Goal: Task Accomplishment & Management: Manage account settings

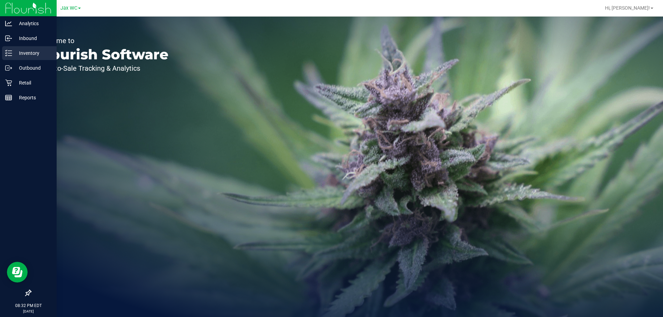
click at [10, 51] on line at bounding box center [10, 51] width 4 height 0
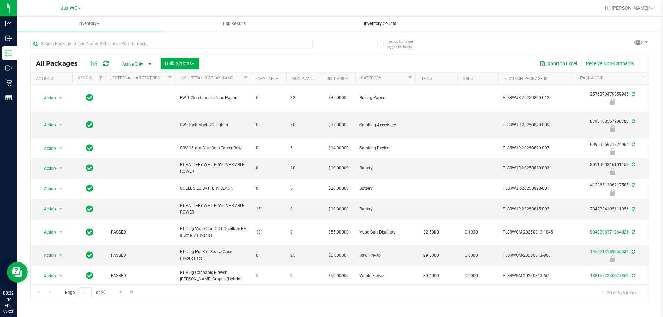
click at [365, 24] on span "Inventory Counts" at bounding box center [379, 24] width 51 height 6
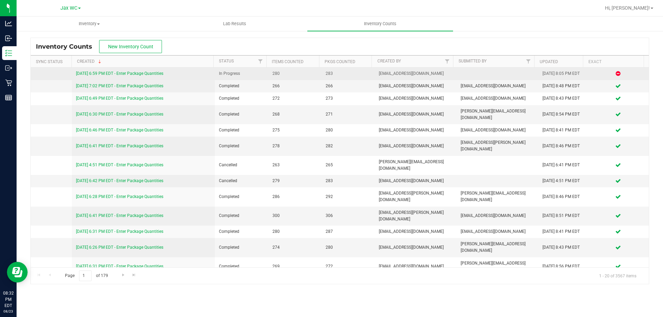
click at [127, 74] on link "[DATE] 6:59 PM EDT - Enter Package Quantities" at bounding box center [119, 73] width 87 height 5
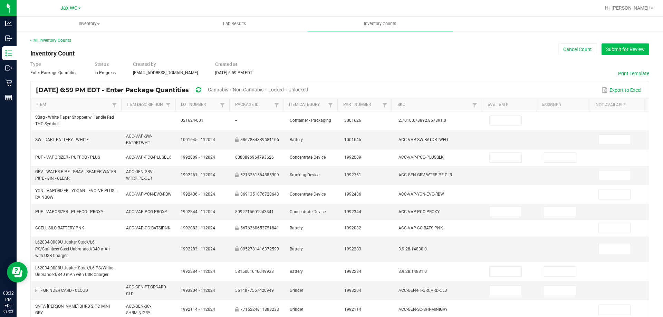
click at [622, 51] on button "Submit for Review" at bounding box center [625, 49] width 48 height 12
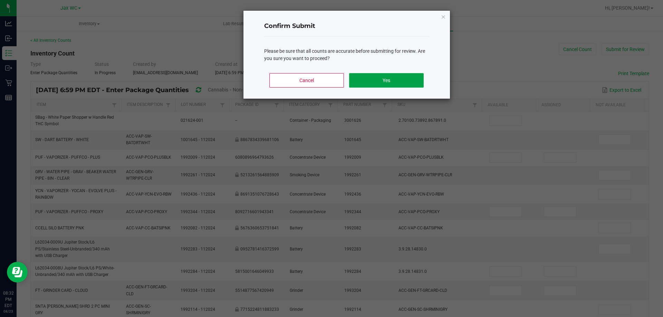
click at [403, 81] on button "Yes" at bounding box center [386, 80] width 74 height 14
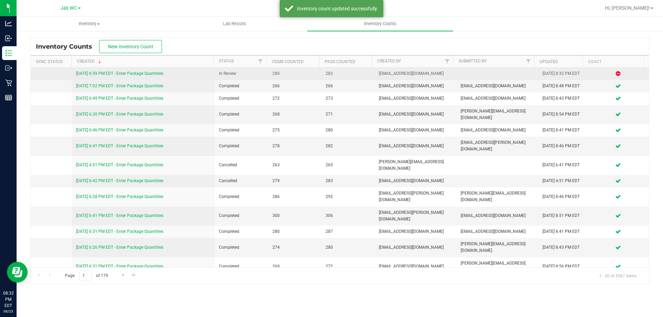
click at [143, 75] on link "[DATE] 6:59 PM EDT - Enter Package Quantities" at bounding box center [119, 73] width 87 height 5
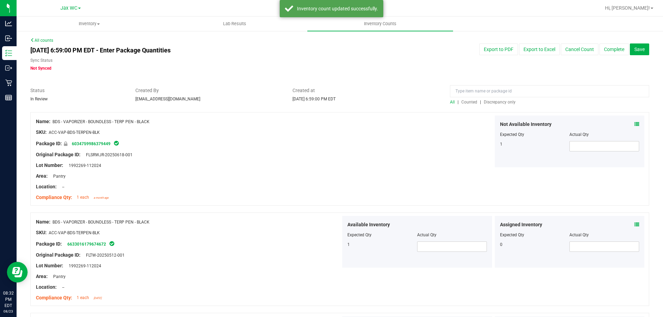
click at [506, 103] on span "Discrepancy only" at bounding box center [499, 102] width 32 height 5
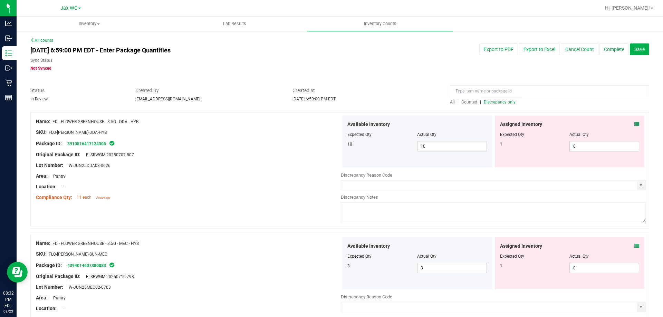
click at [634, 123] on icon at bounding box center [636, 124] width 5 height 5
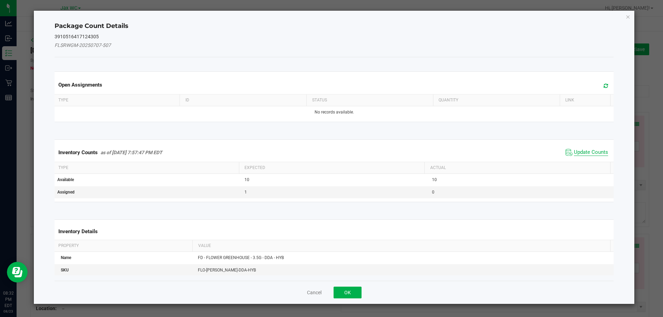
click at [574, 149] on span "Update Counts" at bounding box center [591, 152] width 34 height 7
click at [570, 149] on div "Inventory Counts as of [DATE] 7:57:47 PM EDT Update Counts" at bounding box center [334, 152] width 562 height 19
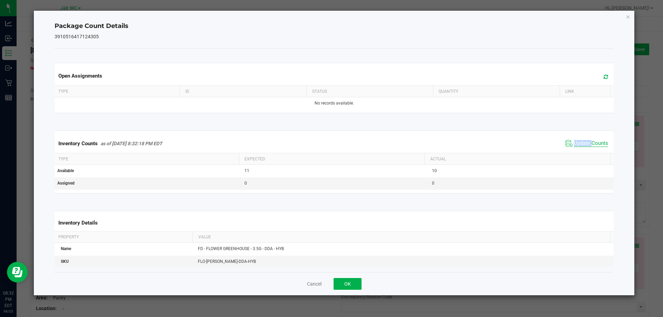
click at [574, 140] on span "Update Counts" at bounding box center [591, 143] width 34 height 7
drag, startPoint x: 342, startPoint y: 281, endPoint x: 346, endPoint y: 228, distance: 52.9
click at [342, 281] on button "OK" at bounding box center [347, 284] width 28 height 12
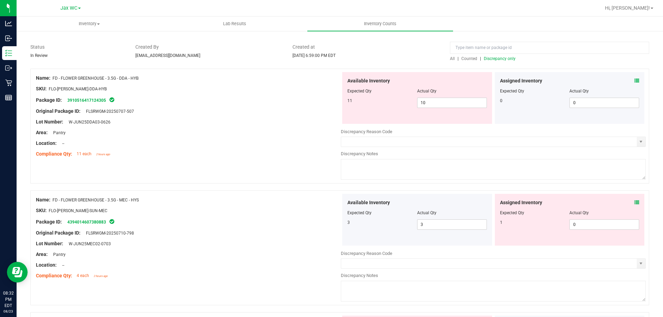
scroll to position [69, 0]
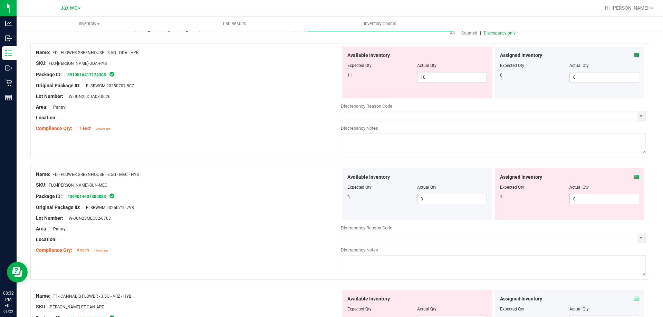
click at [634, 177] on icon at bounding box center [636, 177] width 5 height 5
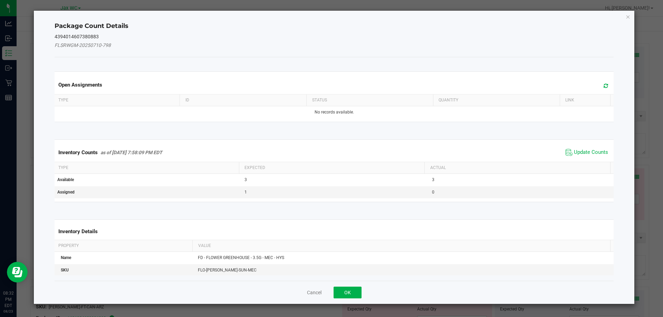
click at [589, 155] on span "Update Counts" at bounding box center [591, 152] width 34 height 7
drag, startPoint x: 588, startPoint y: 154, endPoint x: 585, endPoint y: 151, distance: 4.4
click at [585, 151] on div "Inventory Counts as of [DATE] 7:58:09 PM EDT Update Counts" at bounding box center [334, 152] width 562 height 18
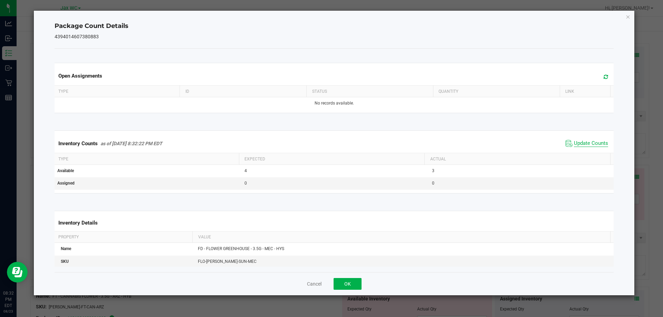
click at [579, 146] on span "Update Counts" at bounding box center [591, 143] width 34 height 7
click at [579, 145] on span "Update Counts" at bounding box center [591, 143] width 34 height 7
drag, startPoint x: 579, startPoint y: 145, endPoint x: 575, endPoint y: 148, distance: 4.2
click at [577, 146] on span "Update Counts" at bounding box center [591, 143] width 34 height 7
drag, startPoint x: 347, startPoint y: 284, endPoint x: 350, endPoint y: 278, distance: 6.5
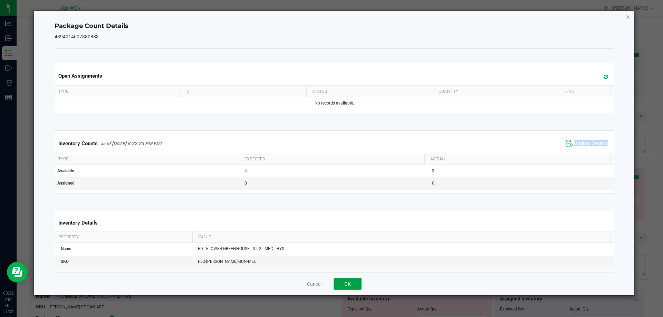
click at [347, 283] on button "OK" at bounding box center [347, 284] width 28 height 12
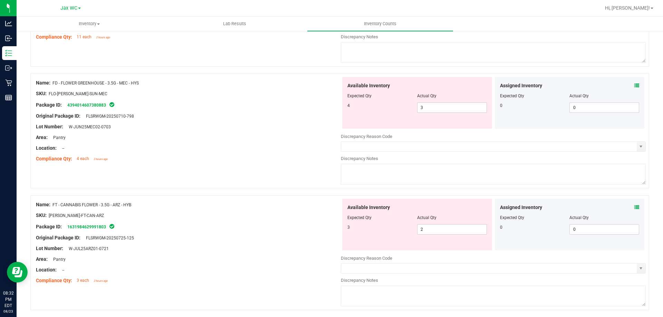
scroll to position [173, 0]
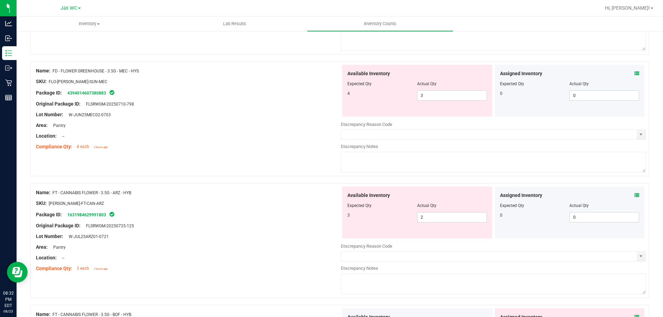
click at [634, 195] on icon at bounding box center [636, 195] width 5 height 5
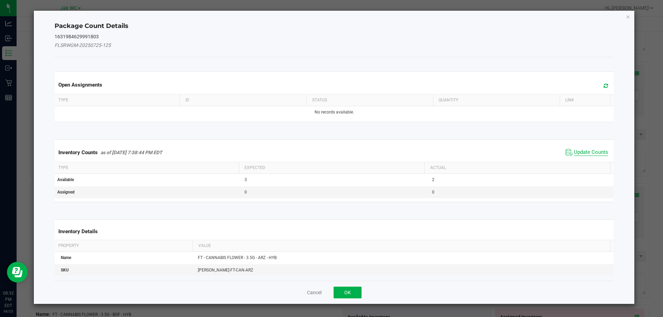
drag, startPoint x: 574, startPoint y: 156, endPoint x: 573, endPoint y: 150, distance: 5.9
click at [574, 155] on span "Update Counts" at bounding box center [591, 152] width 34 height 7
drag, startPoint x: 573, startPoint y: 150, endPoint x: 571, endPoint y: 145, distance: 5.1
click at [573, 148] on span "Update Counts" at bounding box center [587, 152] width 44 height 10
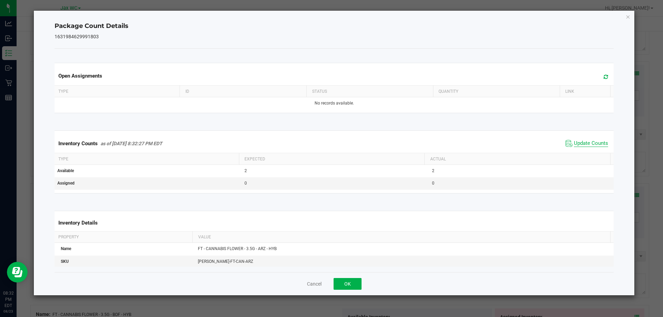
click at [574, 142] on span "Update Counts" at bounding box center [591, 143] width 34 height 7
click at [574, 142] on span "Update Counts" at bounding box center [591, 143] width 34 height 6
click at [348, 279] on button "OK" at bounding box center [347, 284] width 28 height 12
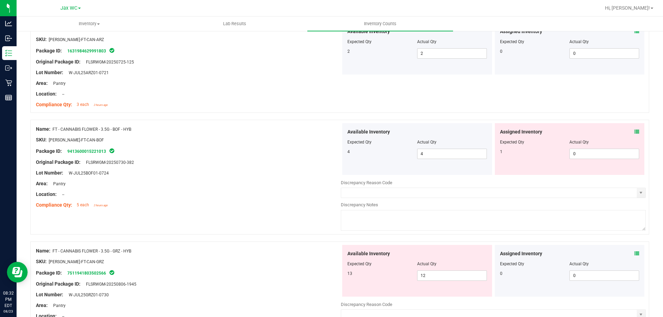
scroll to position [345, 0]
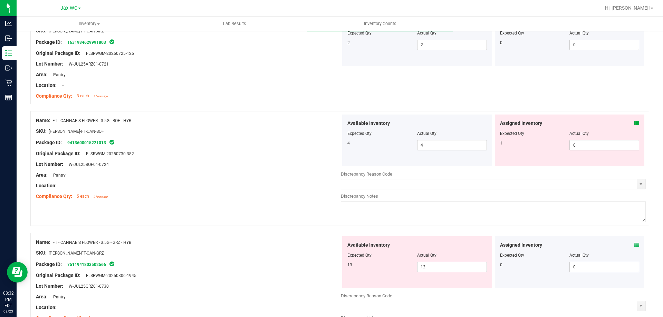
click at [634, 123] on icon at bounding box center [636, 123] width 5 height 5
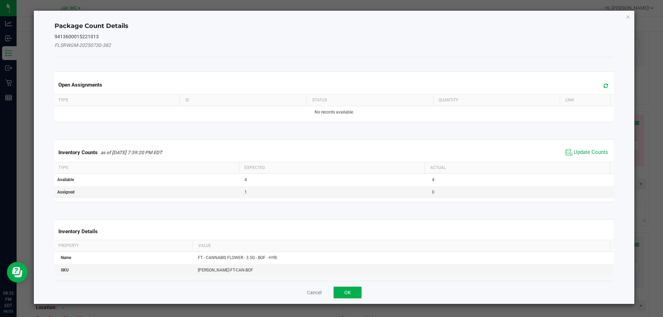
click at [578, 145] on div "Inventory Counts as of [DATE] 7:59:20 PM EDT Update Counts" at bounding box center [334, 152] width 562 height 19
click at [578, 149] on span "Update Counts" at bounding box center [587, 152] width 46 height 10
click at [578, 149] on span "Update Counts" at bounding box center [587, 152] width 44 height 10
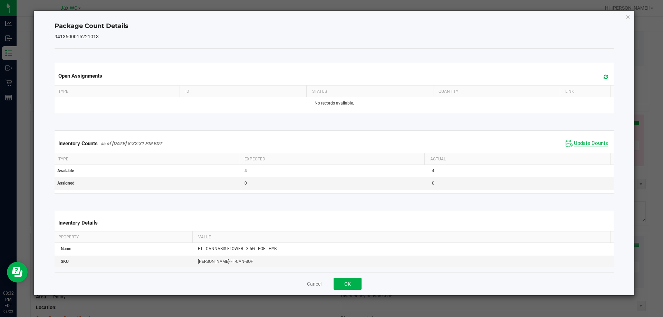
click at [578, 146] on span "Update Counts" at bounding box center [591, 143] width 34 height 7
click at [578, 145] on span "Update Counts" at bounding box center [591, 143] width 34 height 7
drag, startPoint x: 348, startPoint y: 286, endPoint x: 359, endPoint y: 275, distance: 15.9
click at [348, 286] on button "OK" at bounding box center [347, 284] width 28 height 12
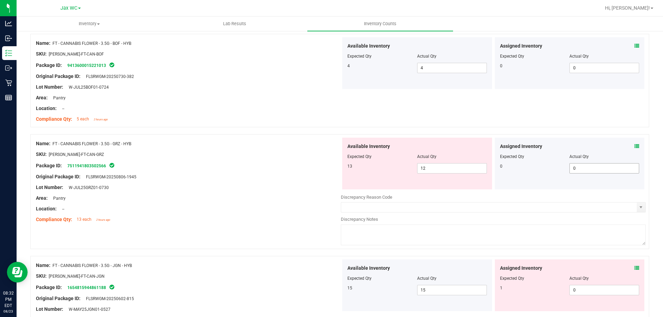
scroll to position [449, 0]
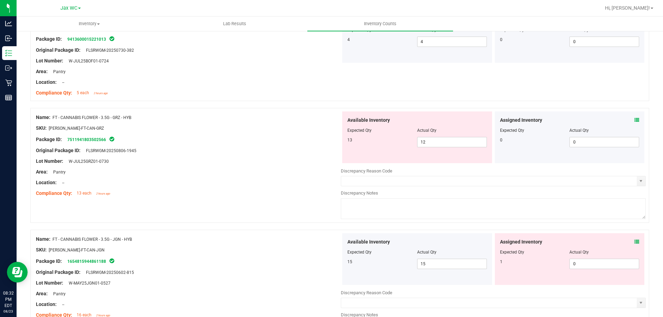
click at [634, 120] on icon at bounding box center [636, 120] width 5 height 5
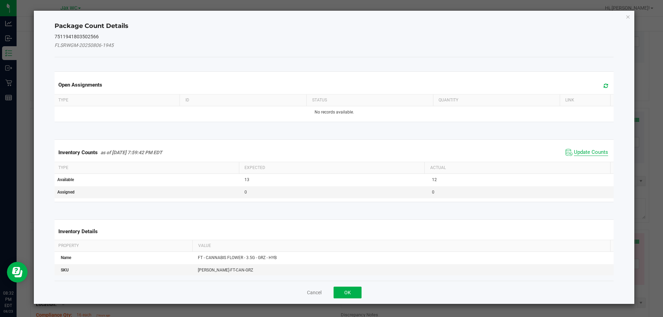
click at [581, 149] on span "Update Counts" at bounding box center [591, 152] width 34 height 7
click at [581, 149] on div "Inventory Counts as of [DATE] 7:59:42 PM EDT Update Counts" at bounding box center [334, 152] width 562 height 18
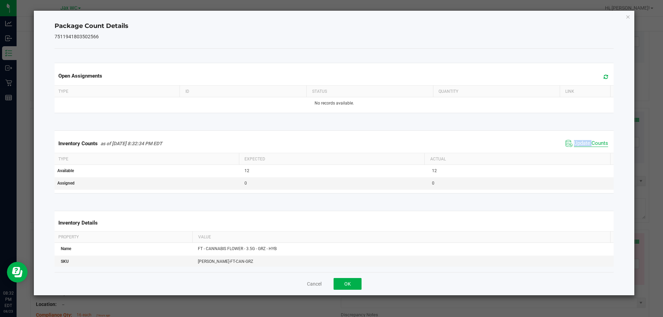
click at [576, 143] on span "Update Counts" at bounding box center [591, 143] width 34 height 7
drag, startPoint x: 354, startPoint y: 290, endPoint x: 358, endPoint y: 285, distance: 5.9
click at [354, 289] on button "OK" at bounding box center [347, 284] width 28 height 12
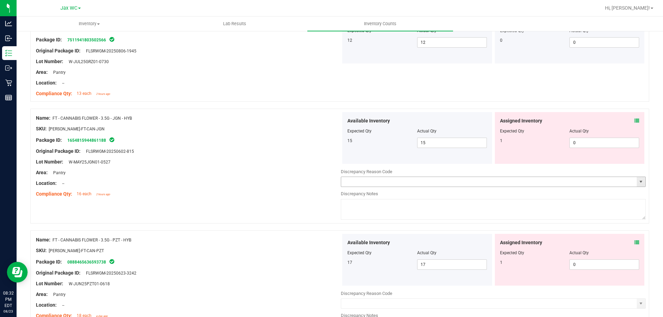
scroll to position [552, 0]
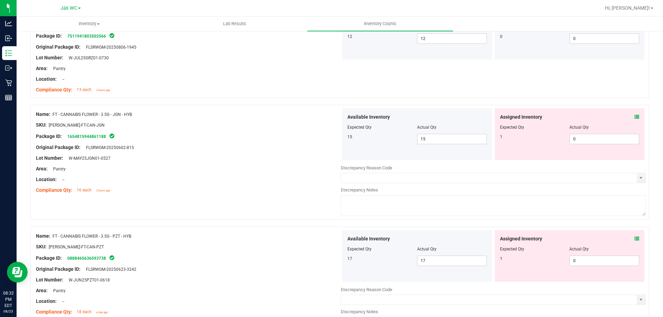
click at [628, 115] on div "Assigned Inventory" at bounding box center [569, 117] width 139 height 7
click at [634, 118] on icon at bounding box center [636, 117] width 5 height 5
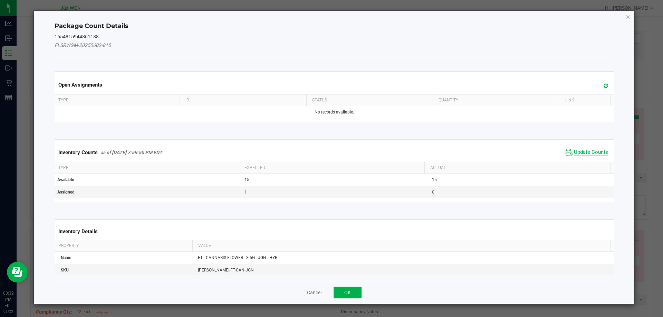
click at [578, 150] on span "Update Counts" at bounding box center [591, 152] width 34 height 7
click at [578, 151] on div "Inventory Counts as of [DATE] 7:59:50 PM EDT Update Counts" at bounding box center [334, 152] width 562 height 18
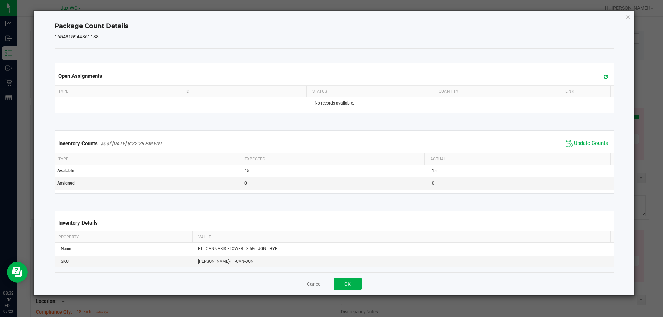
click at [578, 141] on span "Update Counts" at bounding box center [591, 143] width 34 height 7
click at [350, 286] on button "OK" at bounding box center [347, 284] width 28 height 12
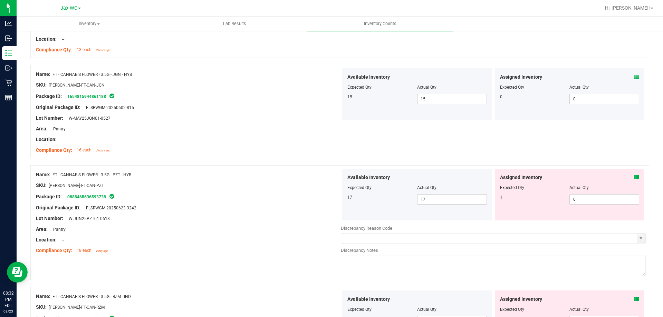
scroll to position [656, 0]
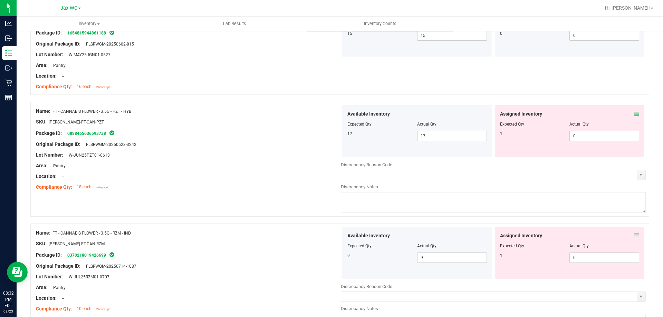
click at [634, 114] on icon at bounding box center [636, 113] width 5 height 5
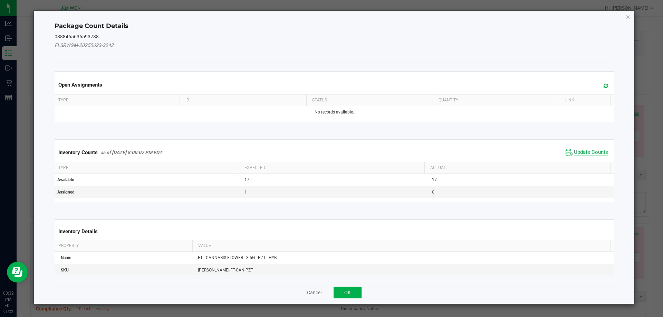
click at [574, 152] on span "Update Counts" at bounding box center [591, 152] width 34 height 7
drag, startPoint x: 569, startPoint y: 152, endPoint x: 578, endPoint y: 146, distance: 11.4
click at [569, 152] on div "Inventory Counts as of [DATE] 8:00:07 PM EDT Update Counts" at bounding box center [334, 152] width 562 height 18
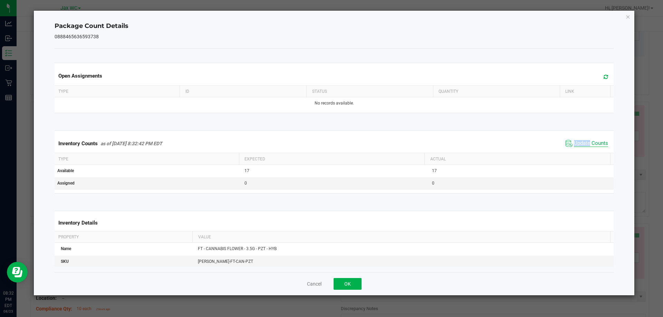
click at [579, 143] on span "Update Counts" at bounding box center [591, 143] width 34 height 7
click at [343, 287] on button "OK" at bounding box center [347, 284] width 28 height 12
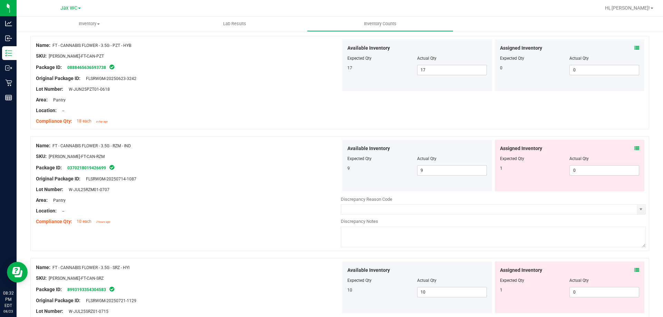
scroll to position [725, 0]
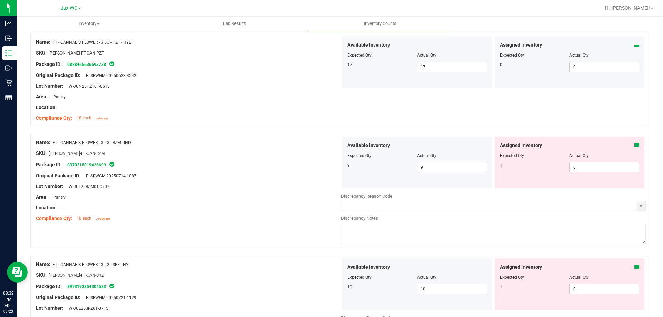
click at [634, 144] on icon at bounding box center [636, 145] width 5 height 5
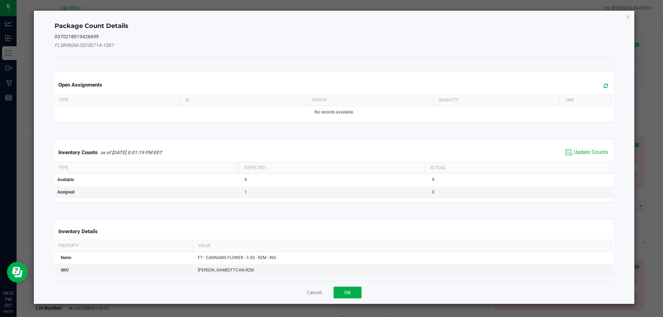
drag, startPoint x: 596, startPoint y: 151, endPoint x: 592, endPoint y: 148, distance: 5.3
click at [594, 149] on span "Update Counts" at bounding box center [591, 152] width 34 height 7
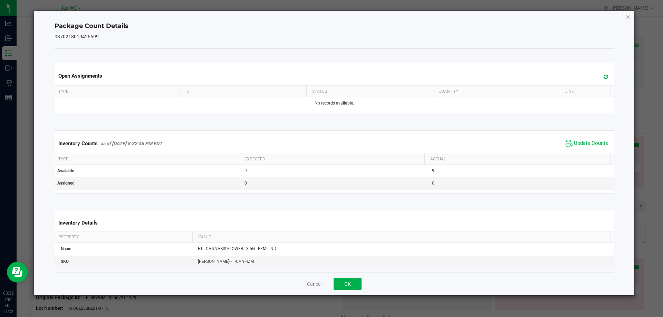
click at [585, 147] on span "Update Counts" at bounding box center [587, 143] width 46 height 10
click at [579, 141] on span "Update Counts" at bounding box center [591, 143] width 34 height 7
drag, startPoint x: 579, startPoint y: 141, endPoint x: 556, endPoint y: 150, distance: 25.1
click at [579, 141] on span "Update Counts" at bounding box center [591, 143] width 34 height 6
drag, startPoint x: 344, startPoint y: 283, endPoint x: 365, endPoint y: 275, distance: 23.1
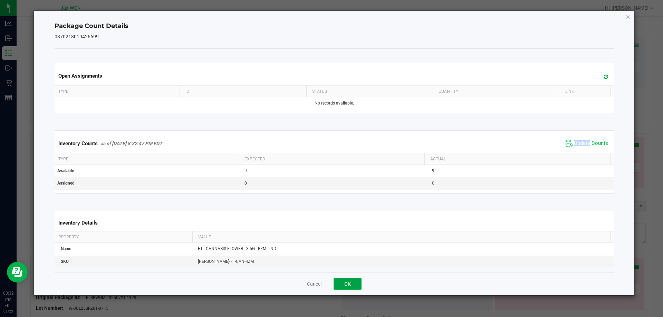
click at [344, 282] on button "OK" at bounding box center [347, 284] width 28 height 12
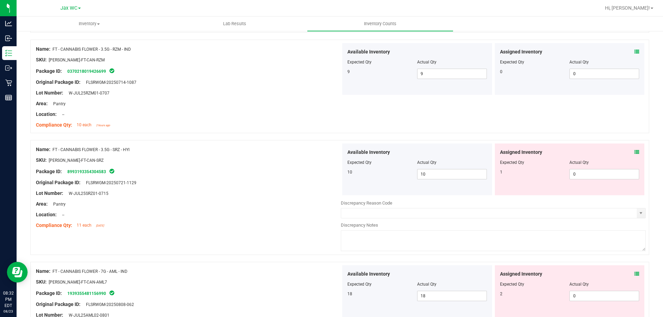
scroll to position [828, 0]
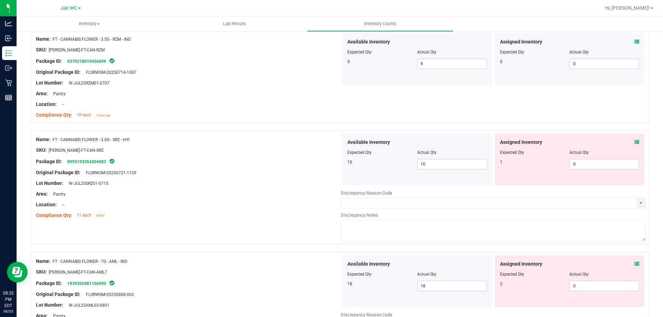
click at [634, 143] on icon at bounding box center [636, 142] width 5 height 5
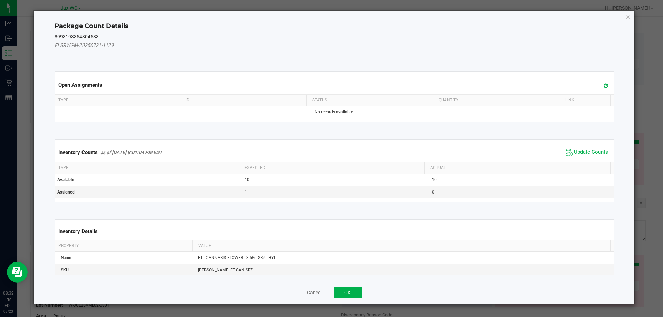
drag, startPoint x: 588, startPoint y: 156, endPoint x: 584, endPoint y: 151, distance: 6.4
click at [587, 156] on span "Update Counts" at bounding box center [587, 152] width 46 height 10
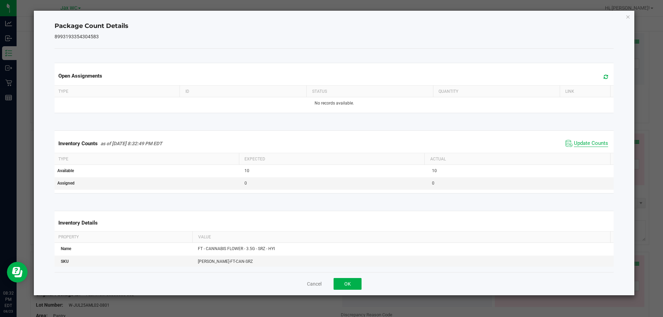
drag, startPoint x: 584, startPoint y: 151, endPoint x: 581, endPoint y: 145, distance: 6.7
click at [583, 149] on div "Inventory Counts as of [DATE] 8:32:49 PM EDT Update Counts" at bounding box center [334, 143] width 562 height 19
drag, startPoint x: 580, startPoint y: 142, endPoint x: 578, endPoint y: 138, distance: 4.5
click at [579, 139] on span "Update Counts" at bounding box center [587, 143] width 46 height 10
click at [578, 137] on div "Inventory Counts as of [DATE] 8:32:49 PM EDT Update Counts" at bounding box center [334, 143] width 562 height 18
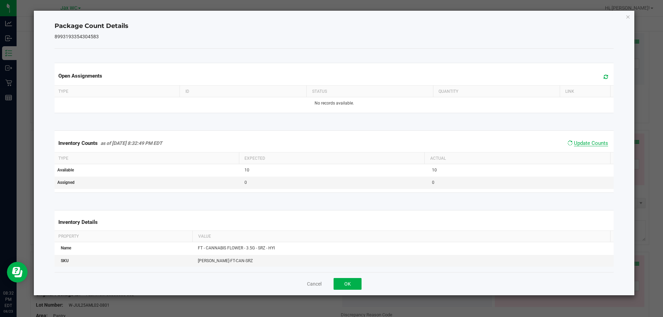
click at [575, 143] on span "Update Counts" at bounding box center [591, 143] width 34 height 6
click at [356, 281] on button "OK" at bounding box center [347, 284] width 28 height 12
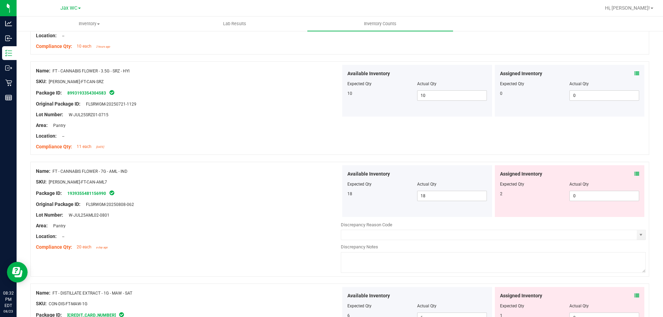
scroll to position [897, 0]
click at [634, 174] on icon at bounding box center [636, 173] width 5 height 5
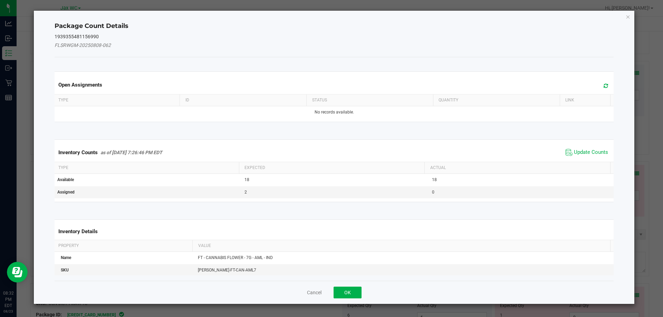
drag, startPoint x: 583, startPoint y: 158, endPoint x: 580, endPoint y: 154, distance: 4.9
click at [583, 158] on div "Inventory Counts as of [DATE] 7:26:46 PM EDT Update Counts" at bounding box center [334, 152] width 562 height 19
click at [579, 153] on span "Update Counts" at bounding box center [591, 152] width 34 height 7
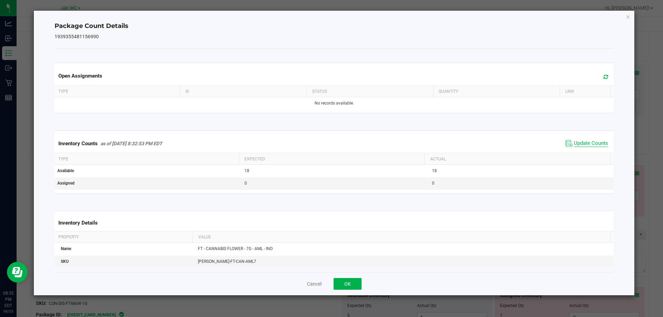
drag, startPoint x: 579, startPoint y: 151, endPoint x: 577, endPoint y: 146, distance: 5.0
click at [578, 150] on div "Inventory Counts as of [DATE] 8:32:53 PM EDT Update Counts" at bounding box center [334, 143] width 562 height 19
click at [577, 145] on span "Update Counts" at bounding box center [591, 143] width 34 height 7
click at [577, 145] on span "Update Counts" at bounding box center [591, 143] width 34 height 6
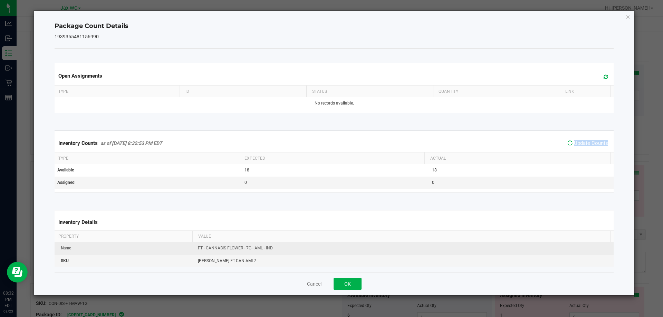
drag, startPoint x: 577, startPoint y: 145, endPoint x: 426, endPoint y: 244, distance: 180.8
click at [576, 146] on span "Update Counts" at bounding box center [591, 143] width 34 height 6
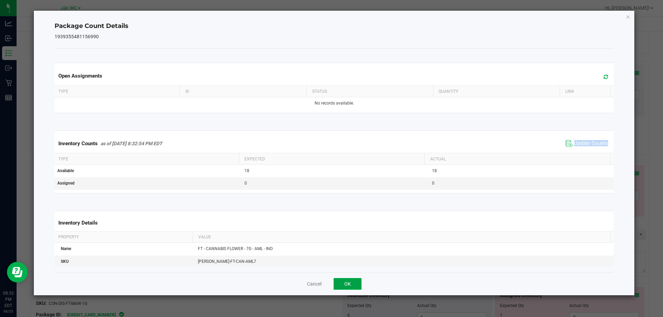
click at [342, 289] on button "OK" at bounding box center [347, 284] width 28 height 12
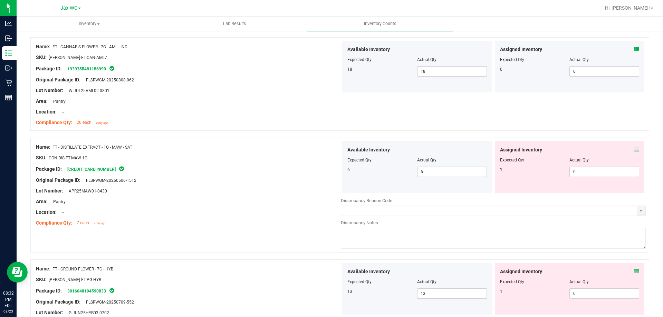
scroll to position [1035, 0]
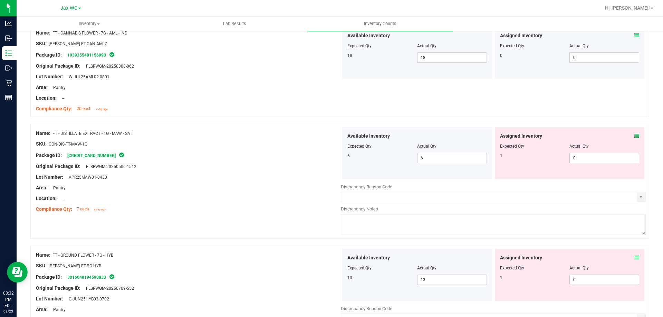
click at [634, 135] on icon at bounding box center [636, 136] width 5 height 5
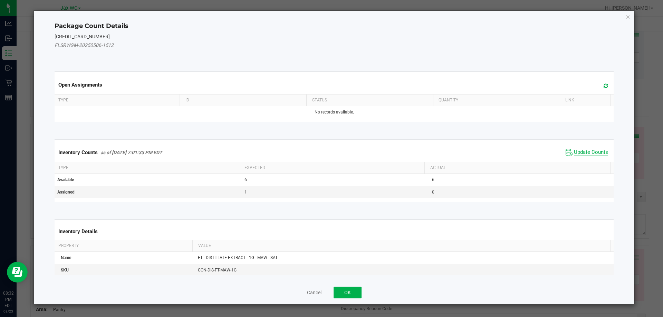
click at [584, 149] on span "Update Counts" at bounding box center [587, 152] width 46 height 10
click at [583, 150] on div "Inventory Counts as of [DATE] 7:01:33 PM EDT Update Counts" at bounding box center [334, 152] width 562 height 18
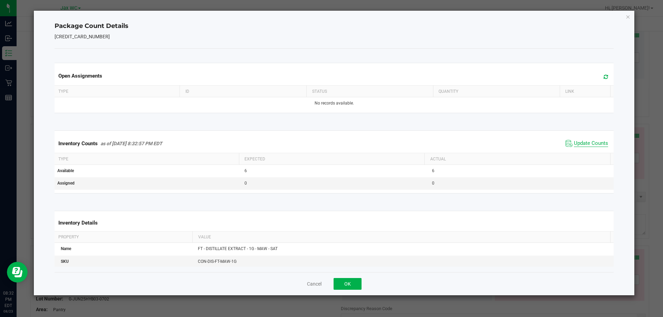
click at [579, 143] on span "Update Counts" at bounding box center [591, 143] width 34 height 7
click at [579, 143] on span "Update Counts" at bounding box center [591, 143] width 34 height 6
click at [357, 280] on button "OK" at bounding box center [347, 284] width 28 height 12
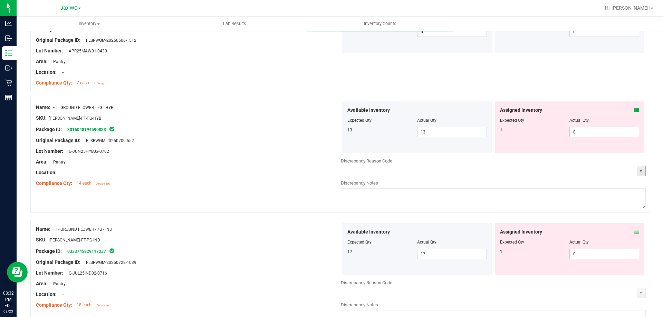
scroll to position [1173, 0]
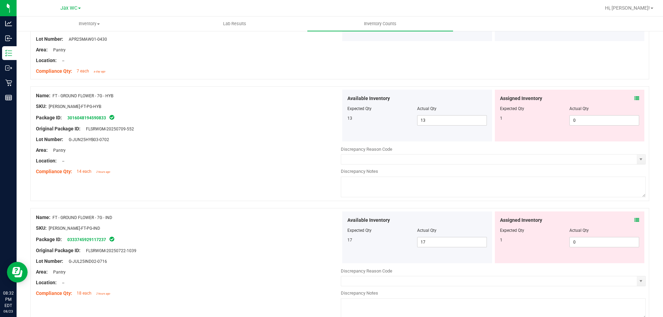
click at [634, 97] on icon at bounding box center [636, 98] width 5 height 5
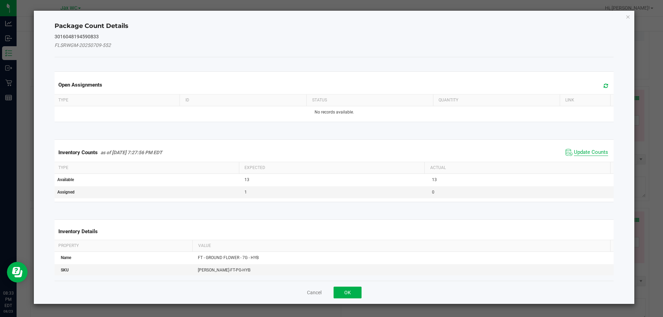
click at [581, 152] on span "Update Counts" at bounding box center [591, 152] width 34 height 7
drag, startPoint x: 581, startPoint y: 152, endPoint x: 576, endPoint y: 146, distance: 7.9
click at [580, 152] on div "Inventory Counts as of [DATE] 7:27:56 PM EDT Update Counts" at bounding box center [334, 152] width 562 height 18
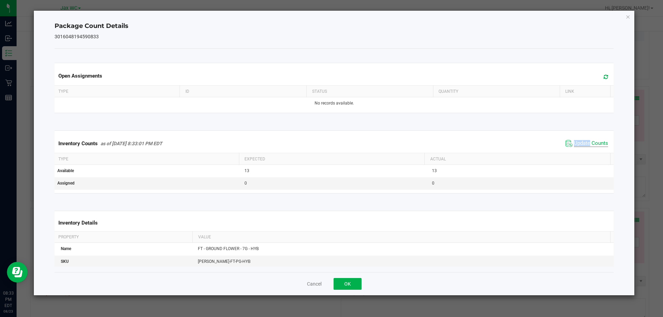
click at [576, 143] on span "Update Counts" at bounding box center [591, 143] width 34 height 7
drag, startPoint x: 576, startPoint y: 143, endPoint x: 478, endPoint y: 200, distance: 113.9
click at [576, 143] on span "Update Counts" at bounding box center [591, 143] width 34 height 7
click at [344, 281] on button "OK" at bounding box center [347, 284] width 28 height 12
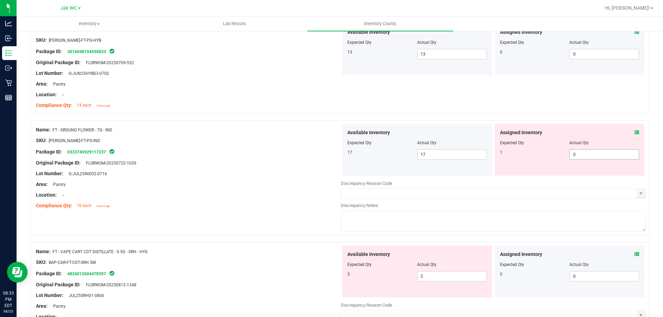
scroll to position [1242, 0]
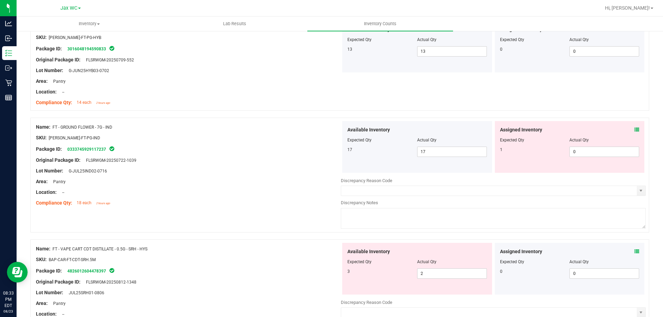
click at [634, 129] on icon at bounding box center [636, 129] width 5 height 5
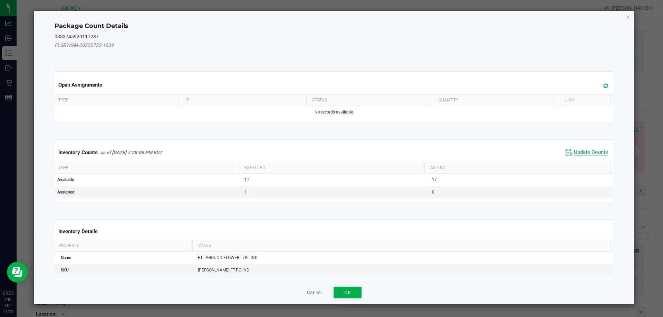
click at [574, 152] on span "Update Counts" at bounding box center [591, 152] width 34 height 7
click at [571, 152] on div "Inventory Counts as of [DATE] 7:28:09 PM EDT Update Counts" at bounding box center [334, 152] width 562 height 18
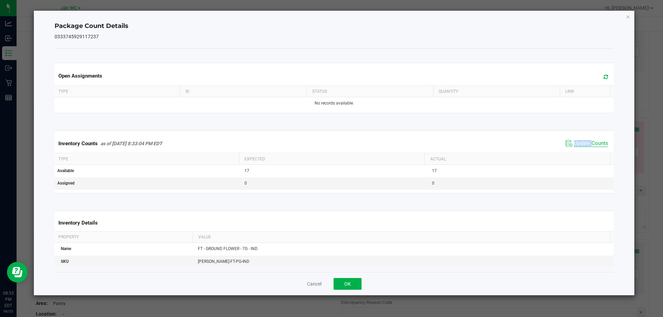
click at [574, 143] on span "Update Counts" at bounding box center [591, 143] width 34 height 7
click at [353, 284] on button "OK" at bounding box center [347, 284] width 28 height 12
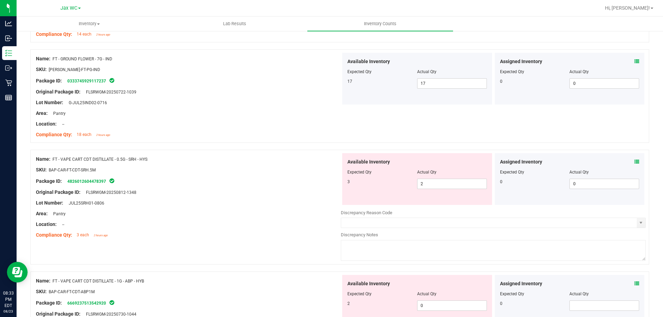
scroll to position [1311, 0]
click at [634, 162] on icon at bounding box center [636, 161] width 5 height 5
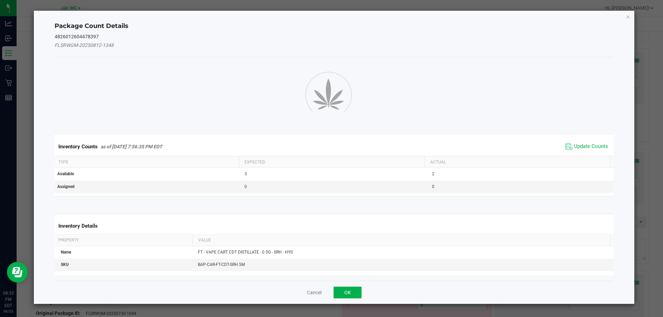
click at [632, 162] on div "Package Count Details 4826012604478397 FLSRWGM-20250812-1348 Inventory Counts a…" at bounding box center [334, 157] width 600 height 293
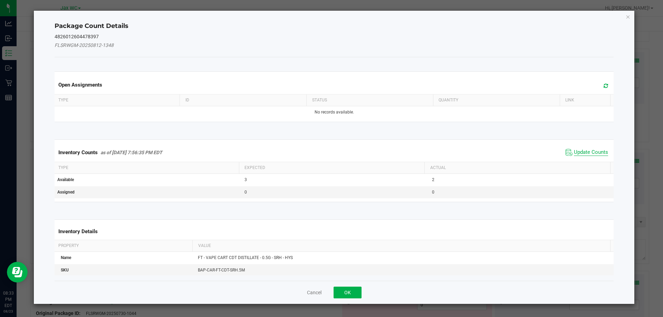
click at [593, 151] on span "Update Counts" at bounding box center [591, 152] width 34 height 7
drag, startPoint x: 591, startPoint y: 151, endPoint x: 579, endPoint y: 144, distance: 13.6
click at [590, 150] on div "Inventory Counts as of [DATE] 7:56:35 PM EDT Update Counts" at bounding box center [334, 152] width 562 height 18
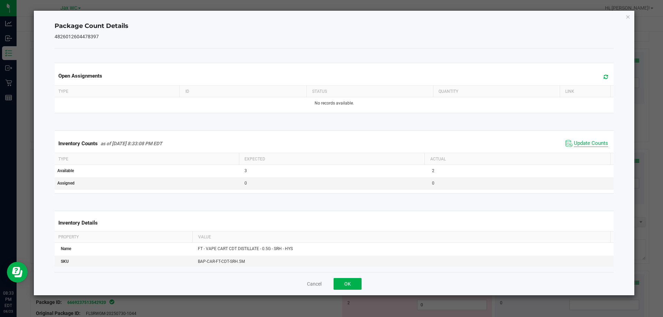
click at [579, 143] on span "Update Counts" at bounding box center [591, 143] width 34 height 7
click at [579, 143] on span "Update Counts" at bounding box center [591, 143] width 34 height 6
click at [354, 282] on button "OK" at bounding box center [347, 284] width 28 height 12
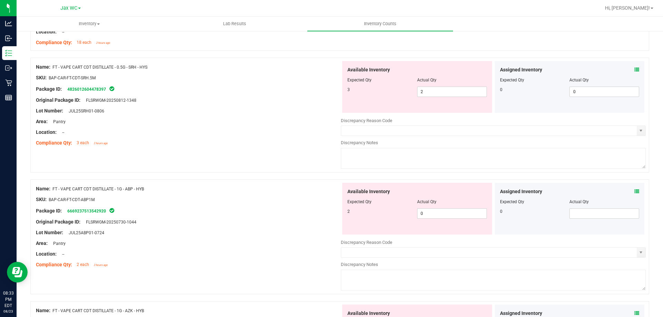
scroll to position [1415, 0]
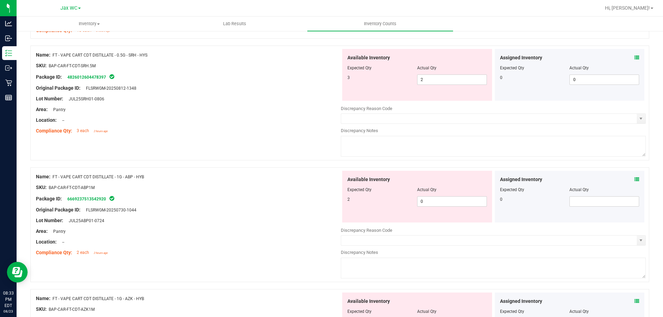
click at [634, 178] on icon at bounding box center [636, 179] width 5 height 5
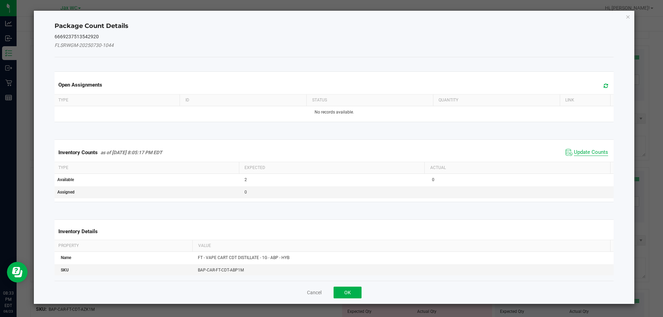
click at [575, 155] on span "Update Counts" at bounding box center [591, 152] width 34 height 7
drag, startPoint x: 575, startPoint y: 154, endPoint x: 573, endPoint y: 150, distance: 4.5
click at [574, 153] on div "Inventory Counts as of [DATE] 8:05:17 PM EDT Update Counts" at bounding box center [334, 152] width 562 height 18
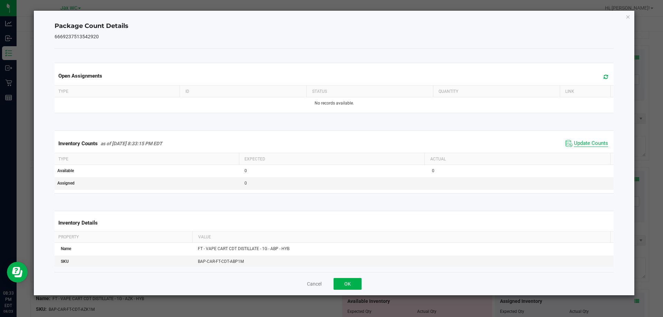
click at [574, 145] on span "Update Counts" at bounding box center [591, 143] width 34 height 7
click at [574, 144] on span "Update Counts" at bounding box center [591, 143] width 34 height 7
drag, startPoint x: 335, startPoint y: 283, endPoint x: 380, endPoint y: 253, distance: 54.0
click at [335, 283] on button "OK" at bounding box center [347, 284] width 28 height 12
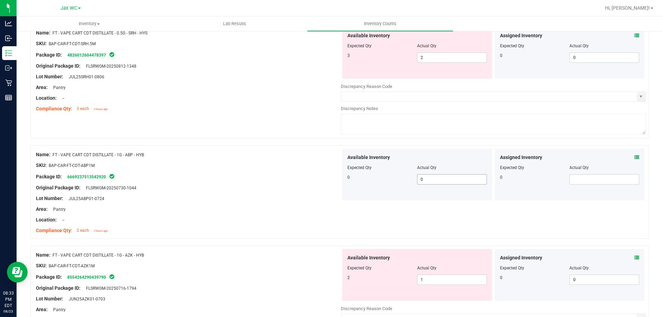
scroll to position [1484, 0]
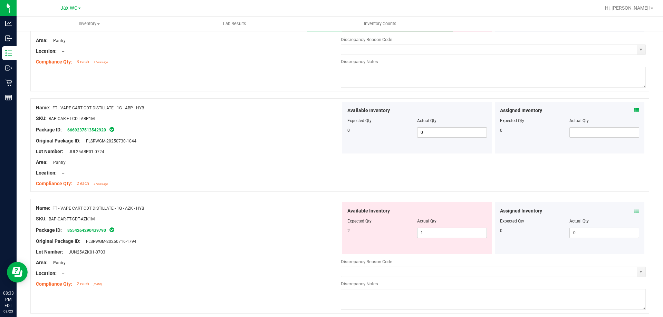
click at [634, 210] on icon at bounding box center [636, 210] width 5 height 5
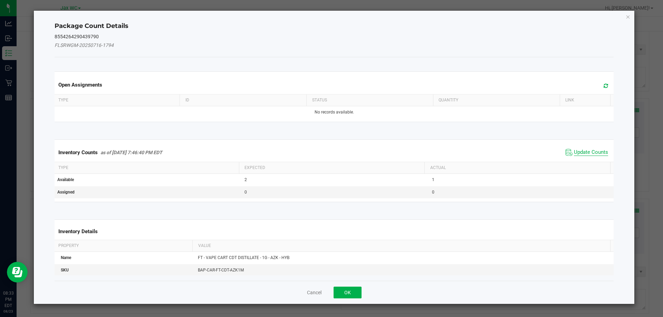
click at [577, 154] on span "Update Counts" at bounding box center [591, 152] width 34 height 7
drag, startPoint x: 577, startPoint y: 154, endPoint x: 572, endPoint y: 145, distance: 10.4
click at [577, 153] on kendo-grid "Inventory Counts as of [DATE] 7:46:40 PM EDT Update Counts Type Expected Actual…" at bounding box center [333, 170] width 569 height 62
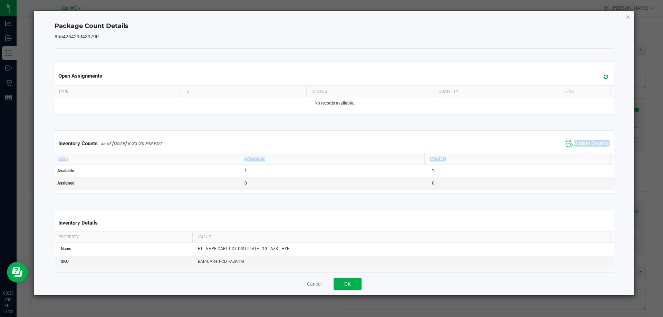
click at [574, 143] on span "Update Counts" at bounding box center [591, 143] width 34 height 7
click at [339, 283] on button "OK" at bounding box center [347, 284] width 28 height 12
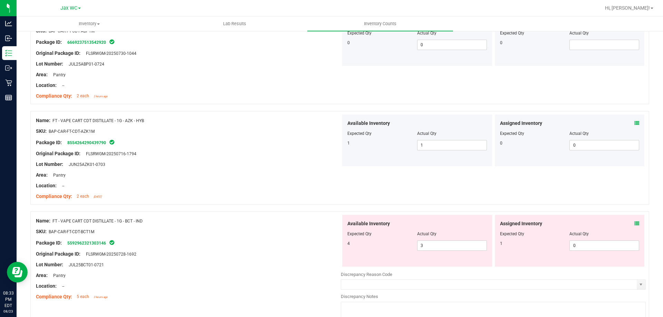
scroll to position [1587, 0]
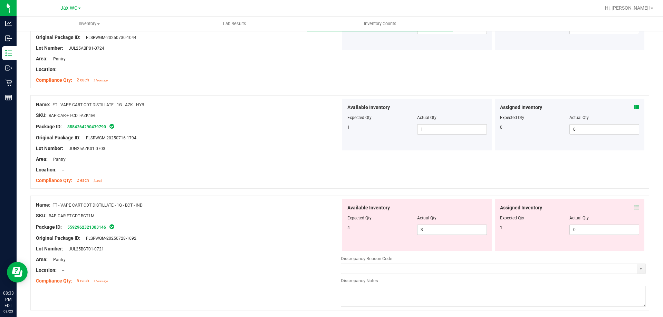
click at [634, 208] on icon at bounding box center [636, 207] width 5 height 5
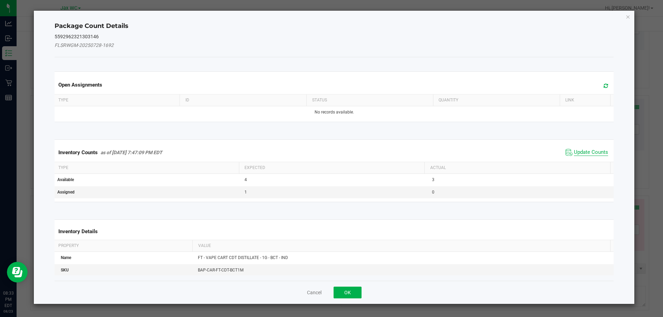
click at [586, 153] on span "Update Counts" at bounding box center [591, 152] width 34 height 7
click at [584, 151] on div "Inventory Counts as of [DATE] 7:47:09 PM EDT Update Counts" at bounding box center [334, 152] width 562 height 18
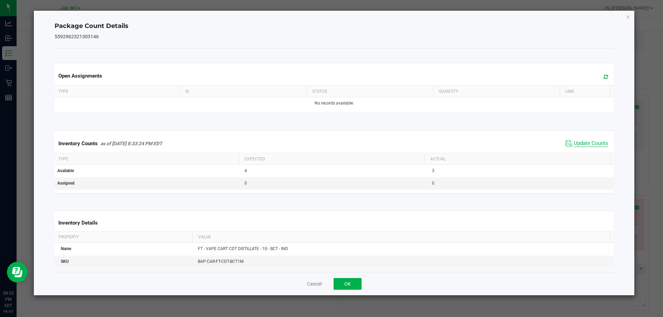
click at [576, 142] on span "Update Counts" at bounding box center [591, 143] width 34 height 7
click at [350, 282] on button "OK" at bounding box center [347, 284] width 28 height 12
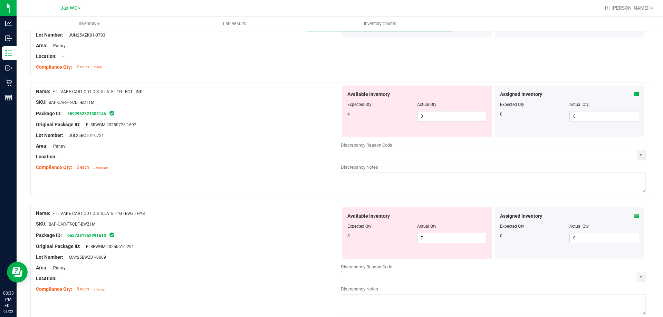
scroll to position [1726, 0]
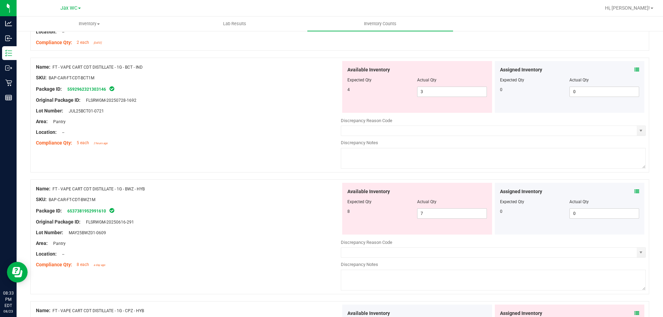
click at [634, 191] on icon at bounding box center [636, 191] width 5 height 5
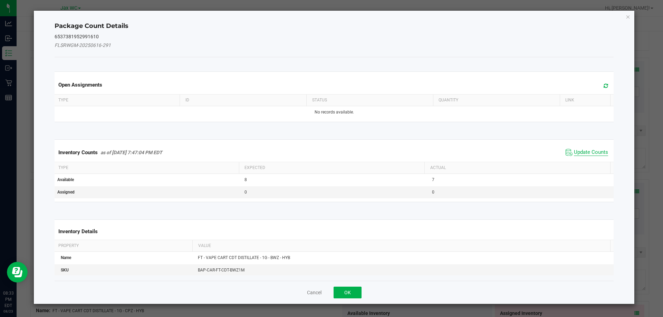
click at [589, 153] on span "Update Counts" at bounding box center [591, 152] width 34 height 7
click at [585, 150] on div "Inventory Counts as of [DATE] 7:47:04 PM EDT Update Counts" at bounding box center [334, 152] width 562 height 19
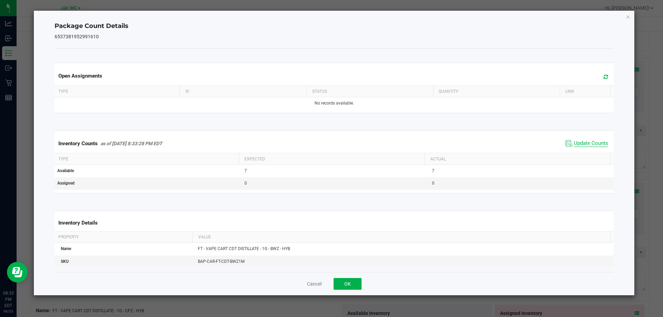
click at [579, 143] on span "Update Counts" at bounding box center [591, 143] width 34 height 7
click at [579, 143] on span "Update Counts" at bounding box center [591, 143] width 34 height 6
click at [350, 282] on button "OK" at bounding box center [347, 284] width 28 height 12
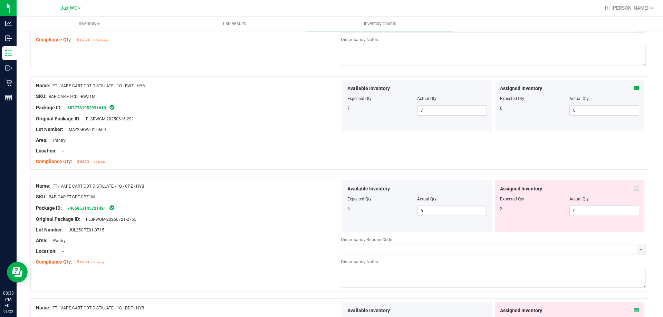
scroll to position [1829, 0]
click at [634, 185] on span at bounding box center [636, 188] width 5 height 7
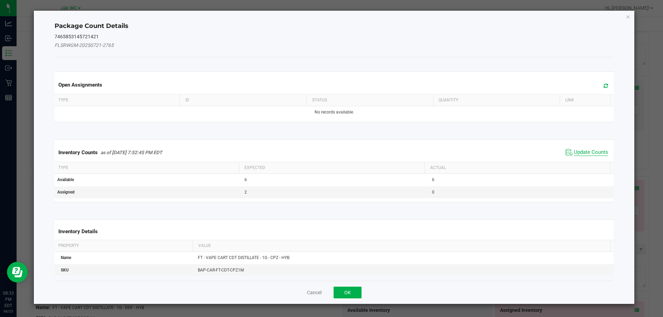
click at [579, 152] on span "Update Counts" at bounding box center [591, 152] width 34 height 7
click at [579, 152] on div "Inventory Counts as of [DATE] 7:52:45 PM EDT Update Counts" at bounding box center [334, 152] width 562 height 18
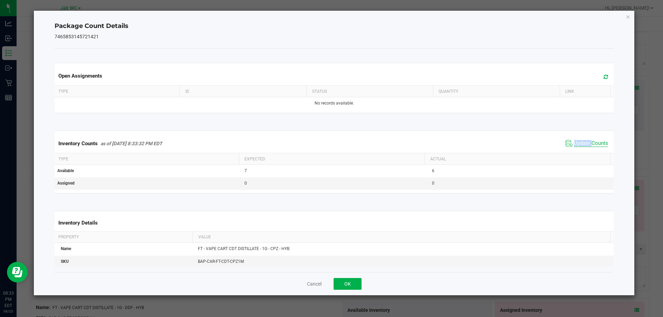
click at [574, 143] on span "Update Counts" at bounding box center [591, 143] width 34 height 7
click at [574, 143] on span "Update Counts" at bounding box center [591, 143] width 34 height 6
click at [574, 144] on span "Update Counts" at bounding box center [591, 143] width 34 height 6
click at [350, 284] on button "OK" at bounding box center [347, 284] width 28 height 12
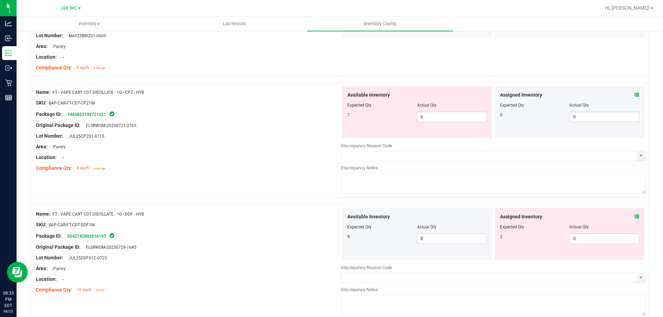
scroll to position [1933, 0]
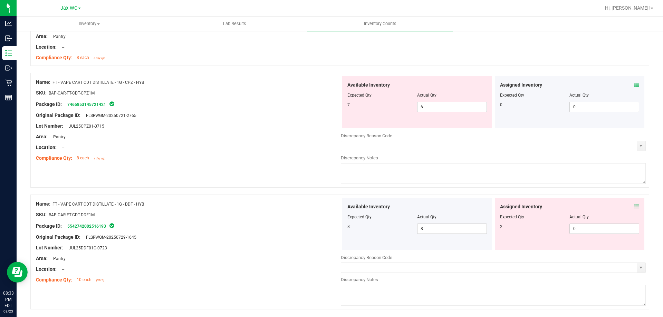
click at [634, 205] on icon at bounding box center [636, 206] width 5 height 5
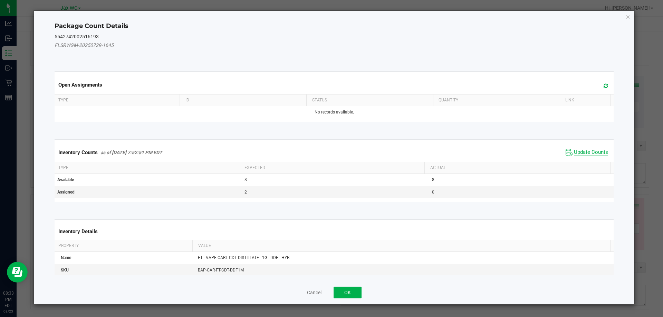
click at [585, 151] on span "Update Counts" at bounding box center [591, 152] width 34 height 7
click at [585, 150] on div "Inventory Counts as of [DATE] 7:52:51 PM EDT Update Counts" at bounding box center [334, 152] width 562 height 18
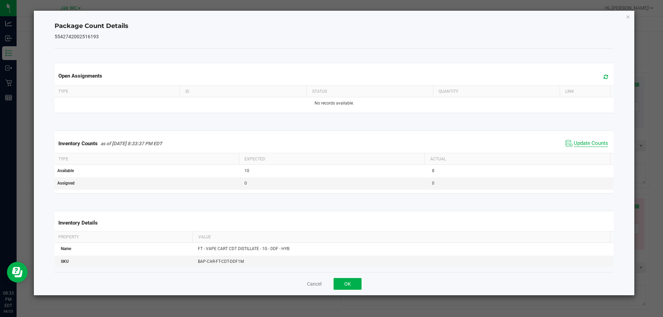
click at [577, 142] on span "Update Counts" at bounding box center [591, 143] width 34 height 7
click at [577, 142] on span "Update Counts" at bounding box center [591, 143] width 34 height 6
click at [342, 290] on div "Cancel OK" at bounding box center [334, 283] width 559 height 23
click at [348, 281] on button "OK" at bounding box center [347, 284] width 28 height 12
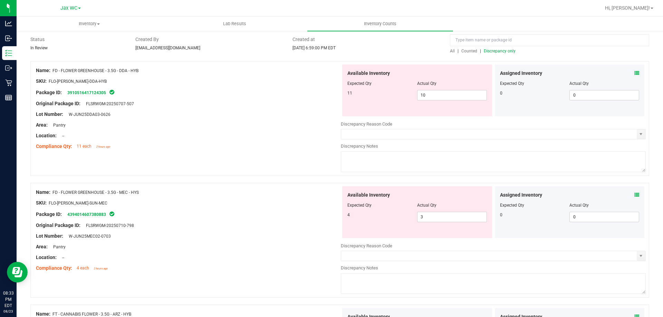
scroll to position [0, 0]
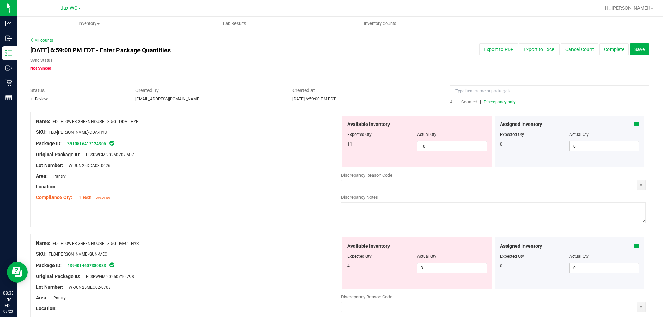
click at [506, 102] on span "Discrepancy only" at bounding box center [499, 102] width 32 height 5
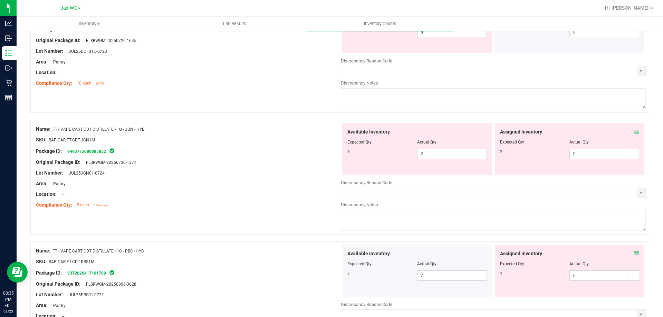
scroll to position [725, 0]
click at [634, 131] on icon at bounding box center [636, 130] width 5 height 5
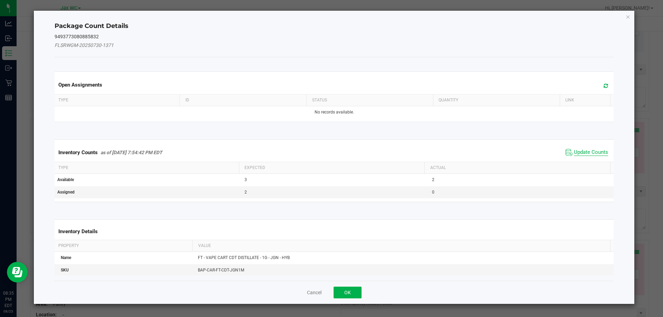
click at [589, 151] on span "Update Counts" at bounding box center [591, 152] width 34 height 7
click at [589, 151] on div "Inventory Counts as of [DATE] 7:54:42 PM EDT Update Counts" at bounding box center [334, 152] width 562 height 19
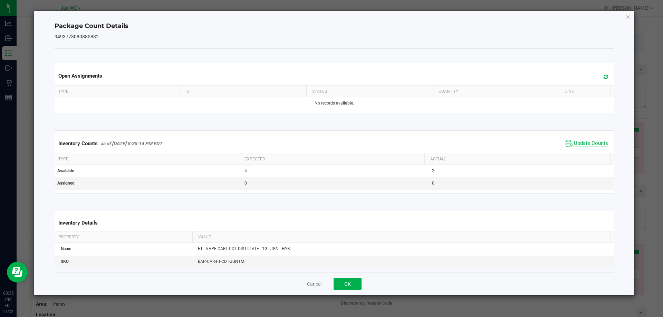
click at [584, 144] on span "Update Counts" at bounding box center [591, 143] width 34 height 7
click at [584, 143] on span "Update Counts" at bounding box center [591, 143] width 34 height 6
click at [339, 284] on button "OK" at bounding box center [347, 284] width 28 height 12
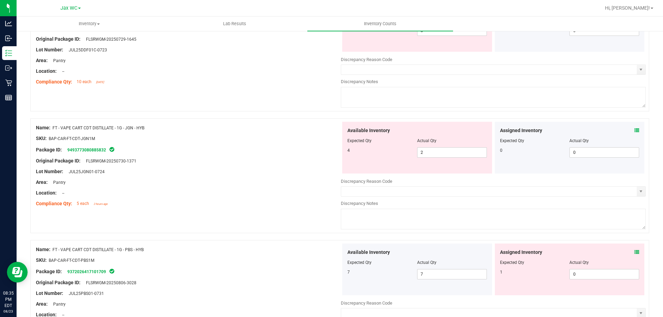
click at [266, 194] on div "Location: --" at bounding box center [188, 192] width 305 height 7
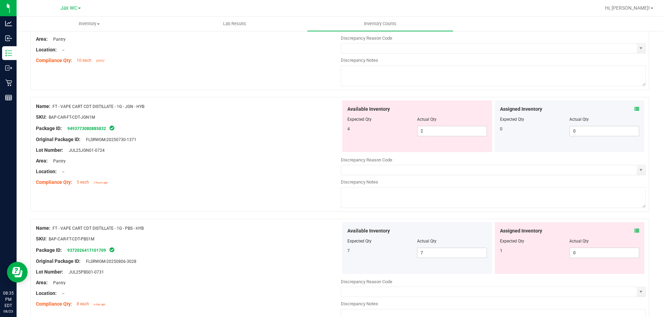
scroll to position [828, 0]
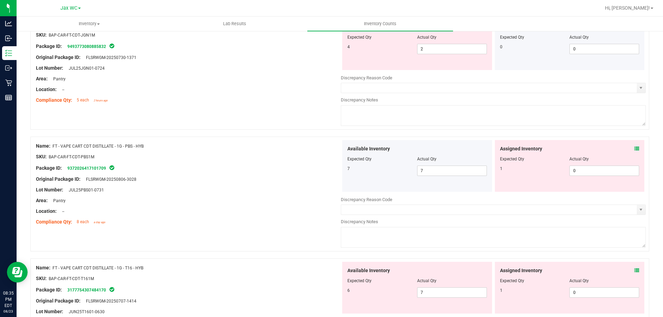
click at [630, 150] on div "Assigned Inventory" at bounding box center [569, 148] width 139 height 7
click at [634, 149] on icon at bounding box center [636, 148] width 5 height 5
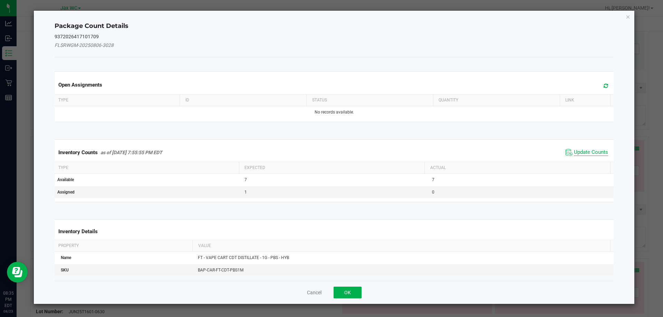
click at [574, 154] on span "Update Counts" at bounding box center [591, 152] width 34 height 7
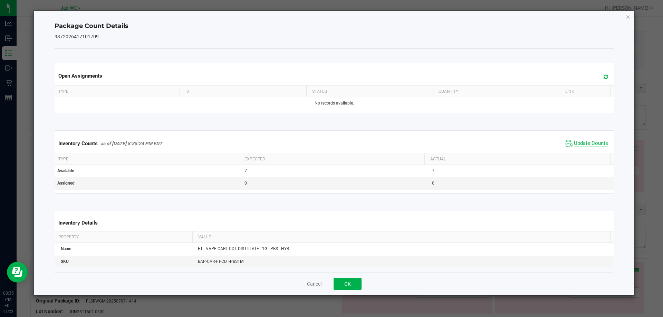
drag, startPoint x: 573, startPoint y: 153, endPoint x: 573, endPoint y: 147, distance: 5.9
click at [573, 152] on div "Inventory Counts as of [DATE] 8:35:24 PM EDT Update Counts" at bounding box center [334, 143] width 562 height 19
click at [575, 139] on span "Update Counts" at bounding box center [587, 143] width 46 height 10
click at [575, 139] on span "Update Counts" at bounding box center [587, 143] width 44 height 10
drag, startPoint x: 338, startPoint y: 285, endPoint x: 348, endPoint y: 279, distance: 12.0
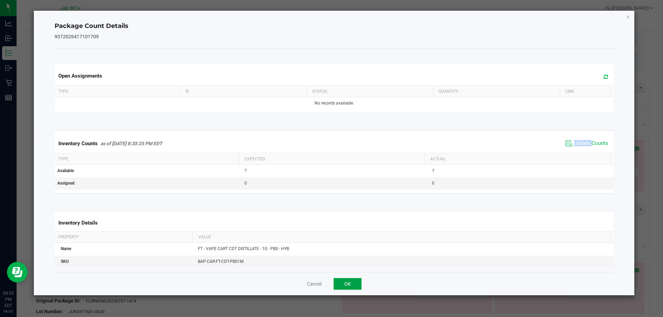
click at [339, 285] on button "OK" at bounding box center [347, 284] width 28 height 12
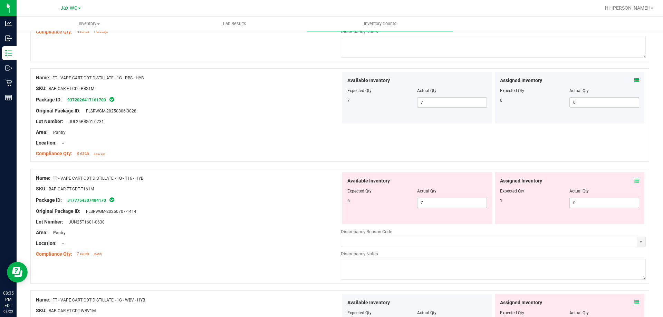
scroll to position [897, 0]
click at [634, 181] on icon at bounding box center [636, 180] width 5 height 5
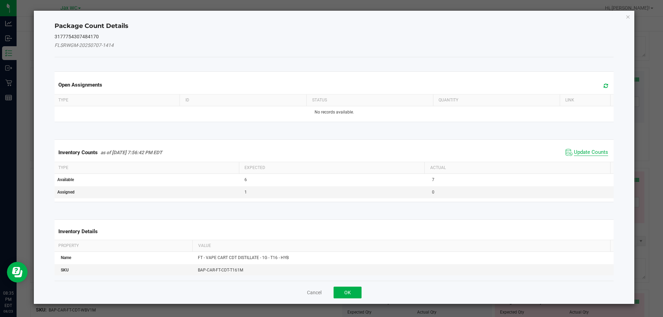
click at [574, 150] on span "Update Counts" at bounding box center [591, 152] width 34 height 7
click at [569, 150] on div "Inventory Counts as of [DATE] 7:56:42 PM EDT Update Counts" at bounding box center [334, 152] width 562 height 19
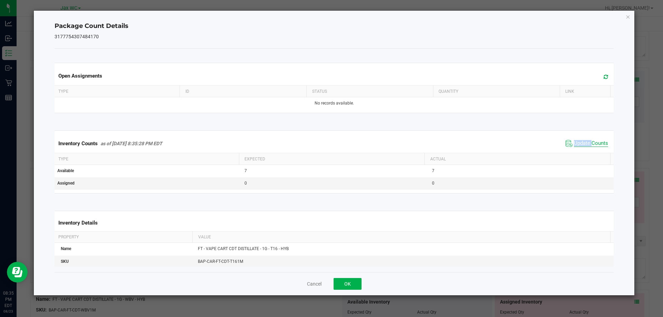
click at [576, 141] on span "Update Counts" at bounding box center [591, 143] width 34 height 7
click at [576, 141] on span "Update Counts" at bounding box center [591, 143] width 34 height 6
click at [350, 280] on button "OK" at bounding box center [347, 284] width 28 height 12
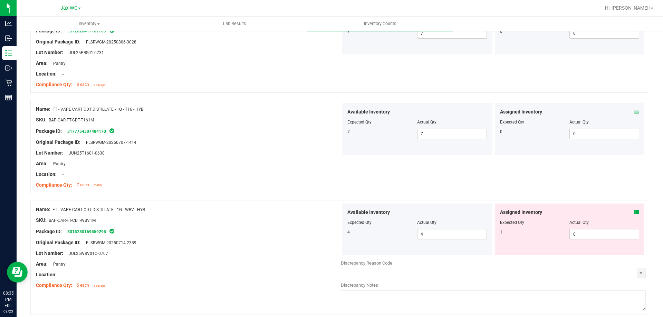
scroll to position [966, 0]
click at [634, 212] on icon at bounding box center [636, 211] width 5 height 5
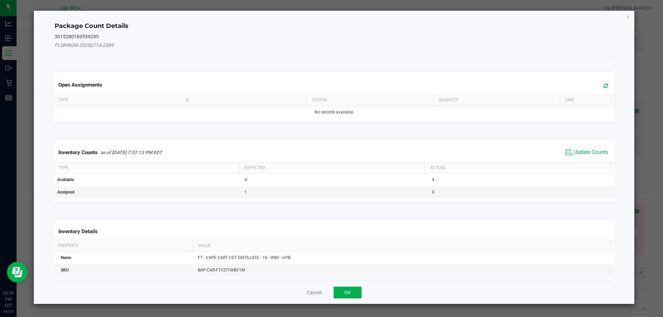
click at [584, 157] on span "Update Counts" at bounding box center [587, 152] width 46 height 10
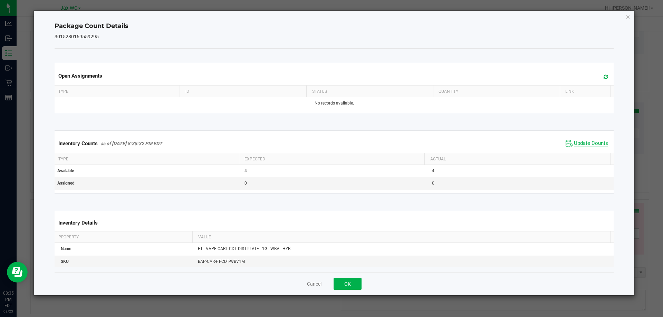
drag, startPoint x: 582, startPoint y: 154, endPoint x: 581, endPoint y: 146, distance: 8.7
click at [582, 153] on th "Actual" at bounding box center [517, 159] width 186 height 12
click at [579, 139] on span "Update Counts" at bounding box center [587, 143] width 46 height 10
click at [579, 139] on span "Update Counts" at bounding box center [587, 143] width 44 height 10
click at [333, 286] on div "Cancel OK" at bounding box center [334, 283] width 559 height 23
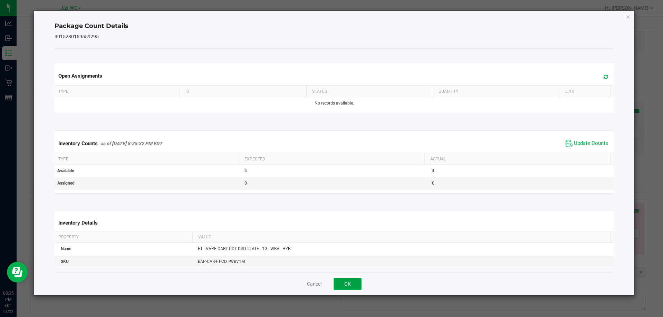
drag, startPoint x: 345, startPoint y: 284, endPoint x: 422, endPoint y: 245, distance: 86.3
click at [346, 284] on button "OK" at bounding box center [347, 284] width 28 height 12
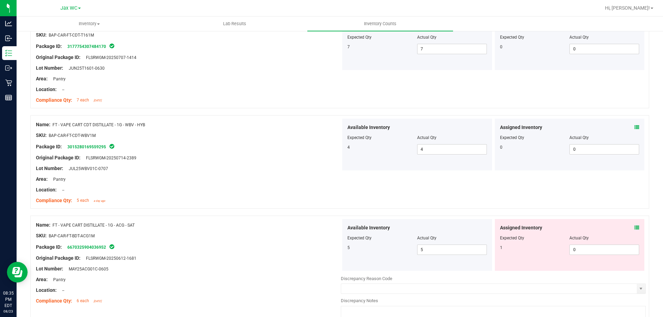
scroll to position [1139, 0]
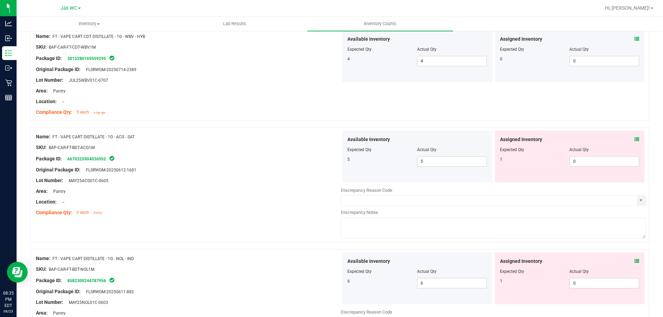
click at [634, 140] on icon at bounding box center [636, 139] width 5 height 5
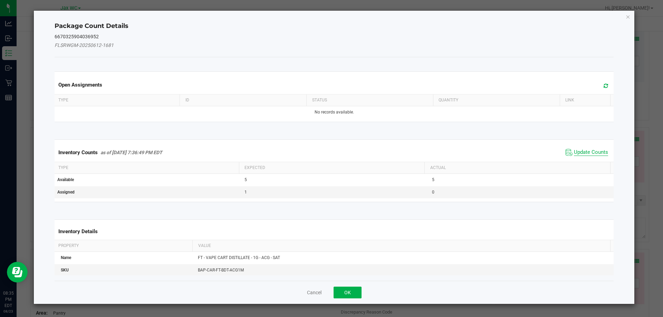
click at [574, 149] on span "Update Counts" at bounding box center [587, 152] width 46 height 10
click at [574, 150] on div "Inventory Counts as of [DATE] 7:36:49 PM EDT Update Counts" at bounding box center [334, 152] width 562 height 18
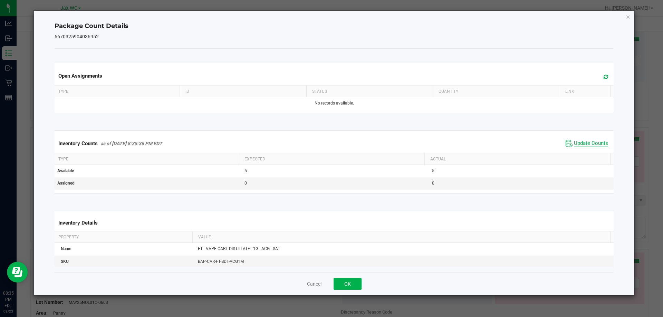
click at [574, 144] on span "Update Counts" at bounding box center [591, 143] width 34 height 7
drag, startPoint x: 574, startPoint y: 144, endPoint x: 489, endPoint y: 196, distance: 100.0
click at [574, 145] on span "Update Counts" at bounding box center [591, 143] width 34 height 6
click at [361, 283] on div "Cancel OK" at bounding box center [334, 283] width 559 height 23
drag, startPoint x: 358, startPoint y: 283, endPoint x: 365, endPoint y: 277, distance: 9.6
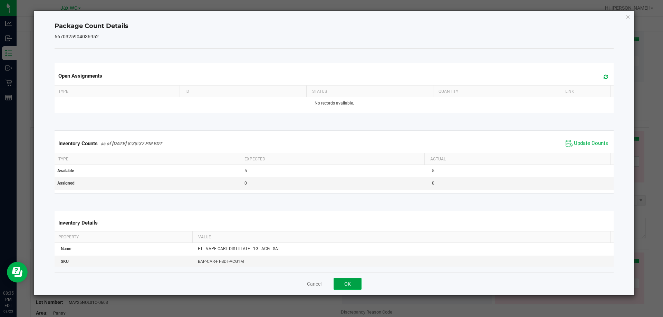
click at [358, 282] on button "OK" at bounding box center [347, 284] width 28 height 12
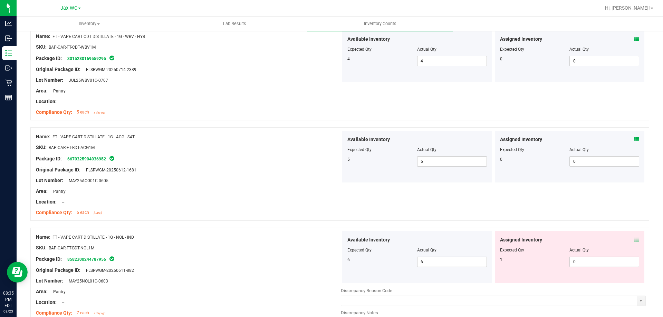
click at [634, 241] on icon at bounding box center [636, 239] width 5 height 5
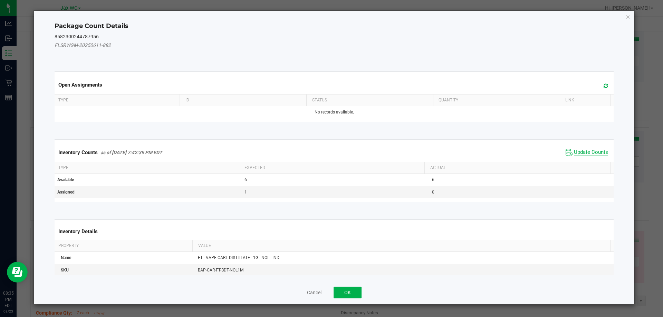
click at [575, 154] on span "Update Counts" at bounding box center [591, 152] width 34 height 7
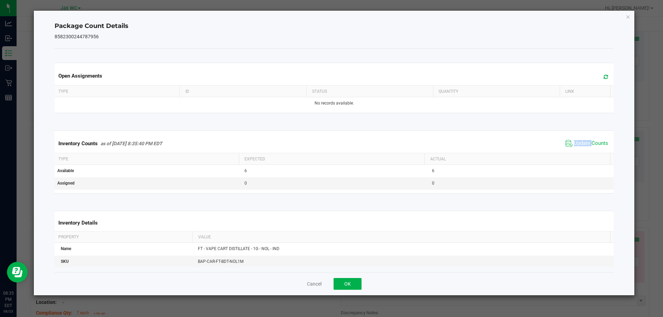
drag, startPoint x: 575, startPoint y: 153, endPoint x: 578, endPoint y: 148, distance: 6.5
click at [575, 153] on div "Inventory Counts as of [DATE] 8:35:40 PM EDT Update Counts" at bounding box center [334, 143] width 562 height 19
click at [579, 144] on span "Update Counts" at bounding box center [591, 143] width 34 height 7
click at [579, 144] on span "Update Counts" at bounding box center [591, 143] width 34 height 6
drag, startPoint x: 343, startPoint y: 286, endPoint x: 347, endPoint y: 289, distance: 4.9
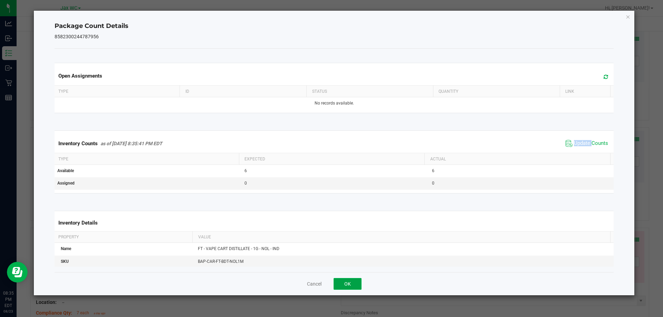
click at [344, 286] on button "OK" at bounding box center [347, 284] width 28 height 12
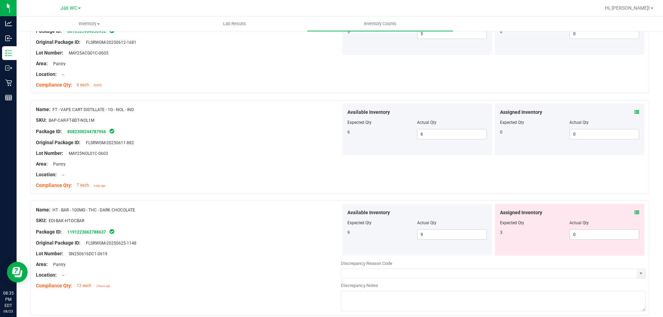
scroll to position [1311, 0]
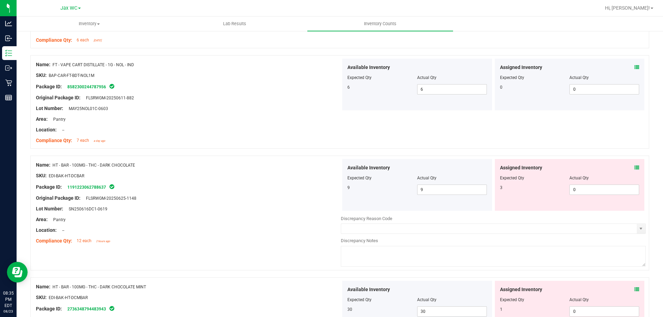
click at [634, 167] on icon at bounding box center [636, 167] width 5 height 5
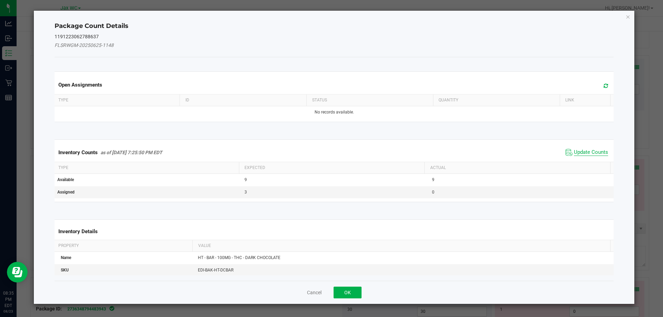
drag, startPoint x: 585, startPoint y: 153, endPoint x: 579, endPoint y: 151, distance: 6.0
click at [584, 153] on span "Update Counts" at bounding box center [591, 152] width 34 height 7
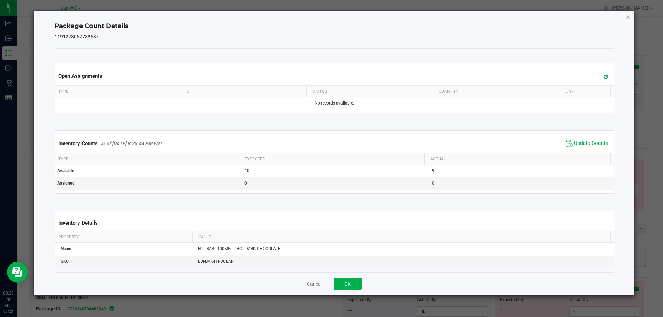
click at [579, 150] on div "Inventory Counts as of [DATE] 8:35:44 PM EDT Update Counts" at bounding box center [334, 143] width 562 height 19
click at [577, 144] on span "Update Counts" at bounding box center [591, 143] width 34 height 7
click at [577, 143] on span "Update Counts" at bounding box center [591, 143] width 34 height 6
click at [347, 281] on button "OK" at bounding box center [347, 284] width 28 height 12
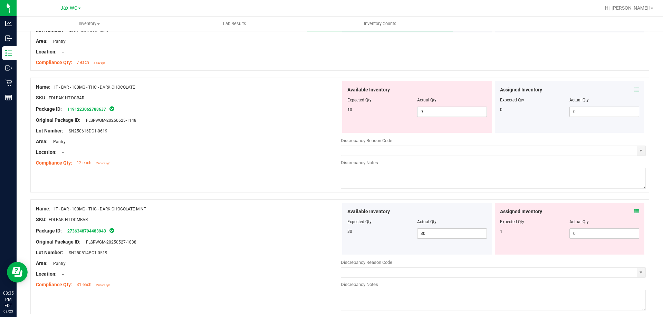
scroll to position [1484, 0]
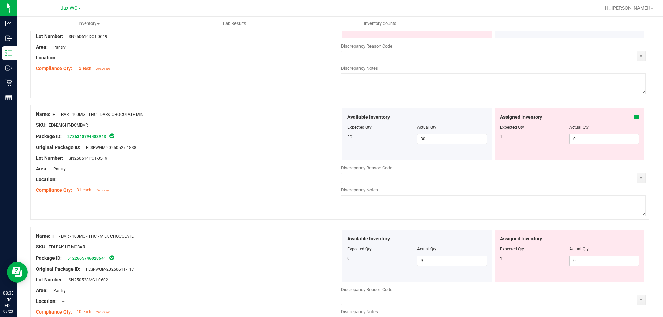
click at [634, 116] on icon at bounding box center [636, 117] width 5 height 5
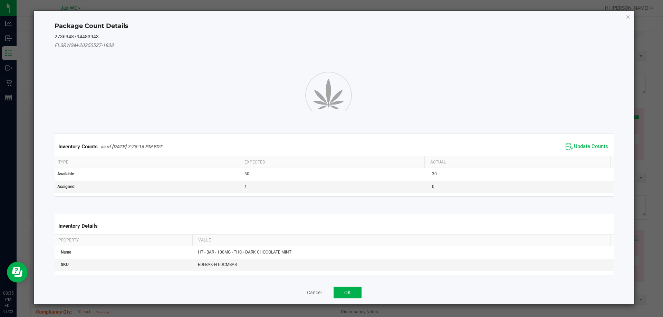
click at [629, 116] on div "Package Count Details 2736348794483943 FLSRWGM-20250527-1838 Inventory Counts a…" at bounding box center [334, 157] width 600 height 293
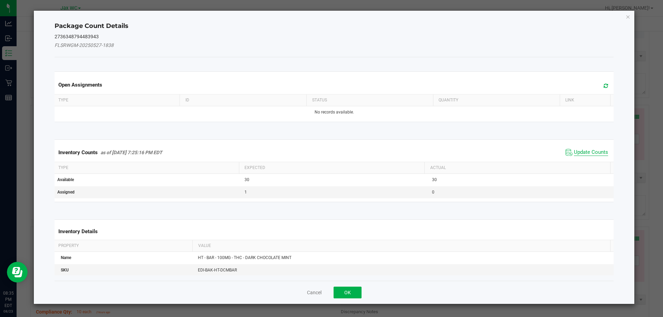
drag, startPoint x: 593, startPoint y: 148, endPoint x: 590, endPoint y: 151, distance: 5.1
click at [591, 150] on span "Update Counts" at bounding box center [587, 152] width 46 height 10
click at [581, 155] on kendo-grid "Inventory Counts as of [DATE] 7:25:16 PM EDT Update Counts Type Expected Actual…" at bounding box center [333, 170] width 569 height 62
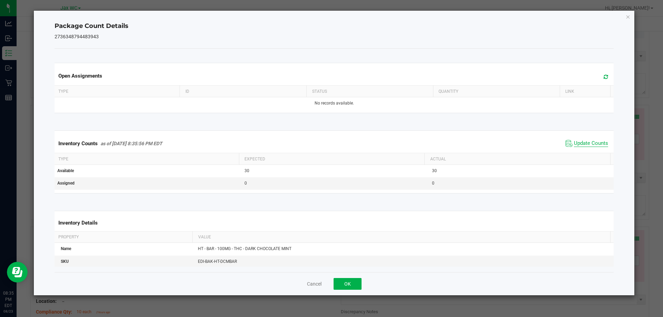
click at [579, 145] on span "Update Counts" at bounding box center [591, 143] width 34 height 7
click at [579, 145] on span "Update Counts" at bounding box center [591, 143] width 34 height 6
click at [578, 145] on span "Update Counts" at bounding box center [591, 143] width 34 height 6
drag, startPoint x: 578, startPoint y: 144, endPoint x: 573, endPoint y: 145, distance: 4.9
click at [577, 144] on span "Update Counts" at bounding box center [591, 143] width 34 height 6
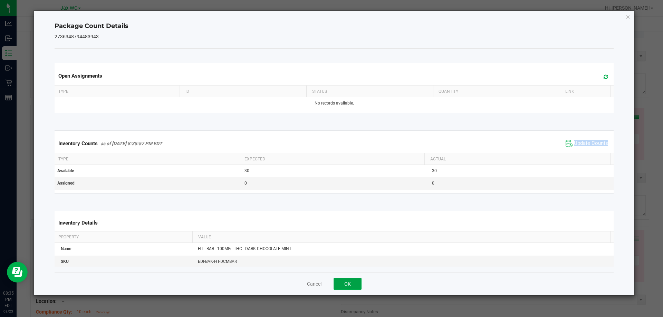
drag, startPoint x: 351, startPoint y: 285, endPoint x: 393, endPoint y: 256, distance: 51.8
click at [351, 285] on button "OK" at bounding box center [347, 284] width 28 height 12
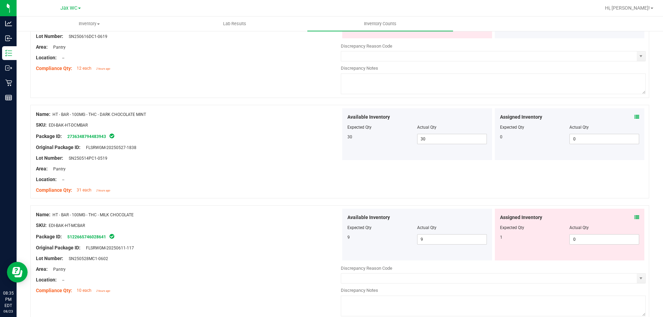
scroll to position [1518, 0]
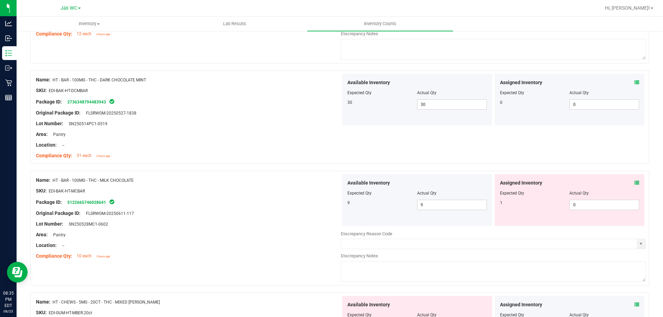
click at [634, 182] on icon at bounding box center [636, 182] width 5 height 5
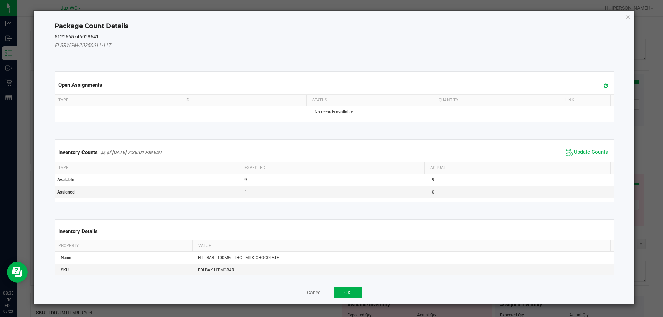
drag, startPoint x: 591, startPoint y: 152, endPoint x: 581, endPoint y: 149, distance: 10.0
click at [590, 151] on span "Update Counts" at bounding box center [591, 152] width 34 height 7
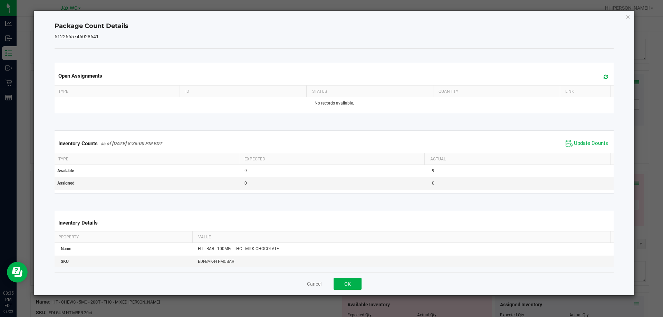
drag, startPoint x: 581, startPoint y: 149, endPoint x: 577, endPoint y: 148, distance: 4.3
click at [580, 149] on span "Update Counts" at bounding box center [587, 143] width 46 height 10
click at [575, 144] on span "Update Counts" at bounding box center [591, 143] width 34 height 7
drag, startPoint x: 575, startPoint y: 144, endPoint x: 459, endPoint y: 213, distance: 135.7
click at [575, 144] on span "Update Counts" at bounding box center [591, 143] width 34 height 7
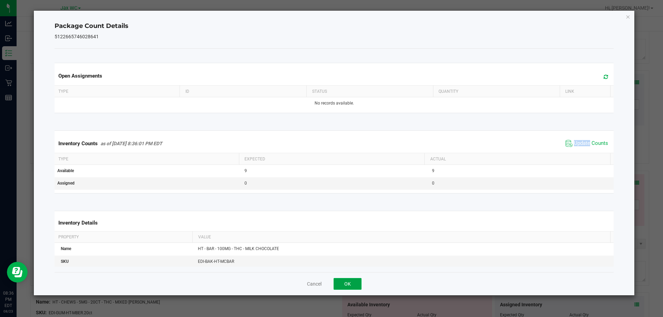
click at [352, 282] on button "OK" at bounding box center [347, 284] width 28 height 12
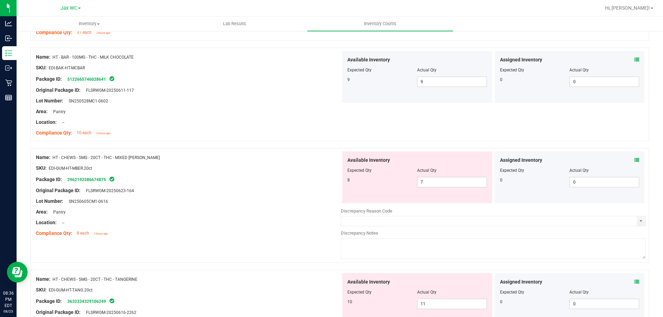
scroll to position [1656, 0]
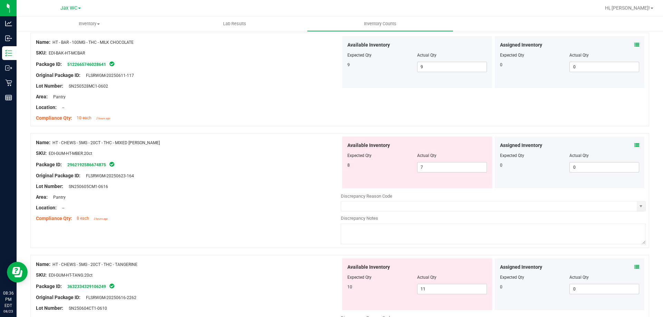
click at [634, 145] on icon at bounding box center [636, 145] width 5 height 5
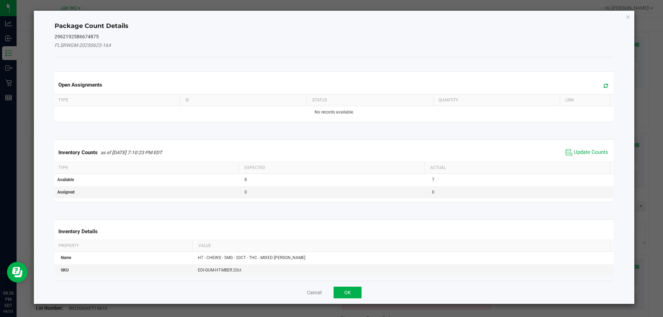
click at [579, 157] on span "Update Counts" at bounding box center [587, 152] width 46 height 10
drag, startPoint x: 575, startPoint y: 149, endPoint x: 577, endPoint y: 145, distance: 4.0
click at [576, 148] on span "Update Counts" at bounding box center [587, 152] width 44 height 10
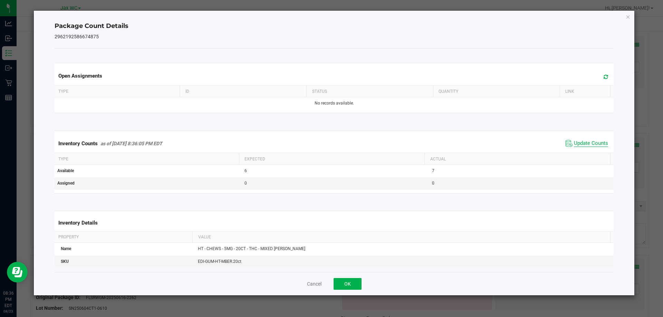
click at [577, 141] on span "Update Counts" at bounding box center [591, 143] width 34 height 7
click at [353, 280] on button "OK" at bounding box center [347, 284] width 28 height 12
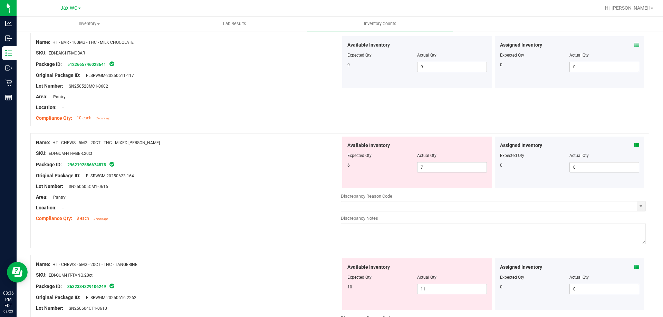
click at [307, 227] on div "Name: HT - CHEWS - 5MG - 20CT - THC - MIXED [PERSON_NAME] SKU: EDI-GUM-HT-MBER.…" at bounding box center [339, 190] width 618 height 115
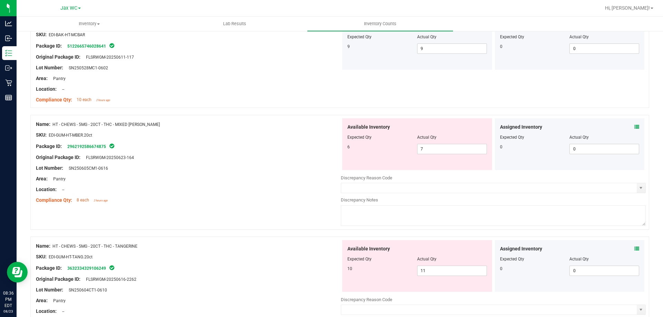
scroll to position [1726, 0]
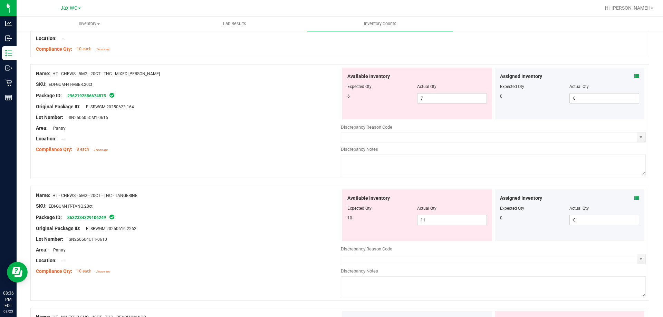
click at [634, 198] on icon at bounding box center [636, 198] width 5 height 5
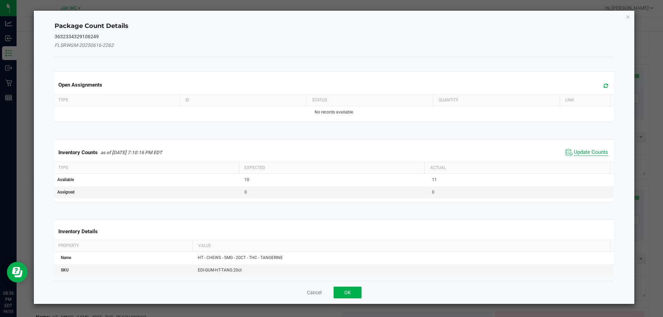
click at [580, 152] on span "Update Counts" at bounding box center [591, 152] width 34 height 7
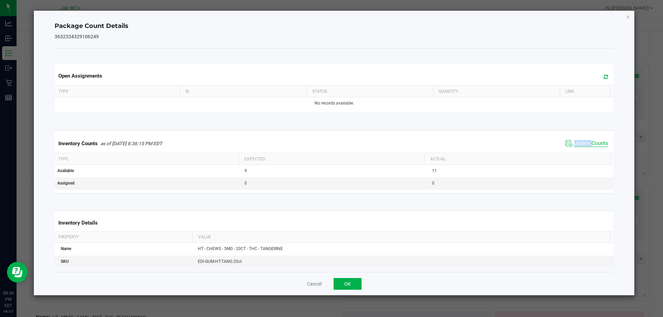
click at [580, 152] on div "Inventory Counts as of [DATE] 8:36:15 PM EDT Update Counts" at bounding box center [334, 143] width 562 height 19
click at [579, 144] on span "Update Counts" at bounding box center [591, 143] width 34 height 7
click at [579, 144] on span "Update Counts" at bounding box center [591, 143] width 34 height 6
click at [344, 285] on button "OK" at bounding box center [347, 284] width 28 height 12
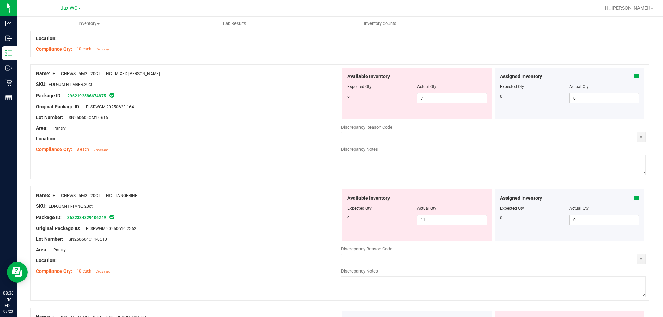
click at [297, 250] on div "Area: Pantry" at bounding box center [188, 249] width 305 height 7
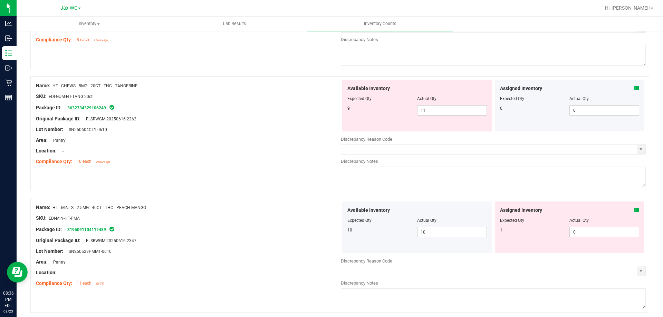
scroll to position [1864, 0]
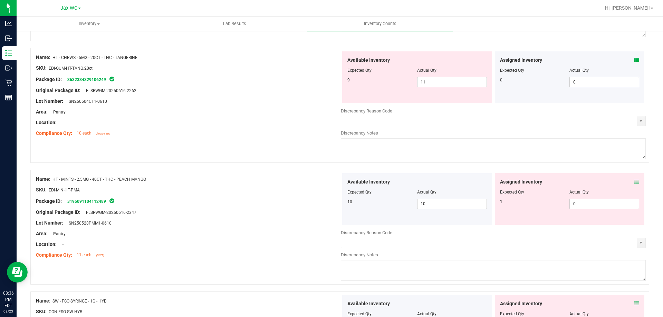
click at [634, 182] on icon at bounding box center [636, 181] width 5 height 5
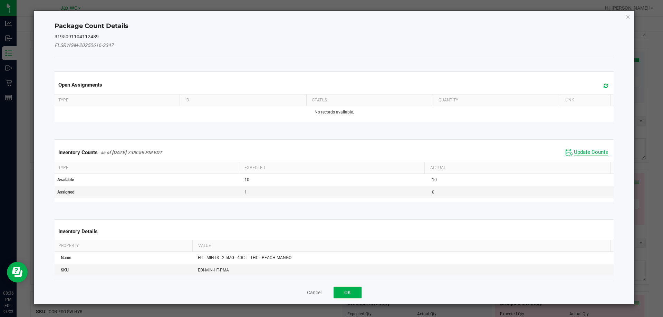
click at [581, 153] on span "Update Counts" at bounding box center [591, 152] width 34 height 7
click at [581, 150] on div "Inventory Counts as of [DATE] 7:08:59 PM EDT Update Counts" at bounding box center [334, 152] width 562 height 18
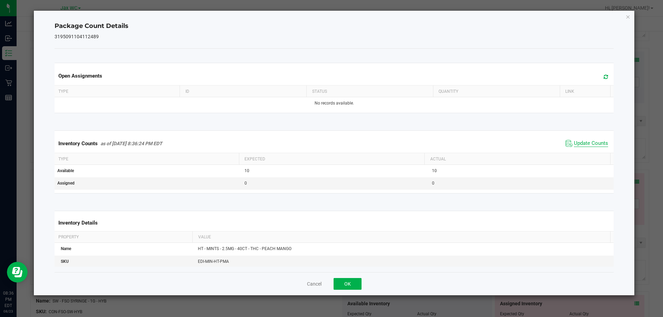
click at [577, 143] on span "Update Counts" at bounding box center [591, 143] width 34 height 7
click at [577, 143] on span "Update Counts" at bounding box center [591, 143] width 34 height 6
click at [346, 284] on button "OK" at bounding box center [347, 284] width 28 height 12
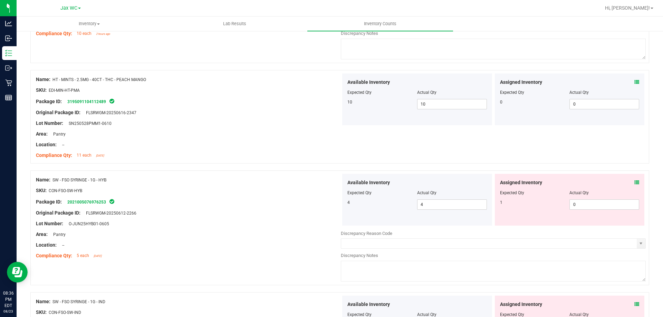
scroll to position [1967, 0]
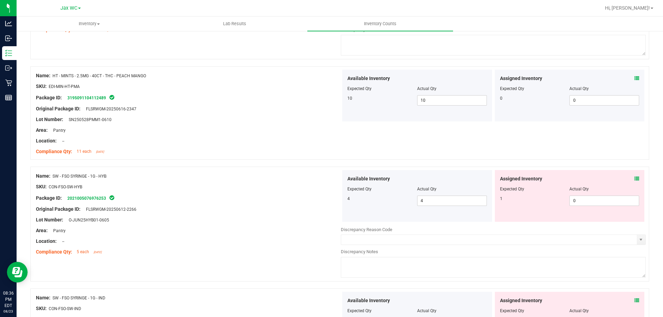
click at [634, 177] on icon at bounding box center [636, 178] width 5 height 5
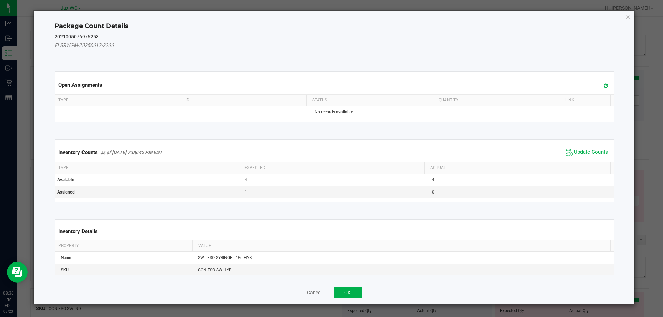
click at [594, 146] on div "Inventory Counts as of [DATE] 7:08:42 PM EDT Update Counts" at bounding box center [334, 152] width 562 height 19
click at [586, 149] on span "Update Counts" at bounding box center [591, 152] width 34 height 7
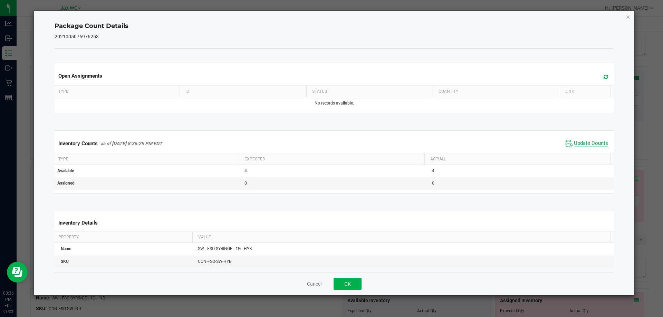
click at [576, 145] on span "Update Counts" at bounding box center [591, 143] width 34 height 7
click at [577, 143] on span "Update Counts" at bounding box center [591, 143] width 34 height 7
click at [347, 282] on button "OK" at bounding box center [347, 284] width 28 height 12
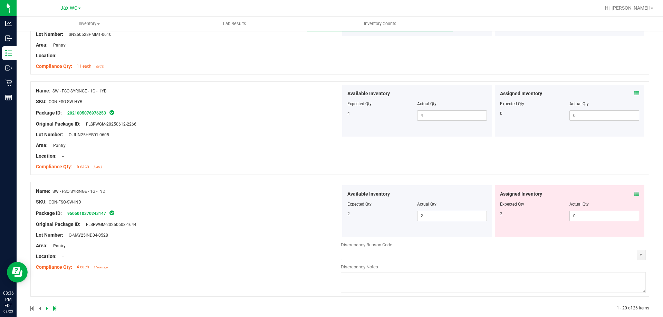
scroll to position [2062, 0]
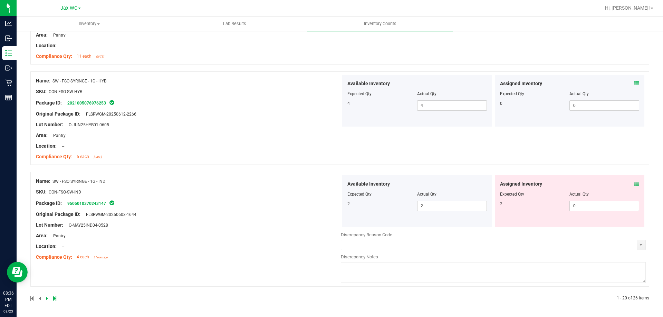
click at [634, 184] on icon at bounding box center [636, 184] width 5 height 5
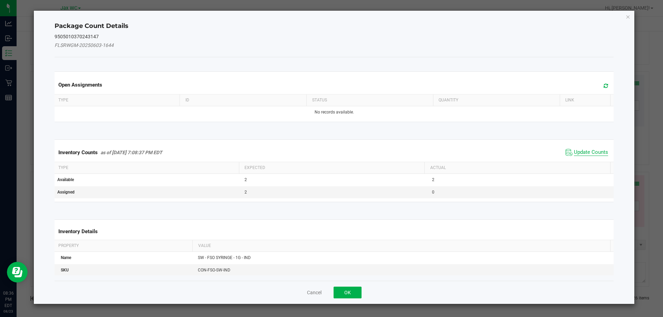
click at [583, 151] on span "Update Counts" at bounding box center [591, 152] width 34 height 7
click at [582, 150] on div "Inventory Counts as of [DATE] 7:08:37 PM EDT Update Counts" at bounding box center [334, 152] width 562 height 18
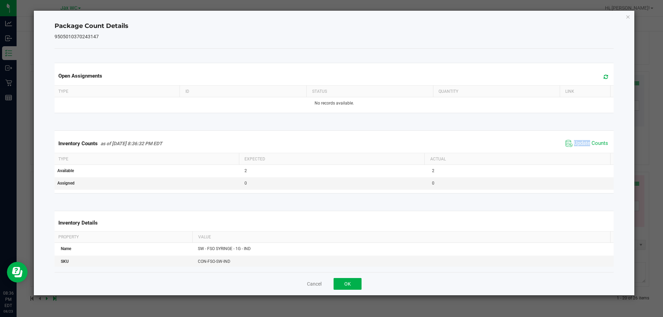
click at [577, 139] on span "Update Counts" at bounding box center [587, 143] width 46 height 10
click at [338, 283] on button "OK" at bounding box center [347, 284] width 28 height 12
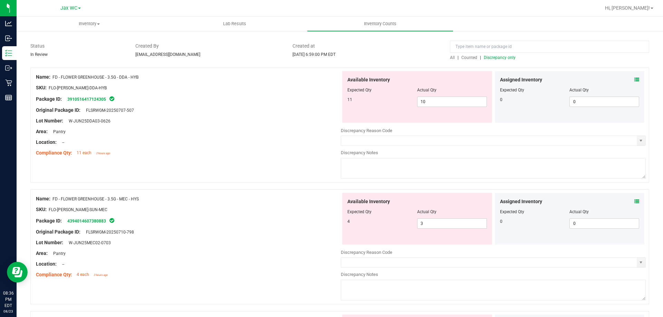
scroll to position [0, 0]
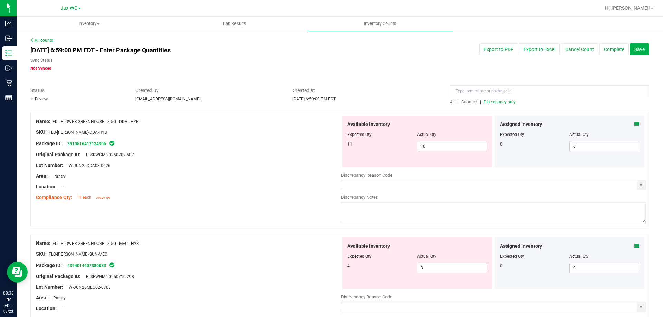
click at [500, 104] on span "Discrepancy only" at bounding box center [499, 102] width 32 height 5
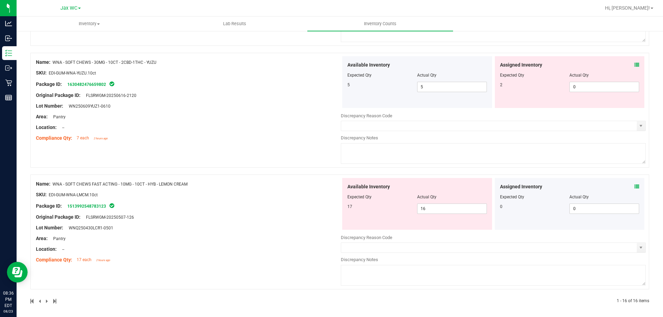
scroll to position [1768, 0]
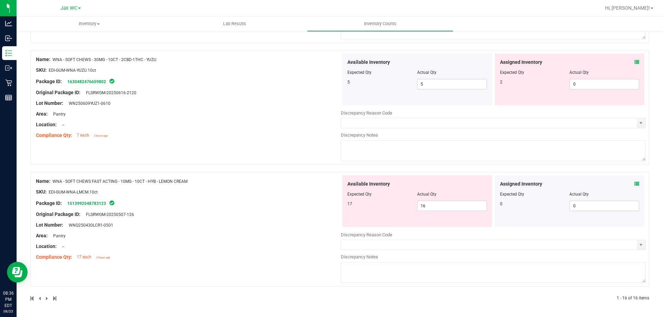
click at [634, 185] on icon at bounding box center [636, 184] width 5 height 5
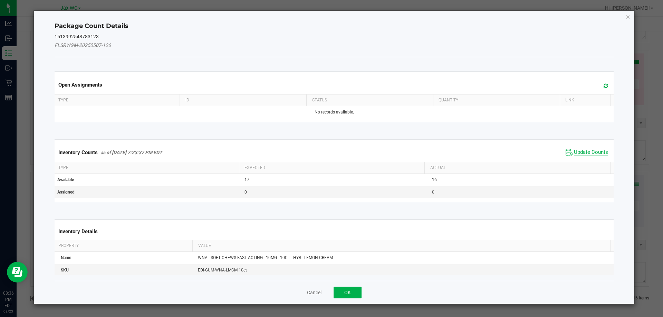
click at [583, 153] on span "Update Counts" at bounding box center [591, 152] width 34 height 7
drag, startPoint x: 583, startPoint y: 152, endPoint x: 583, endPoint y: 148, distance: 4.1
click at [583, 148] on span "Update Counts" at bounding box center [587, 152] width 46 height 10
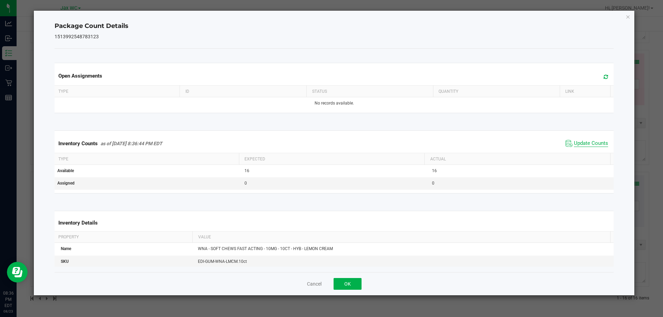
click at [582, 140] on span "Update Counts" at bounding box center [591, 143] width 34 height 7
drag, startPoint x: 582, startPoint y: 140, endPoint x: 531, endPoint y: 180, distance: 64.5
click at [582, 141] on span "Update Counts" at bounding box center [591, 143] width 34 height 7
click at [353, 283] on button "OK" at bounding box center [347, 284] width 28 height 12
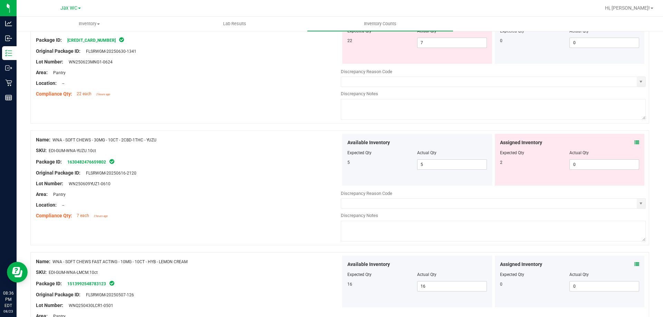
scroll to position [1643, 0]
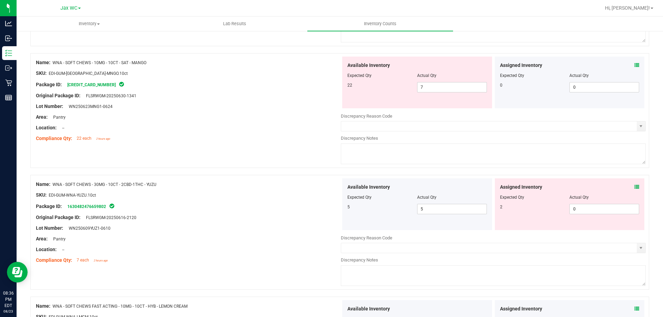
click at [634, 185] on icon at bounding box center [636, 187] width 5 height 5
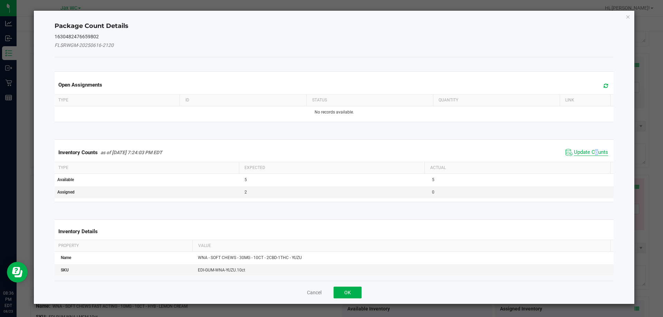
click at [591, 151] on span "Update Counts" at bounding box center [591, 152] width 34 height 7
click at [588, 151] on div "Inventory Counts as of [DATE] 7:24:03 PM EDT Update Counts" at bounding box center [334, 152] width 562 height 18
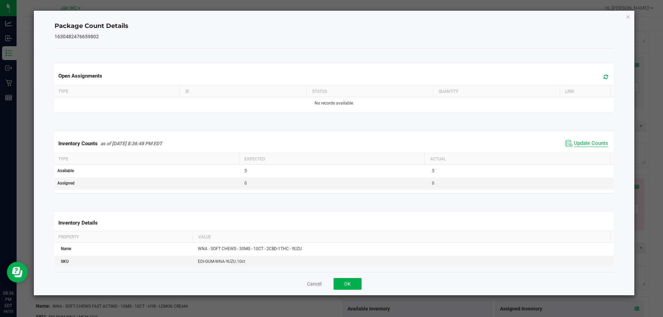
click at [581, 144] on span "Update Counts" at bounding box center [591, 143] width 34 height 7
click at [581, 143] on span "Update Counts" at bounding box center [591, 143] width 34 height 7
click at [339, 282] on button "OK" at bounding box center [347, 284] width 28 height 12
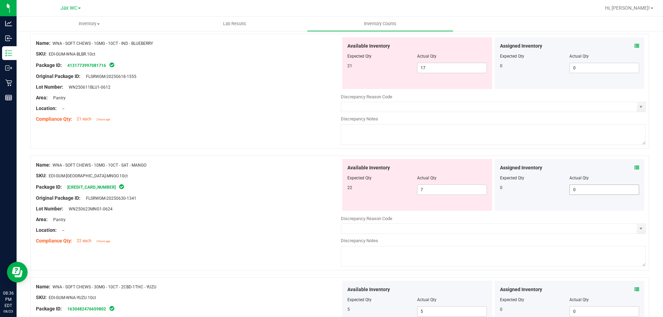
scroll to position [1539, 0]
click at [634, 168] on icon at bounding box center [636, 168] width 5 height 5
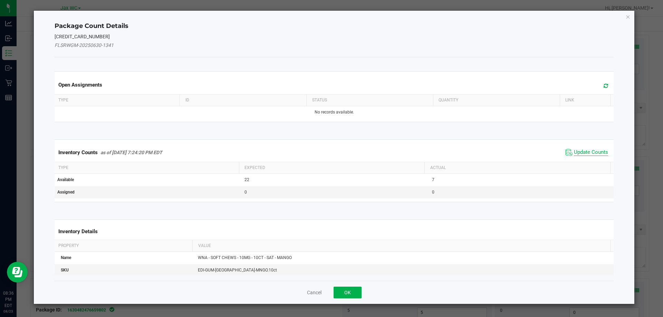
click at [581, 149] on span "Update Counts" at bounding box center [591, 152] width 34 height 7
click at [581, 149] on div "Inventory Counts as of [DATE] 7:24:20 PM EDT Update Counts" at bounding box center [334, 152] width 562 height 19
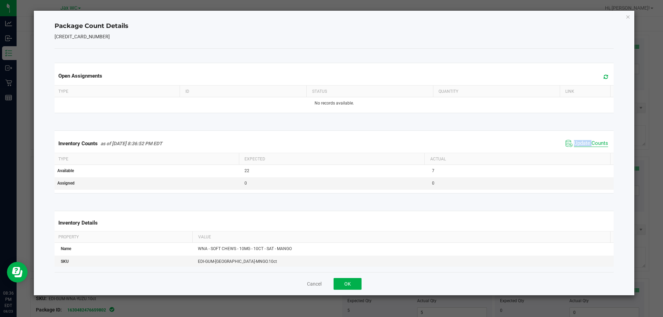
click at [577, 142] on span "Update Counts" at bounding box center [591, 143] width 34 height 7
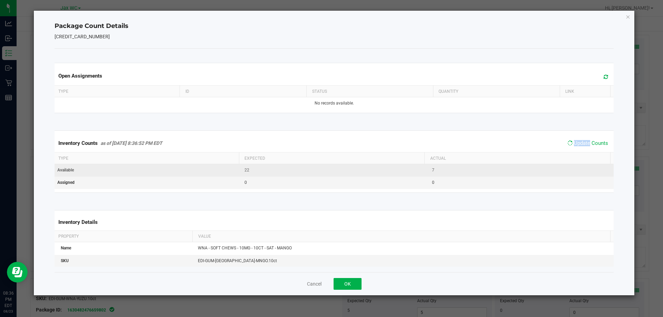
drag, startPoint x: 577, startPoint y: 142, endPoint x: 545, endPoint y: 165, distance: 39.6
click at [577, 142] on span "Update Counts" at bounding box center [591, 143] width 34 height 6
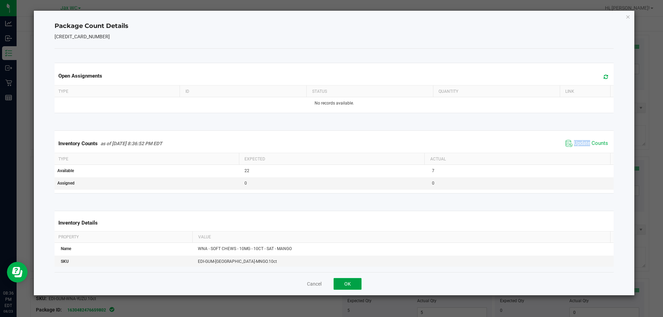
click at [348, 283] on button "OK" at bounding box center [347, 284] width 28 height 12
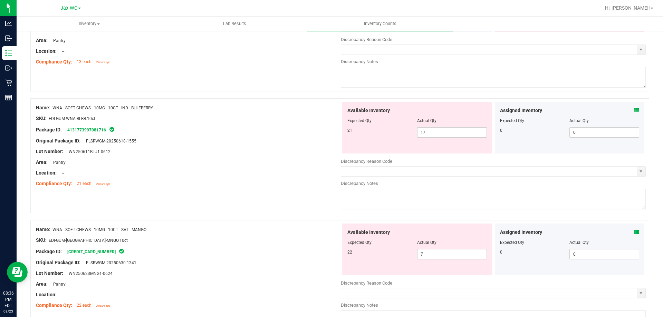
scroll to position [1436, 0]
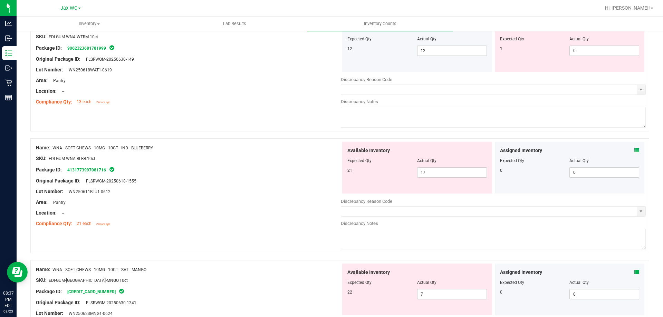
click at [634, 150] on icon at bounding box center [636, 150] width 5 height 5
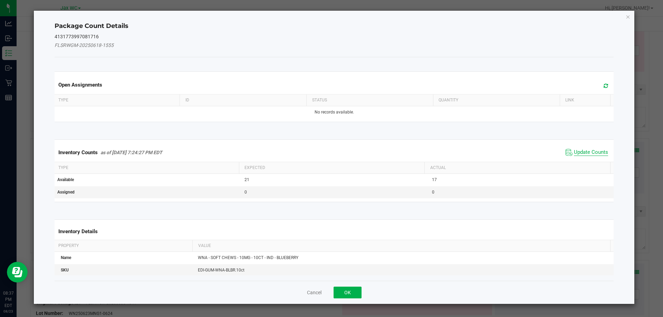
click at [585, 155] on span "Update Counts" at bounding box center [591, 152] width 34 height 7
click at [585, 153] on kendo-grid "Inventory Counts as of [DATE] 7:24:27 PM EDT Update Counts Type Expected Actual…" at bounding box center [333, 170] width 569 height 63
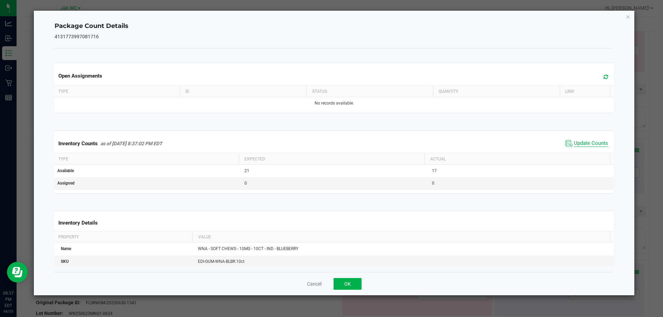
click at [584, 143] on span "Update Counts" at bounding box center [591, 143] width 34 height 7
click at [354, 280] on button "OK" at bounding box center [347, 284] width 28 height 12
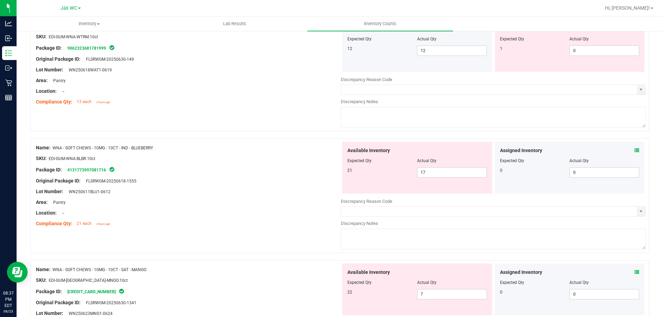
click at [270, 219] on div at bounding box center [188, 218] width 305 height 3
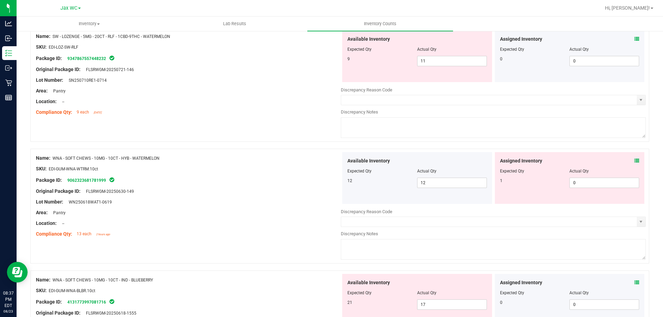
scroll to position [1298, 0]
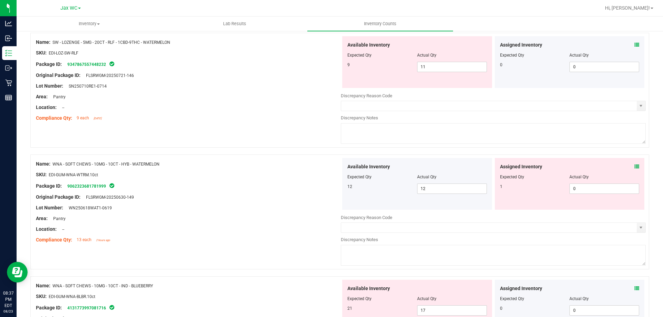
click at [634, 166] on icon at bounding box center [636, 166] width 5 height 5
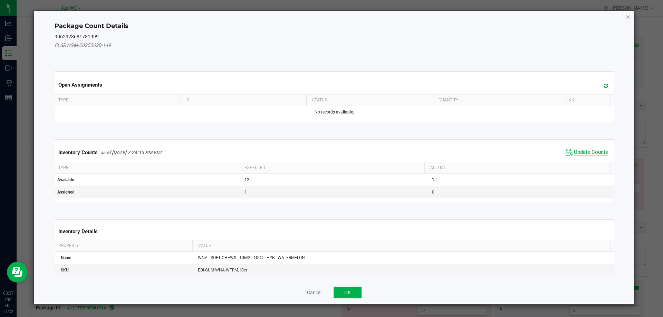
click at [587, 151] on span "Update Counts" at bounding box center [591, 152] width 34 height 7
click at [587, 151] on div "Inventory Counts as of [DATE] 7:24:13 PM EDT Update Counts" at bounding box center [334, 152] width 562 height 18
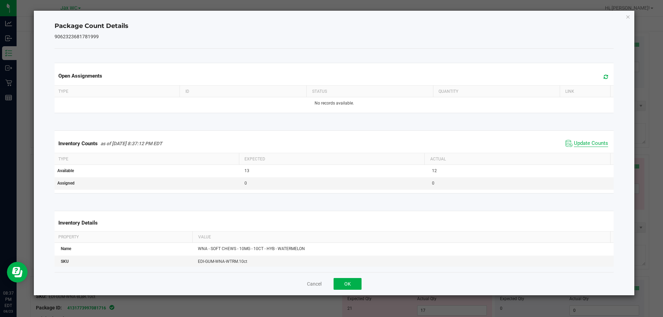
click at [579, 144] on span "Update Counts" at bounding box center [591, 143] width 34 height 7
click at [579, 144] on span "Update Counts" at bounding box center [591, 143] width 34 height 6
click at [352, 282] on button "OK" at bounding box center [347, 284] width 28 height 12
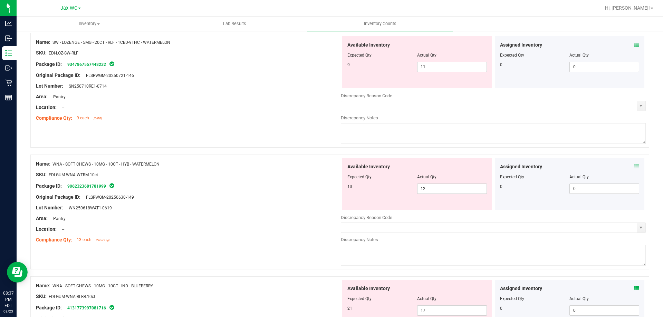
click at [290, 221] on div "Area: Pantry" at bounding box center [188, 218] width 305 height 7
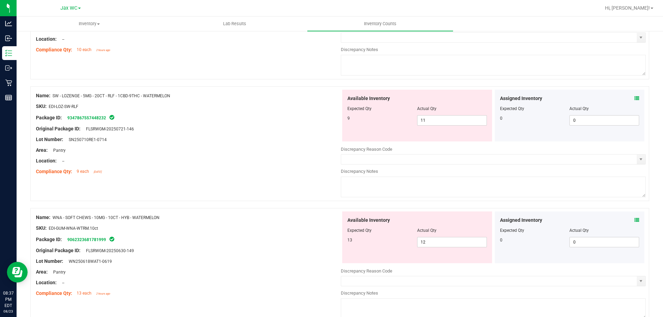
scroll to position [1229, 0]
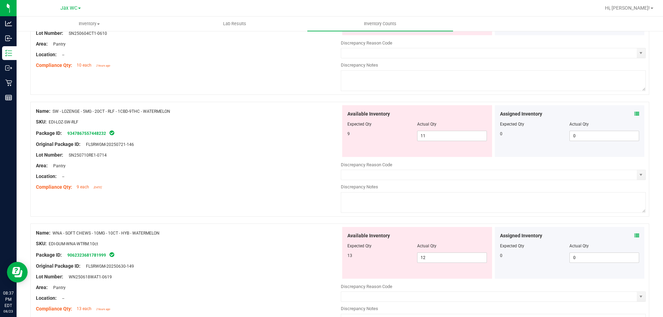
click at [634, 113] on icon at bounding box center [636, 113] width 5 height 5
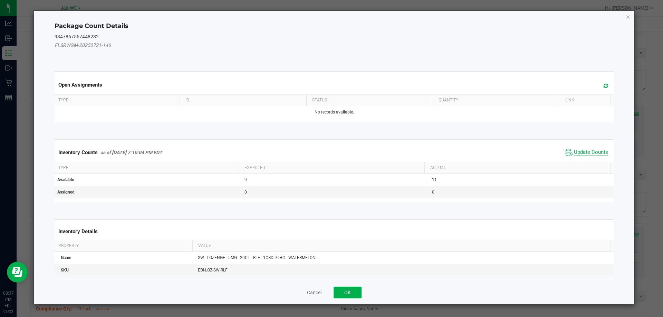
click at [576, 152] on span "Update Counts" at bounding box center [591, 152] width 34 height 7
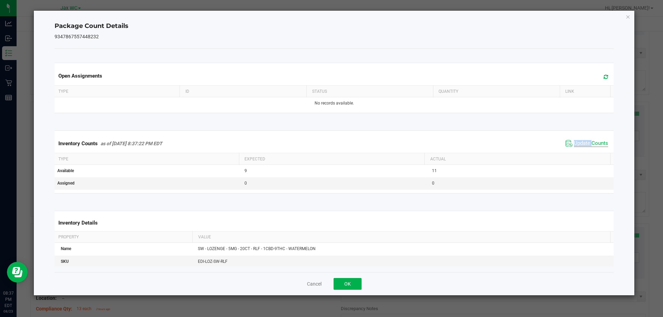
drag, startPoint x: 576, startPoint y: 152, endPoint x: 576, endPoint y: 145, distance: 6.9
click at [576, 151] on div "Inventory Counts as of [DATE] 8:37:22 PM EDT Update Counts" at bounding box center [334, 143] width 562 height 19
click at [576, 144] on span "Update Counts" at bounding box center [591, 143] width 34 height 7
click at [576, 144] on span "Update Counts" at bounding box center [591, 143] width 34 height 6
click at [356, 282] on button "OK" at bounding box center [347, 284] width 28 height 12
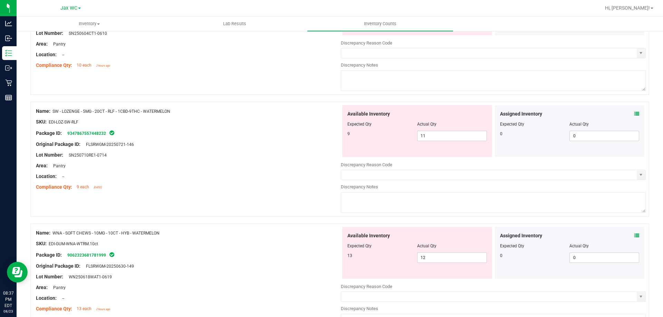
click at [285, 209] on div "Name: SW - LOZENGE - 5MG - 20CT - RLF - 1CBD-9THC - WATERMELON SKU: EDI-LOZ-SW-…" at bounding box center [339, 159] width 618 height 115
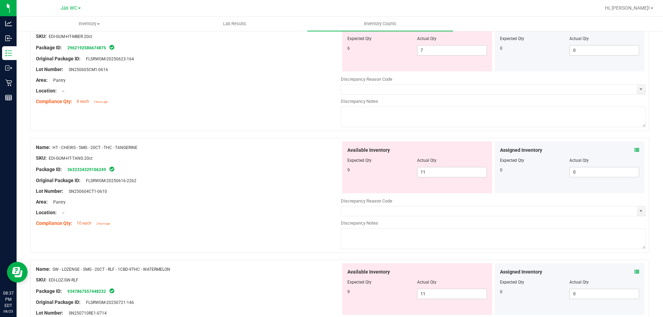
scroll to position [1056, 0]
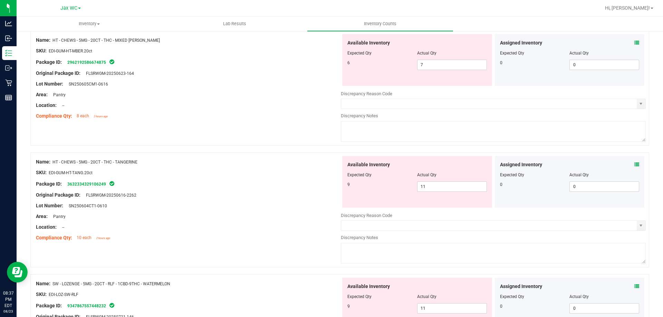
click at [634, 165] on icon at bounding box center [636, 164] width 5 height 5
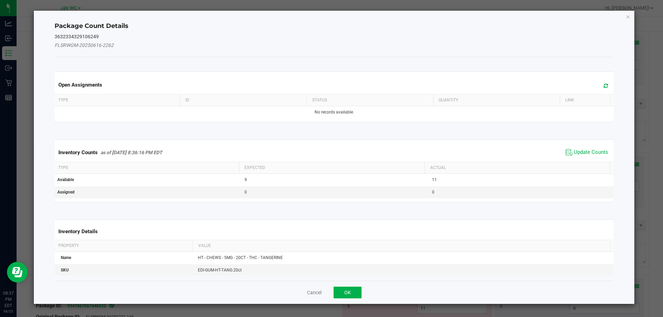
drag, startPoint x: 575, startPoint y: 141, endPoint x: 574, endPoint y: 147, distance: 5.5
click at [575, 143] on kendo-grid "Inventory Counts as of [DATE] 8:36:16 PM EDT Update Counts Type Expected Actual…" at bounding box center [333, 170] width 569 height 63
click at [575, 149] on span "Update Counts" at bounding box center [587, 152] width 46 height 10
click at [575, 151] on div "Inventory Counts as of [DATE] 8:36:16 PM EDT Update Counts" at bounding box center [334, 152] width 562 height 18
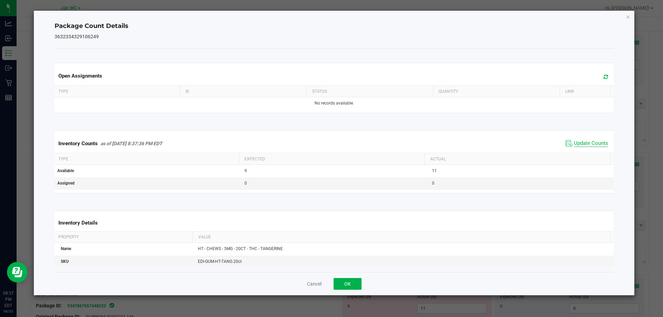
click at [578, 140] on span "Update Counts" at bounding box center [591, 143] width 34 height 7
drag, startPoint x: 352, startPoint y: 284, endPoint x: 354, endPoint y: 281, distance: 4.0
click at [354, 281] on button "OK" at bounding box center [347, 284] width 28 height 12
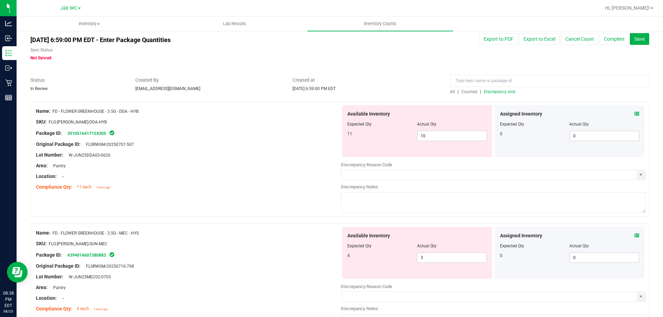
scroll to position [0, 0]
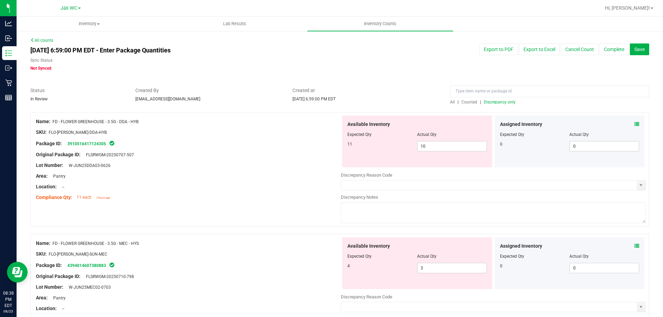
drag, startPoint x: 142, startPoint y: 120, endPoint x: 54, endPoint y: 125, distance: 88.5
click at [54, 125] on div "Name: FD - FLOWER GREENHOUSE - 3.5G - DDA - HYB" at bounding box center [188, 121] width 305 height 7
copy span "FD - FLOWER GREENHOUSE - 3.5G - DDA - HYB"
click at [519, 91] on input at bounding box center [549, 91] width 199 height 12
paste input "FD - FLOWER GREENHOUSE - 3.5G - DDA - HYB"
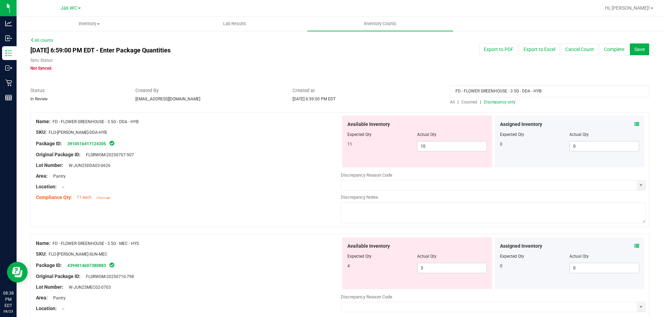
type input "FD - FLOWER GREENHOUSE - 3.5G - DDA - HYB"
click at [506, 102] on span "Discrepancy only" at bounding box center [499, 102] width 32 height 5
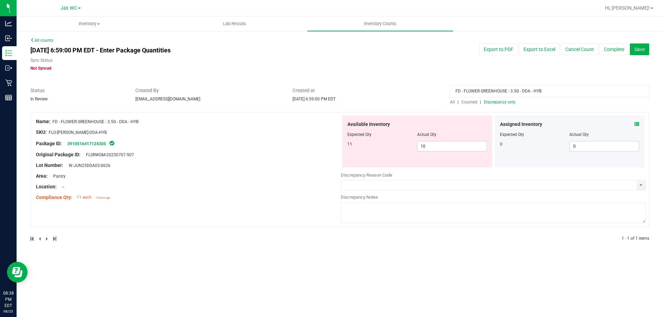
click at [502, 104] on span "Discrepancy only" at bounding box center [499, 102] width 32 height 5
click at [476, 103] on span "Counted" at bounding box center [469, 102] width 16 height 5
click at [472, 102] on span "Counted" at bounding box center [469, 102] width 16 height 5
click at [636, 123] on icon at bounding box center [636, 124] width 5 height 5
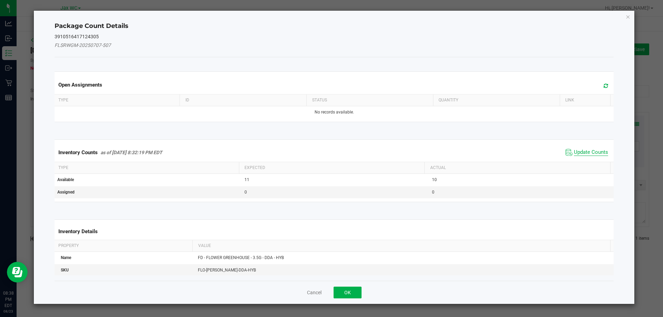
click at [577, 150] on span "Update Counts" at bounding box center [591, 152] width 34 height 7
drag, startPoint x: 577, startPoint y: 150, endPoint x: 576, endPoint y: 146, distance: 4.5
click at [577, 149] on div "Inventory Counts as of [DATE] 8:32:19 PM EDT Update Counts" at bounding box center [334, 152] width 562 height 18
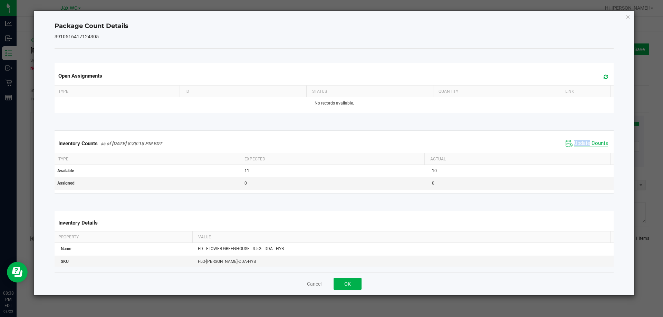
click at [575, 142] on span "Update Counts" at bounding box center [591, 143] width 34 height 7
click at [575, 142] on span "Update Counts" at bounding box center [591, 143] width 34 height 6
click at [348, 283] on button "OK" at bounding box center [347, 284] width 28 height 12
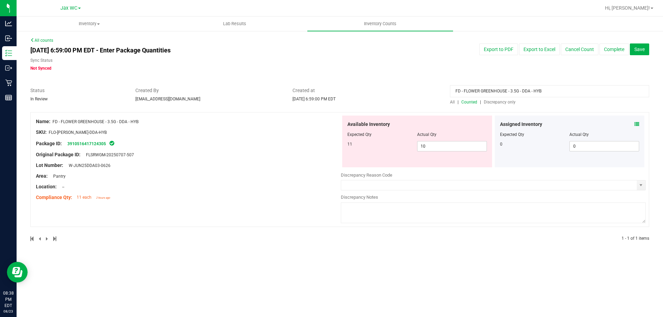
drag, startPoint x: 523, startPoint y: 93, endPoint x: 356, endPoint y: 102, distance: 166.9
click at [356, 102] on div "Status In Review Created By [EMAIL_ADDRESS][DOMAIN_NAME] Created at [DATE] 6:59…" at bounding box center [339, 96] width 629 height 18
click at [411, 93] on span "Created at" at bounding box center [365, 90] width 147 height 7
click at [492, 103] on span "Discrepancy only" at bounding box center [499, 102] width 32 height 5
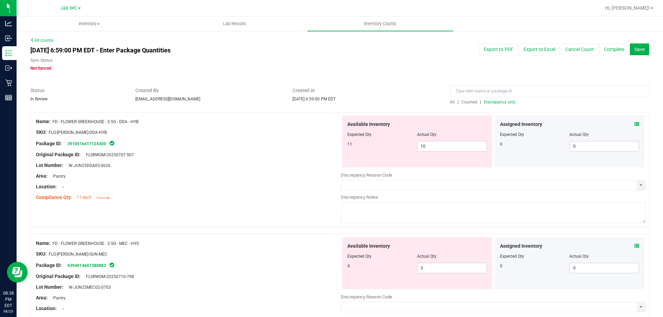
click at [234, 188] on div "Location: --" at bounding box center [188, 186] width 305 height 7
click at [634, 125] on icon at bounding box center [636, 124] width 5 height 5
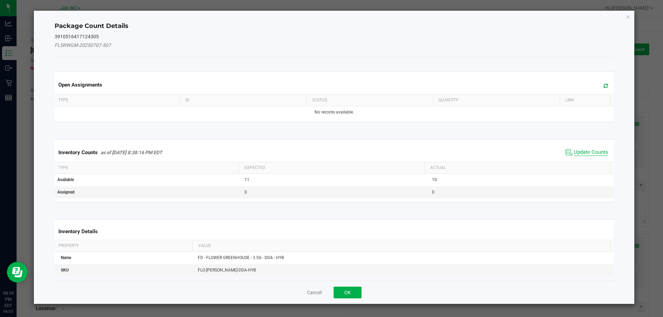
click at [584, 154] on span "Update Counts" at bounding box center [591, 152] width 34 height 7
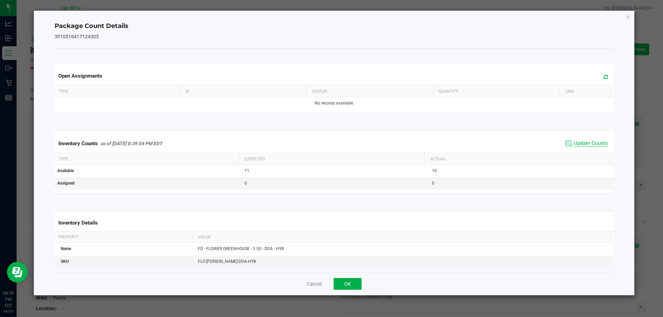
click at [584, 147] on span "Update Counts" at bounding box center [591, 143] width 34 height 7
click at [580, 155] on th "Actual" at bounding box center [517, 159] width 186 height 12
click at [578, 146] on span "Update Counts" at bounding box center [591, 143] width 34 height 7
click at [579, 146] on span "Update Counts" at bounding box center [591, 143] width 34 height 7
click at [579, 146] on span "Update Counts" at bounding box center [591, 143] width 34 height 6
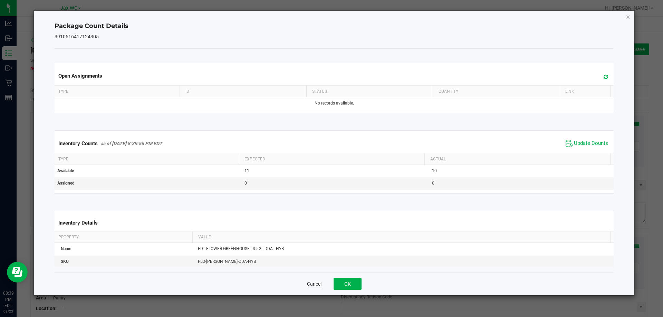
click at [313, 283] on button "Cancel" at bounding box center [314, 284] width 14 height 7
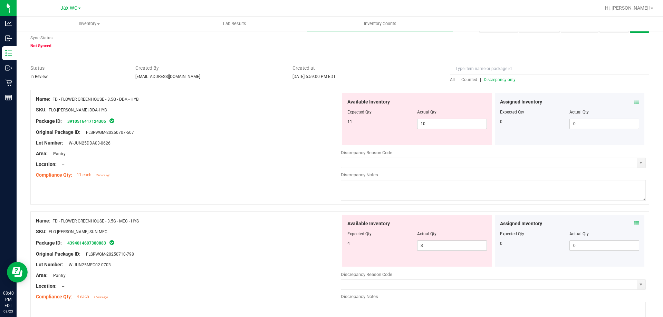
scroll to position [20, 0]
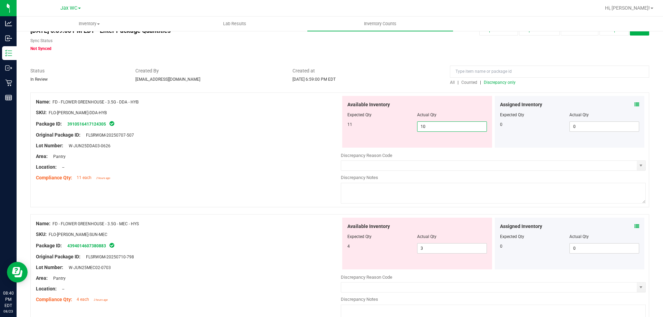
click at [446, 126] on span "10 10" at bounding box center [452, 126] width 70 height 10
click at [446, 126] on input "10" at bounding box center [451, 127] width 69 height 10
type input "11"
click at [302, 133] on div "Original Package ID: FLSRWGM-20250707-507" at bounding box center [188, 134] width 305 height 7
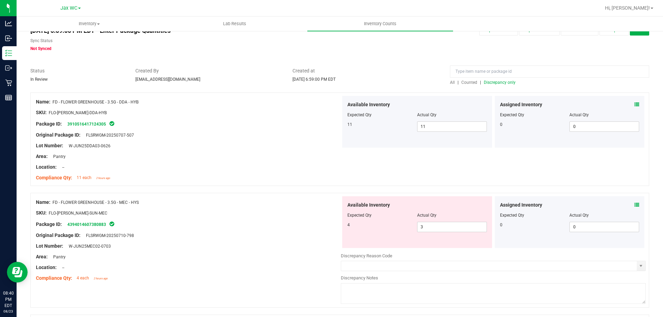
drag, startPoint x: 142, startPoint y: 201, endPoint x: 53, endPoint y: 205, distance: 89.1
click at [53, 205] on div "Name: FD - FLOWER GREENHOUSE - 3.5G - MEC - HYS" at bounding box center [188, 202] width 305 height 7
copy span "FD - FLOWER GREENHOUSE - 3.5G - MEC - HYS"
click at [194, 211] on div "SKU: FLO-[PERSON_NAME]-SUN-MEC" at bounding box center [188, 212] width 305 height 7
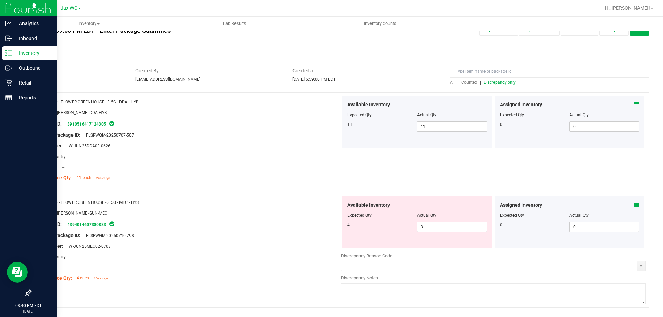
click at [28, 53] on p "Inventory" at bounding box center [32, 53] width 41 height 8
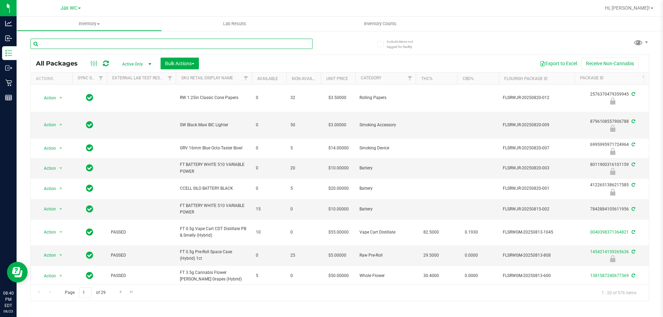
click at [124, 45] on input "text" at bounding box center [171, 44] width 282 height 10
paste input "FD - FLOWER GREENHOUSE - 3.5G - MEC - HYS"
type input "FD - FLOWER GREENHOUSE - 3.5G - MEC - HYS"
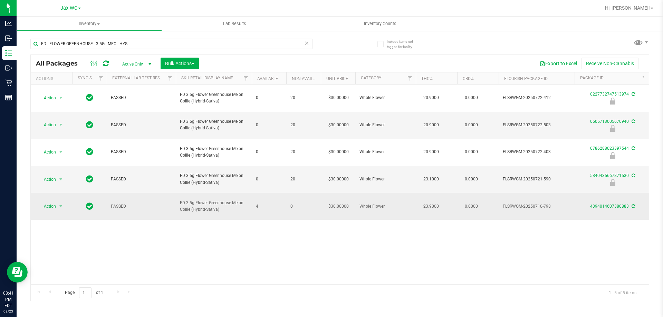
click at [254, 193] on td "4" at bounding box center [269, 206] width 35 height 27
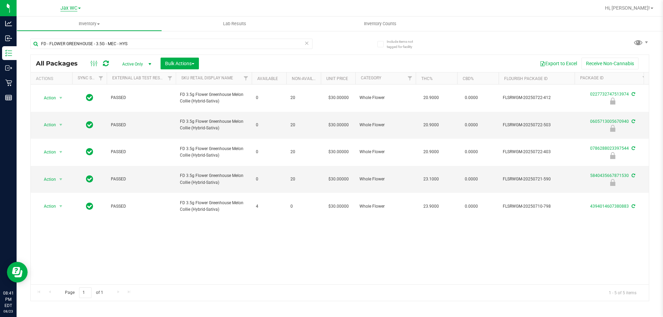
click at [74, 9] on span "Jax WC" at bounding box center [68, 8] width 17 height 6
click at [55, 22] on link "Jax Atlantic WC" at bounding box center [70, 24] width 101 height 9
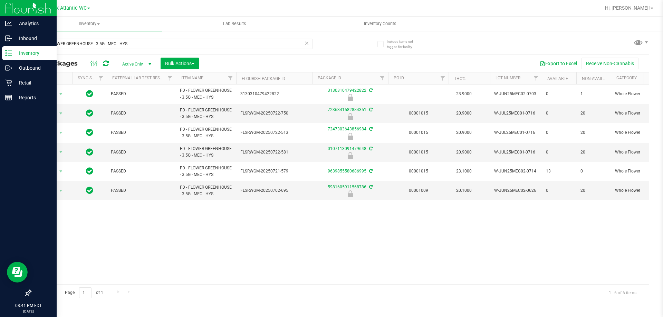
click at [24, 51] on p "Inventory" at bounding box center [32, 53] width 41 height 8
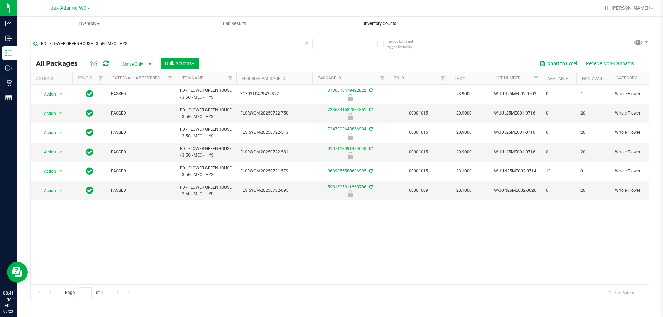
click at [370, 25] on span "Inventory Counts" at bounding box center [379, 24] width 51 height 6
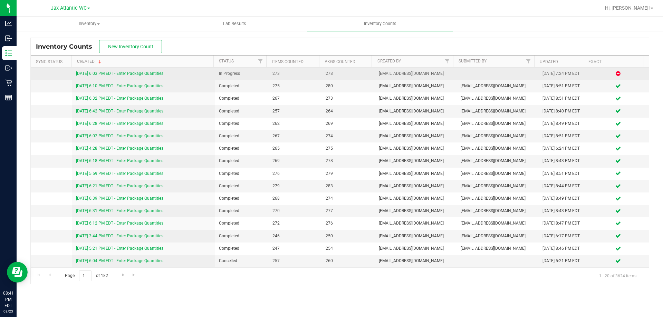
click at [97, 71] on link "[DATE] 6:03 PM EDT - Enter Package Quantities" at bounding box center [119, 73] width 87 height 5
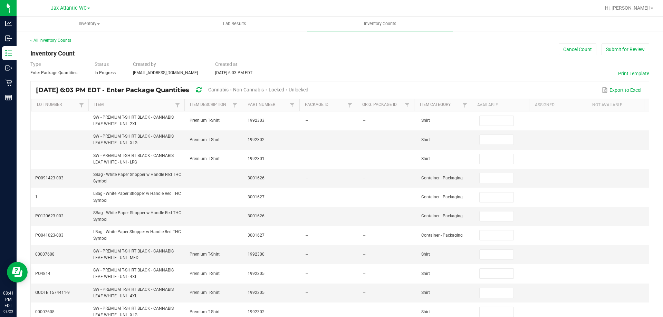
click at [308, 88] on span "Unlocked" at bounding box center [299, 90] width 20 height 6
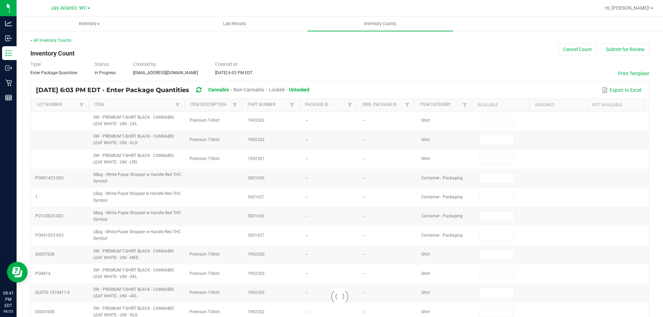
type input "1"
type input "11"
type input "1"
type input "0"
type input "7"
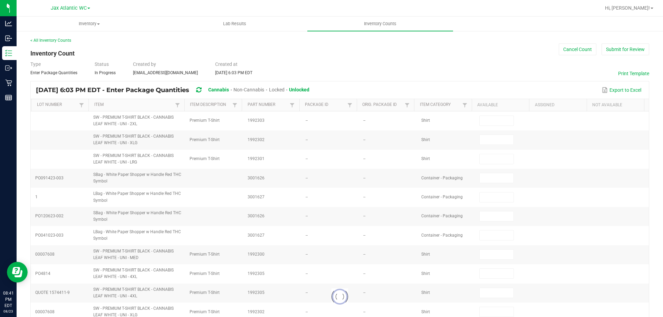
type input "0"
type input "3"
type input "0"
type input "9"
type input "0"
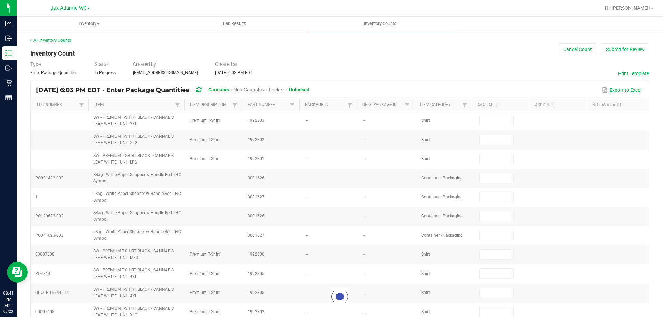
type input "11"
type input "0"
type input "12"
type input "0"
type input "1"
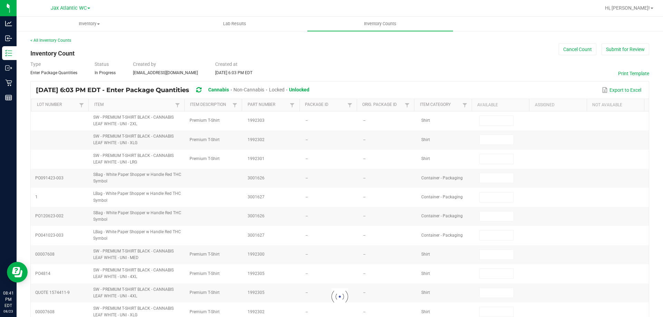
type input "0"
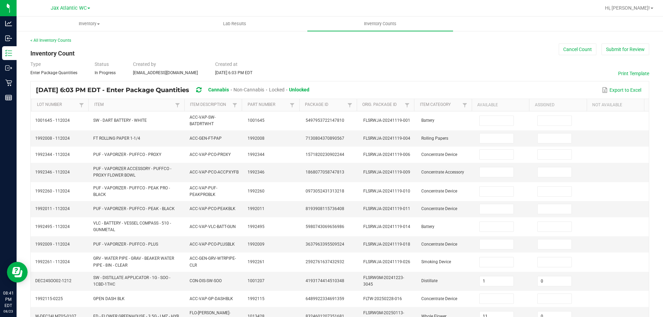
click at [371, 77] on div "< All Inventory Counts Inventory Count Cancel Count Submit for Review Type Ente…" at bounding box center [339, 265] width 618 height 457
click at [370, 24] on span "Inventory Counts" at bounding box center [379, 24] width 51 height 6
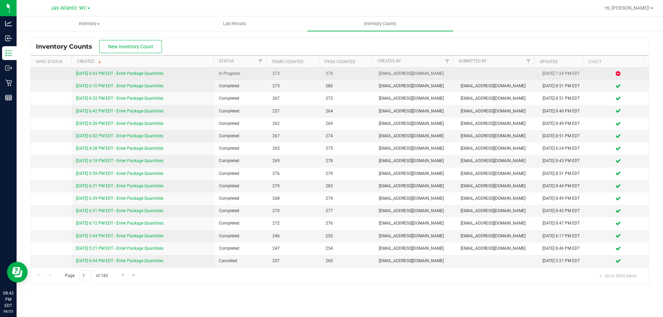
click at [150, 74] on link "[DATE] 6:03 PM EDT - Enter Package Quantities" at bounding box center [119, 73] width 87 height 5
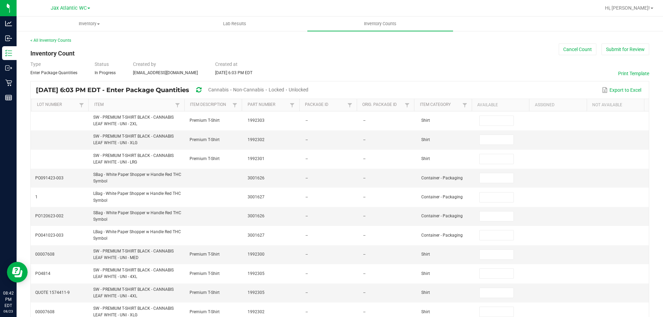
click at [226, 90] on div "[DATE] 6:03 PM EDT - Enter Package Quantities Cannabis Non-Cannabis Locked Unlo…" at bounding box center [174, 90] width 277 height 13
click at [228, 90] on span "Cannabis" at bounding box center [218, 90] width 20 height 6
type input "1"
type input "11"
type input "0"
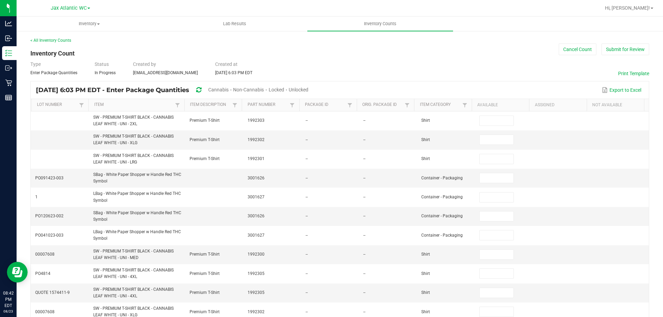
type input "1"
type input "0"
type input "7"
type input "0"
type input "3"
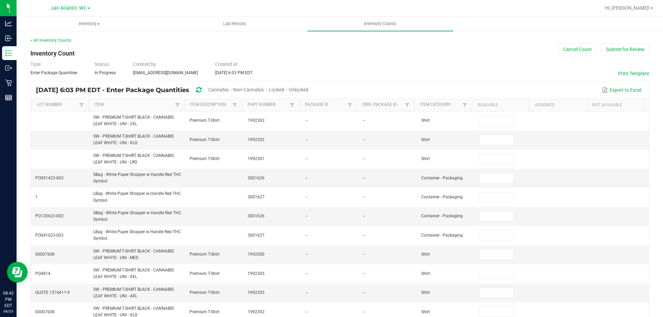
type input "0"
type input "9"
type input "0"
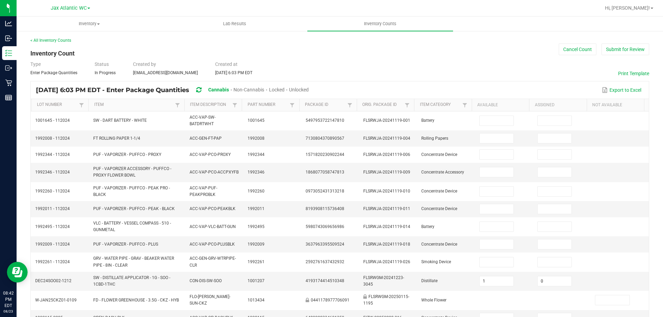
click at [309, 90] on span "Unlocked" at bounding box center [299, 90] width 20 height 6
type input "11"
type input "1"
type input "7"
type input "3"
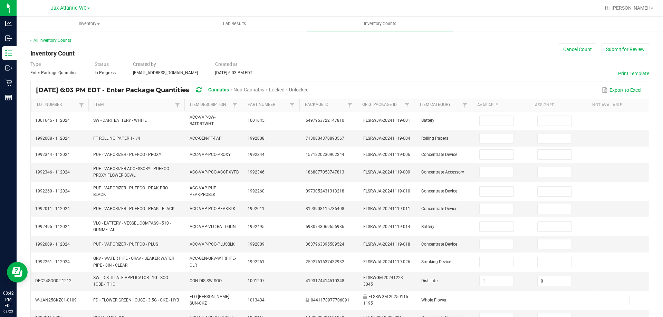
type input "11"
type input "12"
type input "0"
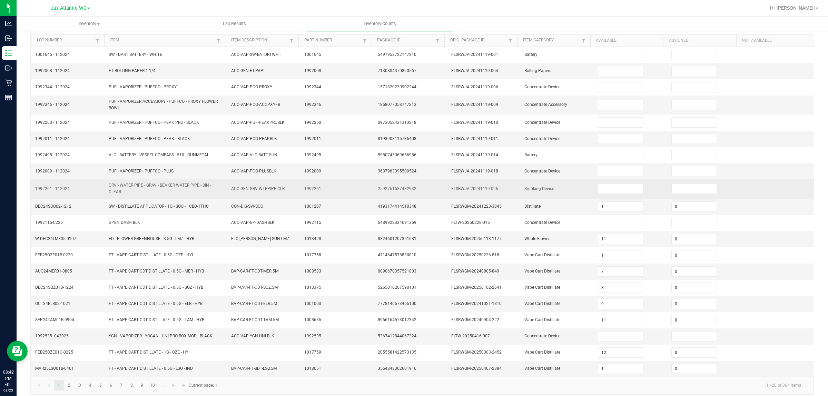
scroll to position [75, 0]
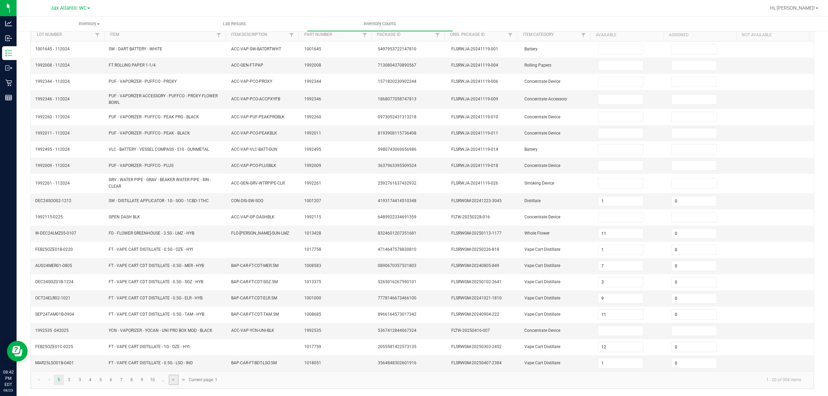
click at [174, 317] on link at bounding box center [174, 380] width 10 height 10
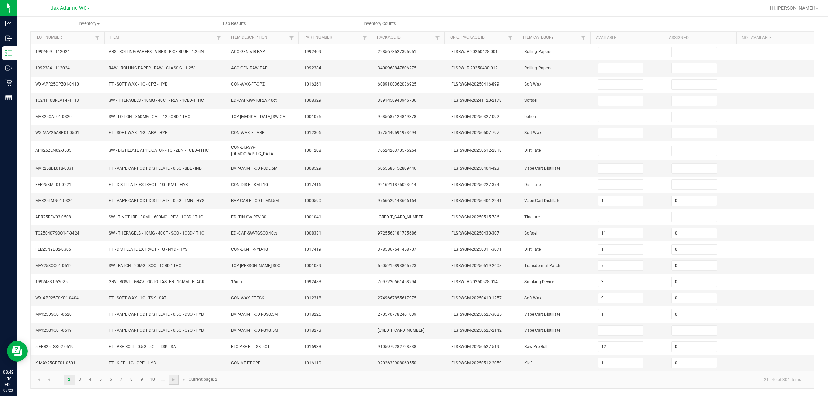
type input "3"
type input "4"
type input "12"
type input "4"
type input "8"
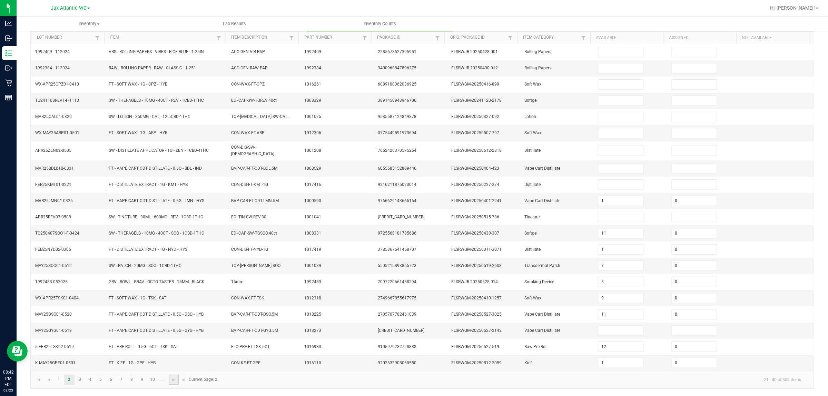
type input "3"
type input "7"
type input "10"
type input "6"
type input "12"
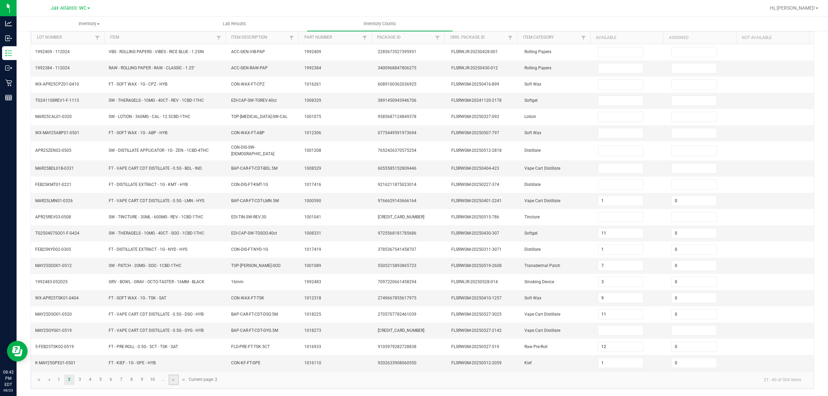
type input "4"
type input "0"
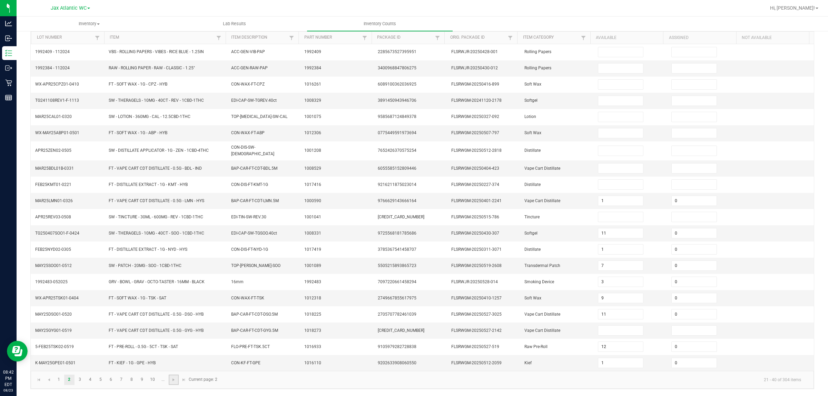
type input "0"
type input "9"
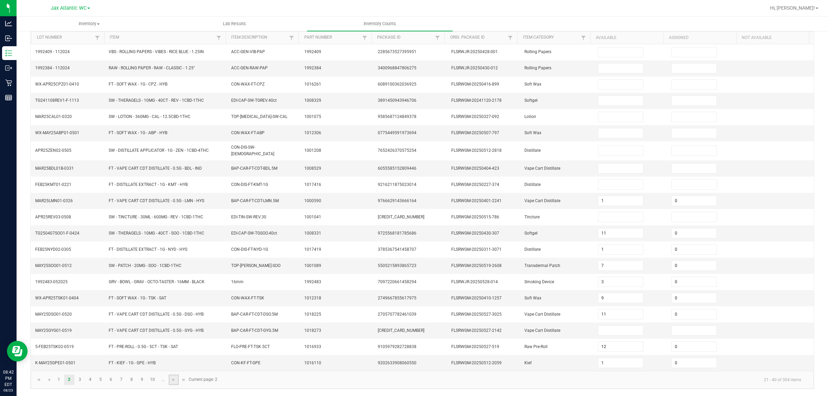
type input "0"
type input "1"
type input "7"
type input "0"
type input "8"
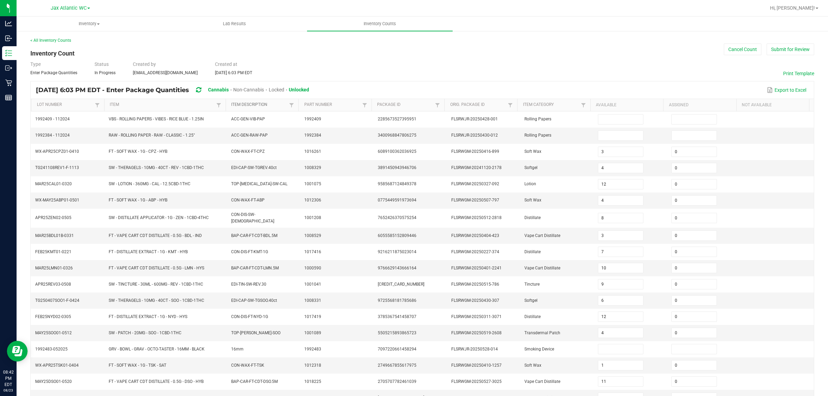
click at [239, 104] on link "Item Description" at bounding box center [259, 105] width 56 height 6
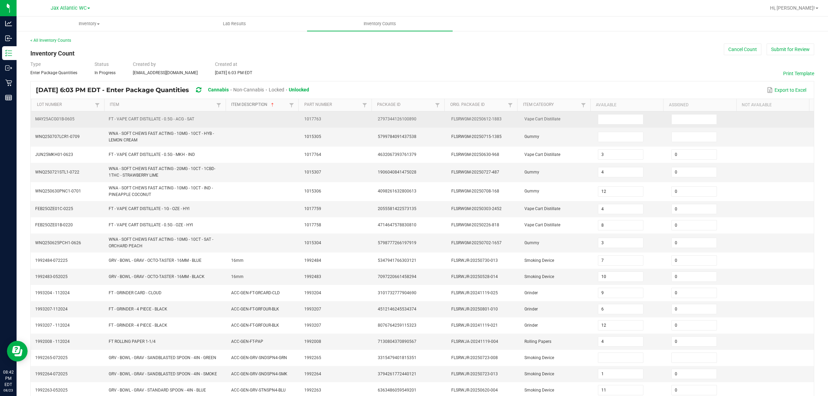
type input "1"
type input "16"
type input "10"
type input "33"
type input "28"
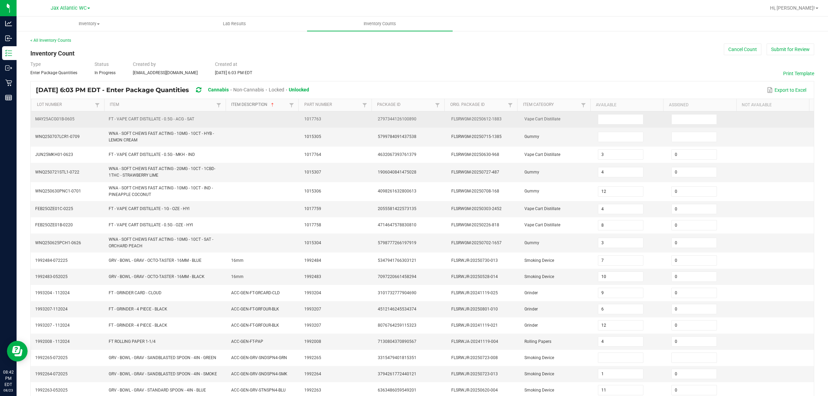
type input "12"
type input "1"
type input "24"
type input "0"
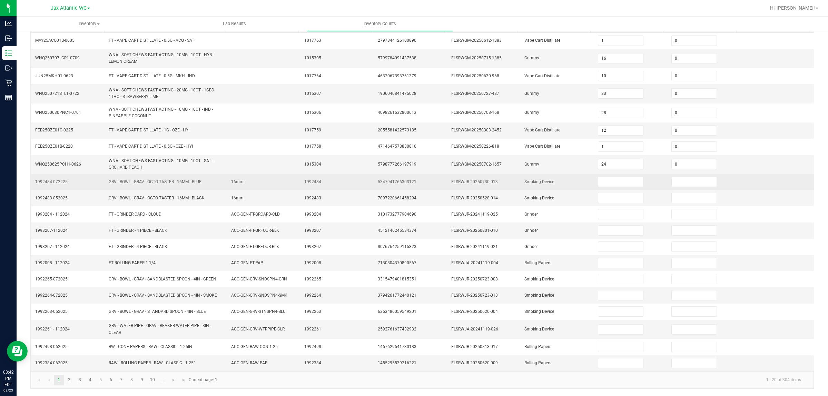
scroll to position [83, 0]
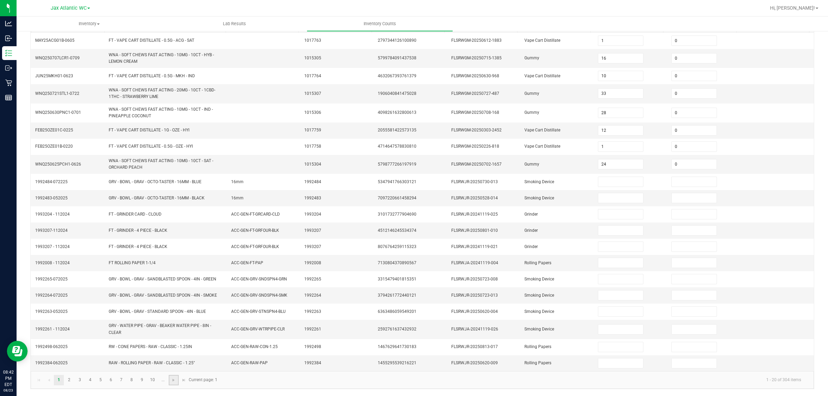
click at [175, 317] on link at bounding box center [174, 380] width 10 height 10
type input "12"
type input "0"
type input "11"
type input "0"
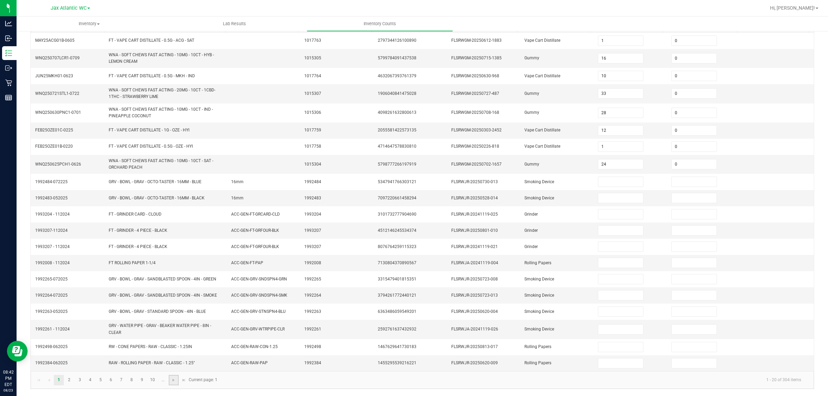
type input "8"
type input "0"
type input "10"
type input "0"
type input "4"
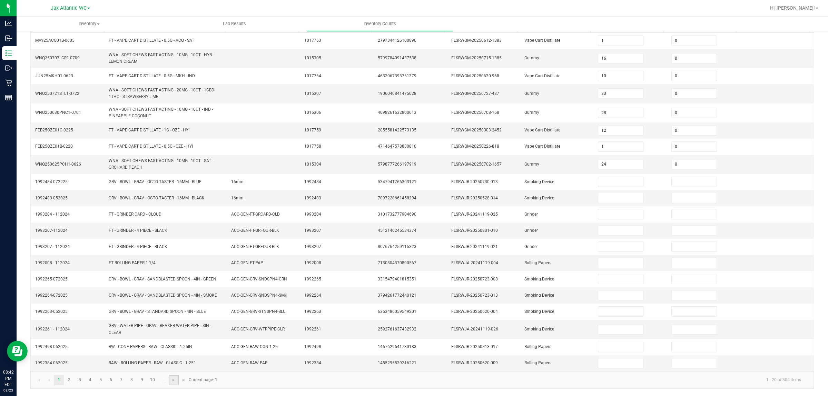
type input "0"
type input "6"
type input "0"
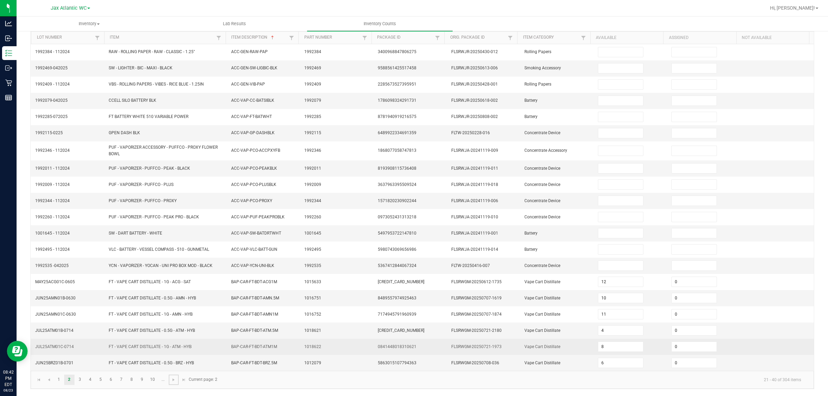
scroll to position [72, 0]
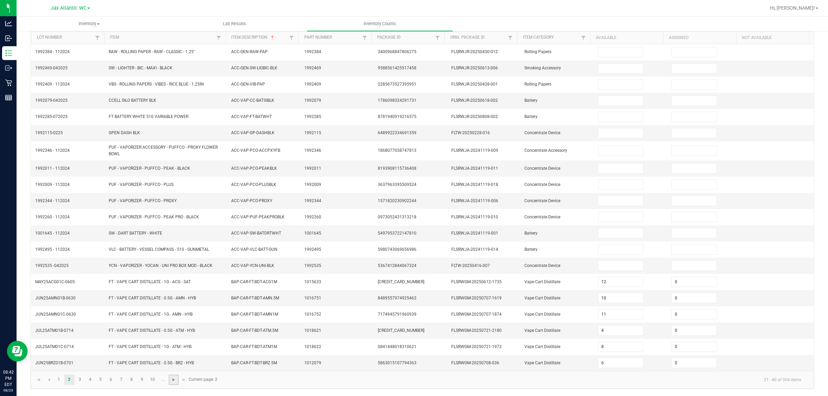
click at [173, 317] on span "Go to the next page" at bounding box center [174, 380] width 6 height 6
type input "1"
type input "3"
type input "9"
type input "10"
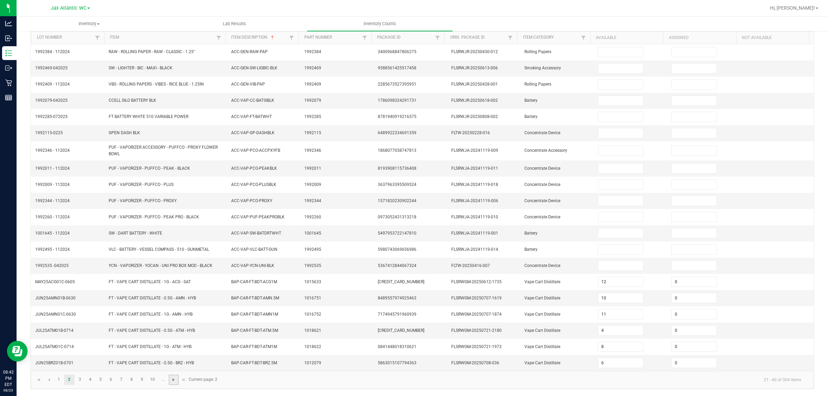
type input "3"
type input "6"
type input "11"
type input "5"
type input "6"
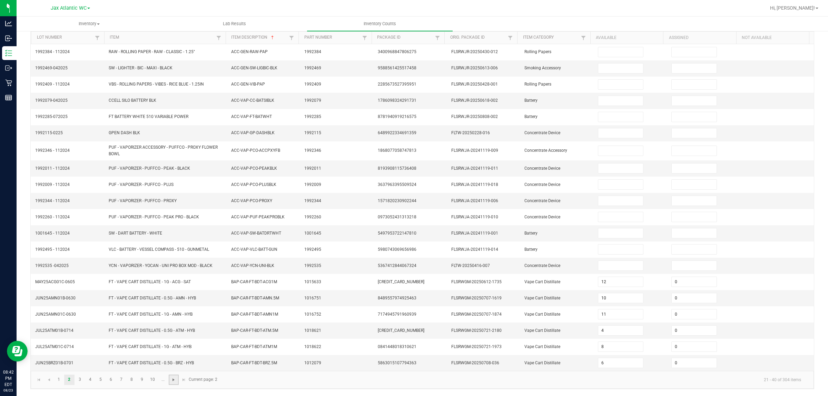
type input "4"
type input "3"
type input "7"
type input "0"
type input "4"
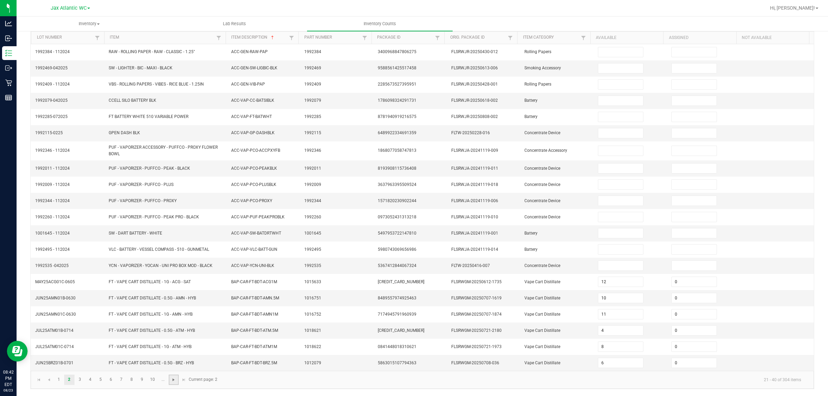
type input "0"
type input "7"
type input "2"
type input "0"
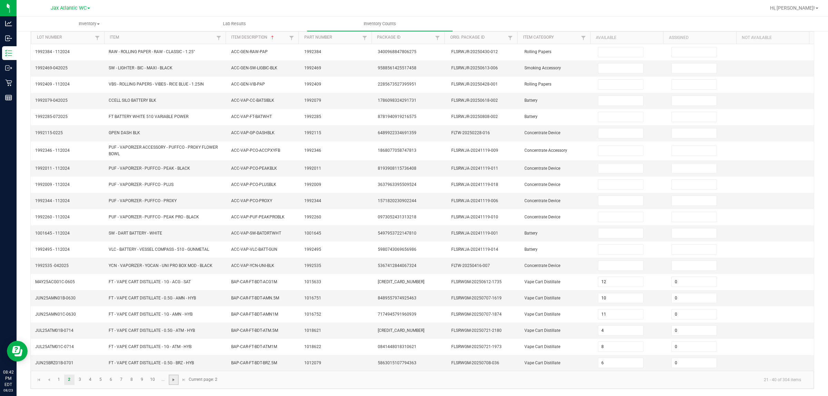
type input "0"
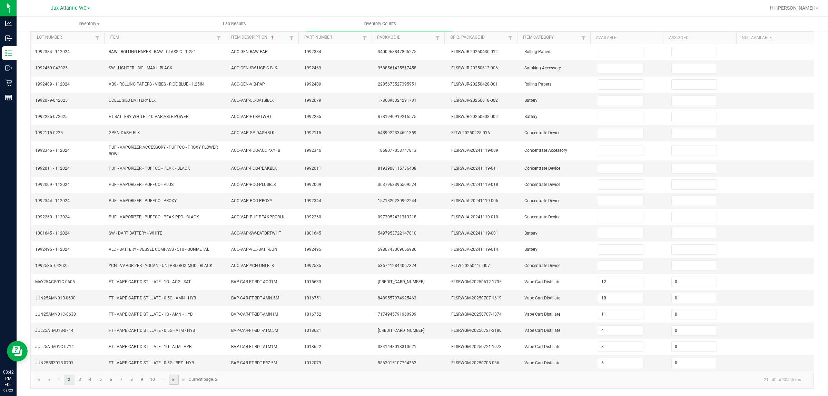
type input "0"
type input "6"
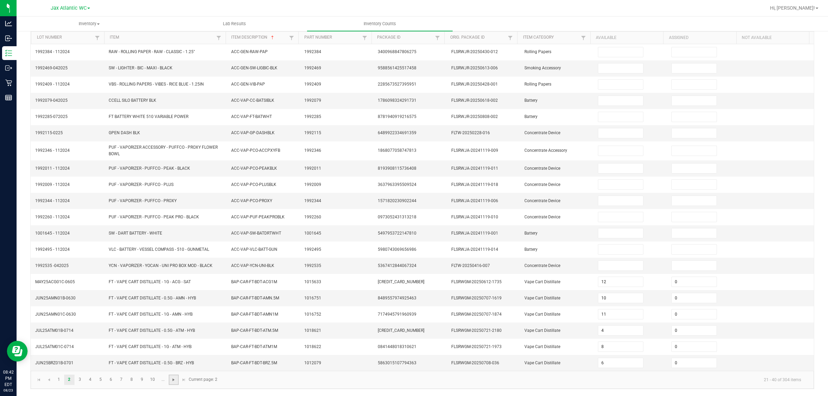
type input "0"
type input "11"
type input "1"
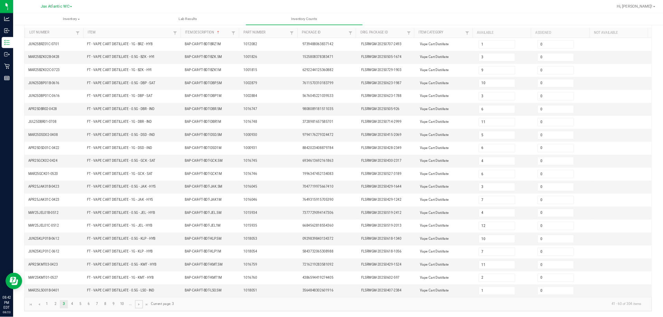
scroll to position [0, 0]
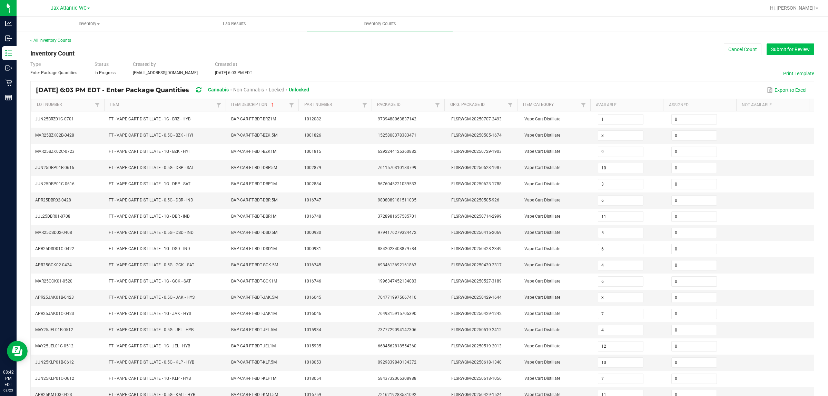
click at [662, 50] on button "Submit for Review" at bounding box center [791, 49] width 48 height 12
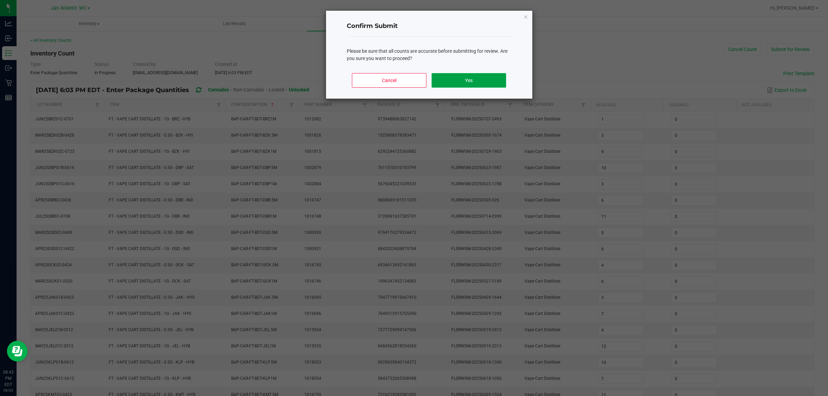
click at [461, 82] on button "Yes" at bounding box center [469, 80] width 74 height 14
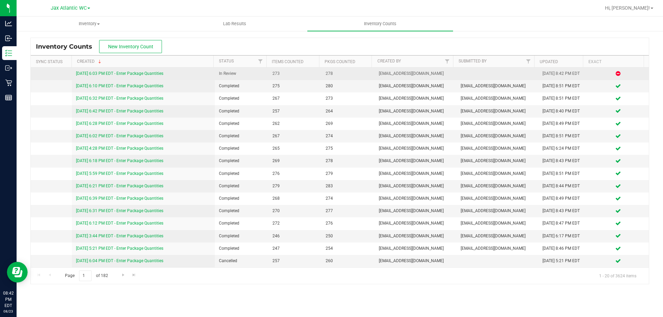
click at [133, 75] on link "[DATE] 6:03 PM EDT - Enter Package Quantities" at bounding box center [119, 73] width 87 height 5
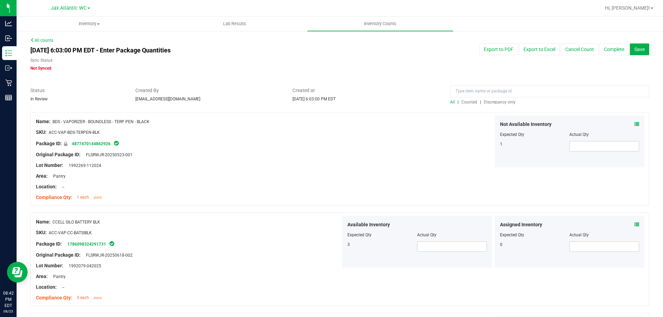
click at [488, 104] on span "Discrepancy only" at bounding box center [499, 102] width 32 height 5
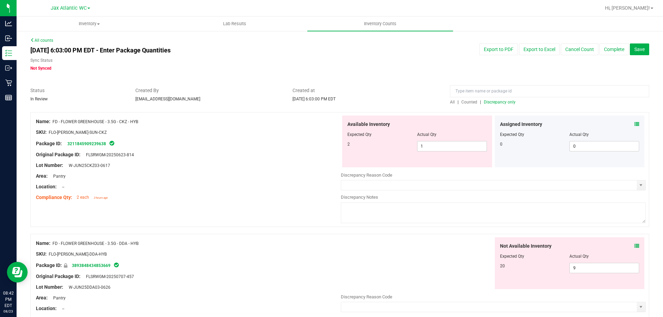
click at [634, 125] on icon at bounding box center [636, 124] width 5 height 5
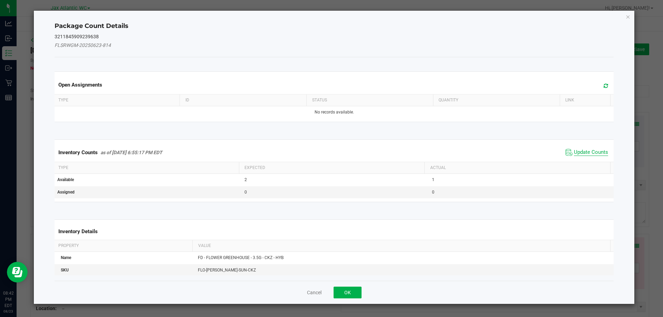
click at [583, 154] on span "Update Counts" at bounding box center [591, 152] width 34 height 7
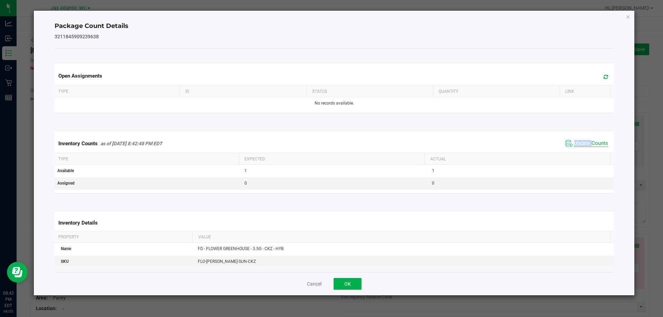
drag, startPoint x: 583, startPoint y: 154, endPoint x: 578, endPoint y: 142, distance: 12.6
click at [582, 153] on div "Inventory Counts as of [DATE] 8:42:48 PM EDT Update Counts" at bounding box center [334, 143] width 562 height 19
click at [578, 141] on span "Update Counts" at bounding box center [591, 143] width 34 height 7
click at [578, 141] on span "Update Counts" at bounding box center [591, 143] width 34 height 6
drag, startPoint x: 345, startPoint y: 281, endPoint x: 346, endPoint y: 276, distance: 4.8
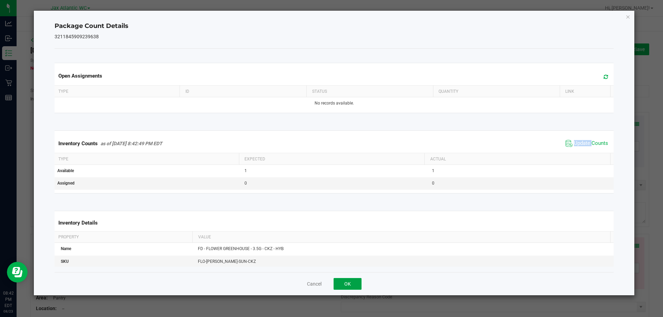
click at [345, 280] on button "OK" at bounding box center [347, 284] width 28 height 12
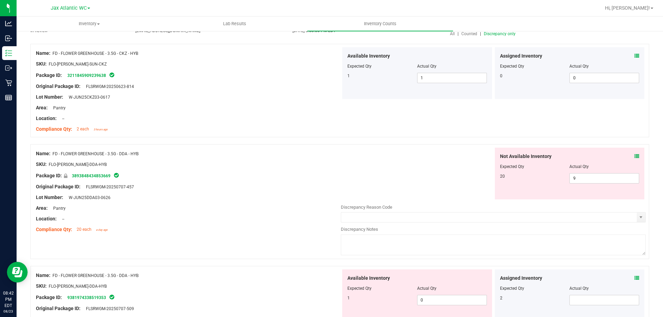
scroll to position [69, 0]
click at [634, 154] on icon at bounding box center [636, 155] width 5 height 5
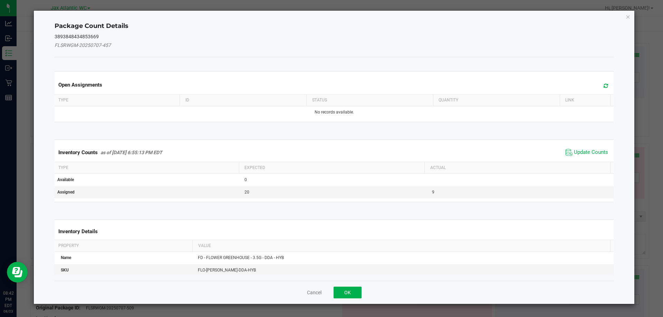
drag, startPoint x: 595, startPoint y: 150, endPoint x: 593, endPoint y: 147, distance: 3.9
click at [594, 148] on span "Update Counts" at bounding box center [587, 152] width 46 height 10
drag, startPoint x: 592, startPoint y: 147, endPoint x: 581, endPoint y: 146, distance: 10.7
click at [591, 146] on div "Inventory Counts as of [DATE] 6:55:13 PM EDT Update Counts" at bounding box center [334, 152] width 562 height 18
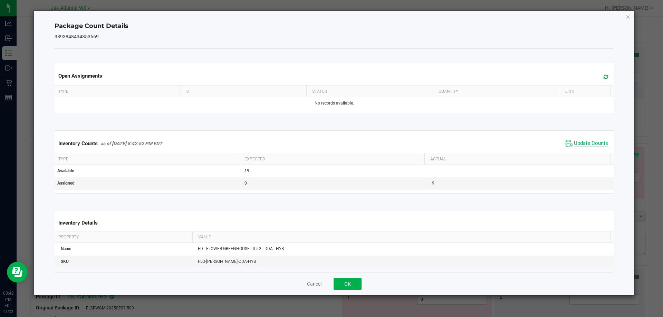
click at [578, 144] on span "Update Counts" at bounding box center [591, 143] width 34 height 7
click at [577, 144] on span "Update Counts" at bounding box center [591, 143] width 34 height 7
click at [347, 287] on button "OK" at bounding box center [347, 284] width 28 height 12
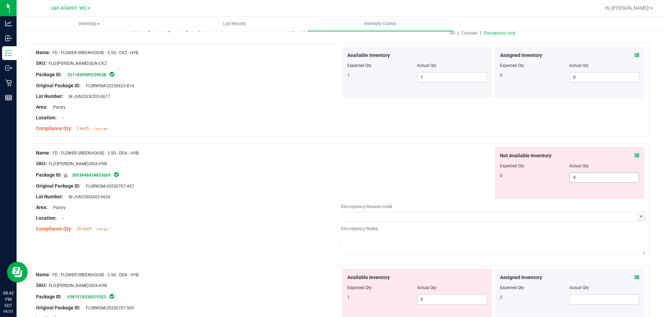
click at [579, 179] on span "9 9" at bounding box center [604, 178] width 70 height 10
click at [579, 179] on input "9" at bounding box center [603, 178] width 69 height 10
type input "0"
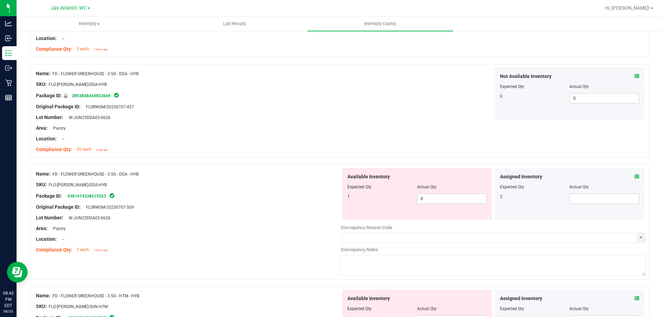
scroll to position [173, 0]
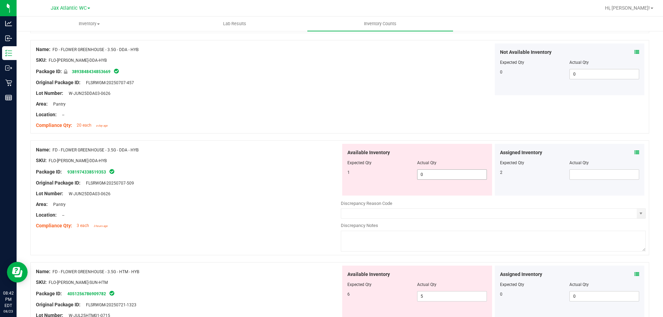
click at [439, 171] on span "0 0" at bounding box center [452, 174] width 70 height 10
click at [440, 168] on div at bounding box center [416, 167] width 139 height 3
click at [634, 150] on icon at bounding box center [636, 152] width 5 height 5
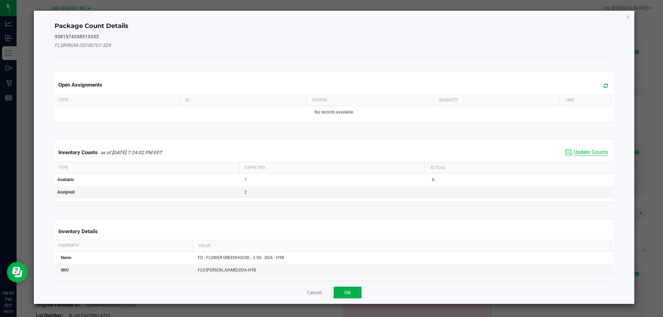
click at [579, 151] on span "Update Counts" at bounding box center [591, 152] width 34 height 7
click at [577, 151] on div "Inventory Counts as of [DATE] 7:24:02 PM EDT Update Counts" at bounding box center [334, 152] width 562 height 18
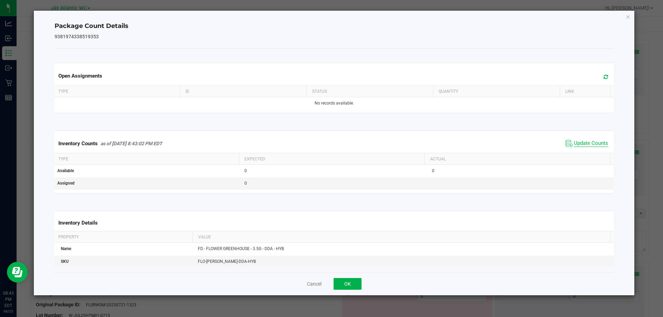
click at [574, 143] on span "Update Counts" at bounding box center [591, 143] width 34 height 7
click at [344, 284] on button "OK" at bounding box center [347, 284] width 28 height 12
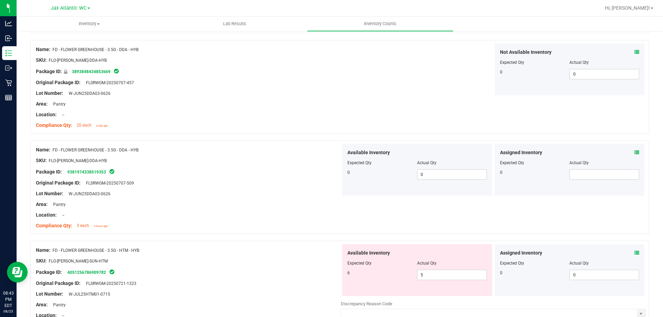
click at [270, 208] on div at bounding box center [188, 209] width 305 height 3
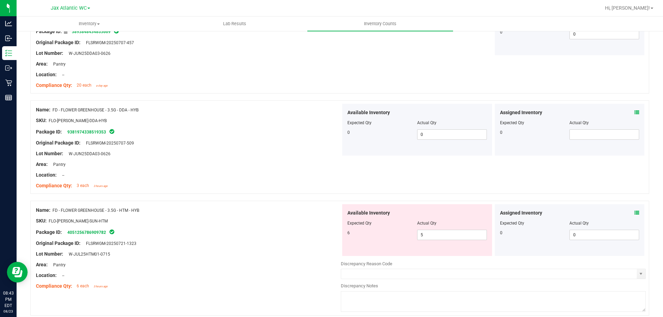
scroll to position [276, 0]
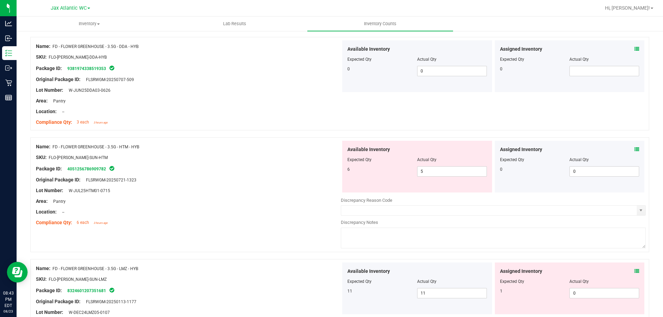
click at [634, 151] on icon at bounding box center [636, 149] width 5 height 5
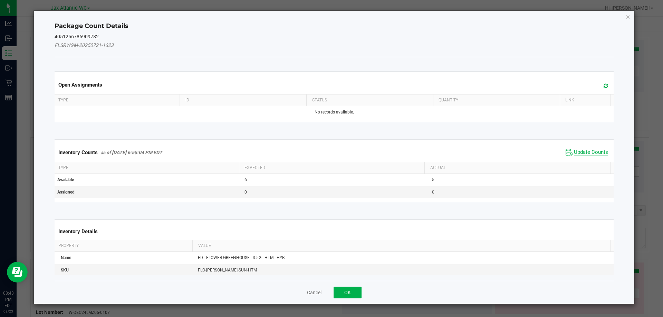
click at [594, 151] on span "Update Counts" at bounding box center [591, 152] width 34 height 7
click at [592, 150] on div "Inventory Counts as of [DATE] 6:55:04 PM EDT Update Counts" at bounding box center [334, 152] width 562 height 18
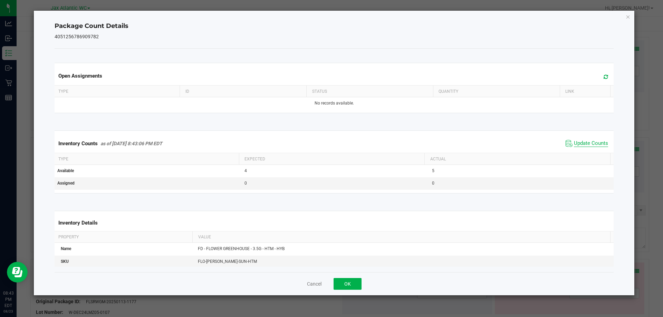
click at [579, 145] on span "Update Counts" at bounding box center [591, 143] width 34 height 7
drag, startPoint x: 578, startPoint y: 144, endPoint x: 403, endPoint y: 221, distance: 191.7
click at [578, 144] on span "Update Counts" at bounding box center [591, 143] width 34 height 7
click at [349, 286] on button "OK" at bounding box center [347, 284] width 28 height 12
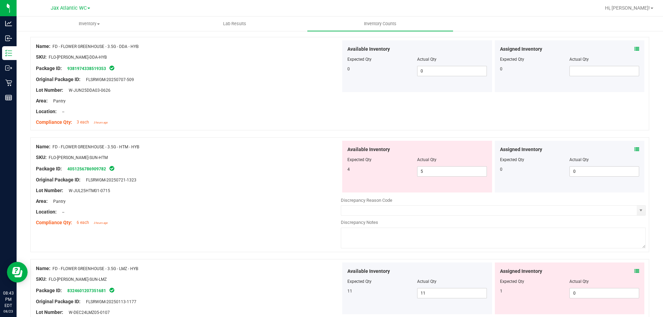
click at [220, 208] on div at bounding box center [188, 206] width 305 height 3
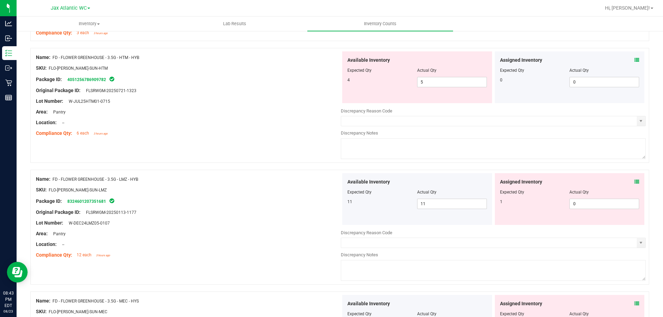
scroll to position [380, 0]
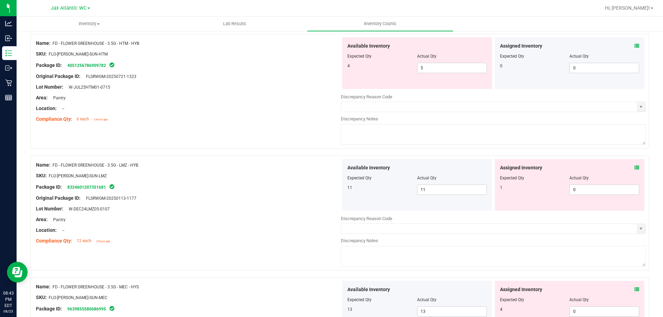
click at [634, 168] on icon at bounding box center [636, 167] width 5 height 5
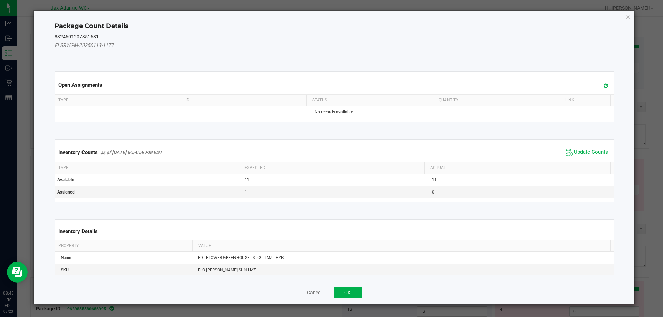
click at [581, 151] on span "Update Counts" at bounding box center [591, 152] width 34 height 7
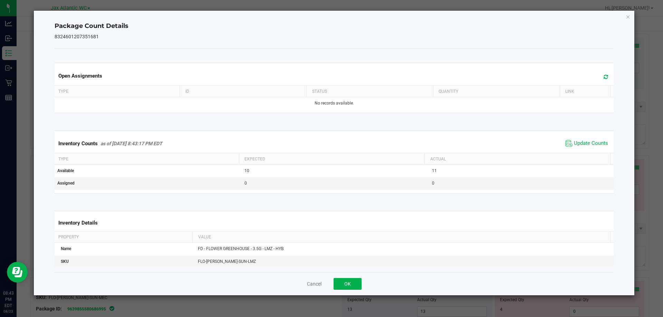
click at [581, 151] on div "Inventory Counts as of [DATE] 8:43:17 PM EDT Update Counts" at bounding box center [334, 143] width 562 height 19
click at [577, 143] on span "Update Counts" at bounding box center [591, 143] width 34 height 7
click at [577, 143] on span "Update Counts" at bounding box center [591, 143] width 34 height 6
drag, startPoint x: 354, startPoint y: 285, endPoint x: 350, endPoint y: 283, distance: 4.3
click at [354, 285] on button "OK" at bounding box center [347, 284] width 28 height 12
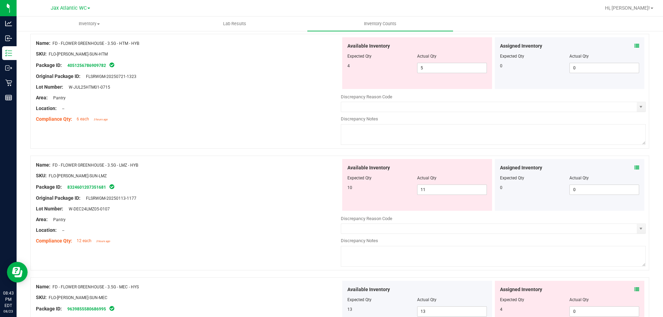
drag, startPoint x: 310, startPoint y: 235, endPoint x: 303, endPoint y: 239, distance: 8.5
click at [310, 235] on div at bounding box center [188, 235] width 305 height 3
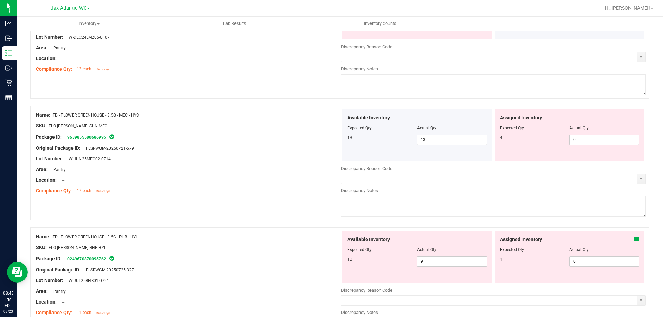
scroll to position [552, 0]
click at [634, 117] on div "Assigned Inventory Expected Qty Actual Qty 4 0 0" at bounding box center [570, 134] width 150 height 52
click at [634, 117] on icon at bounding box center [636, 117] width 5 height 5
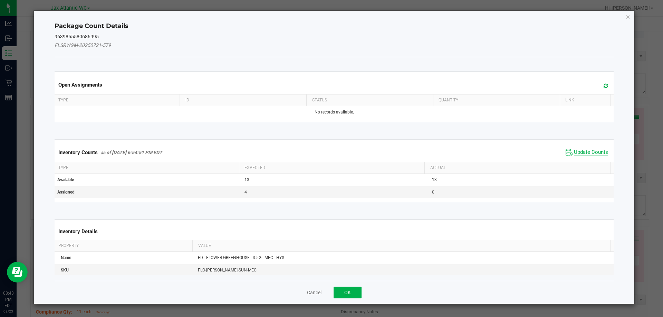
click at [583, 153] on span "Update Counts" at bounding box center [591, 152] width 34 height 7
click at [582, 151] on div "Inventory Counts as of [DATE] 6:54:51 PM EDT Update Counts" at bounding box center [334, 152] width 562 height 18
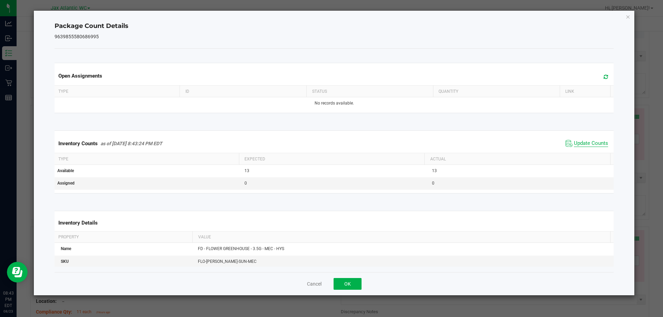
click at [577, 145] on span "Update Counts" at bounding box center [591, 143] width 34 height 7
click at [577, 144] on span "Update Counts" at bounding box center [591, 143] width 34 height 7
click at [577, 144] on span "Update Counts" at bounding box center [591, 143] width 34 height 6
click at [349, 284] on button "OK" at bounding box center [347, 284] width 28 height 12
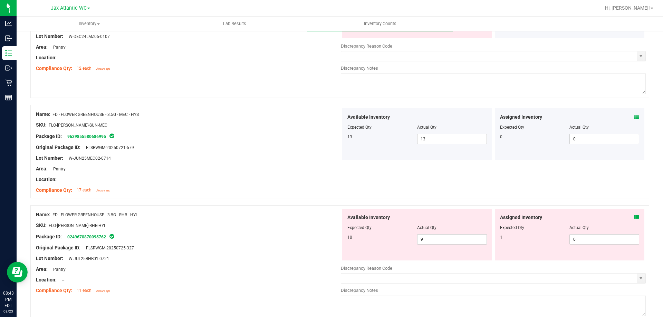
click at [278, 187] on div "Compliance Qty: 17 each 3 hours ago" at bounding box center [188, 190] width 305 height 7
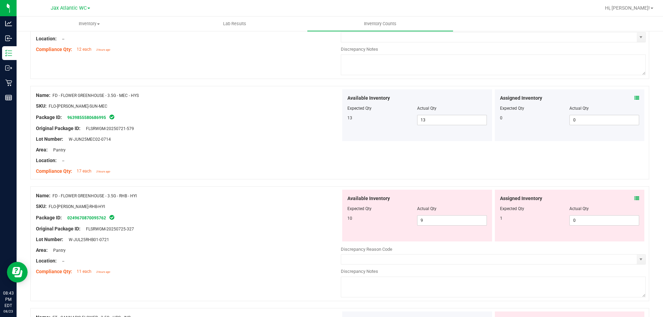
scroll to position [621, 0]
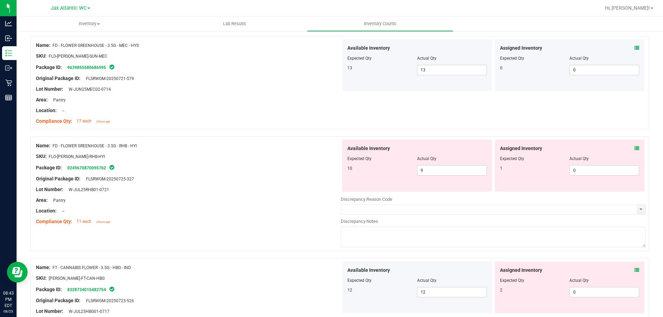
click at [634, 147] on icon at bounding box center [636, 148] width 5 height 5
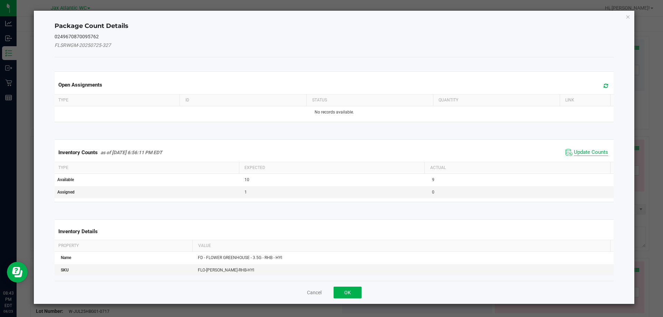
click at [579, 149] on span "Update Counts" at bounding box center [591, 152] width 34 height 7
click at [578, 149] on div "Inventory Counts as of [DATE] 6:56:11 PM EDT Update Counts" at bounding box center [334, 152] width 562 height 18
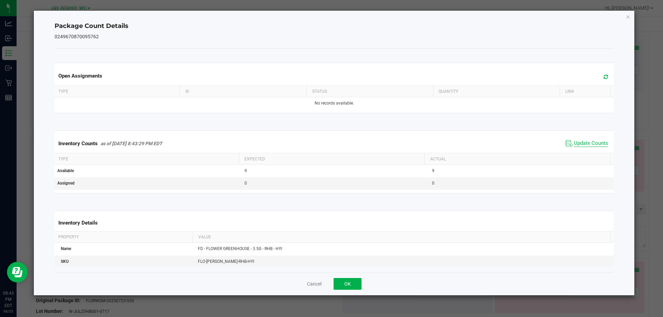
click at [576, 143] on span "Update Counts" at bounding box center [591, 143] width 34 height 7
drag, startPoint x: 343, startPoint y: 280, endPoint x: 371, endPoint y: 247, distance: 43.1
click at [344, 280] on button "OK" at bounding box center [347, 284] width 28 height 12
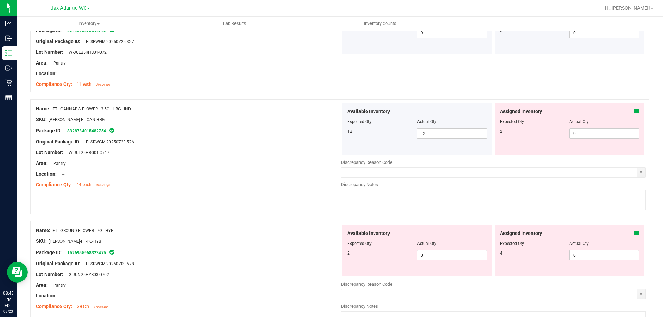
scroll to position [759, 0]
click at [634, 111] on icon at bounding box center [636, 110] width 5 height 5
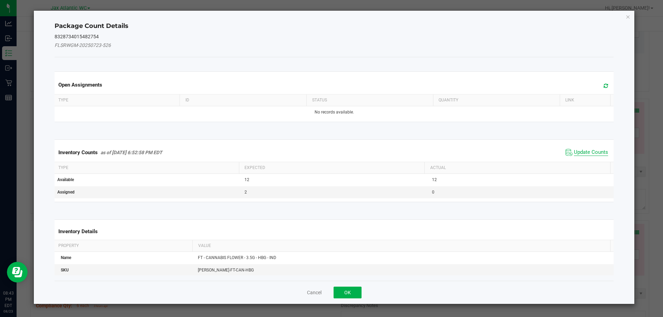
click at [578, 150] on span "Update Counts" at bounding box center [587, 152] width 46 height 10
click at [577, 150] on div "Inventory Counts as of [DATE] 6:52:58 PM EDT Update Counts" at bounding box center [334, 152] width 562 height 18
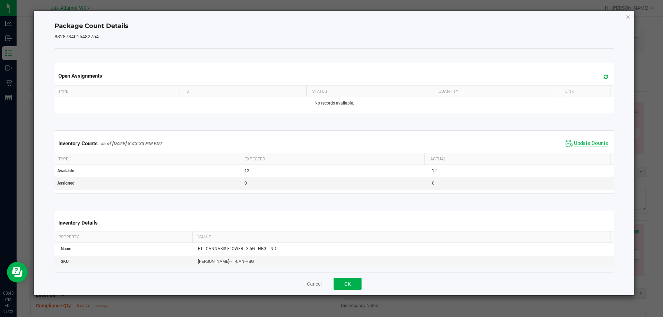
click at [577, 140] on span "Update Counts" at bounding box center [591, 143] width 34 height 7
drag, startPoint x: 576, startPoint y: 141, endPoint x: 439, endPoint y: 226, distance: 161.4
click at [576, 141] on span "Update Counts" at bounding box center [591, 143] width 34 height 7
drag, startPoint x: 346, startPoint y: 281, endPoint x: 412, endPoint y: 228, distance: 84.7
click at [346, 280] on button "OK" at bounding box center [347, 284] width 28 height 12
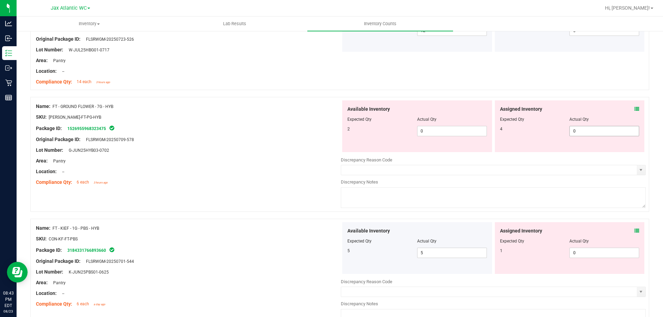
scroll to position [863, 0]
click at [634, 105] on icon at bounding box center [636, 107] width 5 height 5
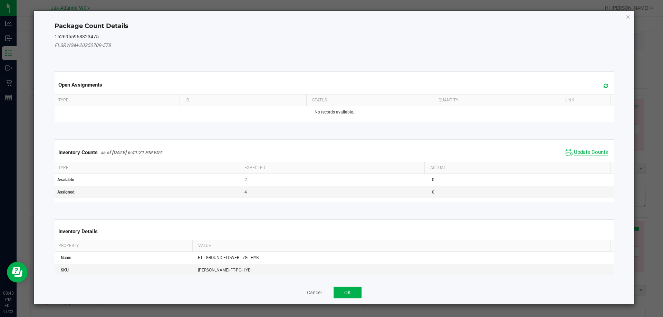
click at [585, 155] on span "Update Counts" at bounding box center [591, 152] width 34 height 7
drag, startPoint x: 582, startPoint y: 154, endPoint x: 580, endPoint y: 149, distance: 5.1
click at [581, 151] on div "Inventory Counts as of [DATE] 6:41:21 PM EDT Update Counts" at bounding box center [334, 152] width 562 height 18
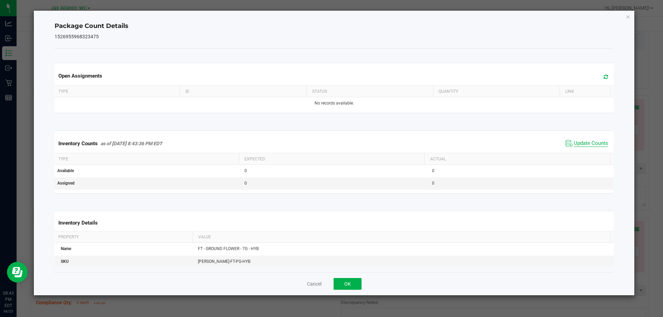
click at [581, 145] on span "Update Counts" at bounding box center [591, 143] width 34 height 7
click at [581, 144] on span "Update Counts" at bounding box center [591, 143] width 34 height 7
click at [344, 280] on button "OK" at bounding box center [347, 284] width 28 height 12
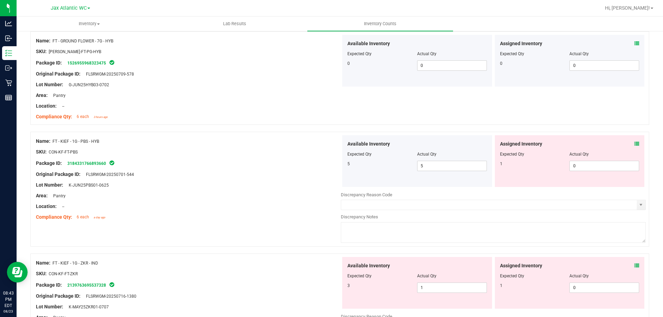
scroll to position [932, 0]
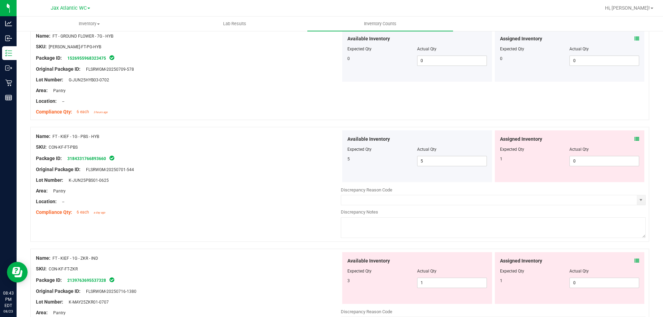
click at [634, 138] on icon at bounding box center [636, 139] width 5 height 5
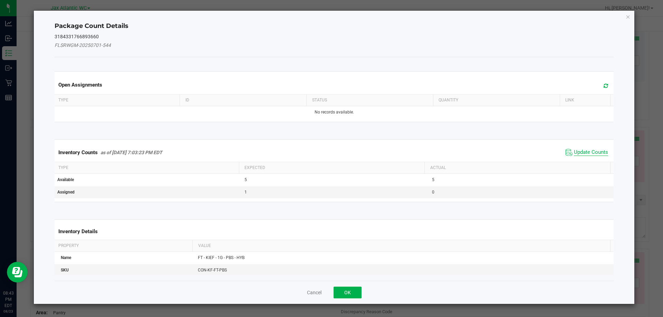
click at [578, 155] on span "Update Counts" at bounding box center [591, 152] width 34 height 7
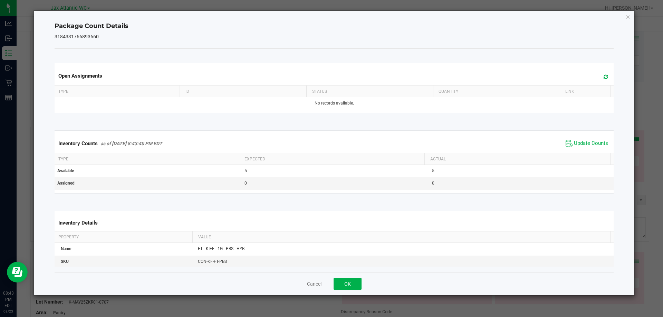
drag, startPoint x: 575, startPoint y: 153, endPoint x: 575, endPoint y: 147, distance: 5.9
click at [575, 151] on div "Inventory Counts as of [DATE] 8:43:40 PM EDT Update Counts" at bounding box center [334, 143] width 562 height 19
click at [575, 141] on span "Update Counts" at bounding box center [591, 143] width 34 height 7
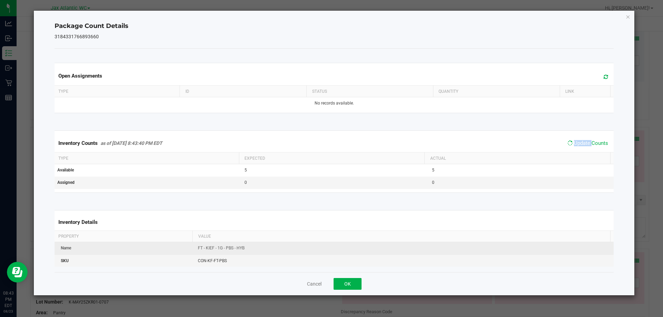
drag, startPoint x: 575, startPoint y: 141, endPoint x: 431, endPoint y: 246, distance: 178.8
click at [575, 141] on span "Update Counts" at bounding box center [591, 143] width 34 height 6
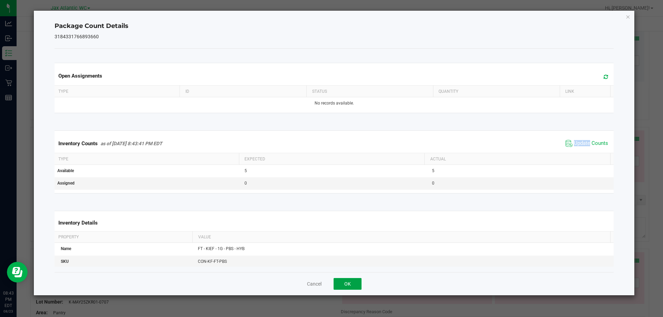
drag, startPoint x: 339, startPoint y: 285, endPoint x: 349, endPoint y: 280, distance: 11.9
click at [340, 285] on button "OK" at bounding box center [347, 284] width 28 height 12
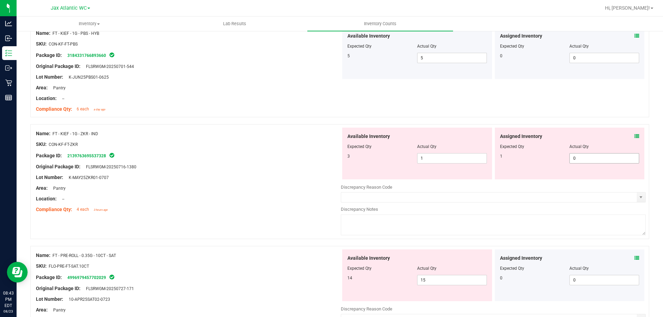
scroll to position [1035, 0]
click at [634, 138] on icon at bounding box center [636, 136] width 5 height 5
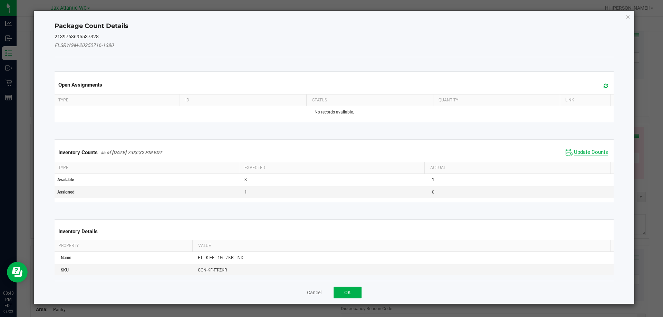
click at [593, 149] on span "Update Counts" at bounding box center [591, 152] width 34 height 7
click at [592, 150] on div "Inventory Counts as of [DATE] 7:03:32 PM EDT Update Counts" at bounding box center [334, 152] width 562 height 18
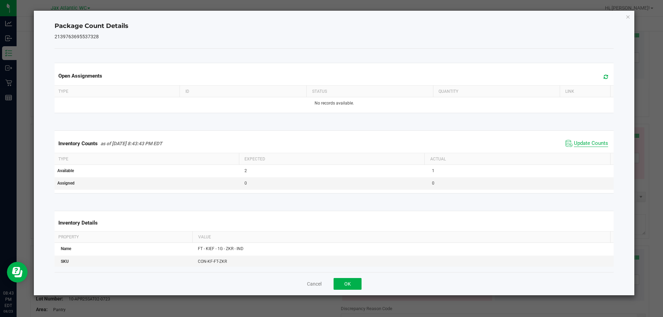
click at [583, 145] on span "Update Counts" at bounding box center [591, 143] width 34 height 7
click at [581, 144] on span "Update Counts" at bounding box center [591, 143] width 34 height 7
click at [353, 282] on button "OK" at bounding box center [347, 284] width 28 height 12
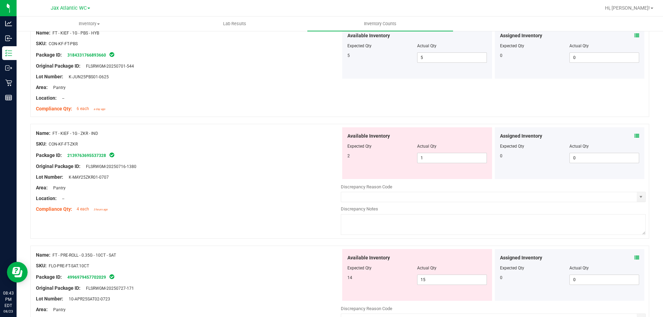
click at [263, 197] on div "Location: --" at bounding box center [188, 198] width 305 height 7
click at [437, 160] on span "1 1" at bounding box center [452, 158] width 70 height 10
click at [437, 160] on input "1" at bounding box center [451, 158] width 69 height 10
type input "2"
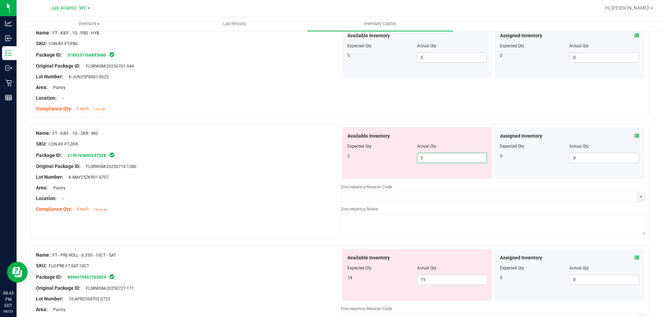
click at [305, 173] on div at bounding box center [188, 171] width 305 height 3
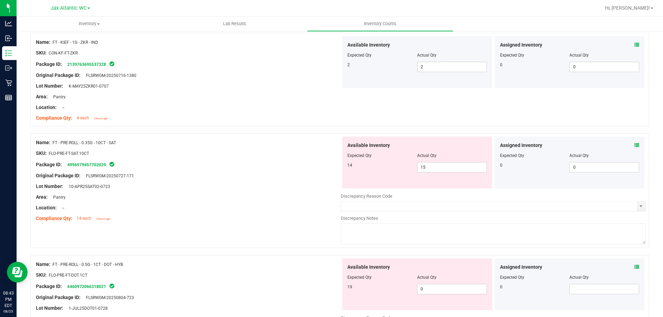
scroll to position [1139, 0]
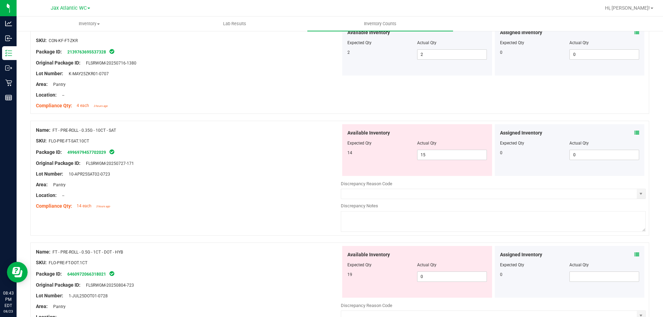
click at [634, 131] on icon at bounding box center [636, 132] width 5 height 5
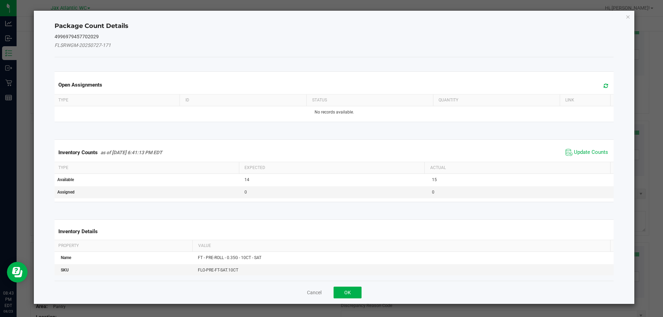
click at [592, 148] on span "Update Counts" at bounding box center [587, 152] width 46 height 10
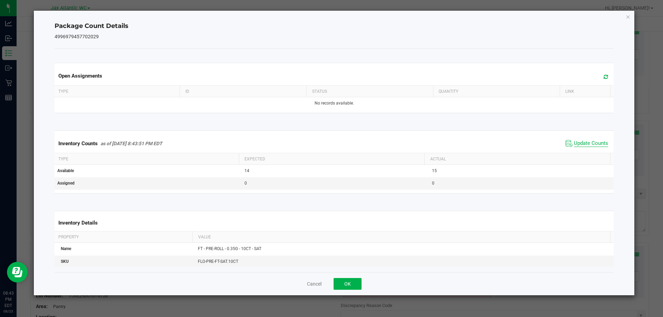
click at [577, 144] on span "Update Counts" at bounding box center [591, 143] width 34 height 7
click at [577, 144] on span "Update Counts" at bounding box center [591, 143] width 34 height 6
click at [575, 144] on span "Update Counts" at bounding box center [591, 143] width 34 height 6
click at [348, 283] on button "OK" at bounding box center [347, 284] width 28 height 12
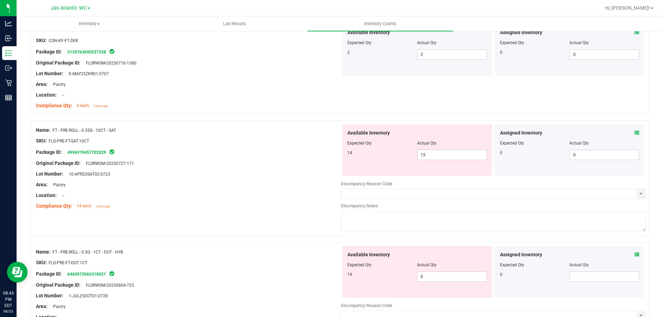
click at [250, 215] on div "Name: FT - PRE-ROLL - 0.35G - 10CT - SAT SKU: FLO-PRE-FT-SAT.10CT Package ID: 4…" at bounding box center [339, 178] width 618 height 115
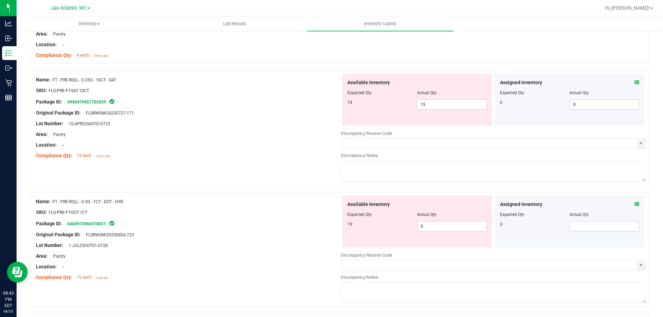
scroll to position [1242, 0]
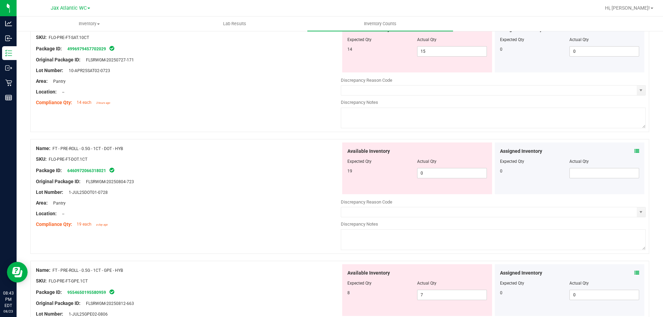
click at [634, 151] on icon at bounding box center [636, 151] width 5 height 5
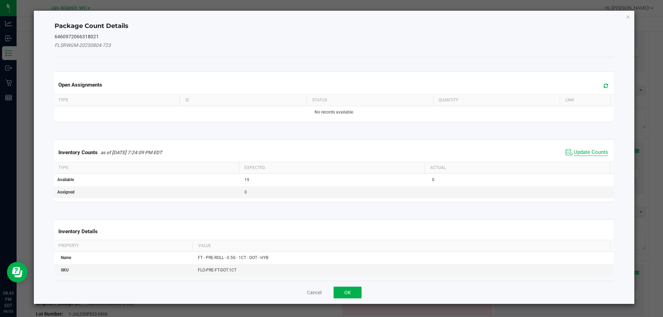
drag, startPoint x: 589, startPoint y: 146, endPoint x: 586, endPoint y: 150, distance: 5.2
click at [589, 147] on div "Inventory Counts as of [DATE] 7:24:09 PM EDT Update Counts" at bounding box center [334, 152] width 562 height 19
click at [586, 150] on span "Update Counts" at bounding box center [591, 152] width 34 height 7
drag, startPoint x: 586, startPoint y: 150, endPoint x: 584, endPoint y: 145, distance: 4.8
click at [585, 149] on span "Update Counts" at bounding box center [591, 152] width 34 height 7
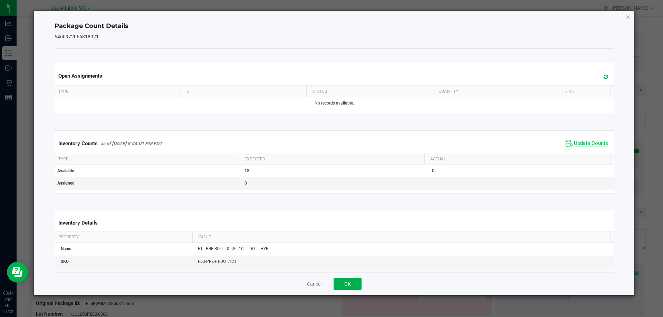
click at [583, 142] on span "Update Counts" at bounding box center [591, 143] width 34 height 7
click at [582, 142] on span "Update Counts" at bounding box center [591, 143] width 34 height 7
drag, startPoint x: 582, startPoint y: 142, endPoint x: 571, endPoint y: 146, distance: 11.2
click at [581, 142] on span "Update Counts" at bounding box center [591, 143] width 34 height 7
click at [353, 282] on button "OK" at bounding box center [347, 284] width 28 height 12
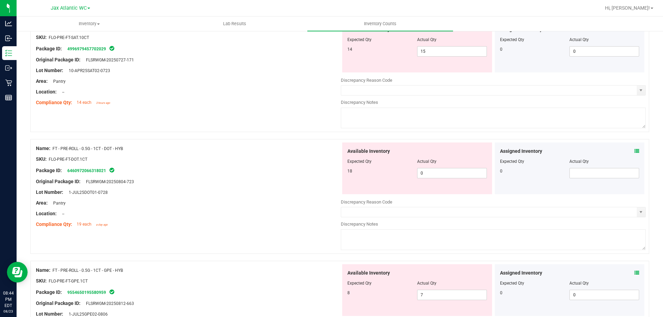
drag, startPoint x: 299, startPoint y: 207, endPoint x: 370, endPoint y: 191, distance: 72.5
click at [300, 207] on div at bounding box center [188, 208] width 305 height 3
click at [437, 174] on span "0 0" at bounding box center [452, 173] width 70 height 10
click at [437, 174] on input "0" at bounding box center [451, 173] width 69 height 10
click at [219, 204] on div "Area: Pantry" at bounding box center [188, 202] width 305 height 7
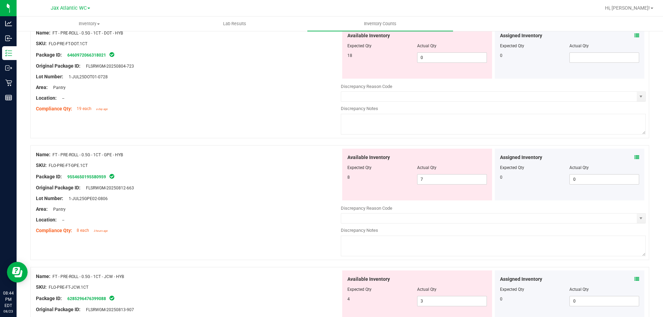
scroll to position [1380, 0]
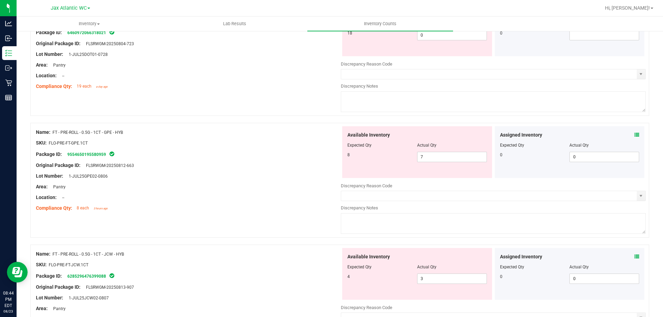
click at [634, 135] on icon at bounding box center [636, 135] width 5 height 5
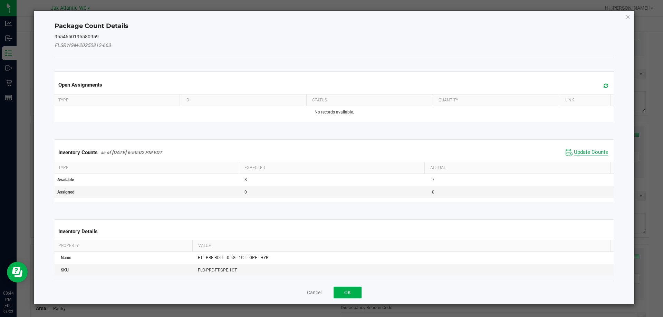
click at [586, 149] on span "Update Counts" at bounding box center [591, 152] width 34 height 7
drag, startPoint x: 584, startPoint y: 149, endPoint x: 579, endPoint y: 146, distance: 5.6
click at [583, 149] on span "Update Counts" at bounding box center [587, 152] width 46 height 10
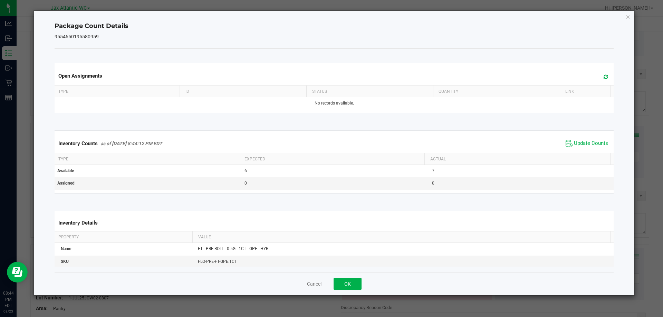
click at [577, 140] on span "Update Counts" at bounding box center [587, 143] width 46 height 10
click at [577, 140] on span "Update Counts" at bounding box center [591, 143] width 34 height 7
click at [342, 284] on button "OK" at bounding box center [347, 284] width 28 height 12
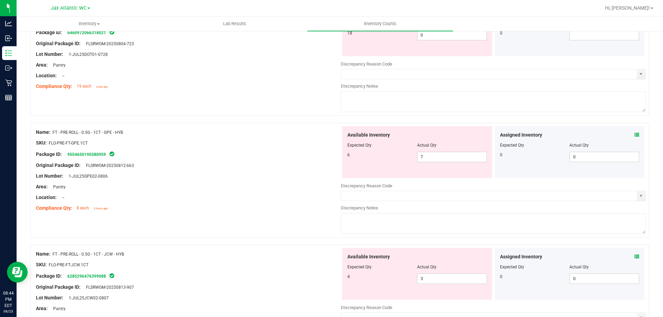
click at [268, 203] on div at bounding box center [188, 202] width 305 height 3
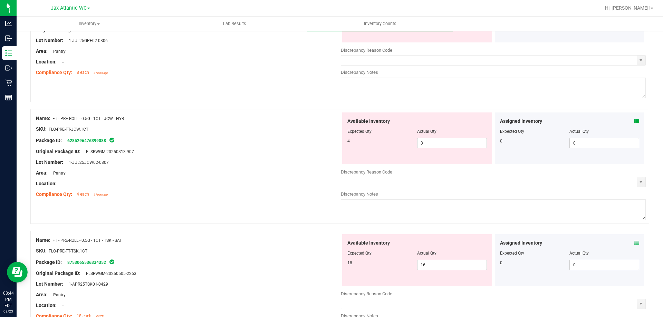
scroll to position [1518, 0]
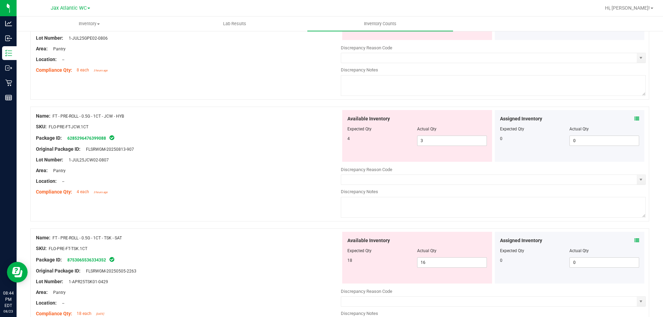
click at [634, 118] on icon at bounding box center [636, 118] width 5 height 5
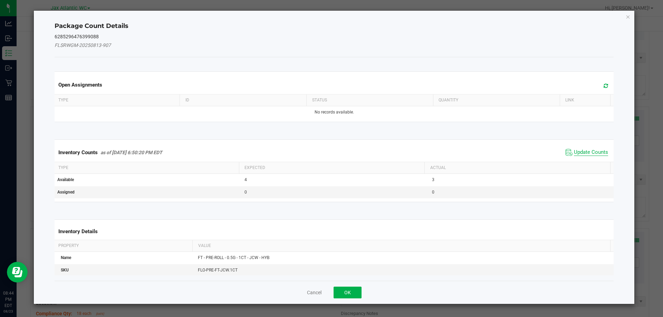
click at [595, 150] on span "Update Counts" at bounding box center [591, 152] width 34 height 7
click at [593, 150] on div "Inventory Counts as of [DATE] 6:50:20 PM EDT Update Counts" at bounding box center [334, 152] width 562 height 18
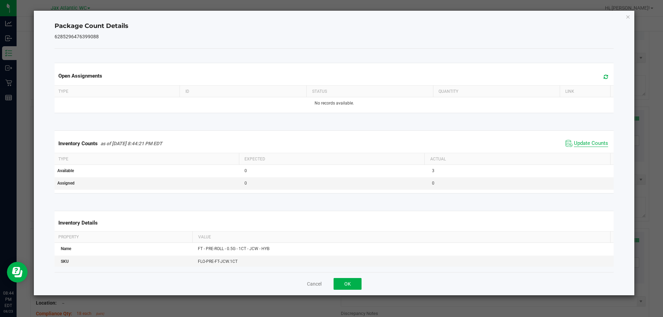
click at [584, 143] on span "Update Counts" at bounding box center [591, 143] width 34 height 7
click at [335, 279] on button "OK" at bounding box center [347, 284] width 28 height 12
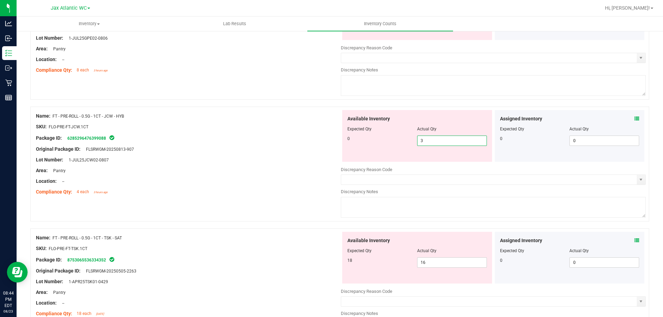
click at [429, 144] on span "3 3" at bounding box center [452, 141] width 70 height 10
click at [429, 144] on input "3" at bounding box center [451, 141] width 69 height 10
type input "0"
click at [235, 182] on div "Location: --" at bounding box center [188, 181] width 305 height 7
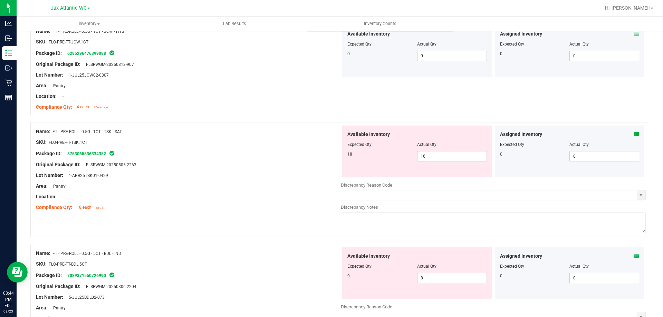
scroll to position [1656, 0]
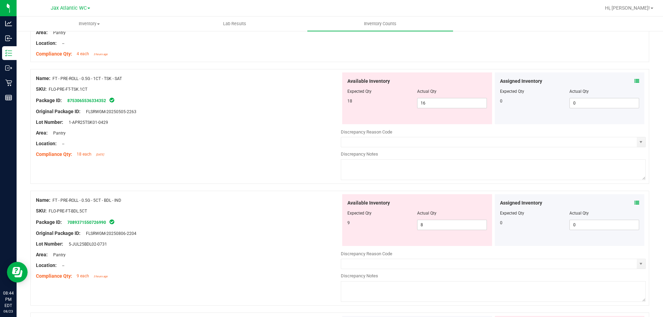
click at [634, 81] on icon at bounding box center [636, 81] width 5 height 5
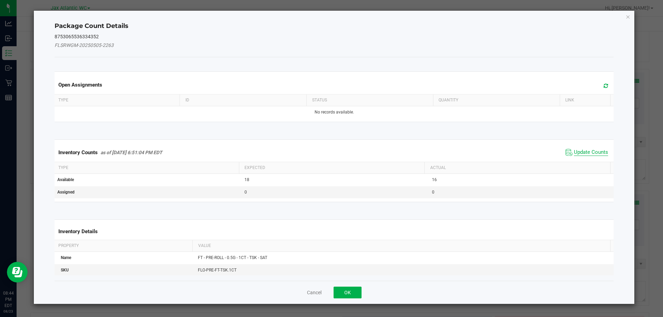
click at [585, 153] on span "Update Counts" at bounding box center [591, 152] width 34 height 7
drag, startPoint x: 585, startPoint y: 152, endPoint x: 587, endPoint y: 146, distance: 5.8
click at [586, 151] on div "Inventory Counts as of [DATE] 6:51:04 PM EDT Update Counts" at bounding box center [334, 152] width 562 height 18
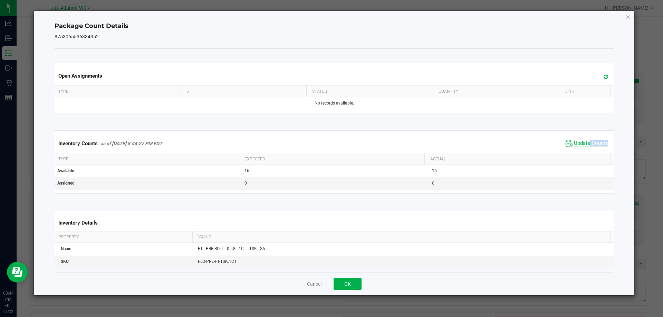
click at [585, 142] on span "Update Counts" at bounding box center [591, 143] width 34 height 7
drag, startPoint x: 348, startPoint y: 284, endPoint x: 364, endPoint y: 272, distance: 20.2
click at [348, 284] on button "OK" at bounding box center [347, 284] width 28 height 12
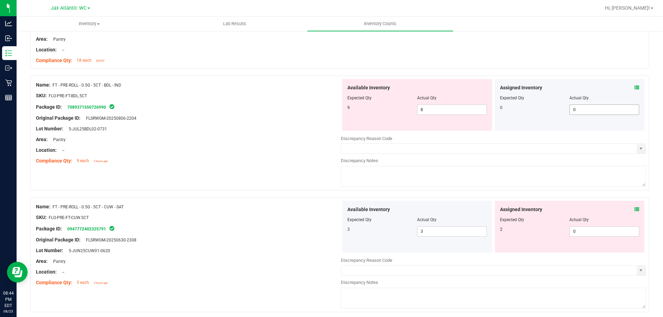
scroll to position [1760, 0]
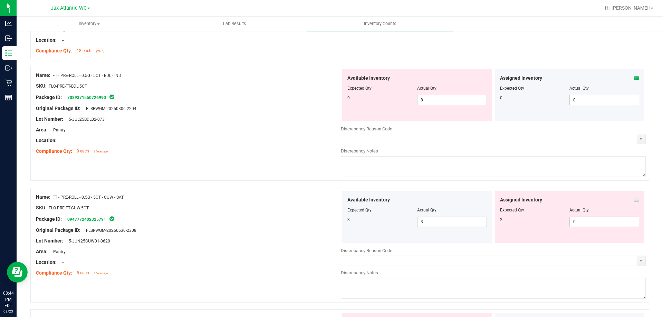
click at [634, 77] on icon at bounding box center [636, 78] width 5 height 5
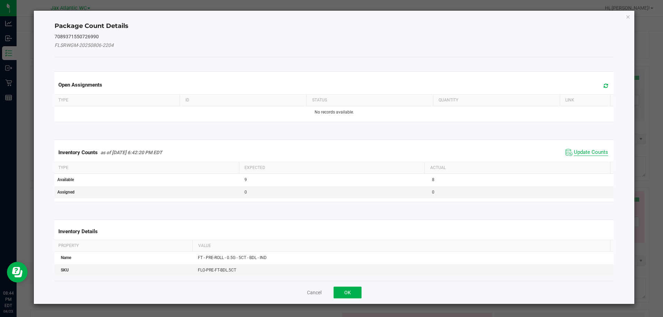
click at [581, 153] on span "Update Counts" at bounding box center [591, 152] width 34 height 7
drag, startPoint x: 580, startPoint y: 152, endPoint x: 580, endPoint y: 145, distance: 6.9
click at [580, 152] on div "Inventory Counts as of [DATE] 6:42:20 PM EDT Update Counts" at bounding box center [334, 152] width 562 height 18
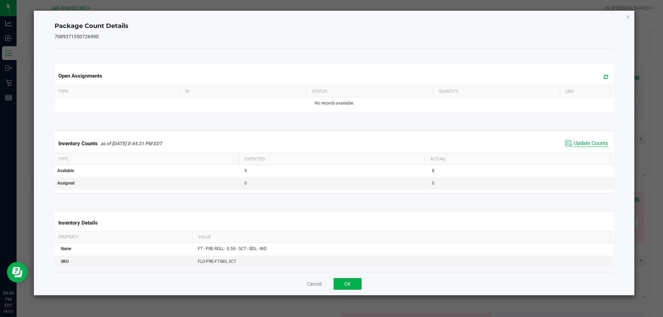
click at [580, 143] on span "Update Counts" at bounding box center [591, 143] width 34 height 7
click at [350, 283] on button "OK" at bounding box center [347, 284] width 28 height 12
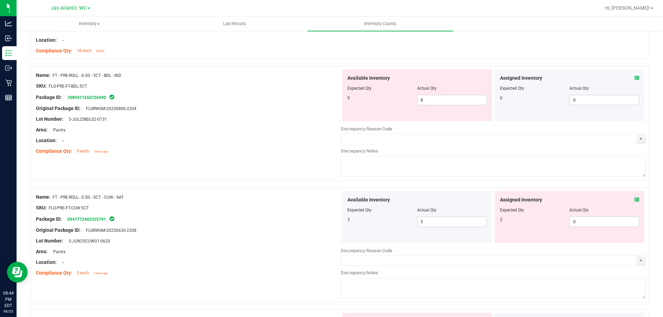
click at [257, 203] on div at bounding box center [188, 202] width 305 height 3
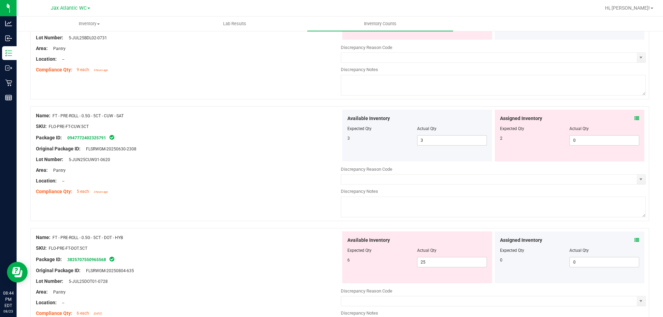
scroll to position [1864, 0]
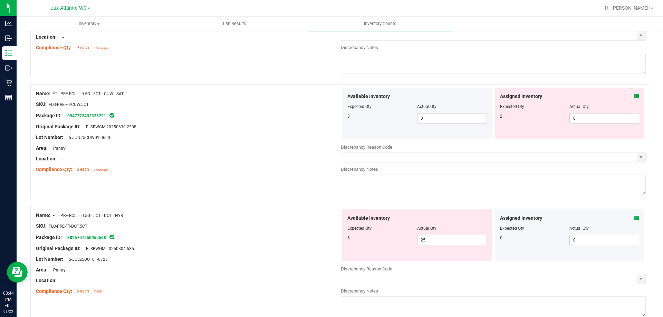
click at [634, 96] on div "Assigned Inventory Expected Qty Actual Qty 2 0 0" at bounding box center [570, 114] width 150 height 52
click at [634, 97] on icon at bounding box center [636, 96] width 5 height 5
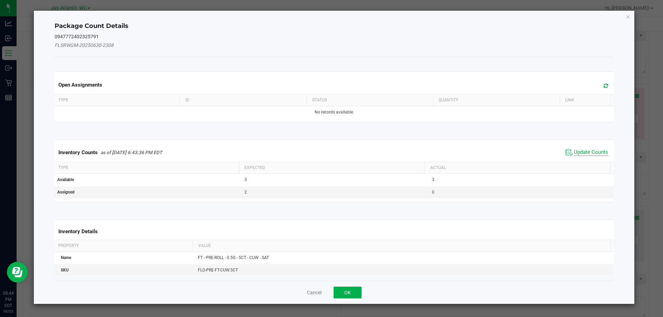
click at [574, 150] on span "Update Counts" at bounding box center [591, 152] width 34 height 7
click at [573, 150] on div "Inventory Counts as of [DATE] 6:43:36 PM EDT Update Counts" at bounding box center [334, 152] width 562 height 19
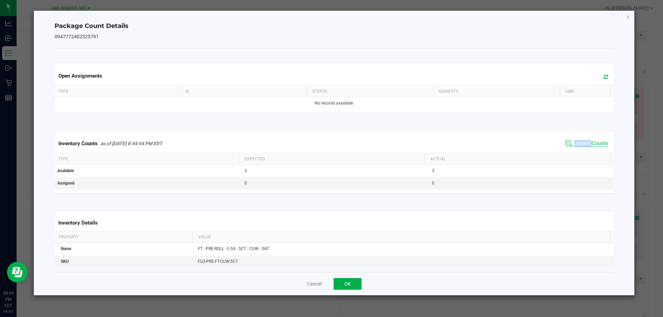
click at [578, 141] on span "Update Counts" at bounding box center [591, 143] width 34 height 7
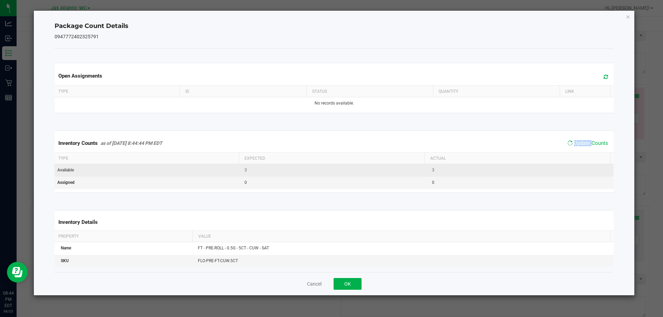
drag, startPoint x: 578, startPoint y: 141, endPoint x: 517, endPoint y: 176, distance: 69.7
click at [577, 142] on span "Update Counts" at bounding box center [591, 143] width 34 height 6
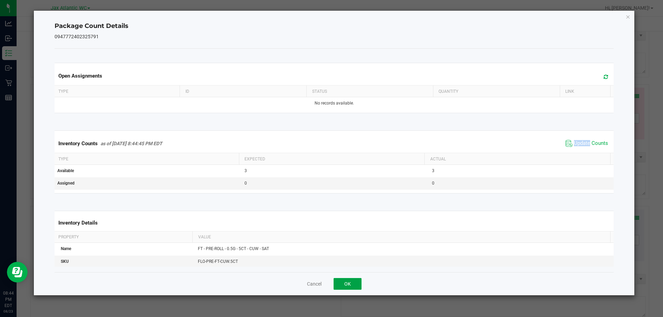
click at [343, 283] on button "OK" at bounding box center [347, 284] width 28 height 12
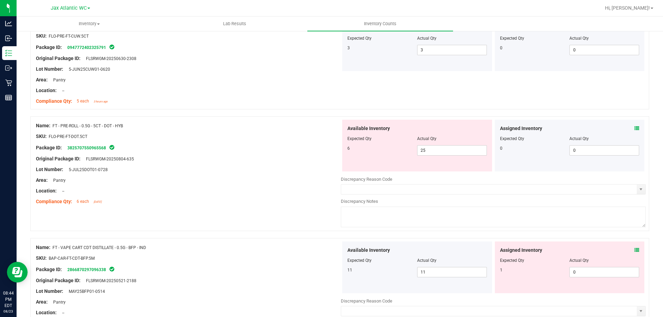
scroll to position [1933, 0]
click at [634, 126] on icon at bounding box center [636, 127] width 5 height 5
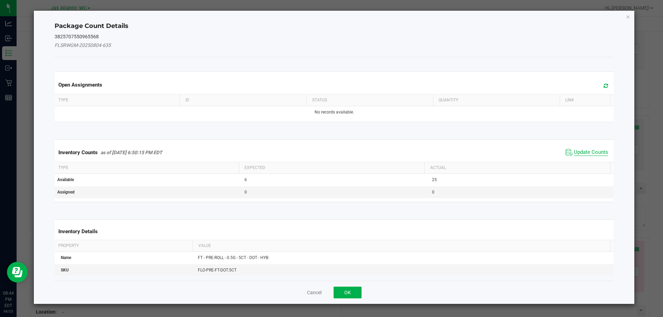
click at [591, 152] on span "Update Counts" at bounding box center [591, 152] width 34 height 7
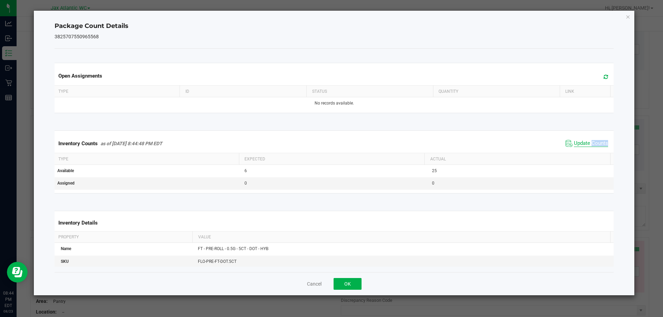
drag, startPoint x: 591, startPoint y: 152, endPoint x: 586, endPoint y: 145, distance: 8.4
click at [591, 151] on div "Inventory Counts as of [DATE] 8:44:48 PM EDT Update Counts" at bounding box center [334, 143] width 562 height 19
click at [583, 140] on span "Update Counts" at bounding box center [587, 143] width 46 height 10
click at [582, 140] on span "Update Counts" at bounding box center [587, 143] width 44 height 10
click at [352, 282] on button "OK" at bounding box center [347, 284] width 28 height 12
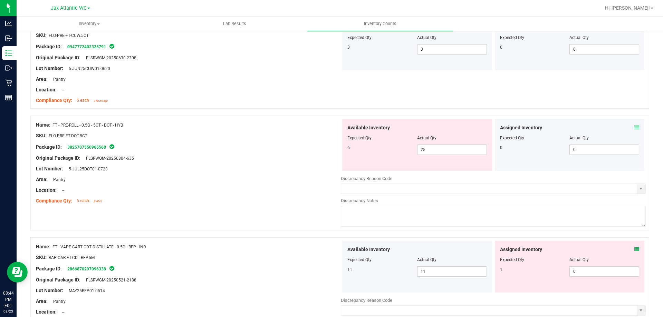
click at [294, 191] on div "Location: --" at bounding box center [188, 190] width 305 height 7
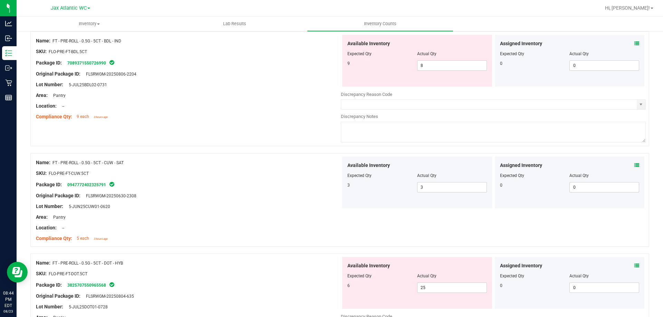
scroll to position [1998, 0]
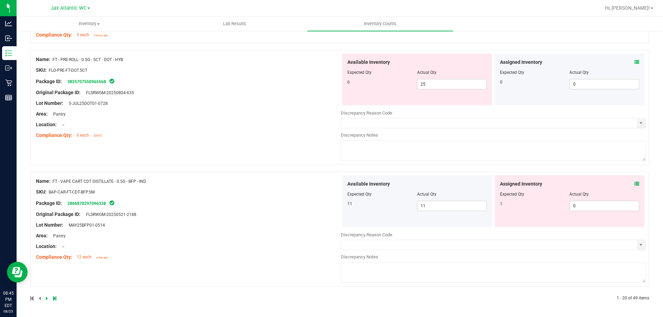
click at [634, 185] on icon at bounding box center [636, 184] width 5 height 5
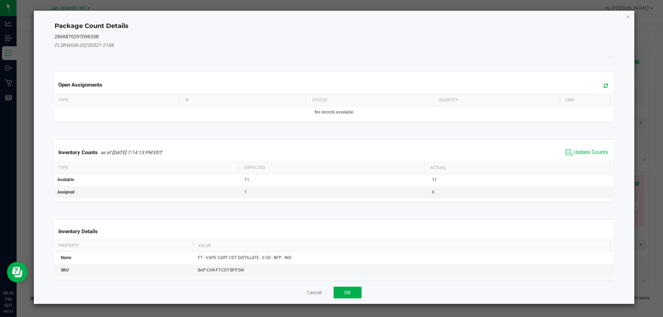
click at [590, 156] on span "Update Counts" at bounding box center [587, 152] width 46 height 10
click at [590, 162] on th "Actual" at bounding box center [517, 168] width 186 height 12
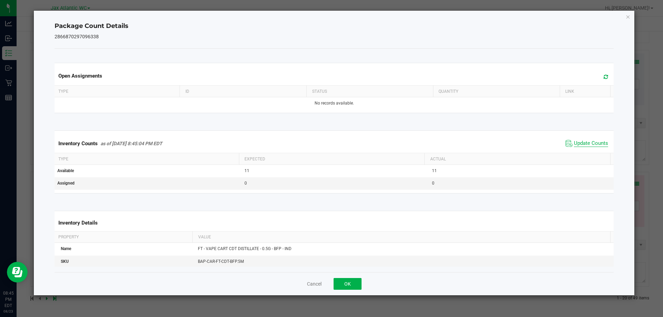
click at [583, 142] on span "Update Counts" at bounding box center [591, 143] width 34 height 7
click at [582, 143] on span "Update Counts" at bounding box center [591, 143] width 34 height 6
click at [350, 284] on button "OK" at bounding box center [347, 284] width 28 height 12
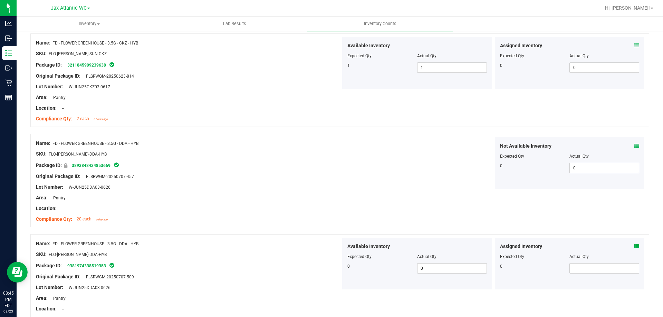
scroll to position [0, 0]
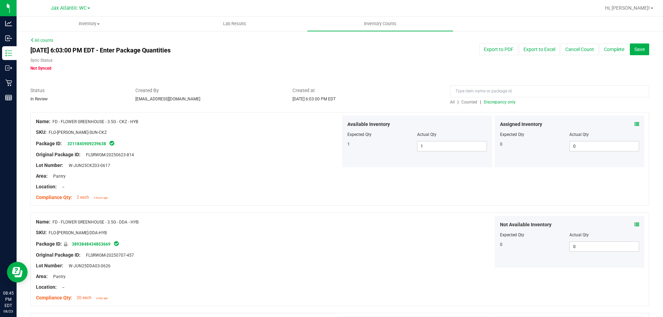
click at [498, 104] on span "Discrepancy only" at bounding box center [499, 102] width 32 height 5
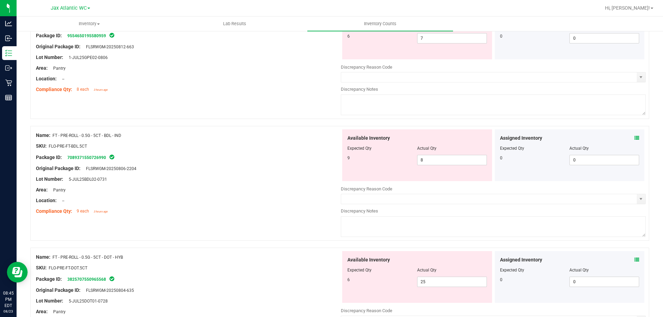
scroll to position [621, 0]
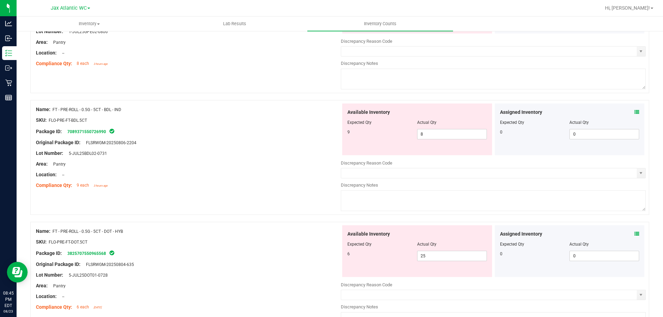
click at [634, 112] on icon at bounding box center [636, 112] width 5 height 5
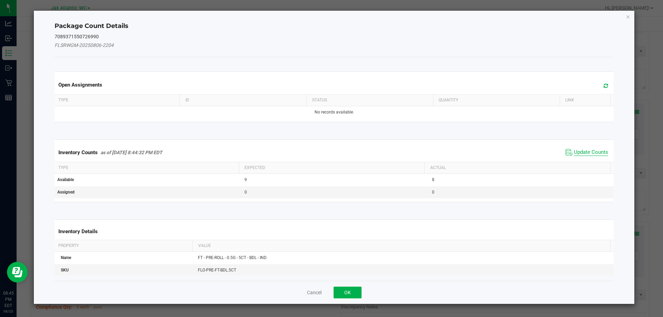
click at [589, 154] on span "Update Counts" at bounding box center [591, 152] width 34 height 7
click at [588, 152] on div "Inventory Counts as of [DATE] 8:44:32 PM EDT Update Counts" at bounding box center [334, 152] width 562 height 18
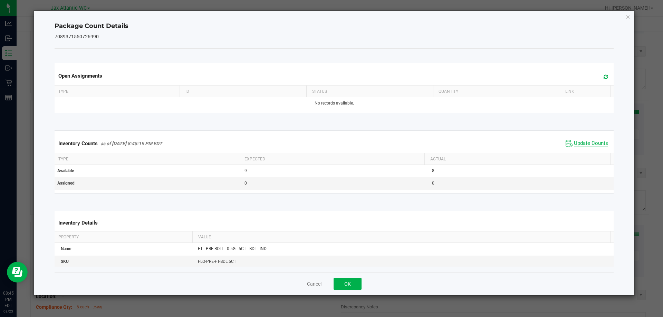
click at [585, 143] on span "Update Counts" at bounding box center [591, 143] width 34 height 7
click at [348, 282] on button "OK" at bounding box center [347, 284] width 28 height 12
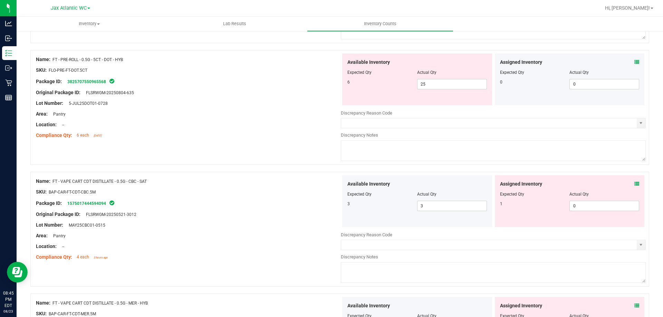
scroll to position [794, 0]
click at [634, 184] on icon at bounding box center [636, 183] width 5 height 5
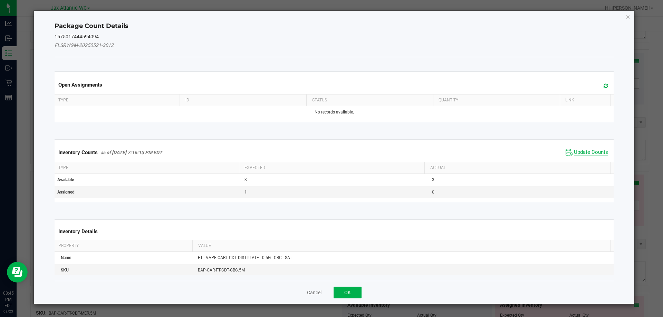
click at [581, 153] on span "Update Counts" at bounding box center [591, 152] width 34 height 7
click at [581, 152] on div "Inventory Counts as of [DATE] 7:16:13 PM EDT Update Counts" at bounding box center [334, 152] width 562 height 19
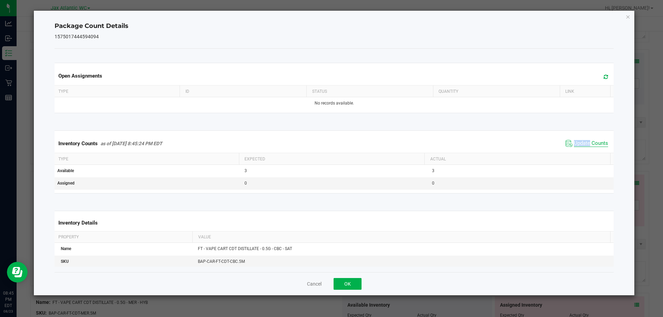
click at [579, 143] on span "Update Counts" at bounding box center [591, 143] width 34 height 7
click at [579, 143] on span "Update Counts" at bounding box center [591, 143] width 34 height 6
click at [346, 279] on button "OK" at bounding box center [347, 284] width 28 height 12
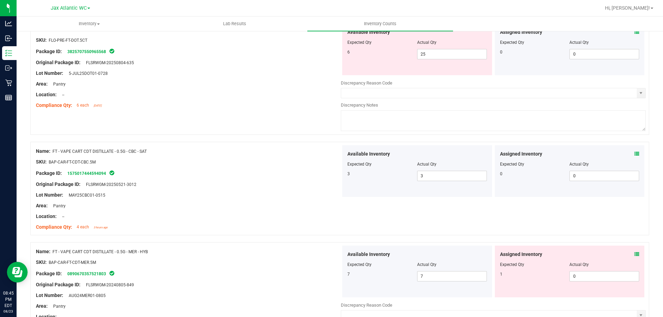
scroll to position [897, 0]
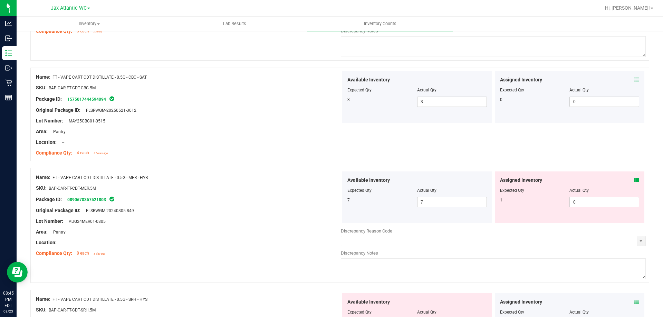
click at [634, 180] on icon at bounding box center [636, 180] width 5 height 5
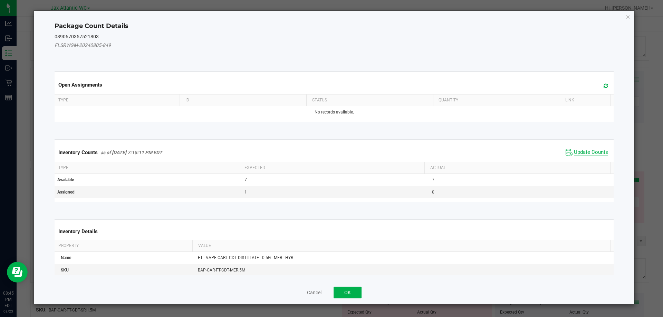
click at [576, 151] on span "Update Counts" at bounding box center [591, 152] width 34 height 7
click at [575, 149] on div "Inventory Counts as of [DATE] 7:15:11 PM EDT Update Counts" at bounding box center [334, 152] width 562 height 19
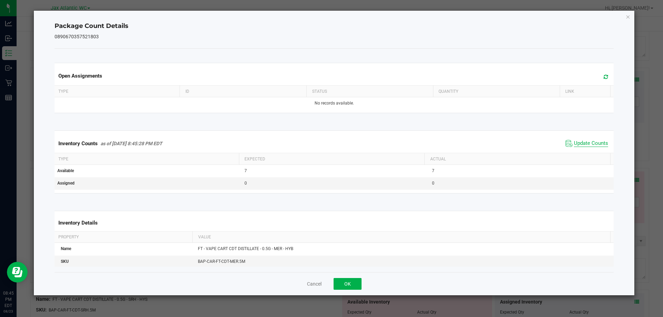
click at [575, 143] on span "Update Counts" at bounding box center [591, 143] width 34 height 7
drag, startPoint x: 576, startPoint y: 142, endPoint x: 393, endPoint y: 256, distance: 215.3
click at [575, 143] on span "Update Counts" at bounding box center [591, 143] width 34 height 7
click at [338, 281] on button "OK" at bounding box center [347, 284] width 28 height 12
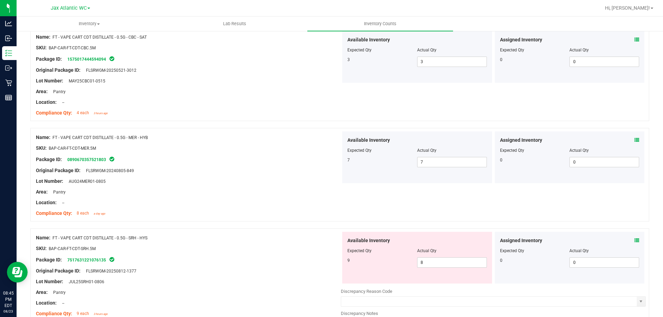
scroll to position [1035, 0]
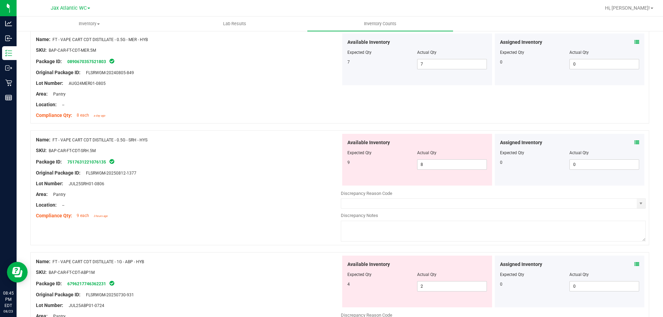
click at [634, 143] on icon at bounding box center [636, 142] width 5 height 5
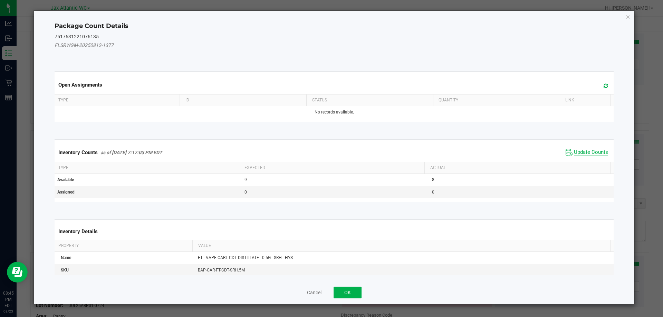
click at [584, 154] on span "Update Counts" at bounding box center [591, 152] width 34 height 7
click at [584, 153] on kendo-grid "Inventory Counts as of [DATE] 7:17:03 PM EDT Update Counts Type Expected Actual…" at bounding box center [333, 170] width 569 height 62
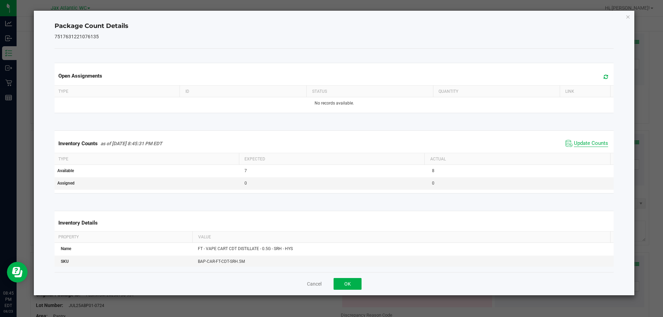
click at [581, 144] on span "Update Counts" at bounding box center [591, 143] width 34 height 7
drag, startPoint x: 581, startPoint y: 144, endPoint x: 463, endPoint y: 220, distance: 140.2
click at [579, 145] on span "Update Counts" at bounding box center [591, 143] width 34 height 7
click at [346, 287] on button "OK" at bounding box center [347, 284] width 28 height 12
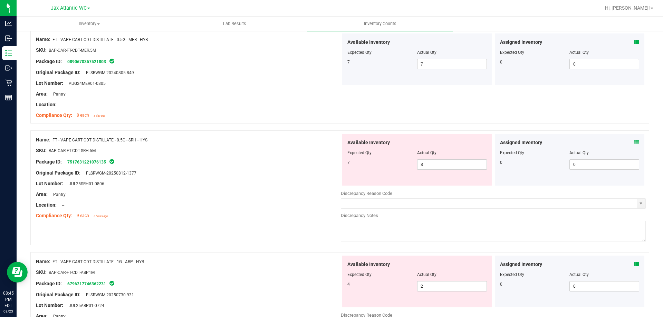
click at [289, 219] on div "Compliance Qty: 9 each 3 hours ago" at bounding box center [188, 215] width 305 height 7
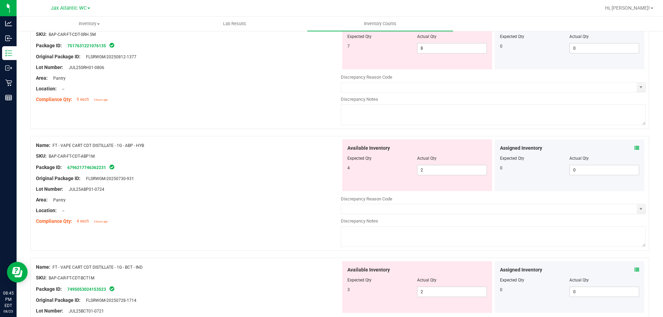
scroll to position [1173, 0]
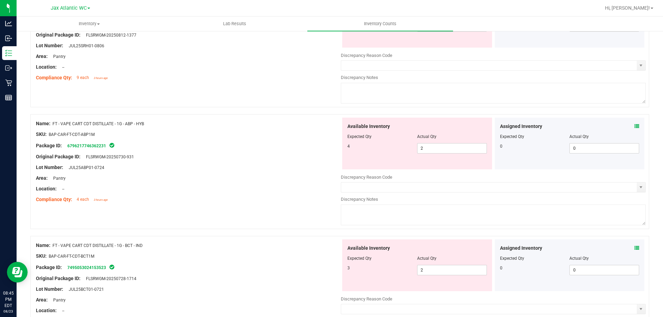
click at [634, 128] on span at bounding box center [636, 126] width 5 height 7
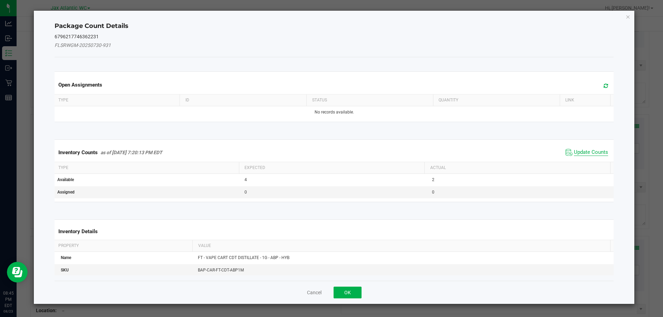
click at [576, 150] on span "Update Counts" at bounding box center [591, 152] width 34 height 7
click at [576, 151] on div "Inventory Counts as of [DATE] 7:20:13 PM EDT Update Counts" at bounding box center [334, 152] width 562 height 19
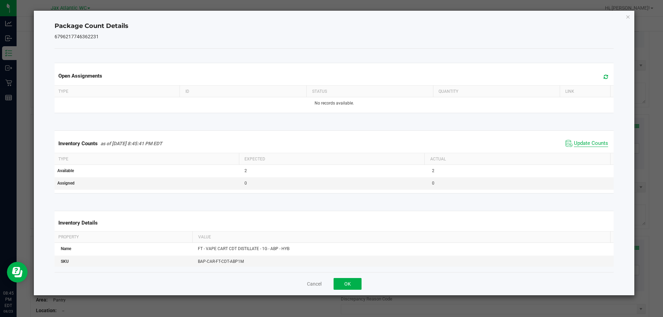
click at [576, 143] on span "Update Counts" at bounding box center [591, 143] width 34 height 7
click at [576, 143] on span "Update Counts" at bounding box center [591, 143] width 34 height 6
click at [353, 284] on button "OK" at bounding box center [347, 284] width 28 height 12
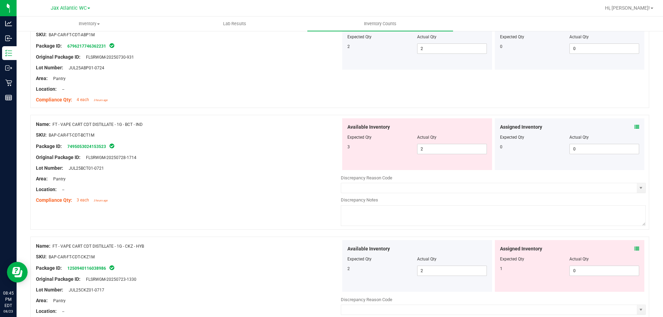
scroll to position [1277, 0]
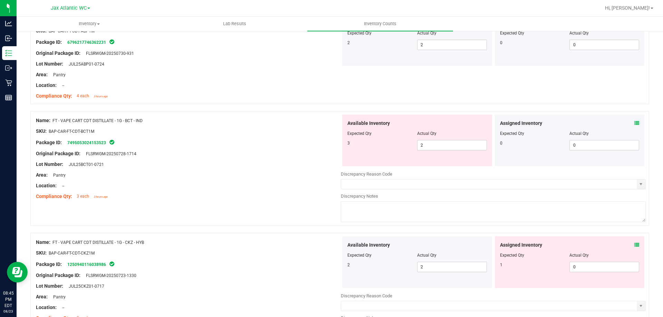
click at [634, 122] on icon at bounding box center [636, 123] width 5 height 5
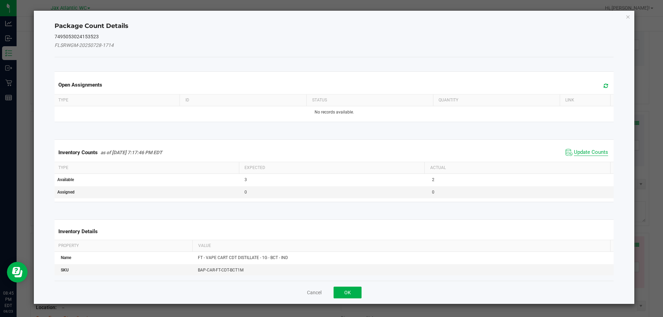
click at [577, 151] on span "Update Counts" at bounding box center [591, 152] width 34 height 7
click at [577, 151] on span "Update Counts" at bounding box center [591, 152] width 34 height 6
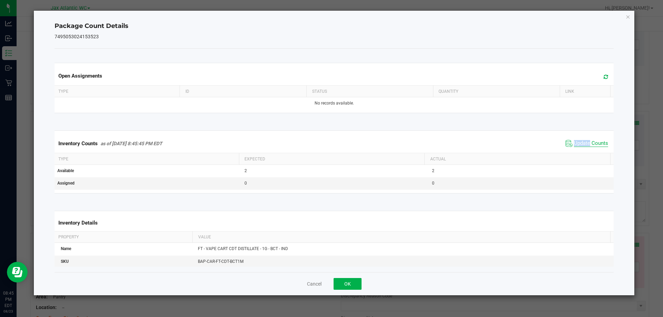
click at [578, 144] on span "Update Counts" at bounding box center [591, 143] width 34 height 7
drag, startPoint x: 349, startPoint y: 282, endPoint x: 379, endPoint y: 268, distance: 33.2
click at [349, 281] on button "OK" at bounding box center [347, 284] width 28 height 12
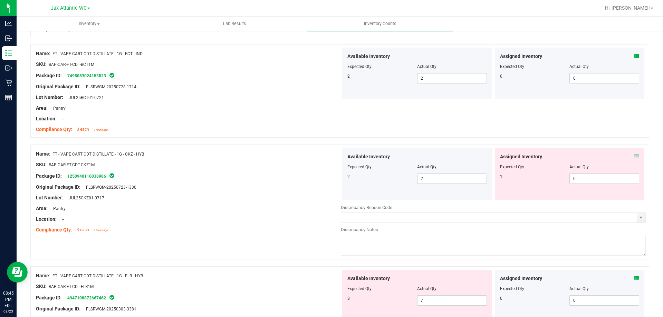
scroll to position [1346, 0]
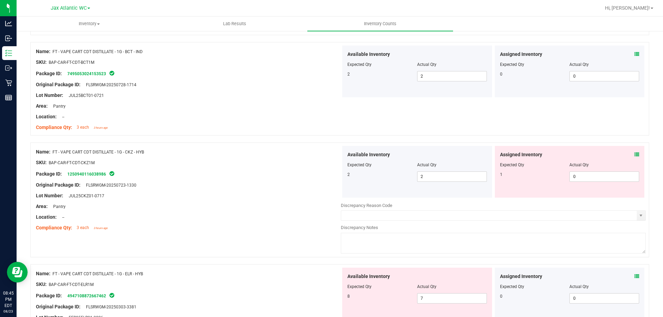
click at [634, 153] on icon at bounding box center [636, 154] width 5 height 5
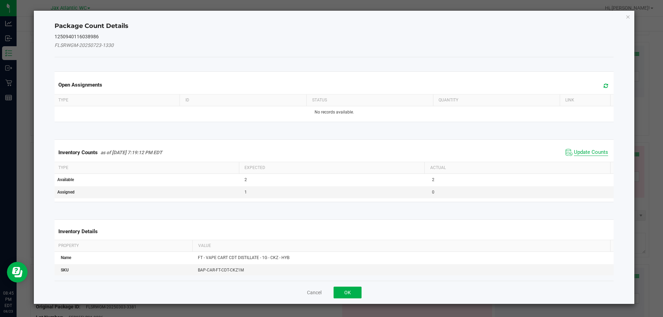
click at [585, 150] on span "Update Counts" at bounding box center [591, 152] width 34 height 7
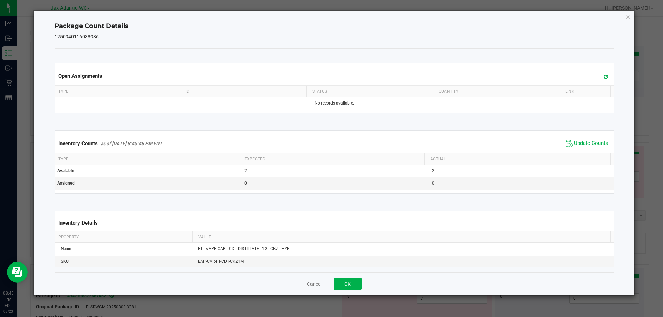
click at [583, 150] on div "Inventory Counts as of [DATE] 8:45:48 PM EDT Update Counts" at bounding box center [334, 143] width 562 height 19
click at [579, 142] on span "Update Counts" at bounding box center [591, 143] width 34 height 7
drag, startPoint x: 579, startPoint y: 142, endPoint x: 555, endPoint y: 158, distance: 28.6
click at [577, 143] on span "Update Counts" at bounding box center [591, 143] width 34 height 6
click at [349, 279] on button "OK" at bounding box center [347, 284] width 28 height 12
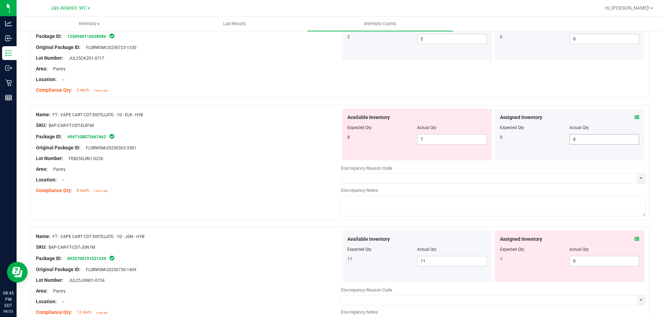
scroll to position [1484, 0]
click at [634, 116] on icon at bounding box center [636, 117] width 5 height 5
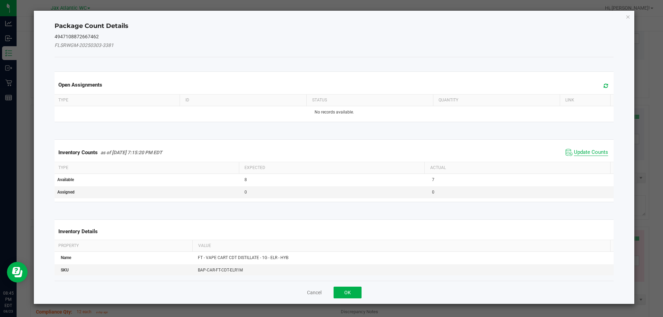
click at [595, 150] on span "Update Counts" at bounding box center [591, 152] width 34 height 7
click at [593, 151] on div "Inventory Counts as of [DATE] 7:15:20 PM EDT Update Counts" at bounding box center [334, 152] width 562 height 19
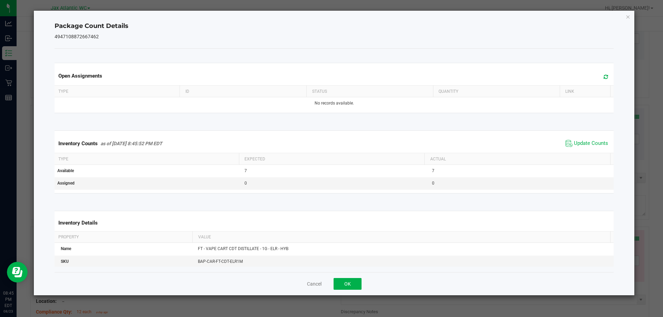
click at [585, 140] on span "Update Counts" at bounding box center [587, 143] width 46 height 10
drag, startPoint x: 584, startPoint y: 140, endPoint x: 492, endPoint y: 194, distance: 105.8
click at [583, 141] on span "Update Counts" at bounding box center [591, 143] width 34 height 7
drag, startPoint x: 325, startPoint y: 288, endPoint x: 330, endPoint y: 285, distance: 5.3
click at [326, 287] on div "Cancel OK" at bounding box center [334, 283] width 559 height 23
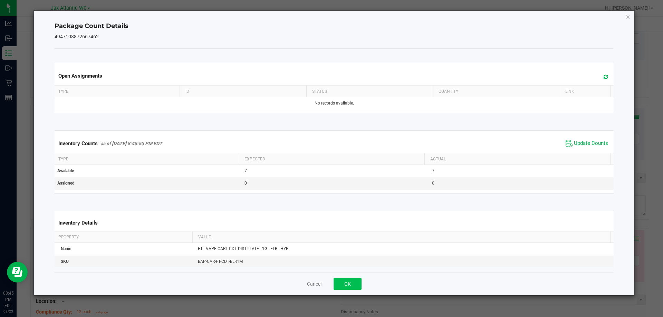
click at [333, 284] on div "Cancel OK" at bounding box center [334, 283] width 559 height 23
click at [346, 284] on button "OK" at bounding box center [347, 284] width 28 height 12
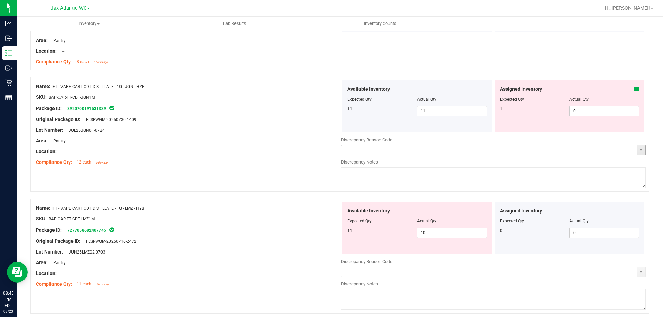
scroll to position [1622, 0]
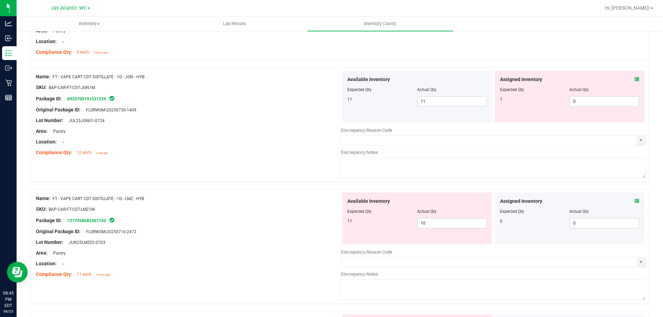
click at [628, 81] on div "Assigned Inventory" at bounding box center [569, 79] width 139 height 7
click at [634, 79] on icon at bounding box center [636, 79] width 5 height 5
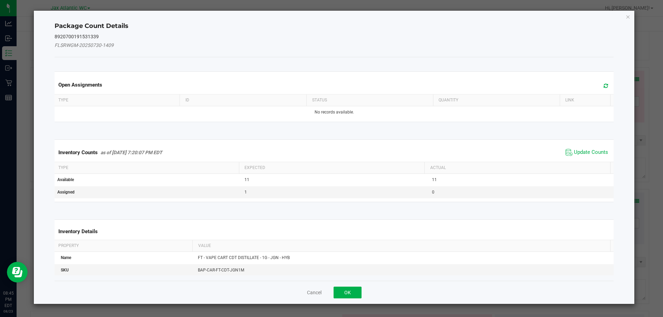
click at [585, 156] on span "Update Counts" at bounding box center [591, 152] width 34 height 7
click at [584, 153] on div "Inventory Counts as of [DATE] 7:20:07 PM EDT Update Counts" at bounding box center [334, 152] width 562 height 18
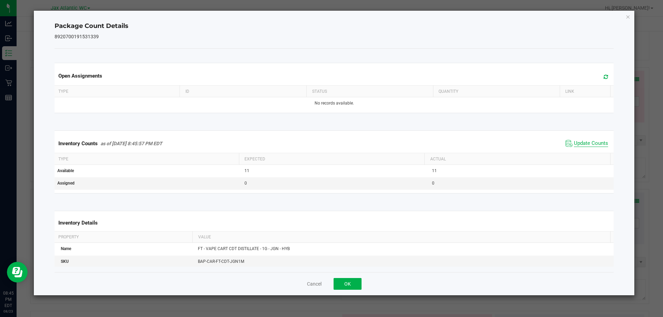
click at [582, 144] on span "Update Counts" at bounding box center [591, 143] width 34 height 7
click at [581, 144] on span "Update Counts" at bounding box center [591, 143] width 34 height 7
drag, startPoint x: 347, startPoint y: 285, endPoint x: 350, endPoint y: 281, distance: 5.5
click at [347, 284] on button "OK" at bounding box center [347, 284] width 28 height 12
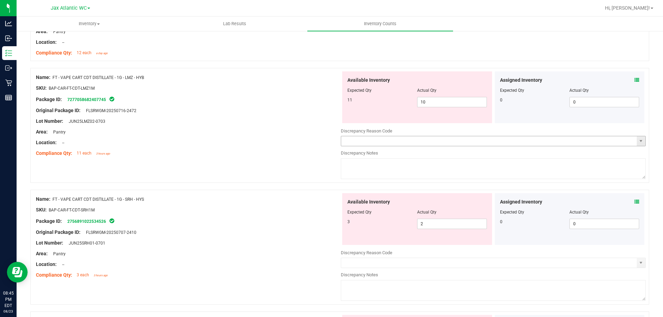
scroll to position [1726, 0]
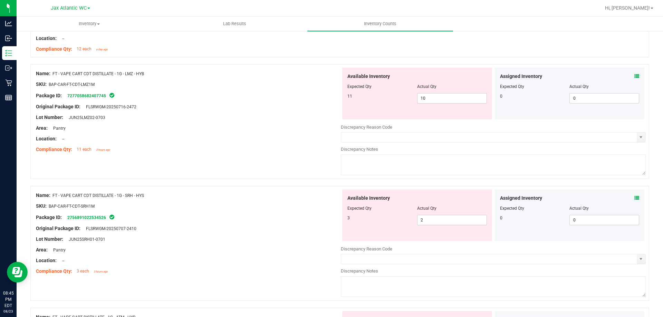
click at [634, 77] on icon at bounding box center [636, 76] width 5 height 5
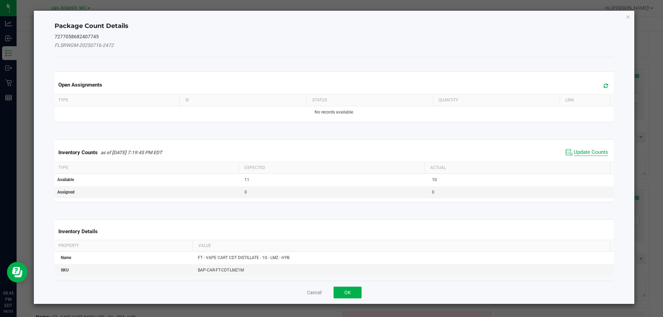
click at [585, 151] on span "Update Counts" at bounding box center [591, 152] width 34 height 7
drag, startPoint x: 585, startPoint y: 149, endPoint x: 584, endPoint y: 145, distance: 3.9
click at [585, 149] on span "Update Counts" at bounding box center [587, 152] width 44 height 10
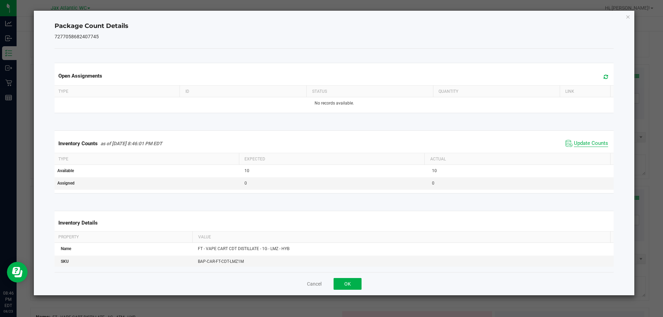
click at [582, 141] on span "Update Counts" at bounding box center [591, 143] width 34 height 7
click at [581, 141] on span "Update Counts" at bounding box center [591, 143] width 34 height 7
click at [347, 285] on button "OK" at bounding box center [347, 284] width 28 height 12
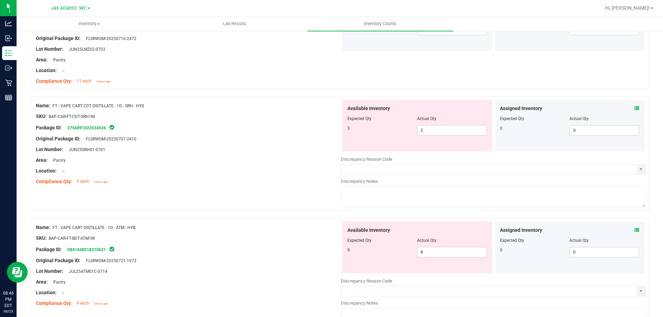
scroll to position [1795, 0]
click at [634, 107] on icon at bounding box center [636, 107] width 5 height 5
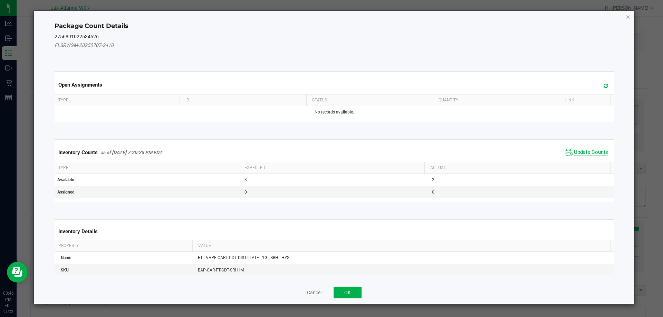
click at [585, 155] on span "Update Counts" at bounding box center [591, 152] width 34 height 7
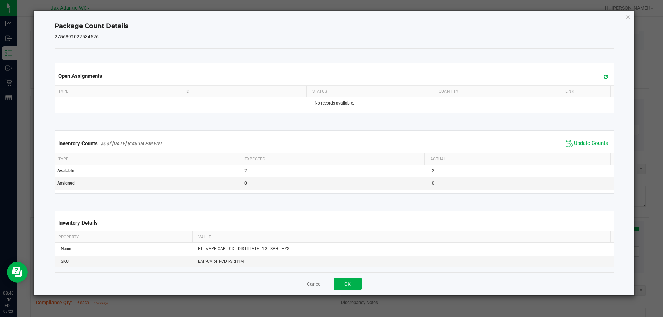
drag, startPoint x: 584, startPoint y: 152, endPoint x: 580, endPoint y: 148, distance: 4.9
click at [584, 151] on div "Inventory Counts as of [DATE] 8:46:04 PM EDT Update Counts" at bounding box center [334, 143] width 562 height 19
click at [578, 145] on span "Update Counts" at bounding box center [591, 143] width 34 height 7
click at [578, 146] on span "Update Counts" at bounding box center [591, 143] width 34 height 6
drag, startPoint x: 352, startPoint y: 285, endPoint x: 374, endPoint y: 264, distance: 30.0
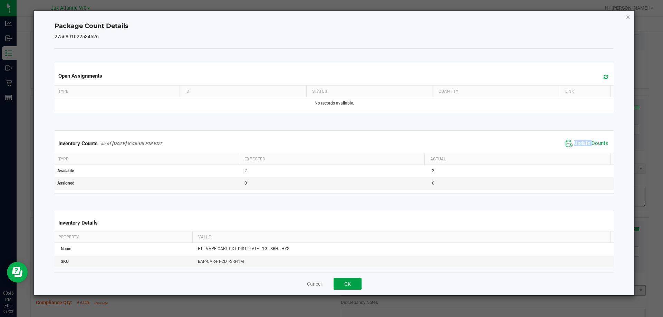
click at [352, 283] on button "OK" at bounding box center [347, 284] width 28 height 12
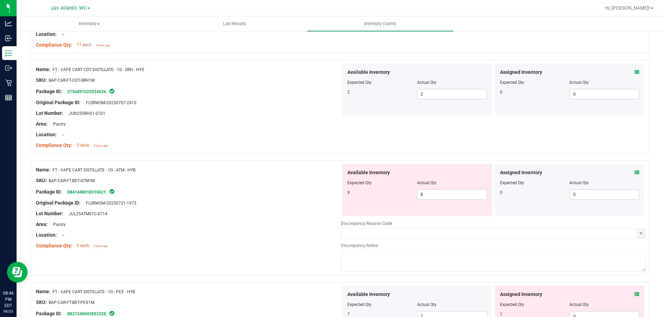
scroll to position [1864, 0]
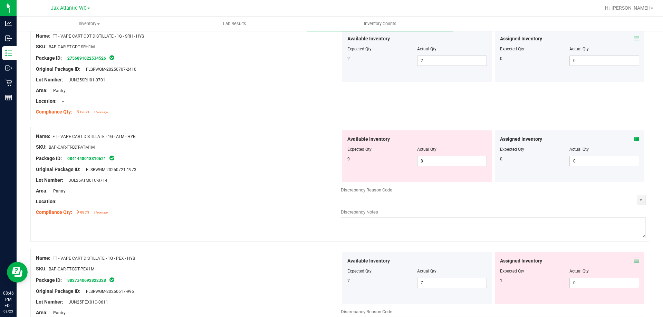
click at [634, 139] on icon at bounding box center [636, 139] width 5 height 5
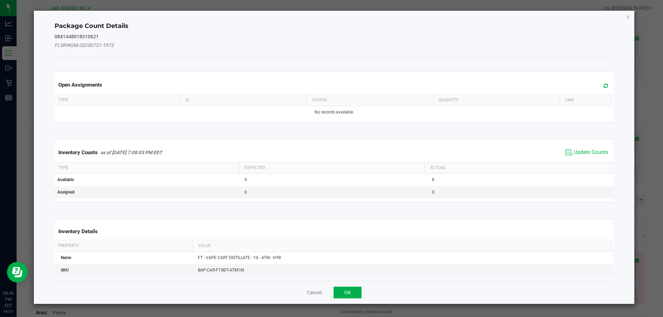
click at [588, 146] on div "Inventory Counts as of [DATE] 7:08:03 PM EDT Update Counts" at bounding box center [334, 152] width 562 height 19
drag, startPoint x: 584, startPoint y: 150, endPoint x: 578, endPoint y: 149, distance: 6.0
click at [583, 149] on span "Update Counts" at bounding box center [591, 152] width 34 height 7
click at [578, 148] on span "Update Counts" at bounding box center [587, 152] width 44 height 10
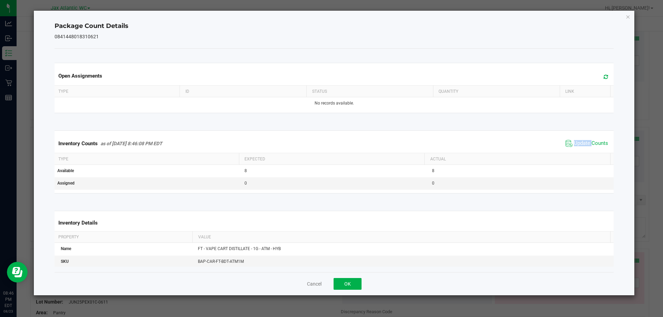
click at [578, 148] on span "Update Counts" at bounding box center [587, 143] width 46 height 10
click at [579, 145] on span "Update Counts" at bounding box center [591, 143] width 34 height 7
click at [342, 284] on button "OK" at bounding box center [347, 284] width 28 height 12
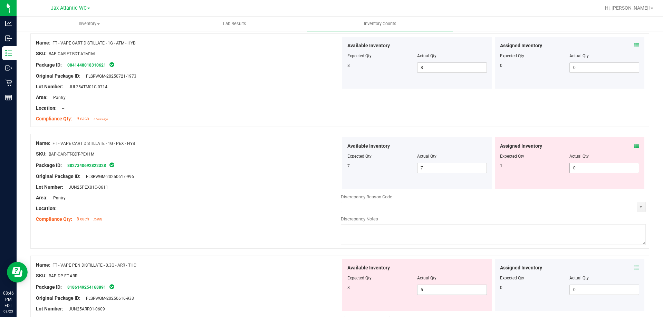
scroll to position [1967, 0]
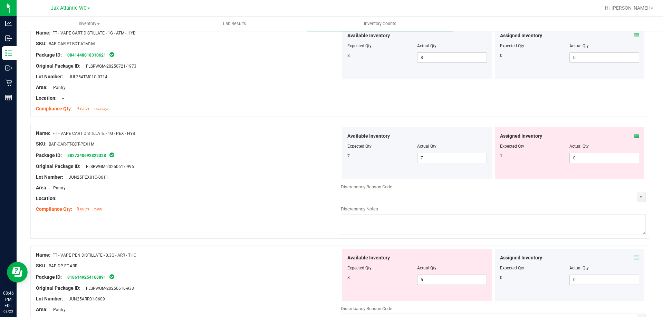
click at [634, 136] on div "Assigned Inventory Expected Qty Actual Qty 1 0 0" at bounding box center [570, 153] width 150 height 52
click at [634, 136] on icon at bounding box center [636, 136] width 5 height 5
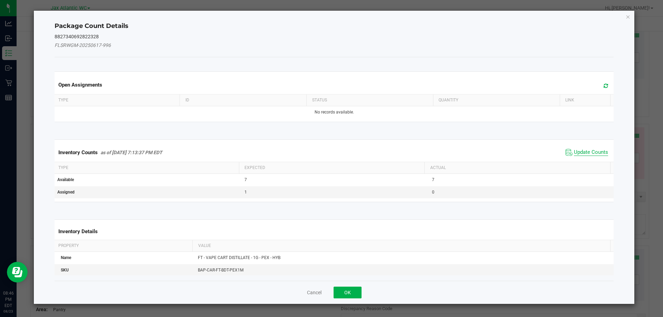
drag, startPoint x: 575, startPoint y: 153, endPoint x: 571, endPoint y: 154, distance: 3.5
click at [574, 153] on span "Update Counts" at bounding box center [591, 152] width 34 height 7
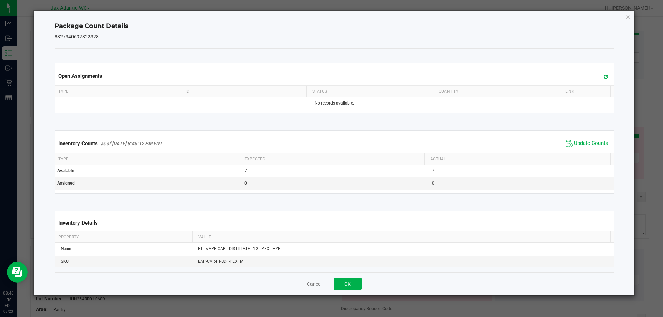
click at [571, 153] on kendo-grid "Inventory Counts as of [DATE] 8:46:12 PM EDT Update Counts Type Expected Actual…" at bounding box center [333, 161] width 569 height 63
click at [577, 143] on span "Update Counts" at bounding box center [591, 143] width 34 height 7
click at [576, 143] on span "Update Counts" at bounding box center [591, 143] width 34 height 7
click at [350, 281] on button "OK" at bounding box center [347, 284] width 28 height 12
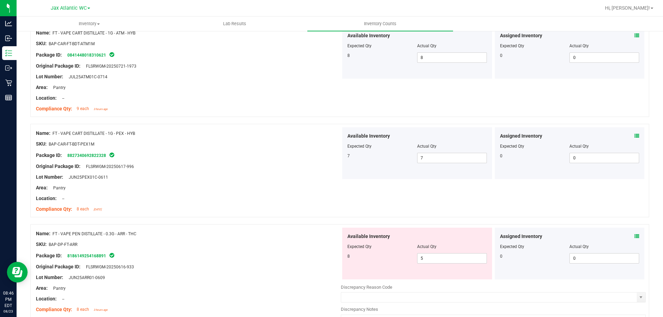
scroll to position [2020, 0]
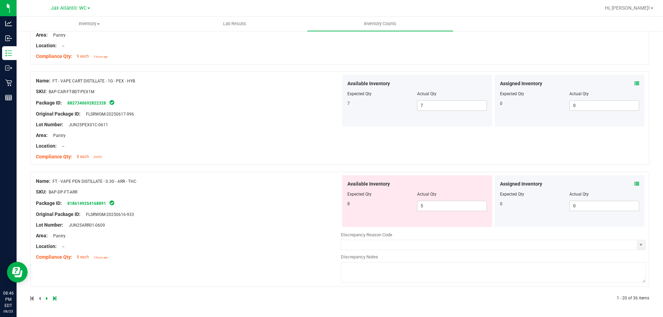
click at [634, 184] on icon at bounding box center [636, 184] width 5 height 5
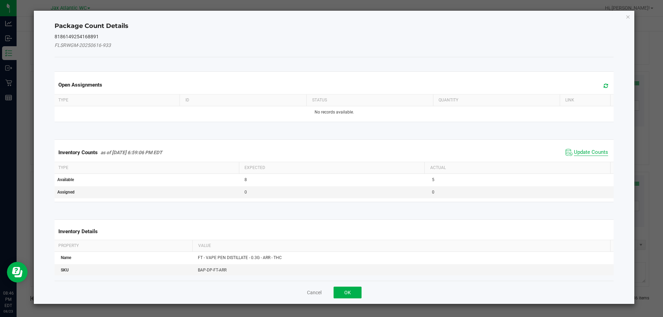
click at [576, 153] on span "Update Counts" at bounding box center [591, 152] width 34 height 7
click at [576, 151] on div "Inventory Counts as of [DATE] 6:59:06 PM EDT Update Counts" at bounding box center [334, 152] width 562 height 18
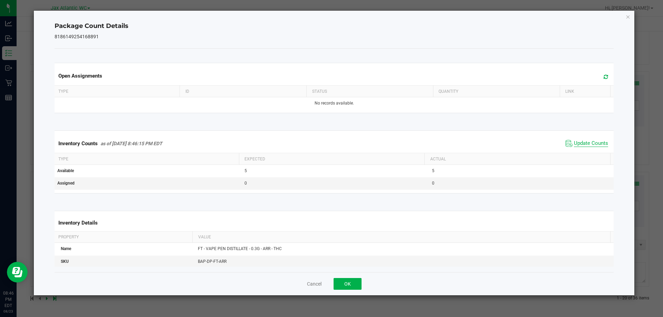
click at [578, 144] on span "Update Counts" at bounding box center [591, 143] width 34 height 7
click at [577, 144] on span "Update Counts" at bounding box center [591, 143] width 34 height 6
click at [353, 280] on button "OK" at bounding box center [347, 284] width 28 height 12
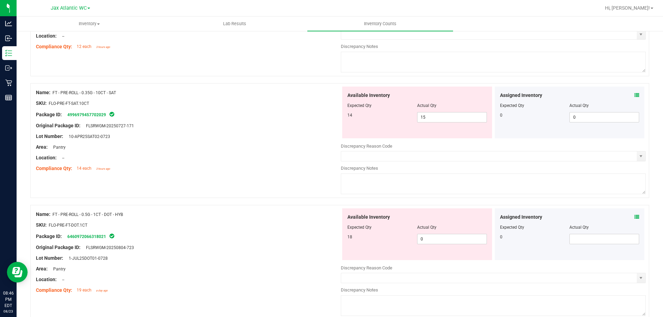
scroll to position [0, 0]
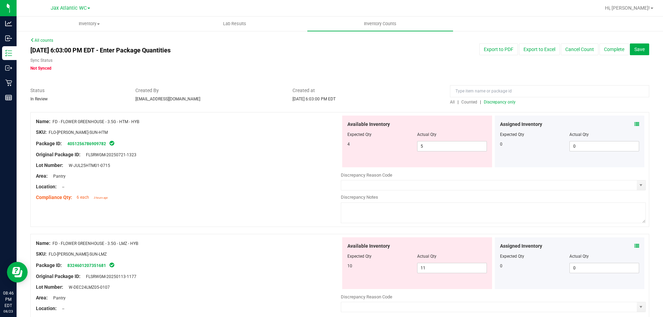
click at [496, 104] on span "Discrepancy only" at bounding box center [499, 102] width 32 height 5
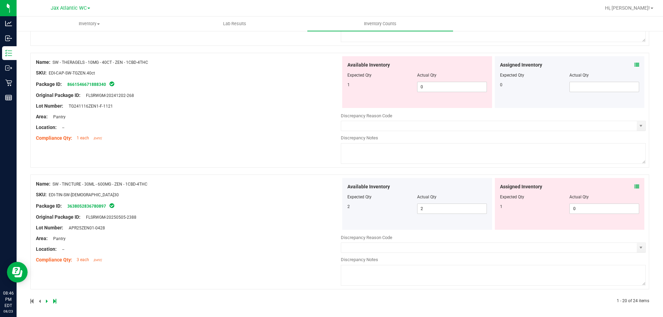
scroll to position [2255, 0]
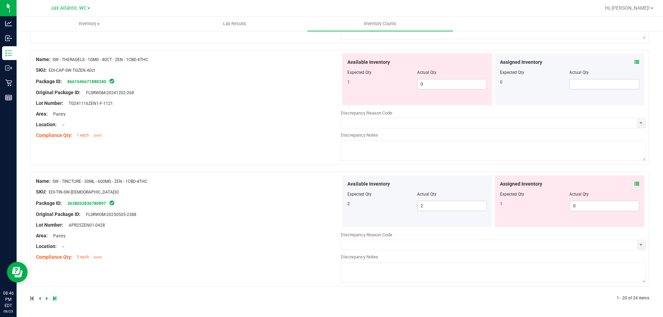
click at [634, 186] on icon at bounding box center [636, 184] width 5 height 5
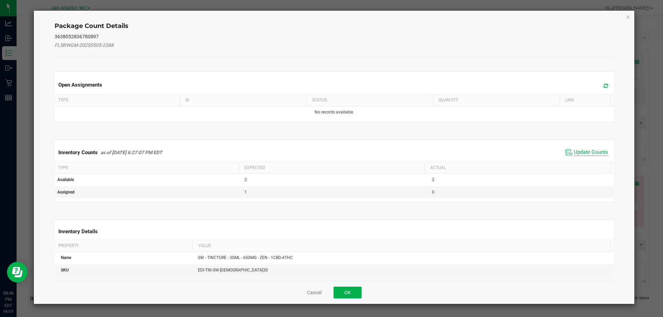
click at [576, 150] on span "Update Counts" at bounding box center [591, 152] width 34 height 7
click at [576, 150] on div "Inventory Counts as of [DATE] 6:27:07 PM EDT Update Counts" at bounding box center [334, 152] width 562 height 18
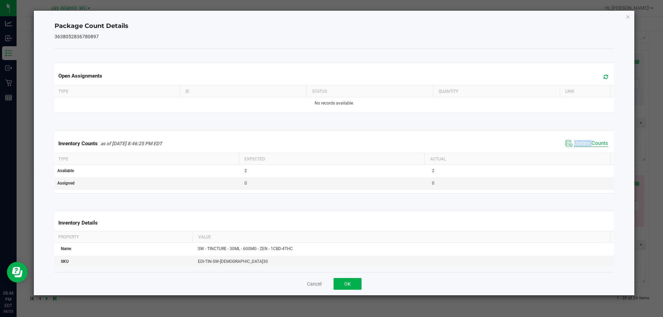
click at [574, 143] on span "Update Counts" at bounding box center [591, 143] width 34 height 7
click at [574, 143] on span "Update Counts" at bounding box center [591, 143] width 34 height 6
click at [341, 281] on button "OK" at bounding box center [347, 284] width 28 height 12
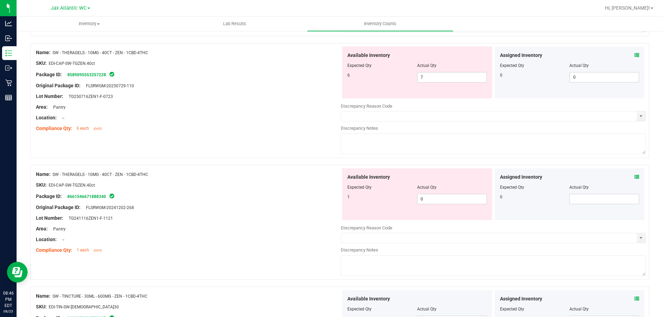
scroll to position [2130, 0]
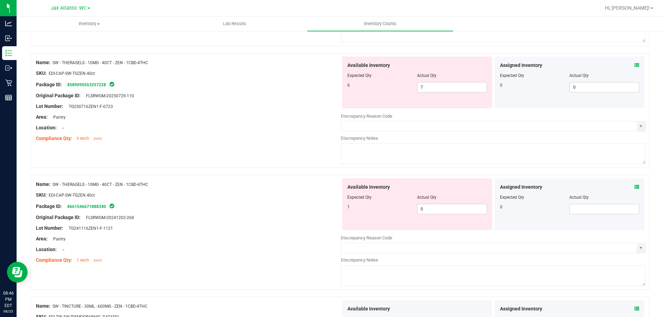
click at [634, 186] on icon at bounding box center [636, 187] width 5 height 5
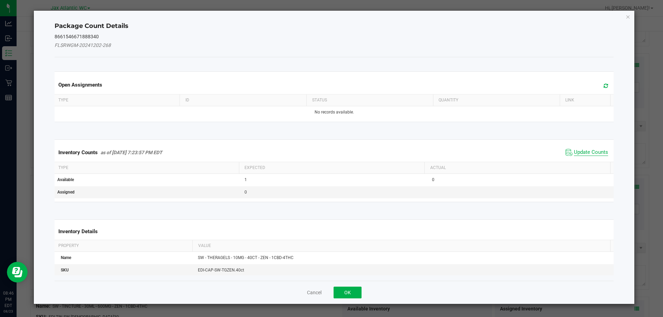
click at [577, 149] on span "Update Counts" at bounding box center [591, 152] width 34 height 7
click at [577, 150] on div "Inventory Counts as of [DATE] 7:23:57 PM EDT Update Counts" at bounding box center [334, 152] width 562 height 19
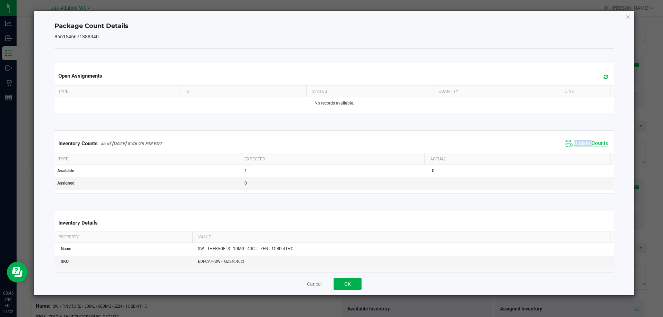
click at [577, 145] on span "Update Counts" at bounding box center [591, 143] width 34 height 7
click at [577, 144] on span "Update Counts" at bounding box center [591, 143] width 34 height 6
click at [340, 283] on button "OK" at bounding box center [347, 284] width 28 height 12
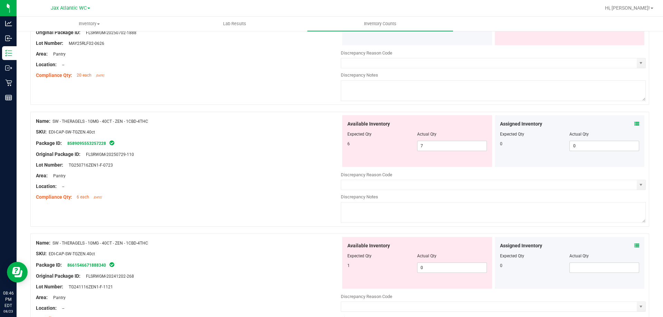
scroll to position [2061, 0]
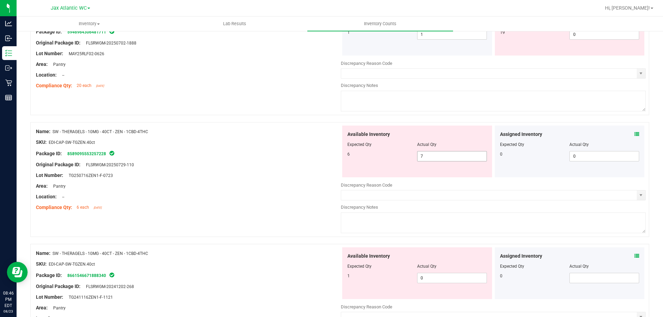
click at [446, 159] on span "7 7" at bounding box center [452, 156] width 70 height 10
click at [446, 159] on input "7" at bounding box center [451, 156] width 69 height 10
type input "6"
click at [426, 278] on div "Available Inventory Expected Qty Actual Qty 1 0 0" at bounding box center [493, 301] width 305 height 109
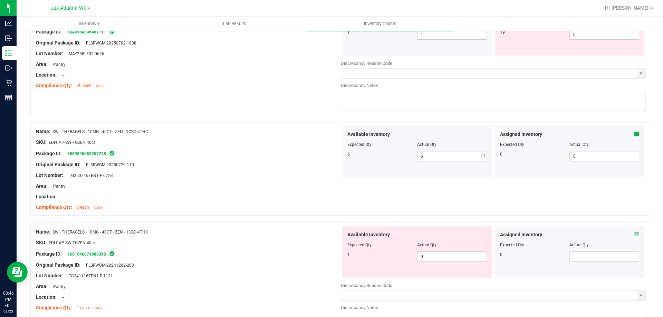
drag, startPoint x: 426, startPoint y: 278, endPoint x: 425, endPoint y: 266, distance: 12.2
click at [426, 277] on div "Available Inventory Expected Qty Actual Qty 1 0 0" at bounding box center [493, 280] width 305 height 109
click at [423, 257] on span "0 0" at bounding box center [452, 257] width 70 height 10
click at [423, 257] on input "0" at bounding box center [451, 257] width 69 height 10
type input "1"
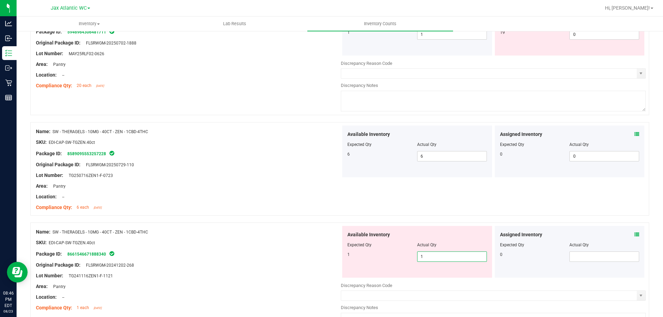
type input "1"
click at [334, 219] on div at bounding box center [339, 219] width 618 height 7
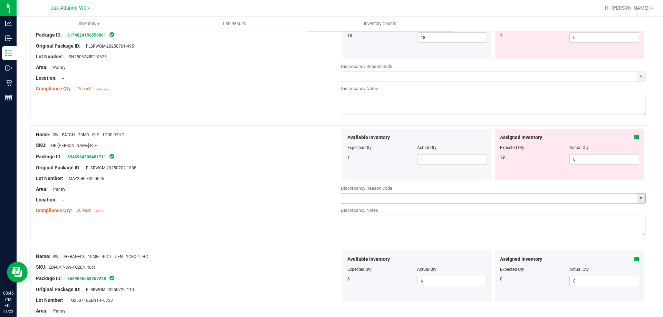
scroll to position [1923, 0]
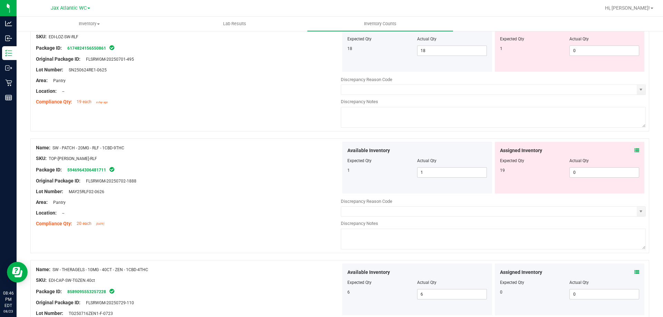
click at [634, 147] on span at bounding box center [636, 150] width 5 height 7
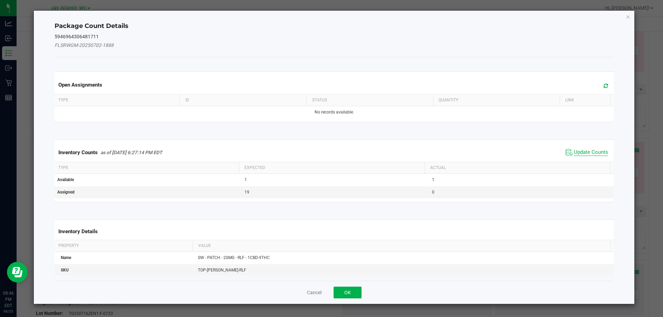
click at [586, 150] on span "Update Counts" at bounding box center [591, 152] width 34 height 7
click at [586, 150] on div "Inventory Counts as of [DATE] 6:27:14 PM EDT Update Counts" at bounding box center [334, 152] width 562 height 19
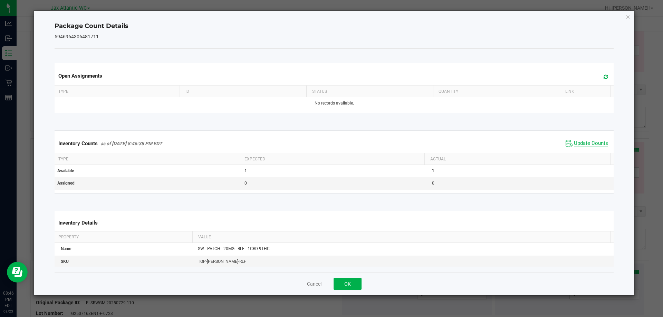
click at [581, 142] on span "Update Counts" at bounding box center [591, 143] width 34 height 7
drag, startPoint x: 581, startPoint y: 142, endPoint x: 482, endPoint y: 207, distance: 118.6
click at [580, 142] on span "Update Counts" at bounding box center [591, 143] width 34 height 6
click at [346, 286] on button "OK" at bounding box center [347, 284] width 28 height 12
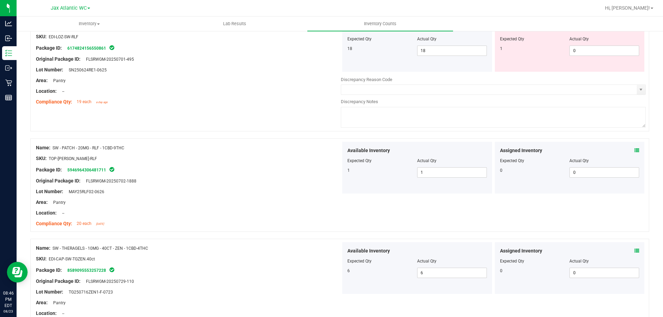
scroll to position [1785, 0]
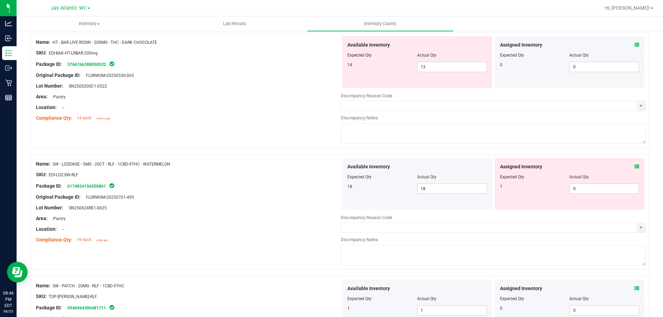
click at [634, 167] on icon at bounding box center [636, 166] width 5 height 5
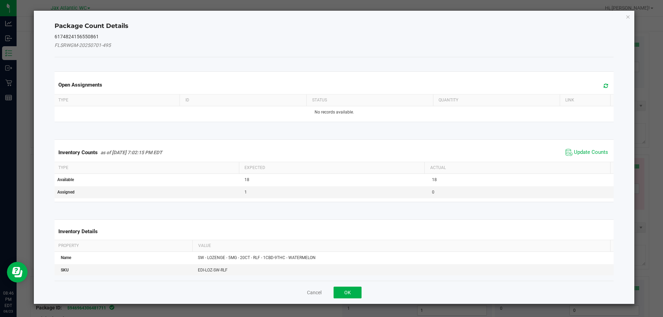
click at [568, 149] on span "Update Counts" at bounding box center [587, 152] width 46 height 10
click at [569, 148] on span "Update Counts" at bounding box center [587, 152] width 46 height 10
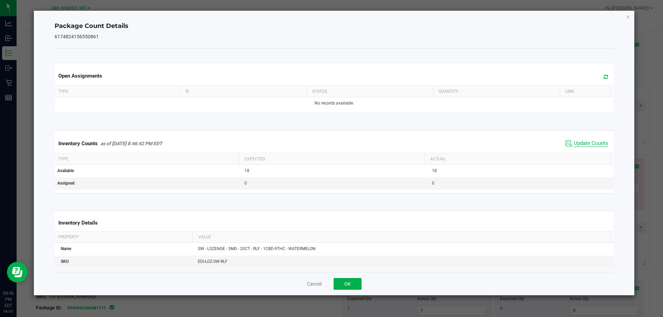
click at [574, 142] on span "Update Counts" at bounding box center [591, 143] width 34 height 7
drag, startPoint x: 573, startPoint y: 142, endPoint x: 468, endPoint y: 211, distance: 125.9
click at [574, 142] on span "Update Counts" at bounding box center [591, 143] width 34 height 6
click at [352, 279] on button "OK" at bounding box center [347, 284] width 28 height 12
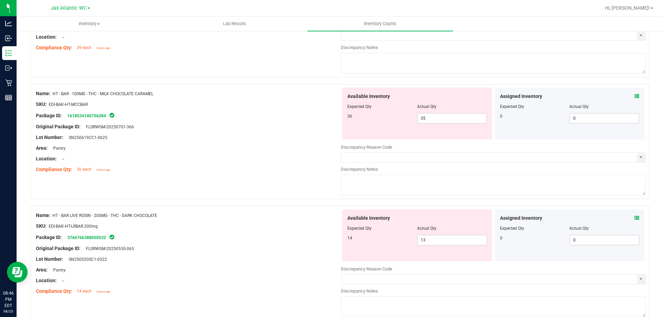
scroll to position [1612, 0]
click at [627, 219] on div "Assigned Inventory" at bounding box center [569, 217] width 139 height 7
click at [634, 217] on icon at bounding box center [636, 217] width 5 height 5
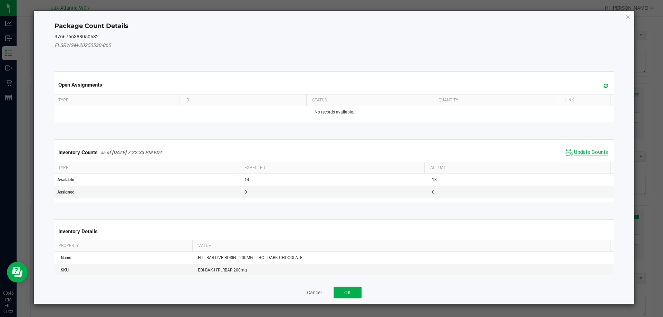
click at [576, 154] on span "Update Counts" at bounding box center [591, 152] width 34 height 7
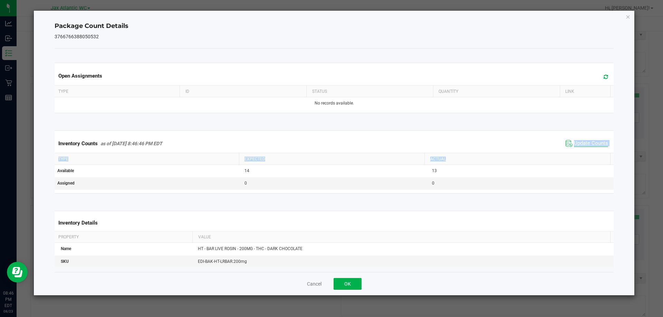
click at [576, 154] on kendo-grid "Inventory Counts as of [DATE] 8:46:46 PM EDT Update Counts Type Expected Actual…" at bounding box center [333, 161] width 569 height 63
click at [574, 141] on span "Update Counts" at bounding box center [591, 143] width 34 height 7
click at [574, 143] on span "Update Counts" at bounding box center [591, 143] width 34 height 6
drag, startPoint x: 346, startPoint y: 286, endPoint x: 322, endPoint y: 262, distance: 33.4
click at [346, 285] on button "OK" at bounding box center [347, 284] width 28 height 12
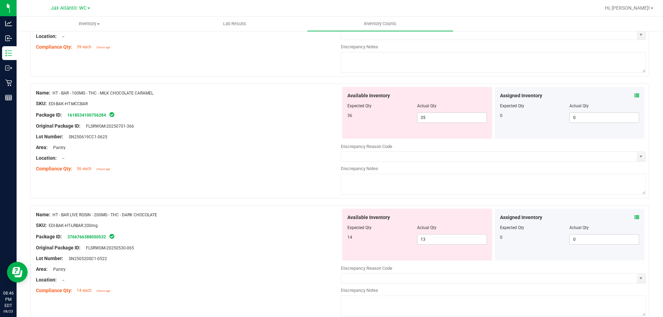
click at [257, 212] on div "Name: HT - BAR LIVE ROSIN - 200MG - THC - DARK CHOCOLATE" at bounding box center [188, 214] width 305 height 7
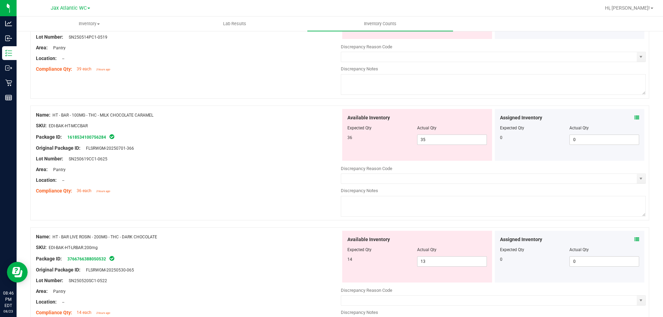
scroll to position [1578, 0]
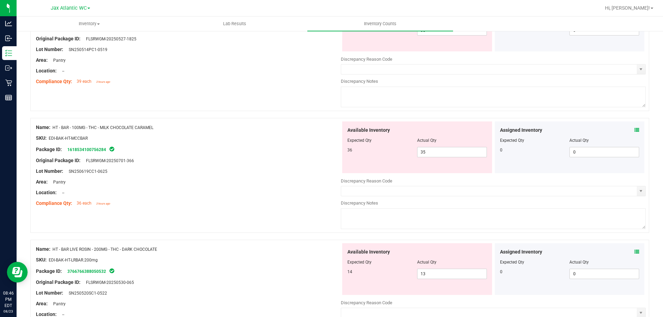
click at [634, 129] on icon at bounding box center [636, 130] width 5 height 5
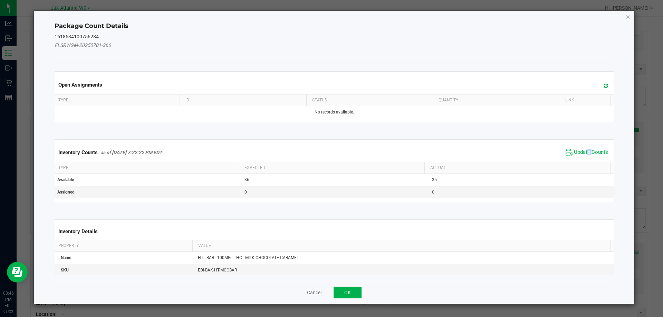
drag, startPoint x: 582, startPoint y: 154, endPoint x: 580, endPoint y: 158, distance: 4.2
click at [580, 157] on span "Update Counts" at bounding box center [587, 152] width 46 height 10
drag, startPoint x: 580, startPoint y: 158, endPoint x: 581, endPoint y: 151, distance: 7.1
click at [580, 157] on kendo-grid "Inventory Counts as of [DATE] 7:22:22 PM EDT Update Counts Type Expected Actual…" at bounding box center [333, 170] width 569 height 62
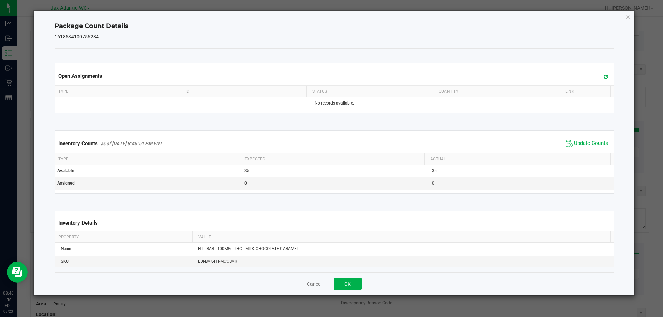
click at [583, 144] on span "Update Counts" at bounding box center [591, 143] width 34 height 7
click at [582, 145] on span "Update Counts" at bounding box center [591, 143] width 34 height 6
click at [344, 283] on button "OK" at bounding box center [347, 284] width 28 height 12
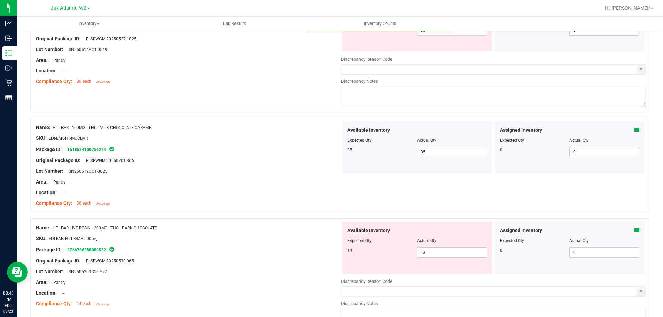
click at [272, 210] on div "Name: HT - BAR - 100MG - THC - MILK CHOCOLATE CARAMEL SKU: EDI-BAK-HT-MCCBAR Pa…" at bounding box center [339, 165] width 618 height 94
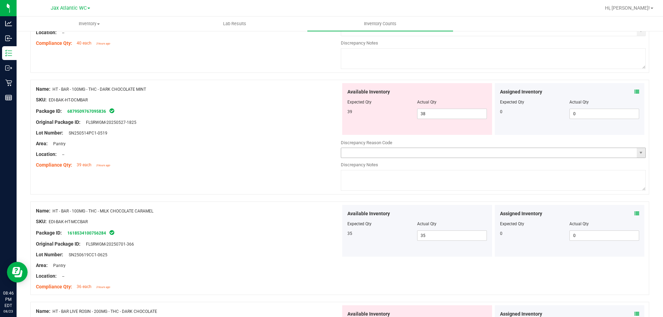
scroll to position [1474, 0]
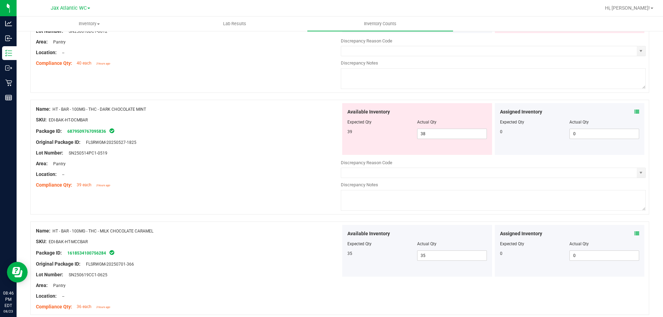
click at [634, 111] on icon at bounding box center [636, 111] width 5 height 5
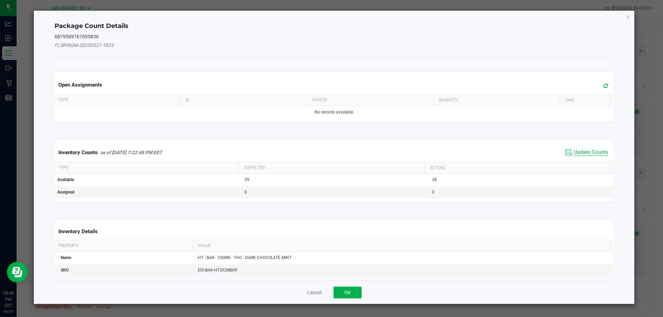
click at [585, 149] on span "Update Counts" at bounding box center [591, 152] width 34 height 7
drag, startPoint x: 585, startPoint y: 150, endPoint x: 583, endPoint y: 142, distance: 8.4
click at [585, 149] on div "Inventory Counts as of [DATE] 7:22:48 PM EDT Update Counts" at bounding box center [334, 152] width 562 height 18
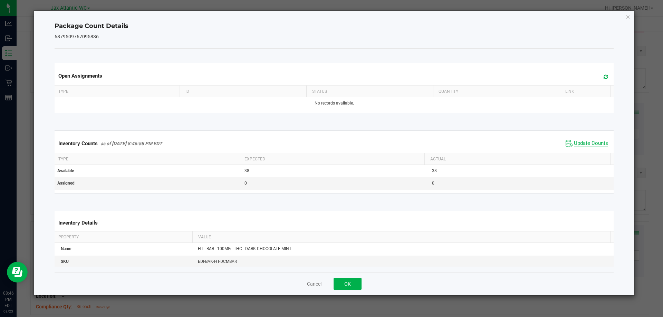
click at [582, 141] on span "Update Counts" at bounding box center [591, 143] width 34 height 7
click at [582, 140] on span "Update Counts" at bounding box center [591, 143] width 34 height 7
click at [343, 283] on button "OK" at bounding box center [347, 284] width 28 height 12
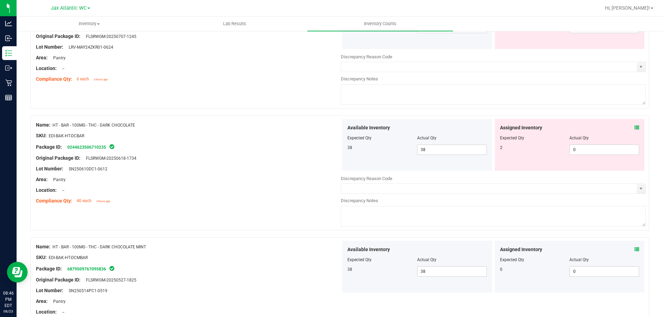
scroll to position [1336, 0]
drag, startPoint x: 628, startPoint y: 127, endPoint x: 633, endPoint y: 127, distance: 4.8
click at [628, 127] on div "Assigned Inventory" at bounding box center [569, 128] width 139 height 7
click at [634, 127] on icon at bounding box center [636, 128] width 5 height 5
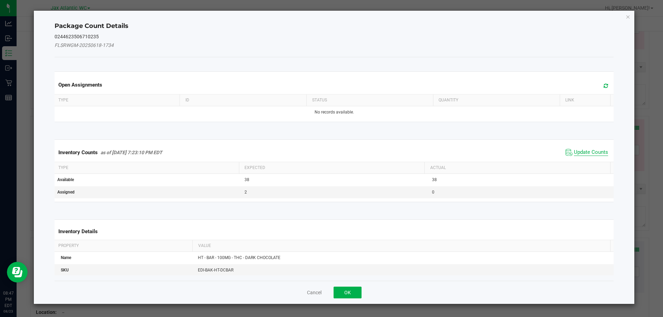
click at [587, 153] on span "Update Counts" at bounding box center [591, 152] width 34 height 7
click at [587, 150] on div "Inventory Counts as of [DATE] 7:23:10 PM EDT Update Counts" at bounding box center [334, 152] width 562 height 19
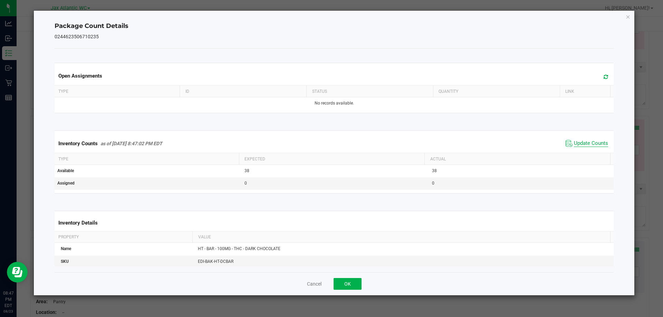
click at [581, 145] on span "Update Counts" at bounding box center [591, 143] width 34 height 7
drag, startPoint x: 581, startPoint y: 145, endPoint x: 414, endPoint y: 229, distance: 186.4
click at [579, 145] on span "Update Counts" at bounding box center [591, 143] width 34 height 6
drag, startPoint x: 351, startPoint y: 282, endPoint x: 364, endPoint y: 274, distance: 15.4
click at [352, 281] on button "OK" at bounding box center [347, 284] width 28 height 12
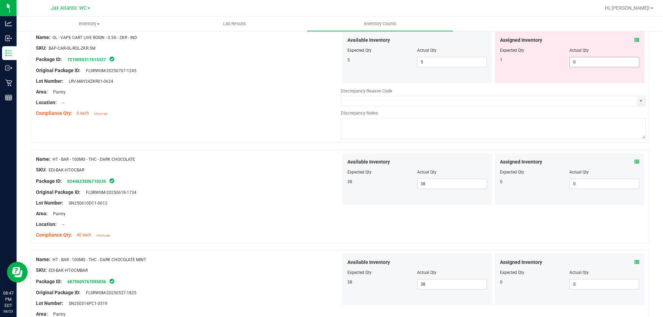
scroll to position [1198, 0]
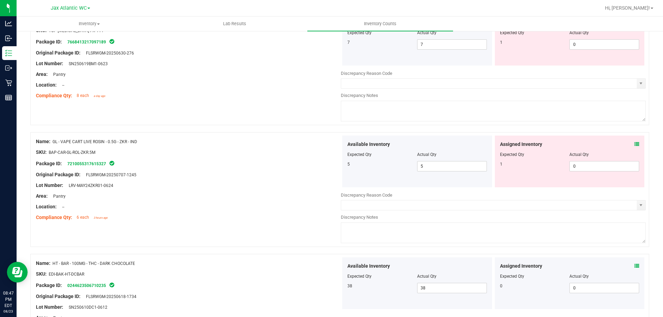
click at [634, 146] on icon at bounding box center [636, 144] width 5 height 5
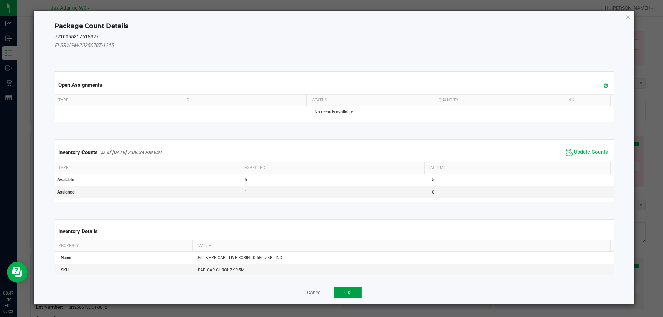
click at [350, 289] on button "OK" at bounding box center [347, 293] width 28 height 12
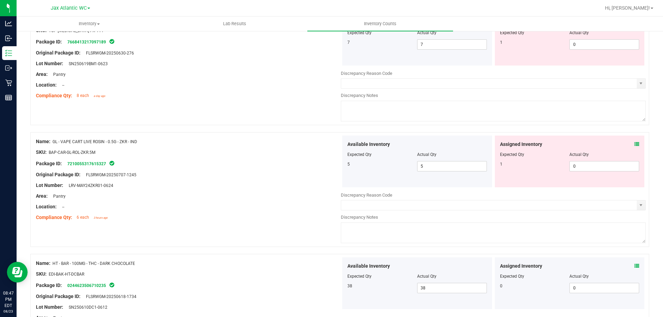
click at [350, 289] on div "38" at bounding box center [382, 286] width 70 height 6
click at [634, 146] on icon at bounding box center [636, 144] width 5 height 5
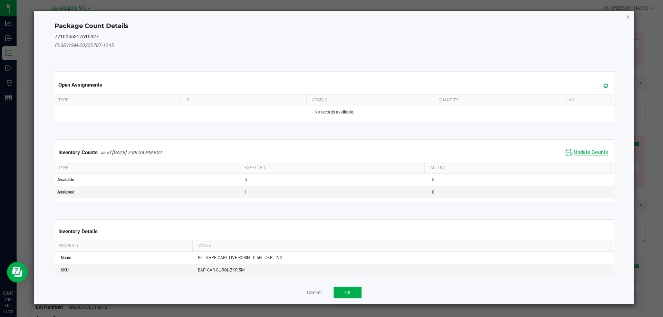
click at [591, 153] on span "Update Counts" at bounding box center [591, 152] width 34 height 7
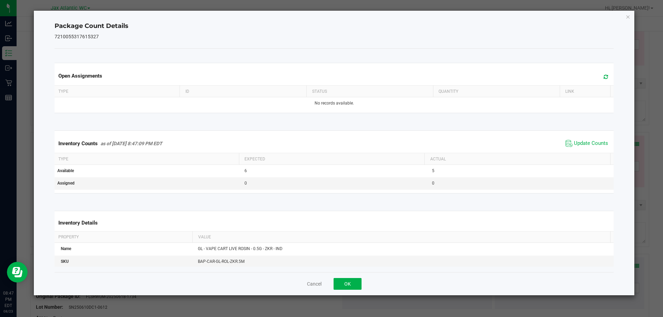
click at [589, 148] on span "Update Counts" at bounding box center [587, 143] width 46 height 10
click at [581, 139] on span "Update Counts" at bounding box center [587, 143] width 46 height 10
click at [580, 140] on span "Update Counts" at bounding box center [591, 143] width 34 height 6
drag, startPoint x: 579, startPoint y: 141, endPoint x: 522, endPoint y: 178, distance: 67.8
click at [578, 142] on span "Update Counts" at bounding box center [591, 143] width 34 height 7
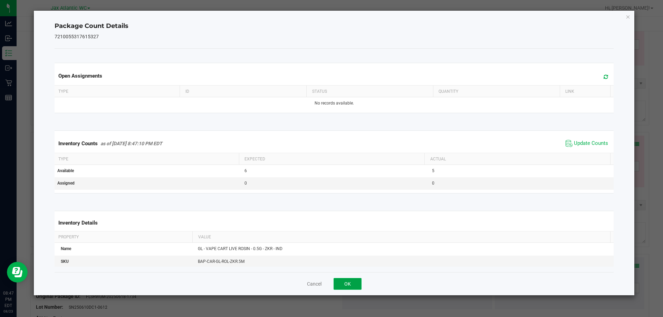
click at [353, 280] on button "OK" at bounding box center [347, 284] width 28 height 12
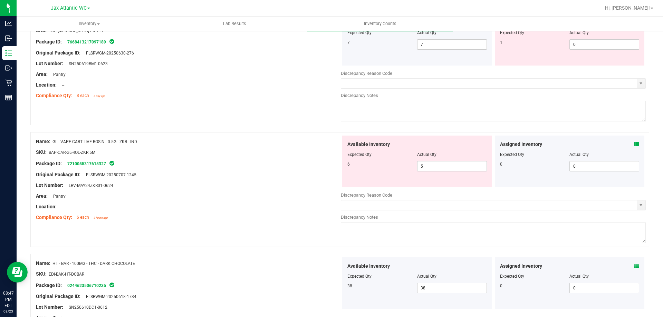
click at [265, 210] on div "Name: GL - VAPE CART LIVE ROSIN - 0.5G - ZKR - IND SKU: BAP-CAR-GL-ROL-ZKR.5M P…" at bounding box center [188, 180] width 305 height 88
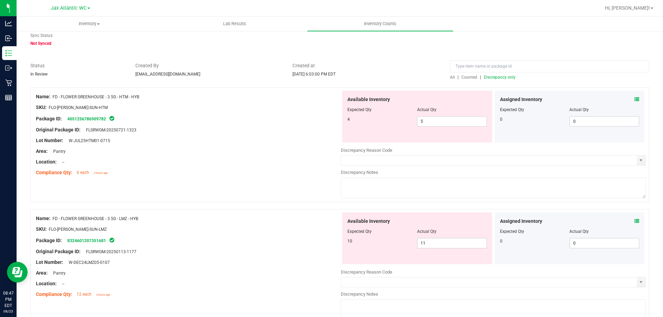
scroll to position [0, 0]
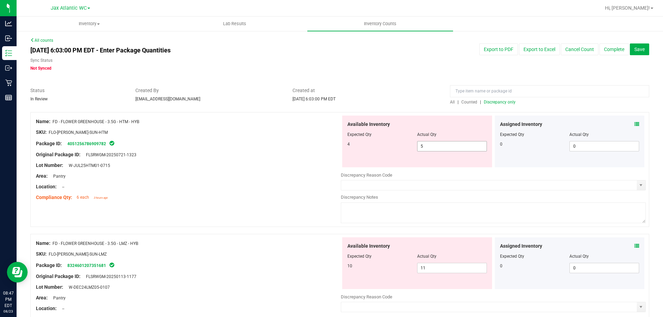
click at [460, 147] on span "5 5" at bounding box center [452, 146] width 70 height 10
click at [460, 147] on input "5" at bounding box center [451, 146] width 69 height 10
type input "4"
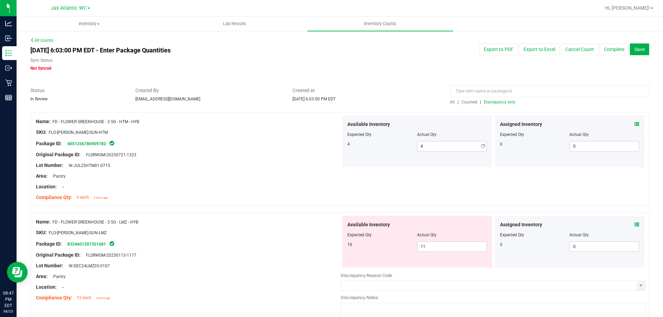
click at [251, 176] on div "Area: Pantry" at bounding box center [188, 176] width 305 height 7
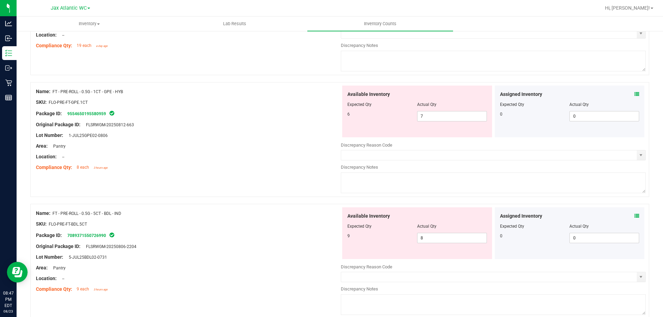
scroll to position [518, 0]
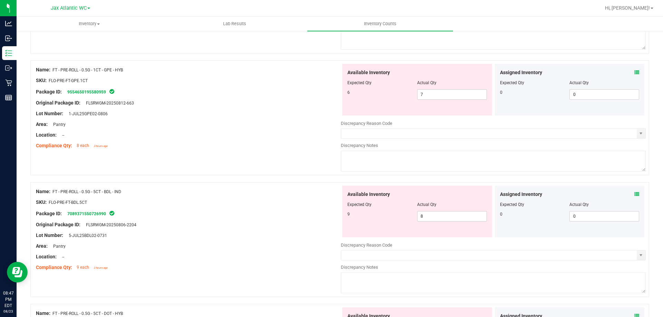
click at [634, 194] on icon at bounding box center [636, 194] width 5 height 5
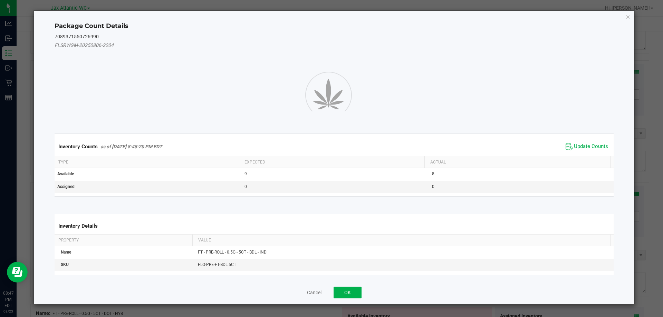
click at [629, 193] on div "Package Count Details 7089371550726990 FLSRWGM-20250806-2204 Inventory Counts a…" at bounding box center [334, 157] width 600 height 293
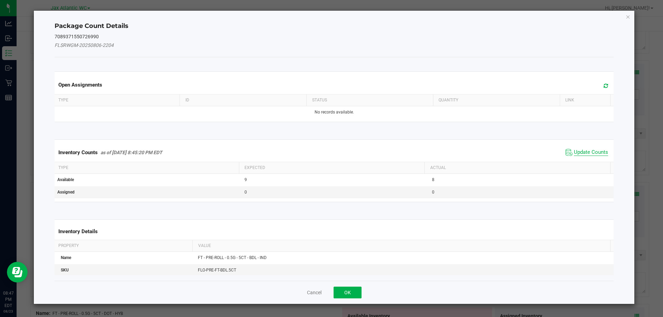
click at [583, 156] on span "Update Counts" at bounding box center [587, 152] width 46 height 10
click at [583, 153] on div "Inventory Counts as of [DATE] 8:45:20 PM EDT Update Counts" at bounding box center [334, 152] width 562 height 19
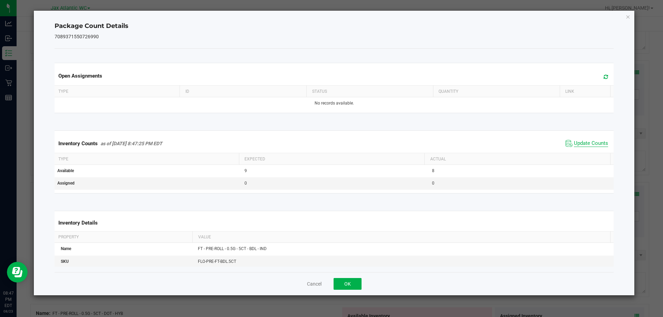
click at [580, 144] on span "Update Counts" at bounding box center [591, 143] width 34 height 7
click at [580, 143] on span "Update Counts" at bounding box center [591, 143] width 34 height 7
drag, startPoint x: 354, startPoint y: 284, endPoint x: 358, endPoint y: 279, distance: 5.9
click at [355, 283] on button "OK" at bounding box center [347, 284] width 28 height 12
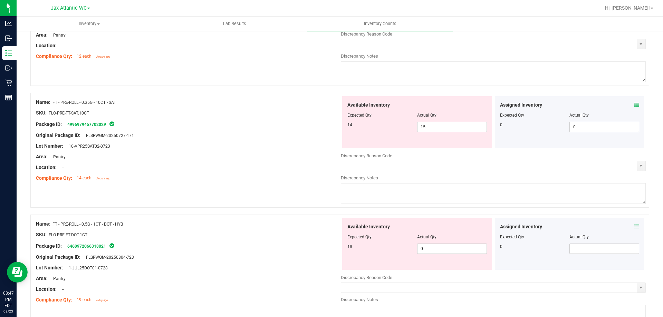
scroll to position [0, 0]
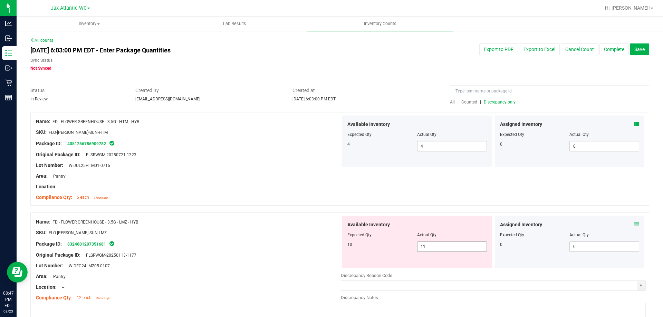
click at [431, 246] on span "11 11" at bounding box center [452, 247] width 70 height 10
click at [431, 246] on input "11" at bounding box center [451, 247] width 69 height 10
type input "1"
type input "10"
click at [192, 224] on div "Name: FD - FLOWER GREENHOUSE - 3.5G - LMZ - HYB" at bounding box center [188, 221] width 305 height 7
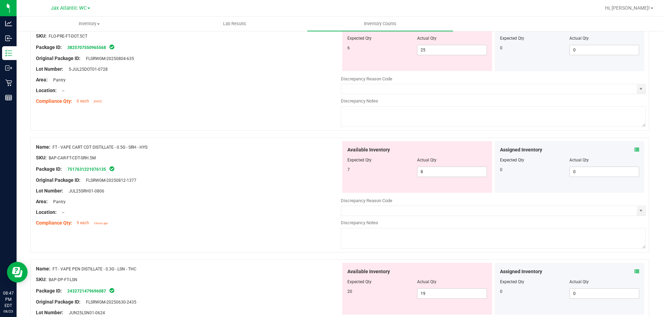
scroll to position [794, 0]
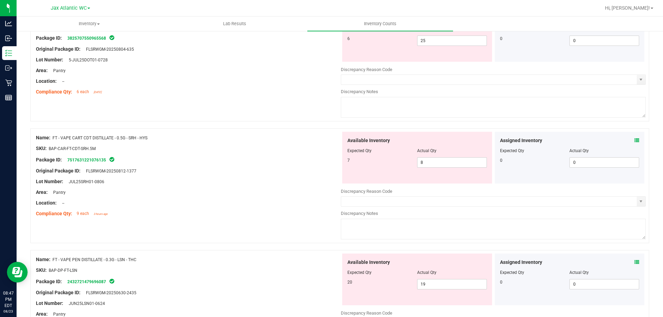
click at [634, 139] on icon at bounding box center [636, 140] width 5 height 5
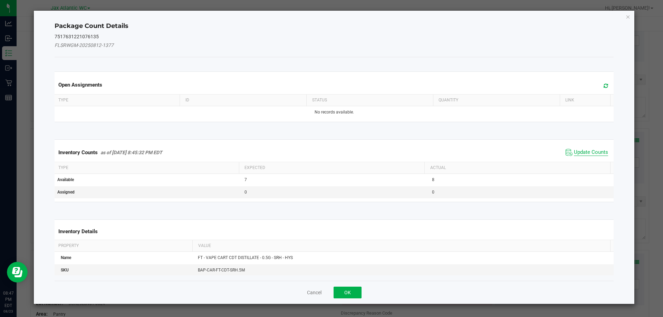
click at [576, 153] on span "Update Counts" at bounding box center [591, 152] width 34 height 7
click at [576, 152] on div "Inventory Counts as of [DATE] 8:45:32 PM EDT Update Counts" at bounding box center [334, 152] width 562 height 18
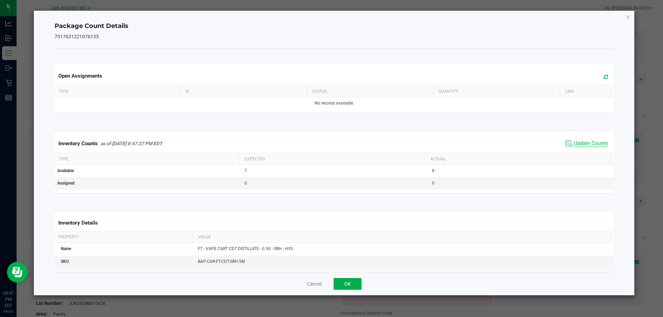
click at [578, 144] on span "Update Counts" at bounding box center [591, 143] width 34 height 7
drag, startPoint x: 578, startPoint y: 144, endPoint x: 467, endPoint y: 220, distance: 134.6
click at [577, 145] on span "Update Counts" at bounding box center [591, 143] width 34 height 7
click at [333, 283] on button "OK" at bounding box center [347, 284] width 28 height 12
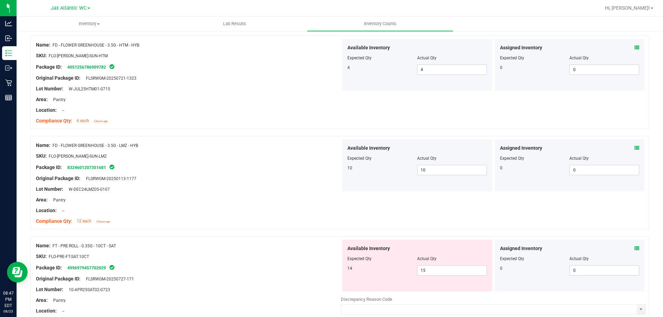
scroll to position [207, 0]
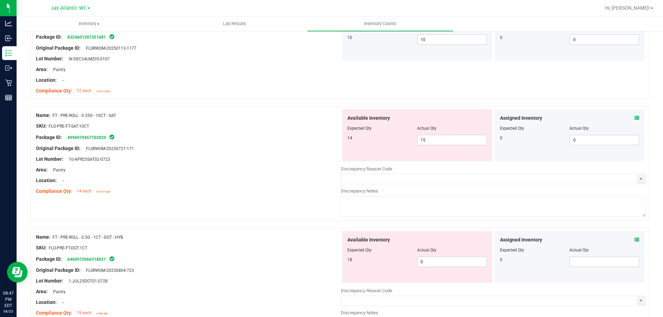
click at [441, 134] on div at bounding box center [416, 132] width 139 height 3
click at [430, 140] on span "15 15" at bounding box center [452, 140] width 70 height 10
click at [430, 140] on input "15" at bounding box center [451, 140] width 69 height 10
type input "14"
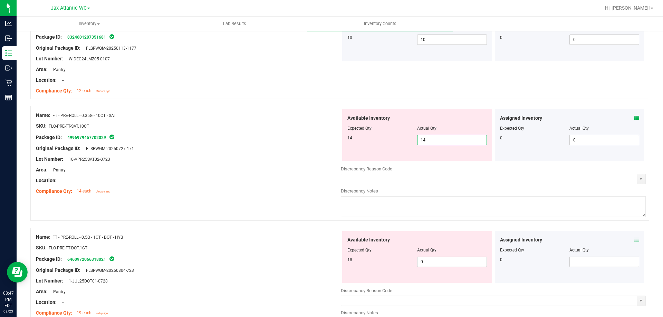
type input "14"
click at [315, 169] on div "Area: Pantry" at bounding box center [188, 169] width 305 height 7
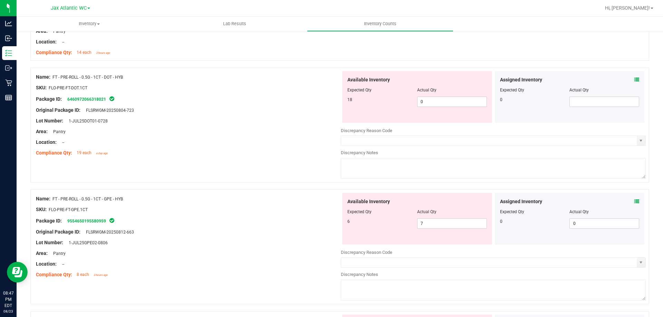
scroll to position [345, 0]
click at [425, 105] on span "0 0" at bounding box center [452, 102] width 70 height 10
click at [424, 104] on input "0" at bounding box center [451, 103] width 69 height 10
type input "018"
type input "18"
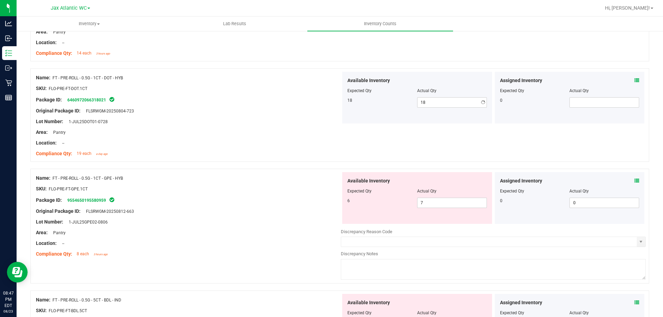
click at [301, 163] on div "Name: FT - PRE-ROLL - 0.5G - 1CT - DOT - HYB SKU: FLO-PRE-FT-DOT.1CT Package ID…" at bounding box center [339, 118] width 618 height 100
click at [235, 183] on div at bounding box center [188, 183] width 305 height 3
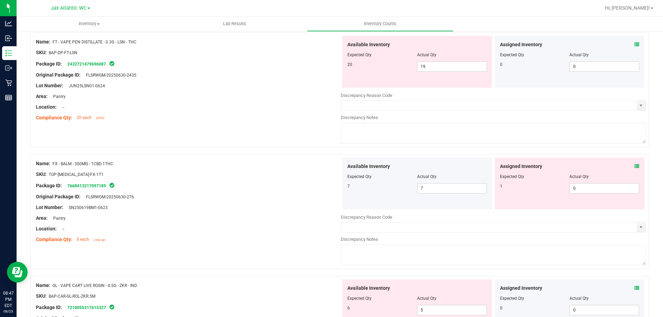
scroll to position [966, 0]
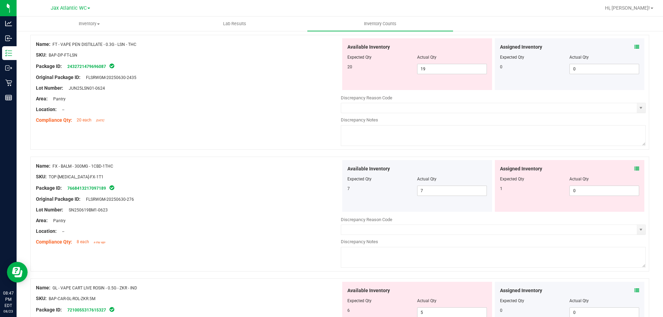
click at [634, 169] on icon at bounding box center [636, 168] width 5 height 5
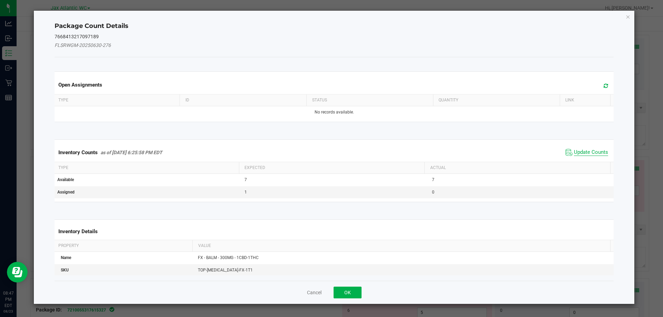
click at [586, 153] on span "Update Counts" at bounding box center [591, 152] width 34 height 7
drag, startPoint x: 586, startPoint y: 151, endPoint x: 584, endPoint y: 148, distance: 3.7
click at [586, 150] on div "Inventory Counts as of [DATE] 6:25:58 PM EDT Update Counts" at bounding box center [334, 152] width 562 height 18
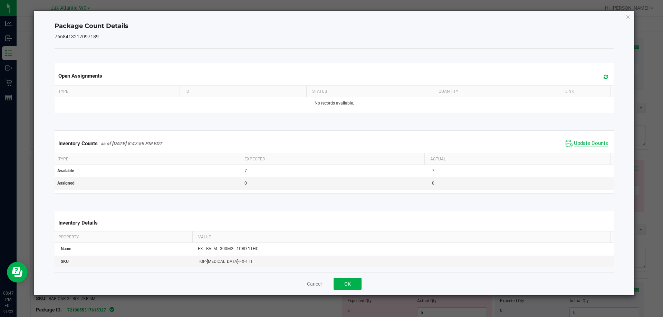
click at [581, 143] on span "Update Counts" at bounding box center [591, 143] width 34 height 7
drag, startPoint x: 352, startPoint y: 283, endPoint x: 356, endPoint y: 278, distance: 6.9
click at [352, 282] on button "OK" at bounding box center [347, 284] width 28 height 12
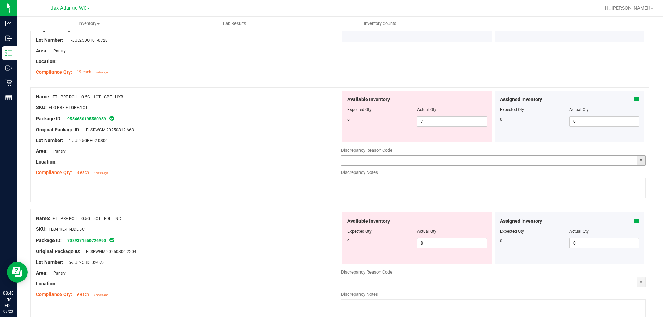
scroll to position [414, 0]
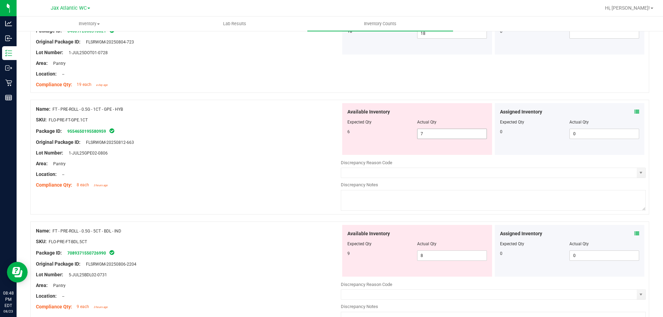
click at [428, 131] on span "7 7" at bounding box center [452, 134] width 70 height 10
click at [428, 131] on input "7" at bounding box center [451, 134] width 69 height 10
type input "6"
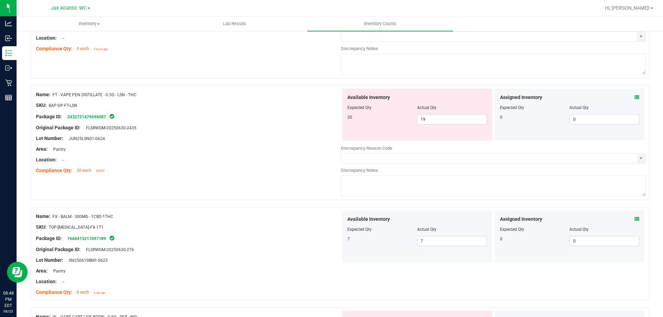
scroll to position [897, 0]
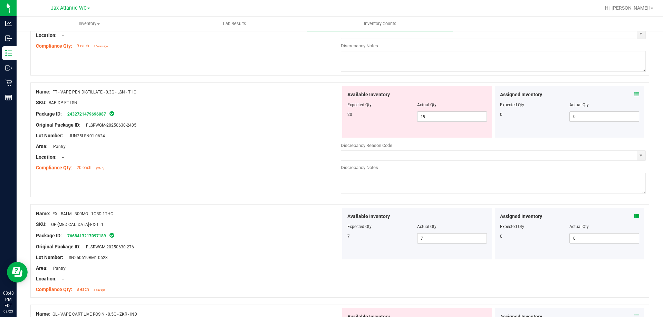
click at [634, 92] on icon at bounding box center [636, 94] width 5 height 5
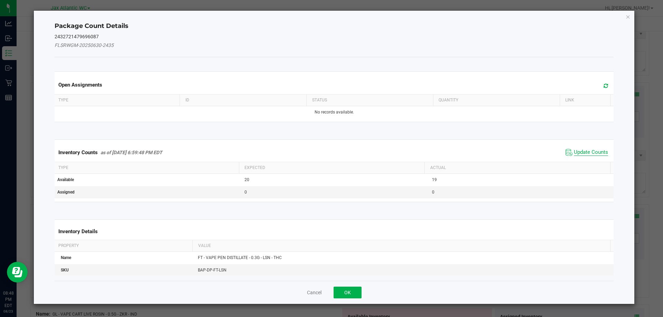
click at [585, 150] on span "Update Counts" at bounding box center [591, 152] width 34 height 7
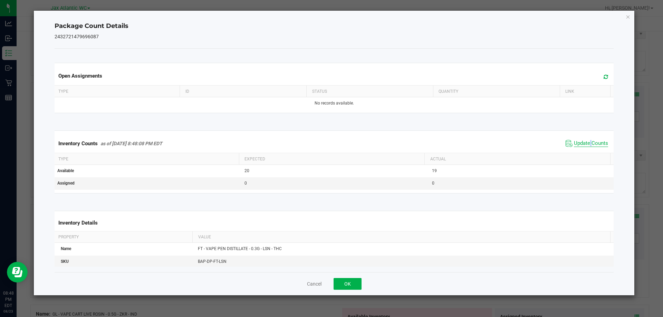
click at [585, 150] on div "Inventory Counts as of [DATE] 8:48:08 PM EDT Update Counts" at bounding box center [334, 143] width 562 height 19
click at [583, 142] on span "Update Counts" at bounding box center [591, 143] width 34 height 7
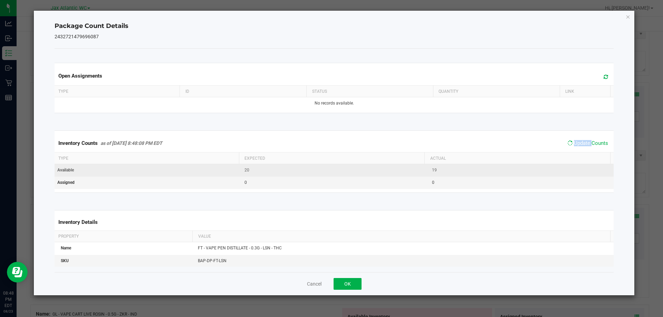
drag, startPoint x: 582, startPoint y: 143, endPoint x: 512, endPoint y: 173, distance: 76.8
click at [579, 145] on span "Update Counts" at bounding box center [591, 143] width 34 height 6
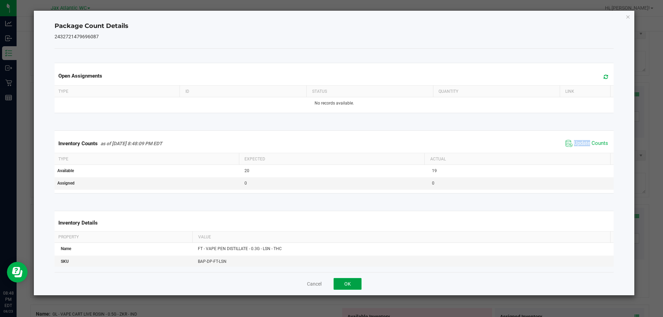
click at [355, 279] on button "OK" at bounding box center [347, 284] width 28 height 12
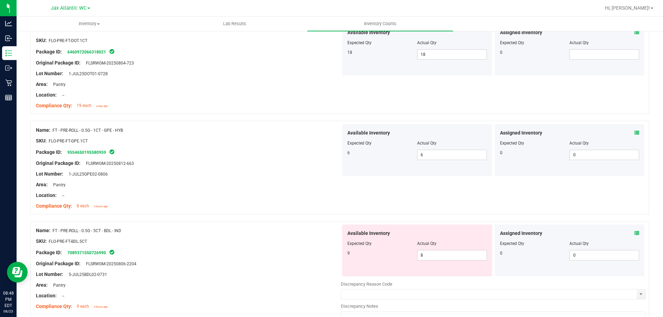
scroll to position [483, 0]
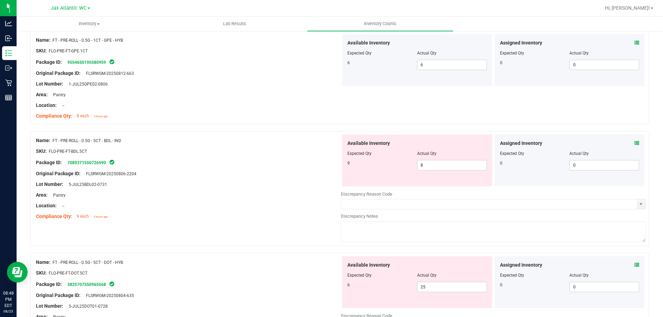
click at [251, 189] on div at bounding box center [188, 189] width 305 height 3
click at [452, 167] on span "8 8" at bounding box center [452, 165] width 70 height 10
click at [452, 167] on input "8" at bounding box center [451, 165] width 69 height 10
click at [450, 165] on input "8" at bounding box center [451, 165] width 69 height 10
drag, startPoint x: 440, startPoint y: 166, endPoint x: 324, endPoint y: 179, distance: 116.7
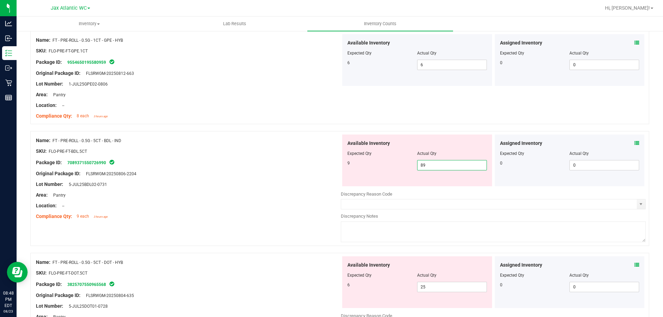
click at [325, 179] on div "Name: FT - PRE-ROLL - 0.5G - 5CT - BDL - IND SKU: FLO-PRE-FT-BDL.5CT Package ID…" at bounding box center [339, 188] width 618 height 115
type input "9"
click at [286, 182] on div "Lot Number: 5-JUL25BDL02-0731" at bounding box center [188, 184] width 305 height 7
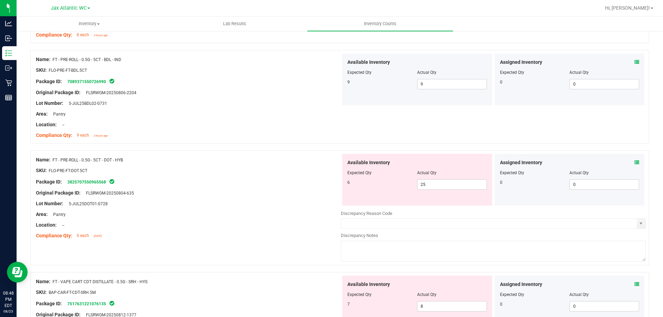
scroll to position [587, 0]
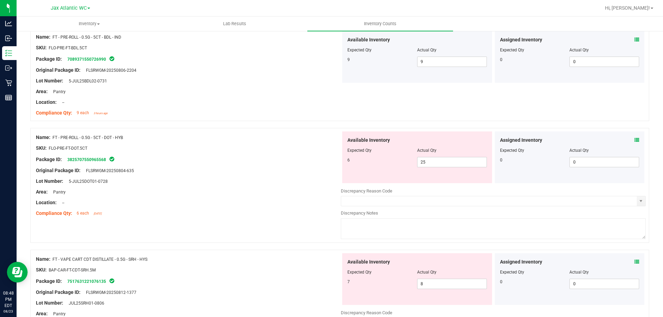
click at [273, 167] on div "Original Package ID: FLSRWGM-20250804-635" at bounding box center [188, 170] width 305 height 7
click at [634, 140] on icon at bounding box center [636, 140] width 5 height 5
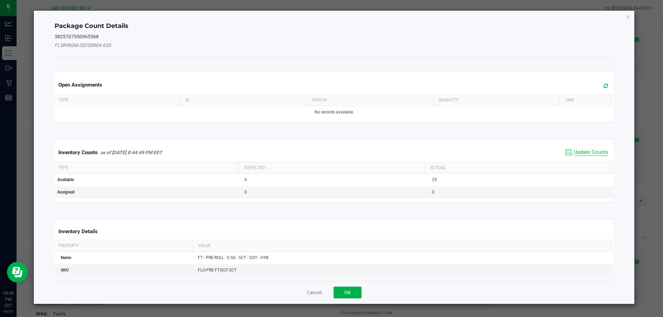
click at [584, 151] on span "Update Counts" at bounding box center [591, 152] width 34 height 7
click at [584, 151] on div "Inventory Counts as of [DATE] 8:44:49 PM EDT Update Counts" at bounding box center [334, 152] width 562 height 18
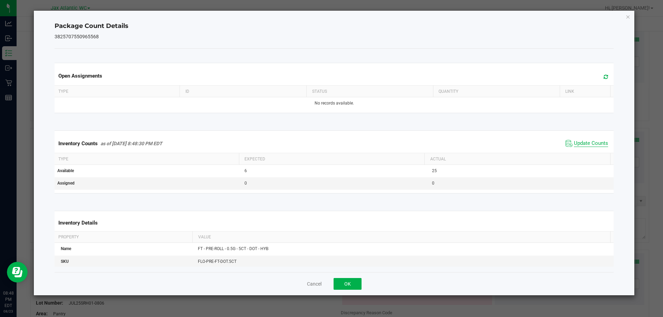
click at [581, 144] on span "Update Counts" at bounding box center [591, 143] width 34 height 7
drag, startPoint x: 581, startPoint y: 144, endPoint x: 516, endPoint y: 178, distance: 73.8
click at [580, 145] on span "Update Counts" at bounding box center [591, 143] width 34 height 6
click at [348, 281] on button "OK" at bounding box center [347, 284] width 28 height 12
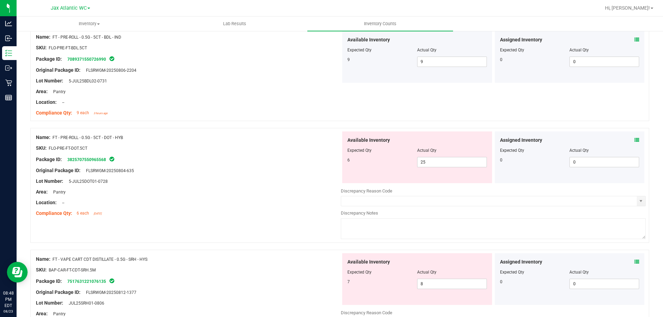
click at [315, 210] on div "Compliance Qty: 6 each [DATE]" at bounding box center [188, 213] width 305 height 7
click at [440, 162] on span "25 25" at bounding box center [452, 162] width 70 height 10
click at [440, 162] on input "25" at bounding box center [451, 162] width 69 height 10
type input "6"
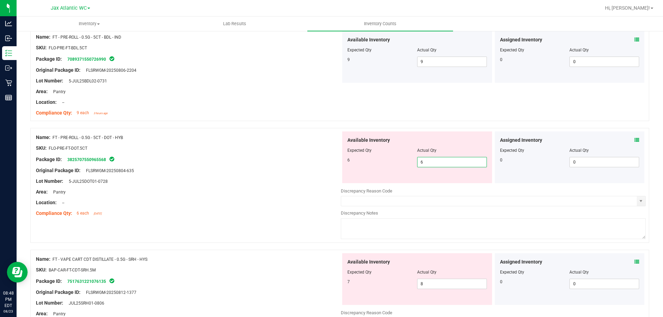
click at [243, 200] on div "Location: --" at bounding box center [188, 202] width 305 height 7
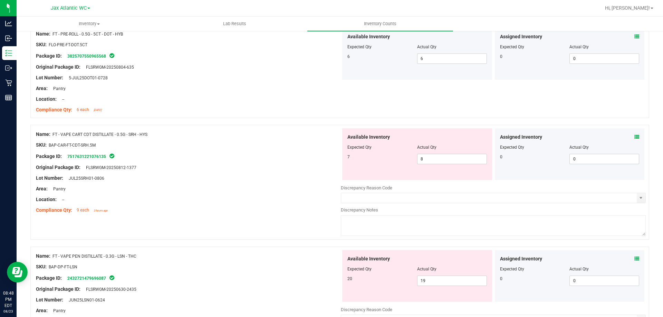
scroll to position [725, 0]
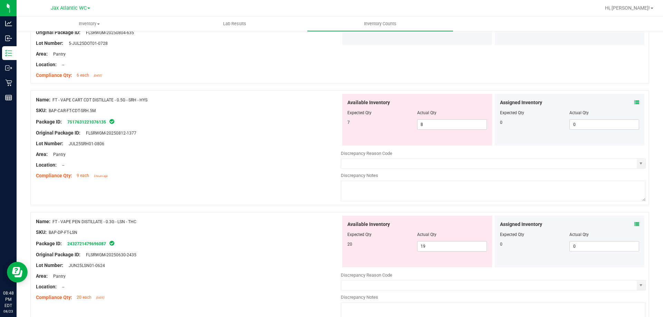
click at [634, 225] on icon at bounding box center [636, 224] width 5 height 5
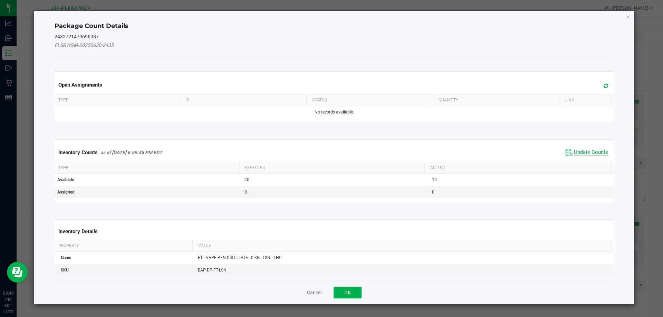
drag, startPoint x: 596, startPoint y: 146, endPoint x: 589, endPoint y: 152, distance: 9.1
click at [595, 148] on div "Inventory Counts as of [DATE] 6:59:48 PM EDT Update Counts" at bounding box center [334, 152] width 562 height 19
click at [589, 152] on span "Update Counts" at bounding box center [591, 152] width 34 height 7
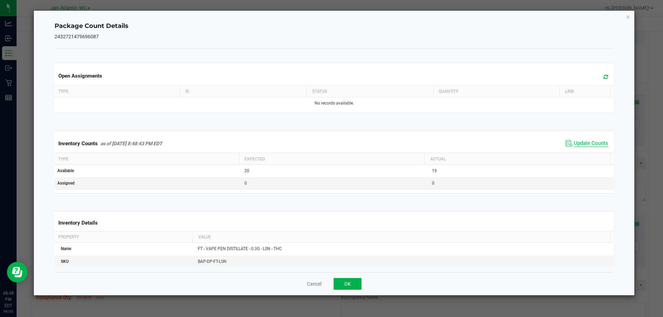
drag, startPoint x: 584, startPoint y: 145, endPoint x: 579, endPoint y: 142, distance: 5.9
click at [584, 145] on span "Update Counts" at bounding box center [591, 143] width 34 height 7
click at [579, 141] on span "Update Counts" at bounding box center [591, 143] width 34 height 7
click at [579, 142] on span "Update Counts" at bounding box center [591, 143] width 34 height 7
click at [579, 142] on span "Update Counts" at bounding box center [591, 143] width 34 height 6
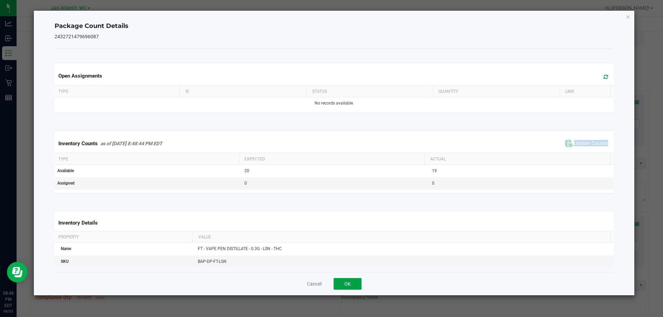
click at [348, 284] on button "OK" at bounding box center [347, 284] width 28 height 12
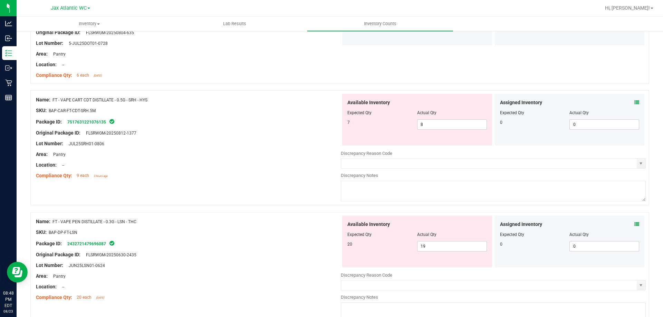
click at [272, 241] on div "Package ID: 2432721479696087" at bounding box center [188, 244] width 305 height 8
click at [634, 102] on icon at bounding box center [636, 102] width 5 height 5
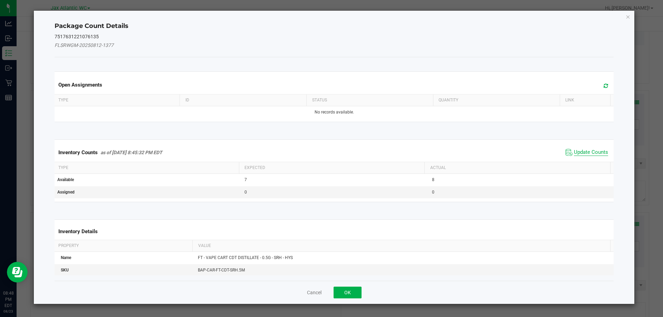
click at [578, 150] on span "Update Counts" at bounding box center [591, 152] width 34 height 7
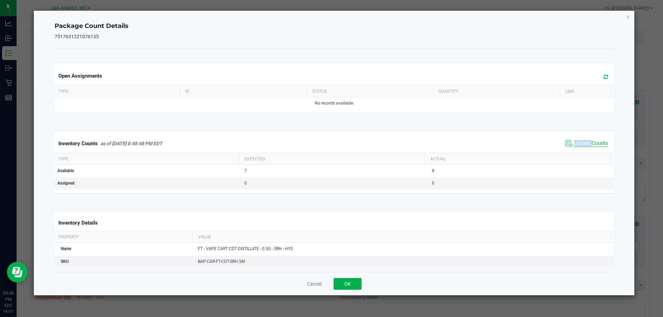
drag, startPoint x: 578, startPoint y: 151, endPoint x: 576, endPoint y: 144, distance: 7.4
click at [578, 150] on div "Inventory Counts as of [DATE] 8:48:48 PM EDT Update Counts" at bounding box center [334, 143] width 562 height 19
click at [576, 141] on span "Update Counts" at bounding box center [591, 143] width 34 height 7
drag, startPoint x: 575, startPoint y: 141, endPoint x: 486, endPoint y: 196, distance: 104.4
click at [574, 141] on span "Update Counts" at bounding box center [591, 143] width 34 height 6
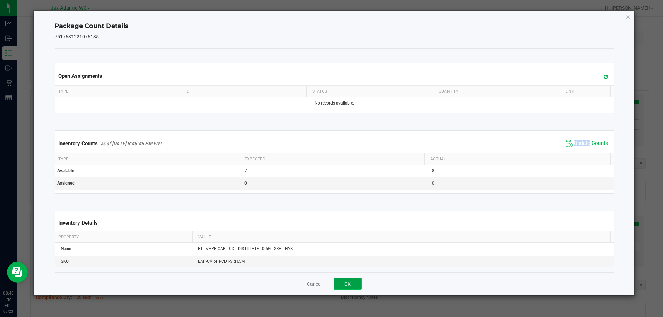
click at [345, 284] on button "OK" at bounding box center [347, 284] width 28 height 12
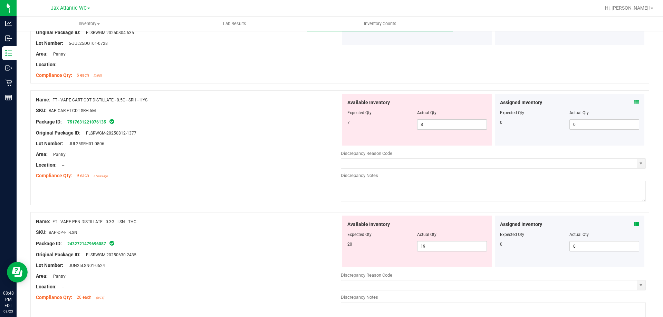
click at [269, 165] on div "Location: --" at bounding box center [188, 165] width 305 height 7
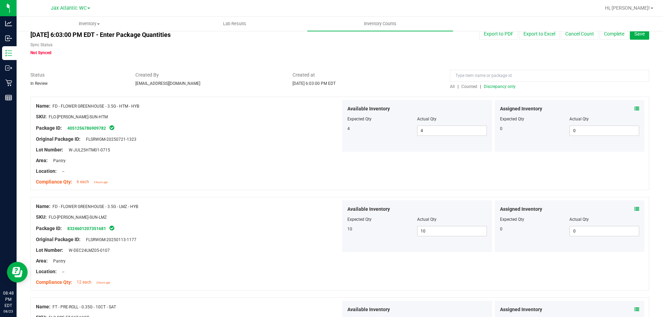
scroll to position [0, 0]
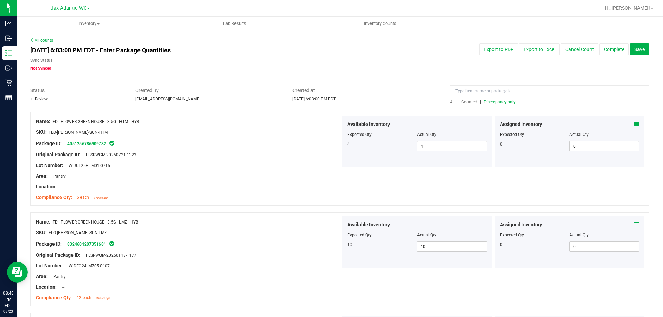
click at [499, 103] on span "Discrepancy only" at bounding box center [499, 102] width 32 height 5
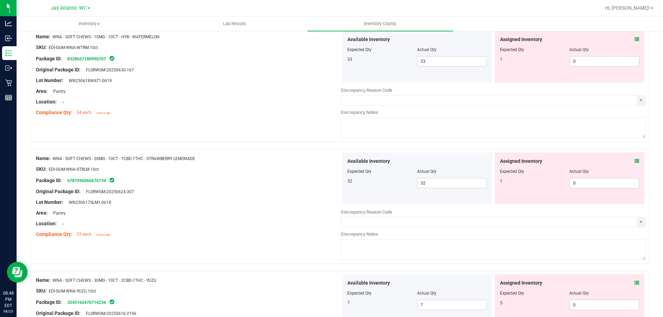
scroll to position [655, 0]
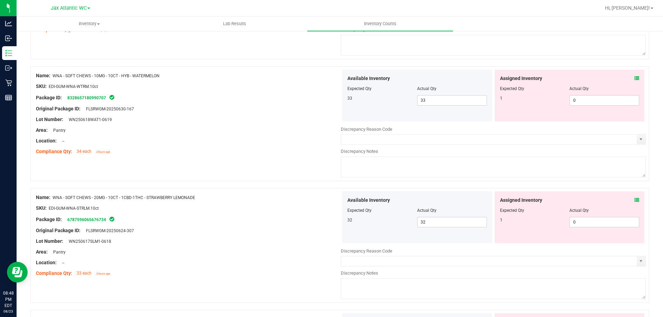
click at [634, 78] on icon at bounding box center [636, 78] width 5 height 5
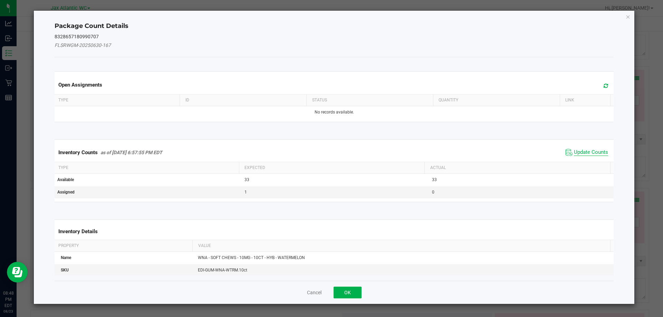
click at [586, 153] on span "Update Counts" at bounding box center [591, 152] width 34 height 7
drag, startPoint x: 586, startPoint y: 153, endPoint x: 582, endPoint y: 151, distance: 3.9
click at [585, 153] on div "Inventory Counts as of [DATE] 6:57:55 PM EDT Update Counts" at bounding box center [334, 152] width 562 height 18
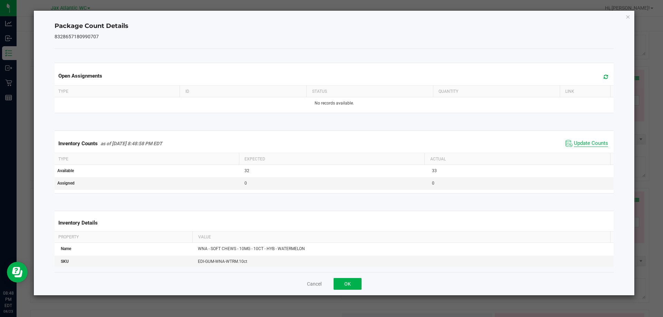
click at [578, 145] on span "Update Counts" at bounding box center [591, 143] width 34 height 7
drag, startPoint x: 578, startPoint y: 145, endPoint x: 458, endPoint y: 224, distance: 144.4
click at [578, 145] on span "Update Counts" at bounding box center [591, 143] width 34 height 6
drag, startPoint x: 349, startPoint y: 285, endPoint x: 377, endPoint y: 260, distance: 37.9
click at [350, 284] on button "OK" at bounding box center [347, 284] width 28 height 12
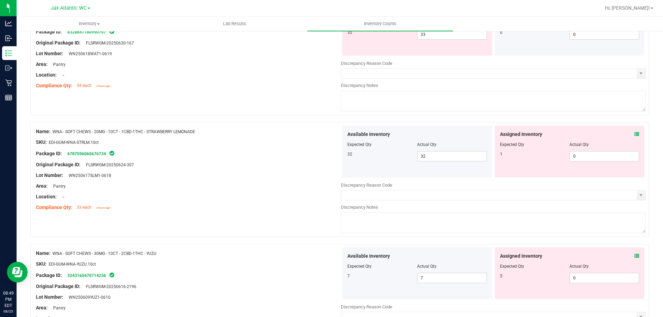
scroll to position [724, 0]
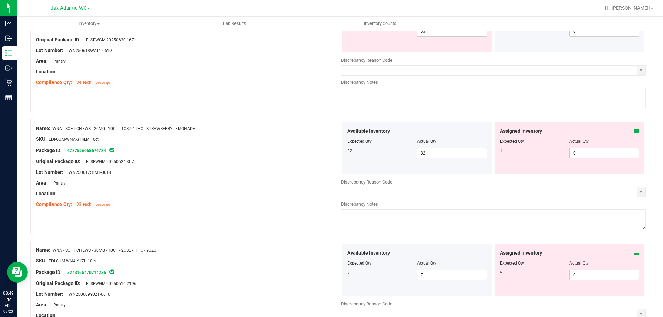
click at [634, 129] on icon at bounding box center [636, 131] width 5 height 5
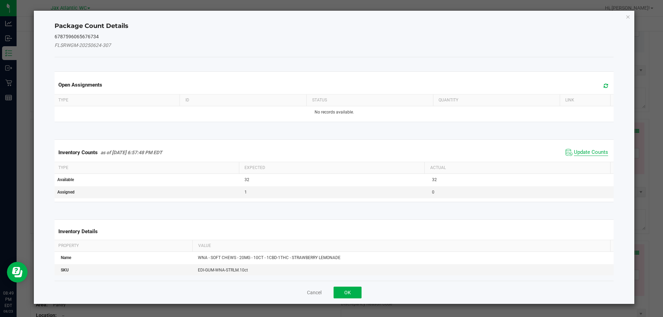
click at [580, 151] on span "Update Counts" at bounding box center [591, 152] width 34 height 7
drag, startPoint x: 580, startPoint y: 151, endPoint x: 577, endPoint y: 146, distance: 5.7
click at [580, 151] on div "Inventory Counts as of [DATE] 6:57:48 PM EDT Update Counts" at bounding box center [334, 152] width 562 height 18
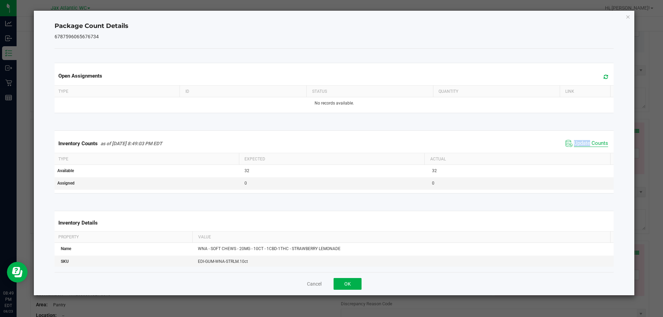
click at [577, 144] on span "Update Counts" at bounding box center [591, 143] width 34 height 7
click at [577, 143] on span "Update Counts" at bounding box center [591, 143] width 34 height 6
click at [341, 284] on button "OK" at bounding box center [347, 284] width 28 height 12
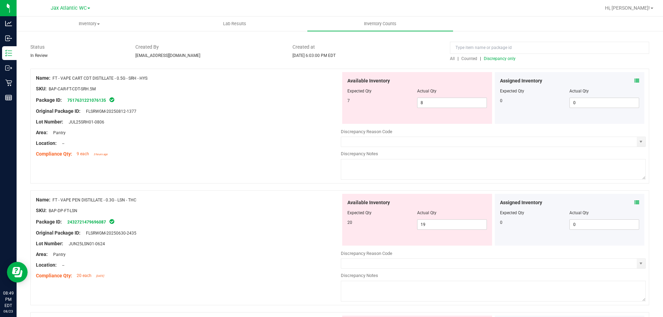
scroll to position [0, 0]
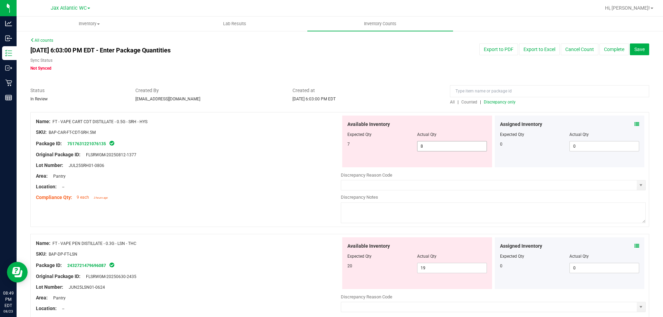
click at [430, 144] on span "8 8" at bounding box center [452, 146] width 70 height 10
click at [430, 144] on input "8" at bounding box center [451, 146] width 69 height 10
type input "7"
click at [254, 194] on div "Compliance Qty: 9 each 3 hours ago" at bounding box center [188, 197] width 305 height 7
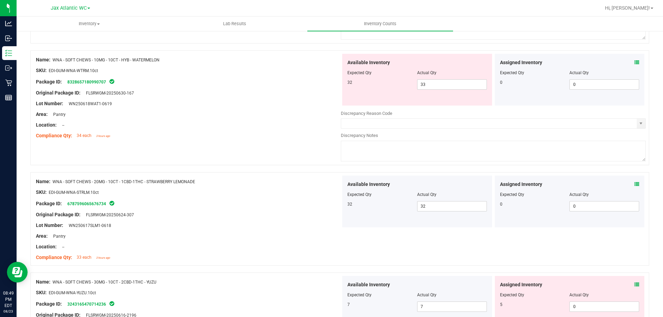
scroll to position [750, 0]
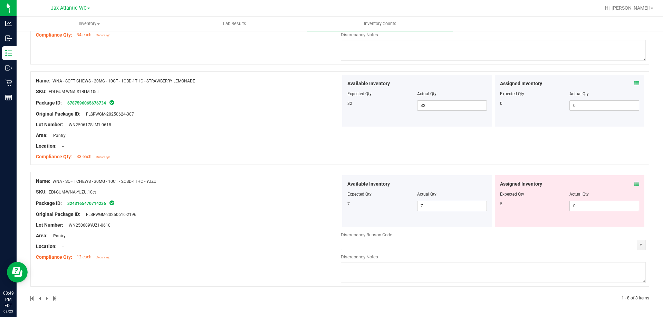
click at [634, 184] on icon at bounding box center [636, 184] width 5 height 5
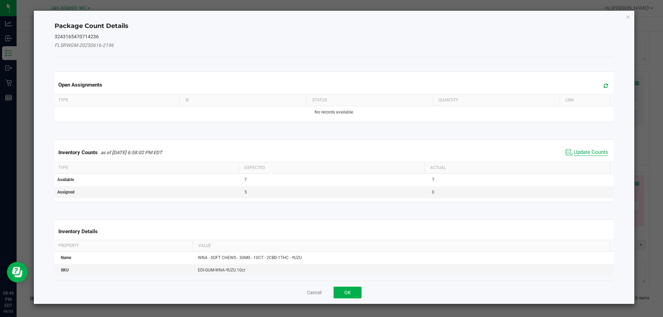
click at [582, 153] on span "Update Counts" at bounding box center [591, 152] width 34 height 7
click at [581, 151] on div "Inventory Counts as of [DATE] 6:58:02 PM EDT Update Counts" at bounding box center [334, 152] width 562 height 18
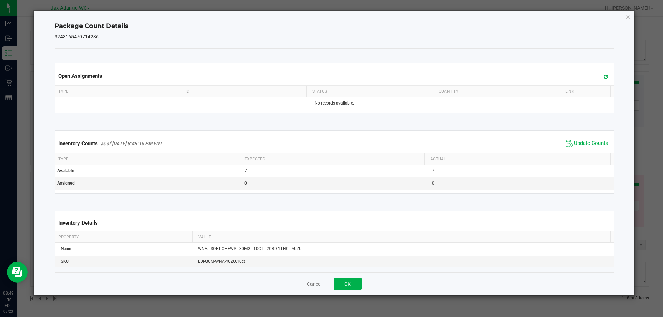
click at [579, 143] on span "Update Counts" at bounding box center [591, 143] width 34 height 7
drag, startPoint x: 357, startPoint y: 283, endPoint x: 382, endPoint y: 265, distance: 30.4
click at [357, 282] on button "OK" at bounding box center [347, 284] width 28 height 12
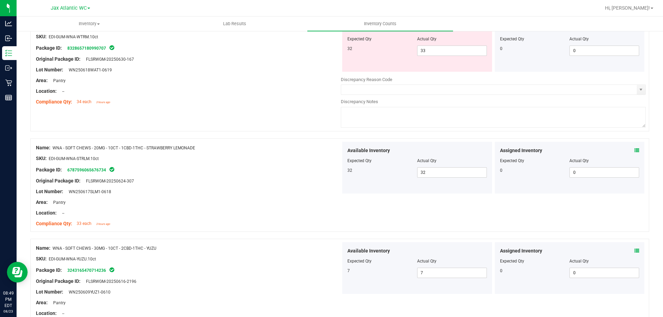
scroll to position [556, 0]
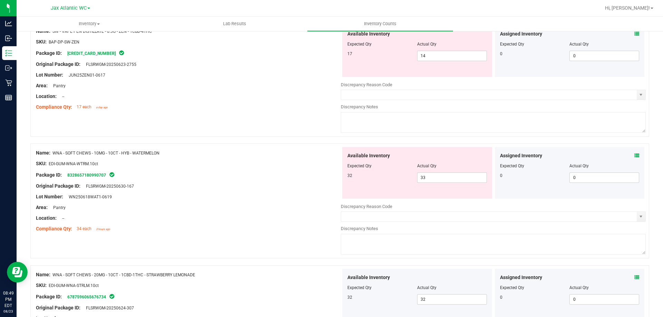
click at [634, 156] on icon at bounding box center [636, 155] width 5 height 5
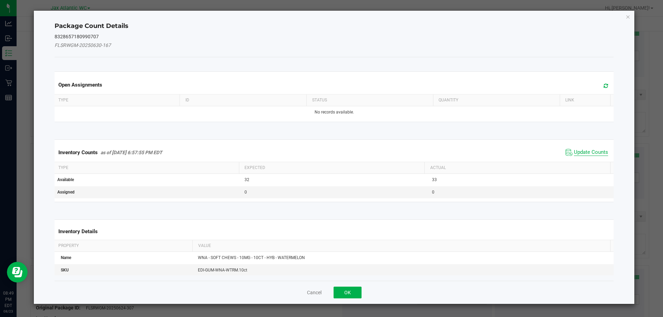
click at [587, 153] on span "Update Counts" at bounding box center [591, 152] width 34 height 7
click at [586, 151] on div "Inventory Counts as of [DATE] 6:57:55 PM EDT Update Counts" at bounding box center [334, 152] width 562 height 18
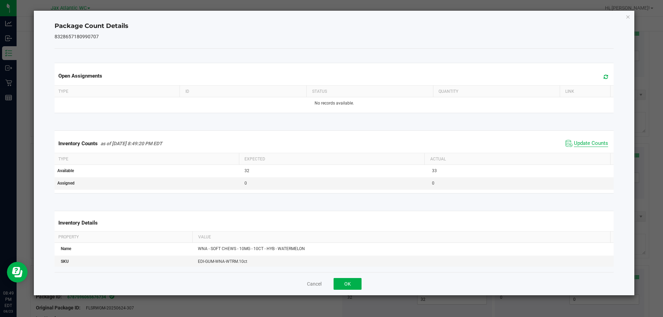
click at [580, 144] on span "Update Counts" at bounding box center [591, 143] width 34 height 7
drag, startPoint x: 580, startPoint y: 144, endPoint x: 371, endPoint y: 256, distance: 238.1
click at [577, 146] on span "Update Counts" at bounding box center [591, 143] width 34 height 7
click at [346, 280] on button "OK" at bounding box center [347, 284] width 28 height 12
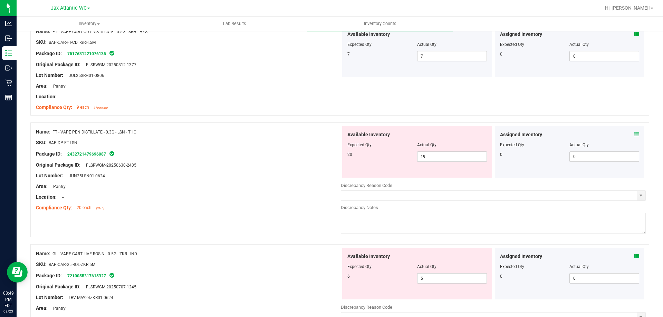
scroll to position [104, 0]
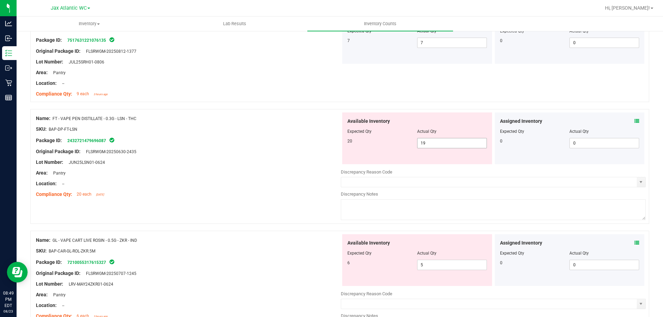
click at [430, 144] on span "19 19" at bounding box center [452, 143] width 70 height 10
click at [430, 144] on input "19" at bounding box center [451, 143] width 69 height 10
type input "20"
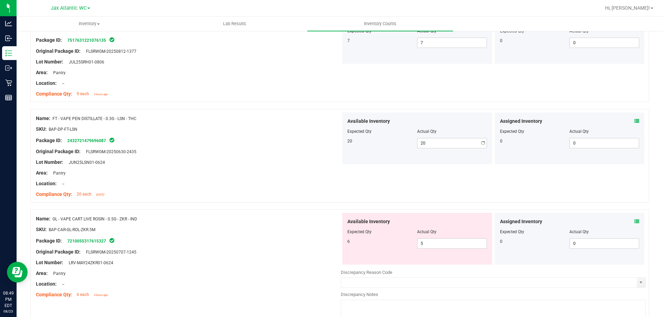
click at [237, 188] on div at bounding box center [188, 188] width 305 height 3
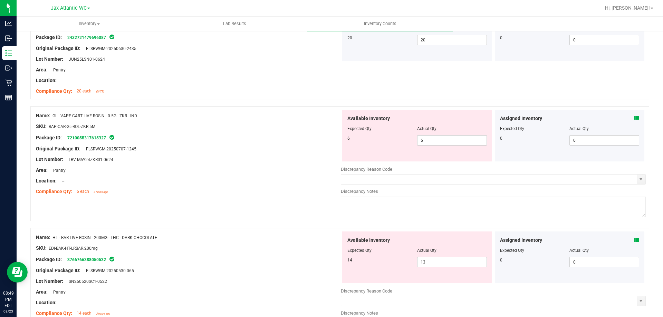
scroll to position [207, 0]
click at [437, 133] on div at bounding box center [416, 132] width 139 height 3
click
type input "6"
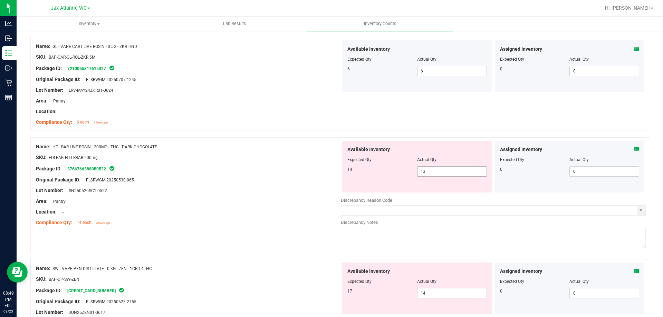
scroll to position [311, 0]
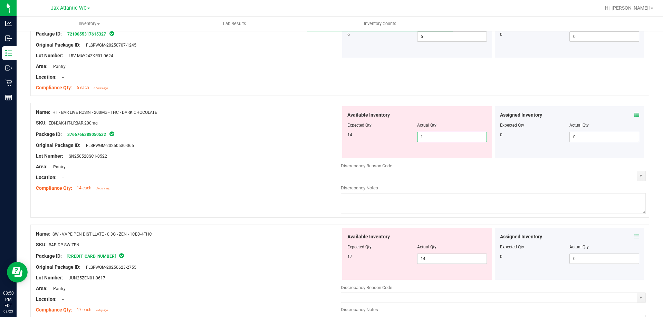
type input "14"
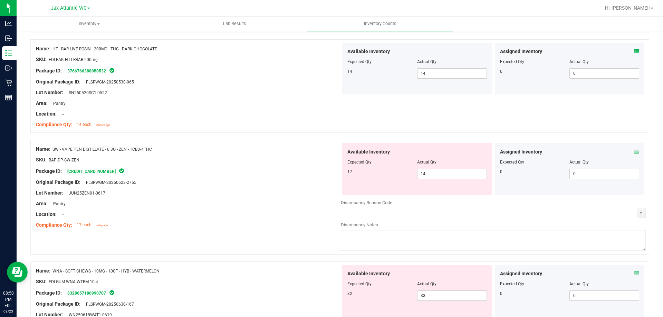
scroll to position [414, 0]
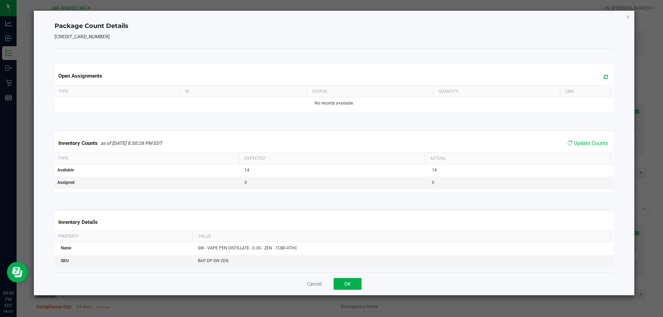
drag, startPoint x: 570, startPoint y: 146, endPoint x: 577, endPoint y: 136, distance: 12.3
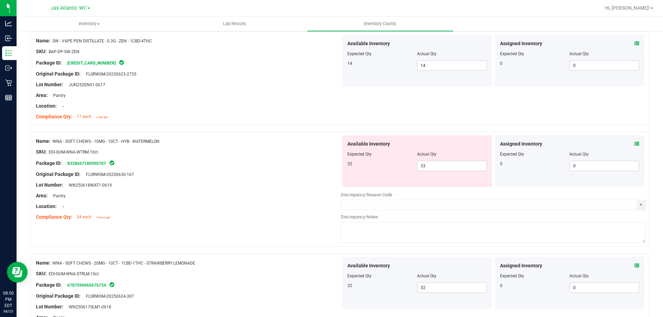
scroll to position [483, 0]
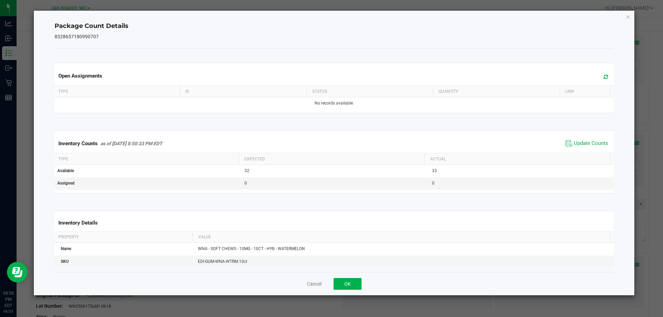
drag, startPoint x: 590, startPoint y: 151, endPoint x: 585, endPoint y: 149, distance: 5.7
drag, startPoint x: 349, startPoint y: 286, endPoint x: 251, endPoint y: 226, distance: 115.0
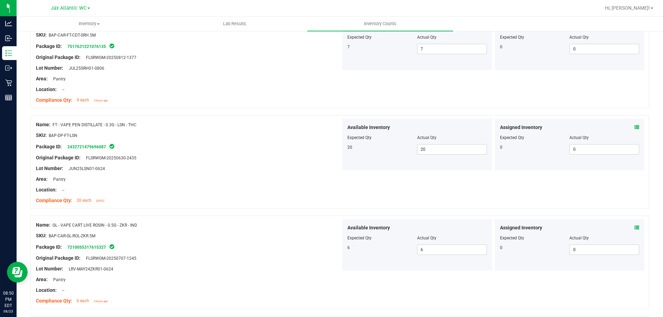
scroll to position [0, 0]
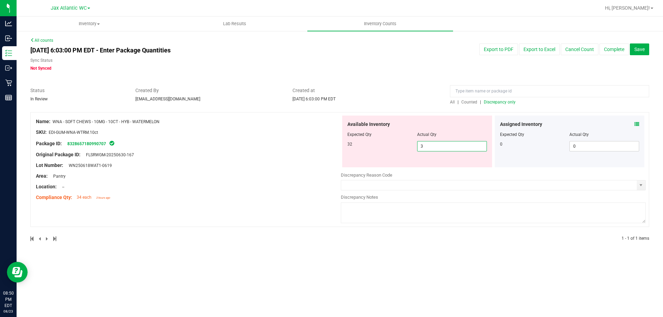
type input "32"
